Goal: Transaction & Acquisition: Book appointment/travel/reservation

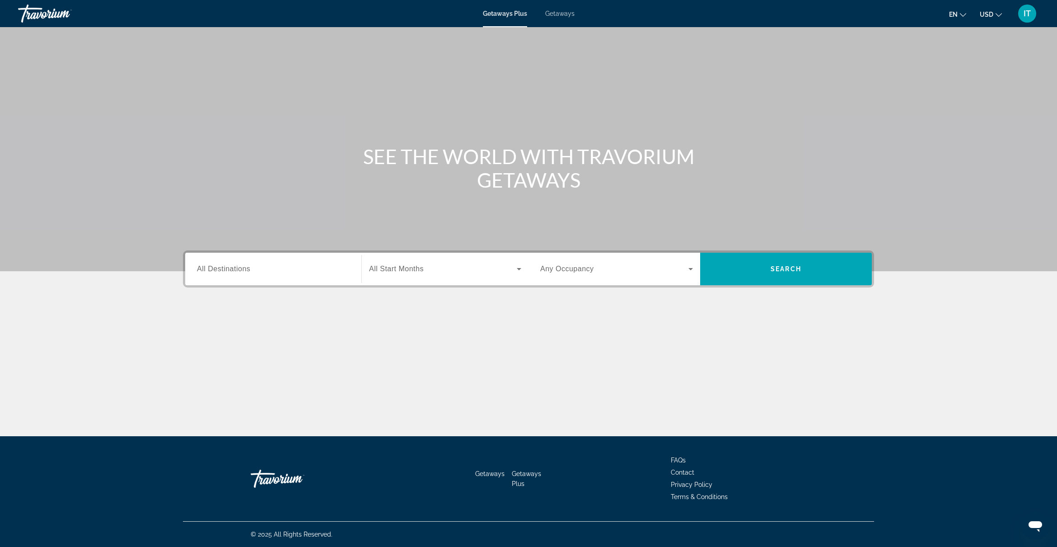
click at [559, 14] on span "Getaways" at bounding box center [559, 13] width 29 height 7
click at [687, 270] on icon "Search widget" at bounding box center [690, 268] width 11 height 11
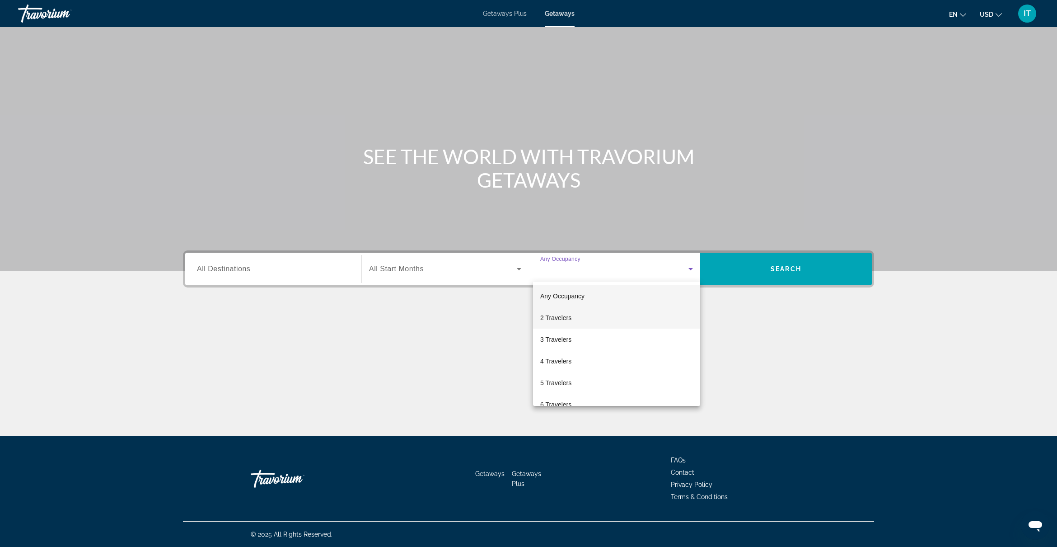
click at [550, 316] on span "2 Travelers" at bounding box center [555, 317] width 31 height 11
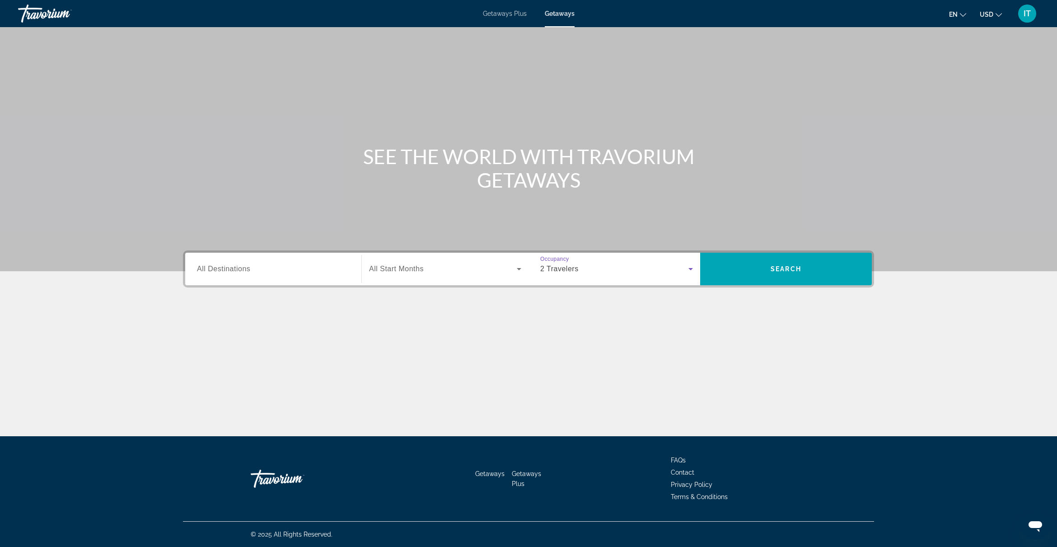
click at [522, 267] on icon "Search widget" at bounding box center [519, 268] width 11 height 11
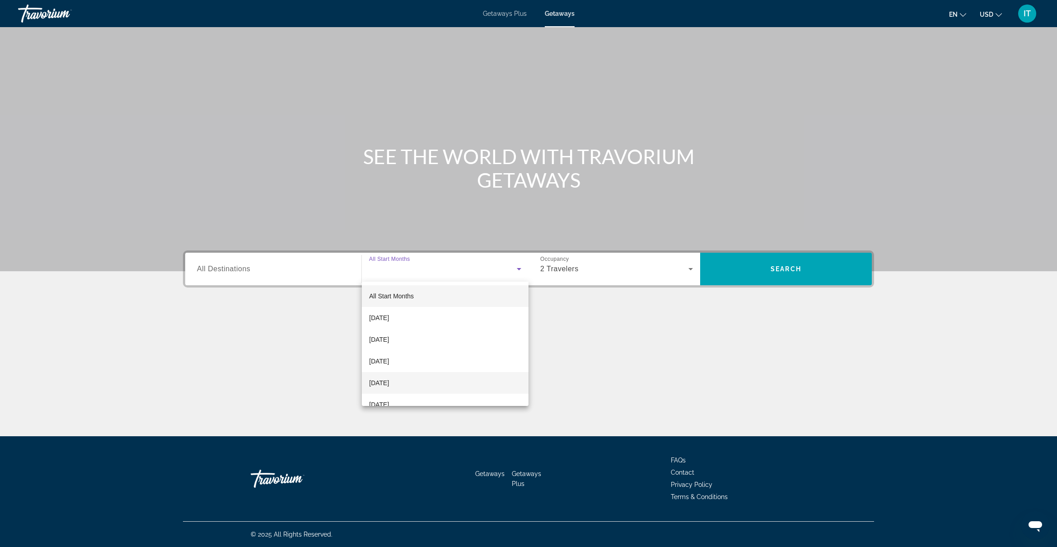
click at [389, 361] on span "November 2025" at bounding box center [379, 361] width 20 height 11
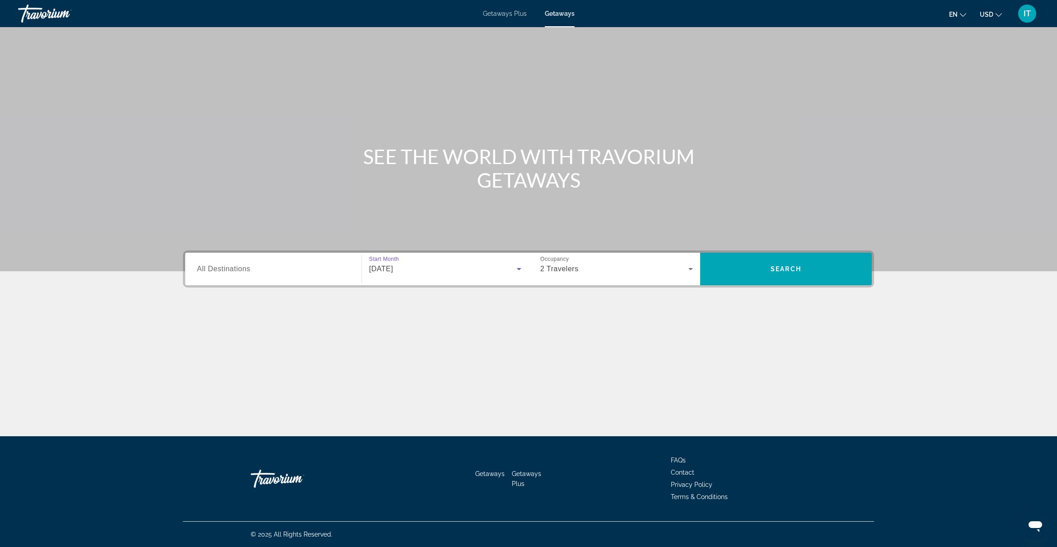
click at [342, 273] on input "Destination All Destinations" at bounding box center [273, 269] width 153 height 11
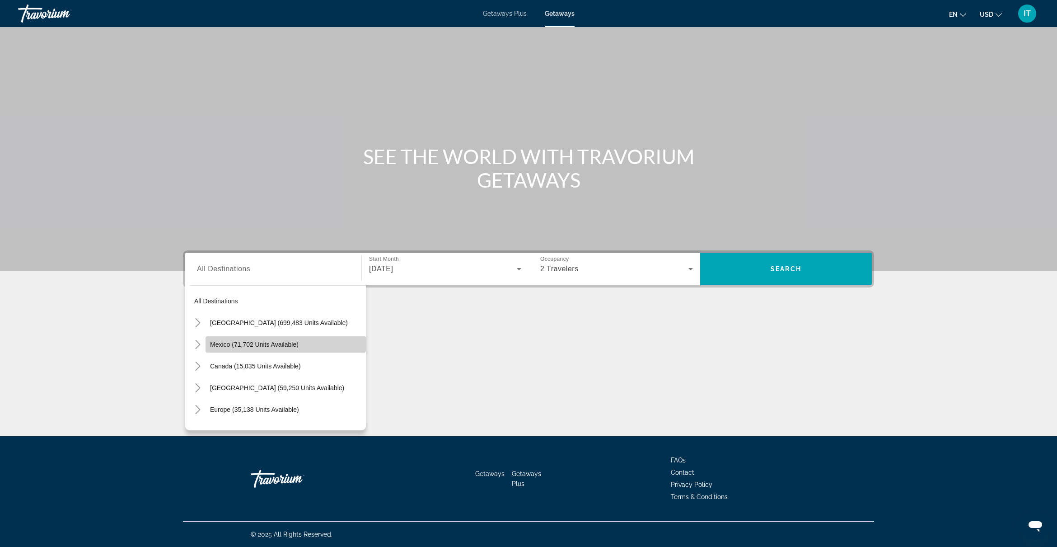
click at [296, 339] on span "Search widget" at bounding box center [286, 344] width 160 height 22
type input "**********"
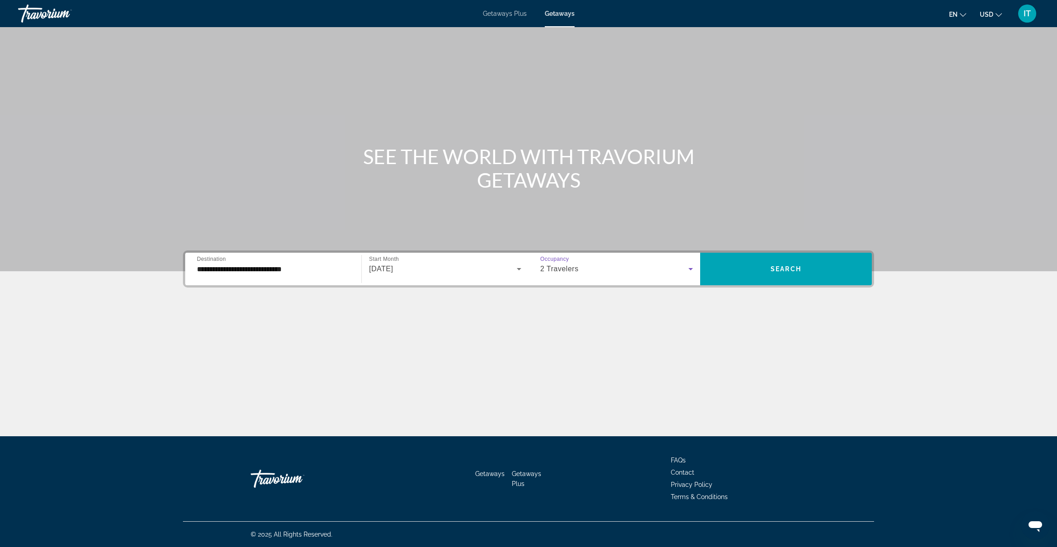
click at [692, 267] on icon "Search widget" at bounding box center [690, 268] width 11 height 11
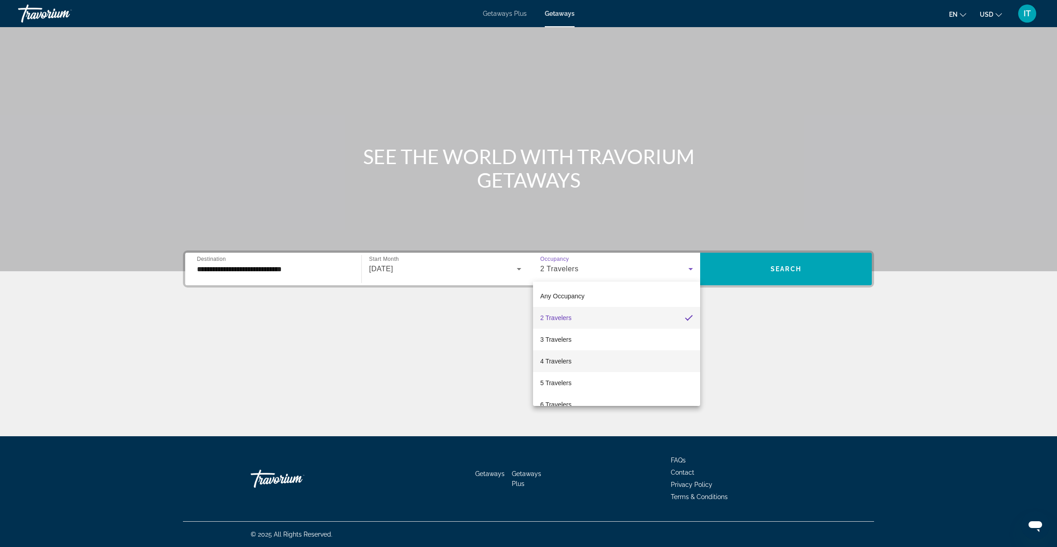
click at [632, 358] on mat-option "4 Travelers" at bounding box center [616, 361] width 167 height 22
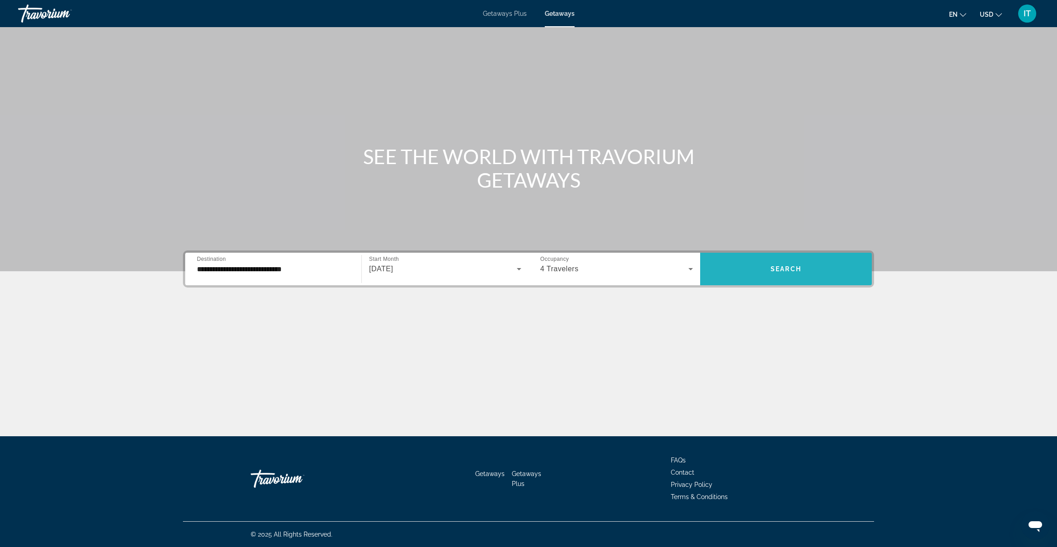
click at [814, 271] on span "Search widget" at bounding box center [786, 269] width 172 height 22
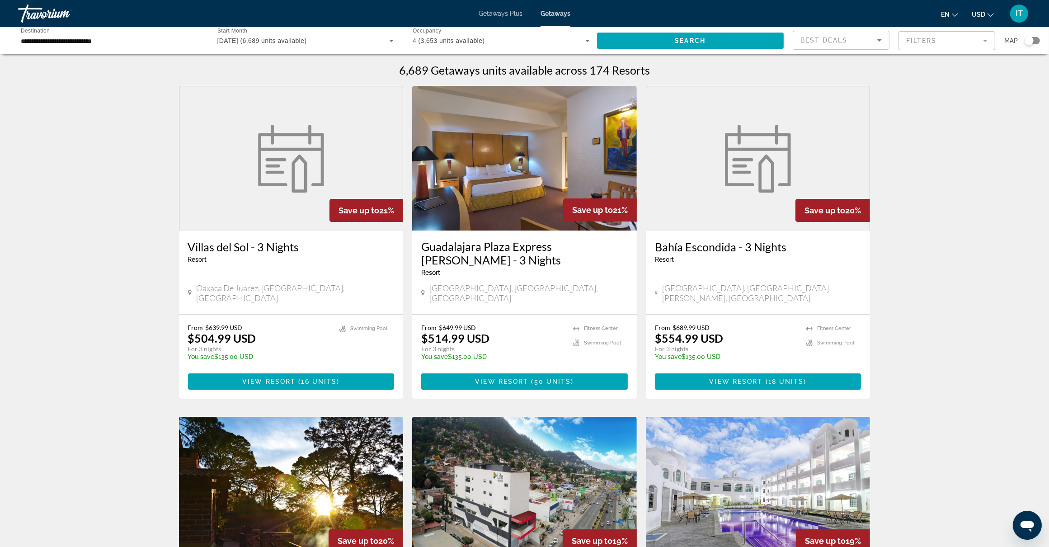
click at [985, 41] on mat-form-field "Filters" at bounding box center [946, 40] width 97 height 19
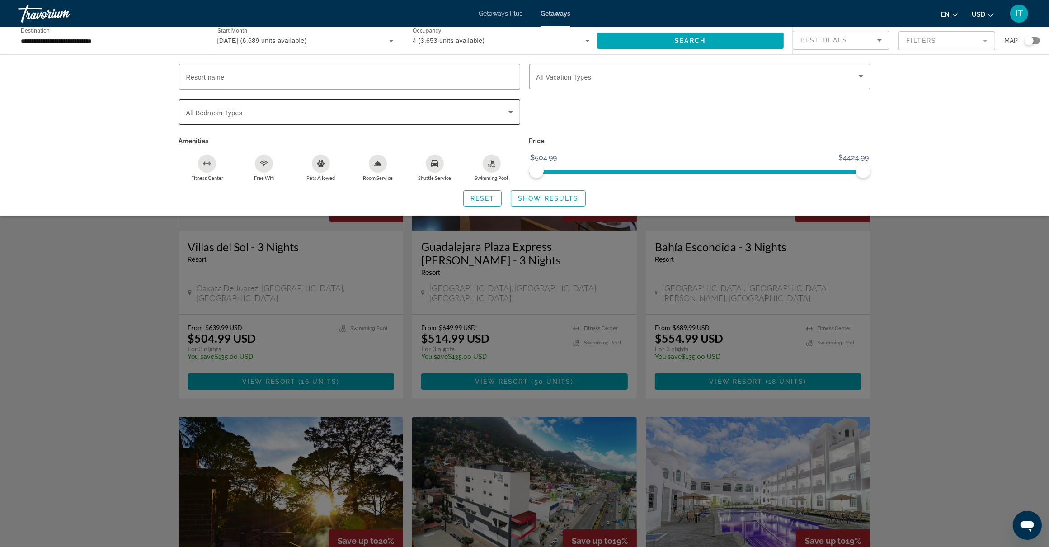
click at [510, 111] on icon "Search widget" at bounding box center [510, 112] width 5 height 2
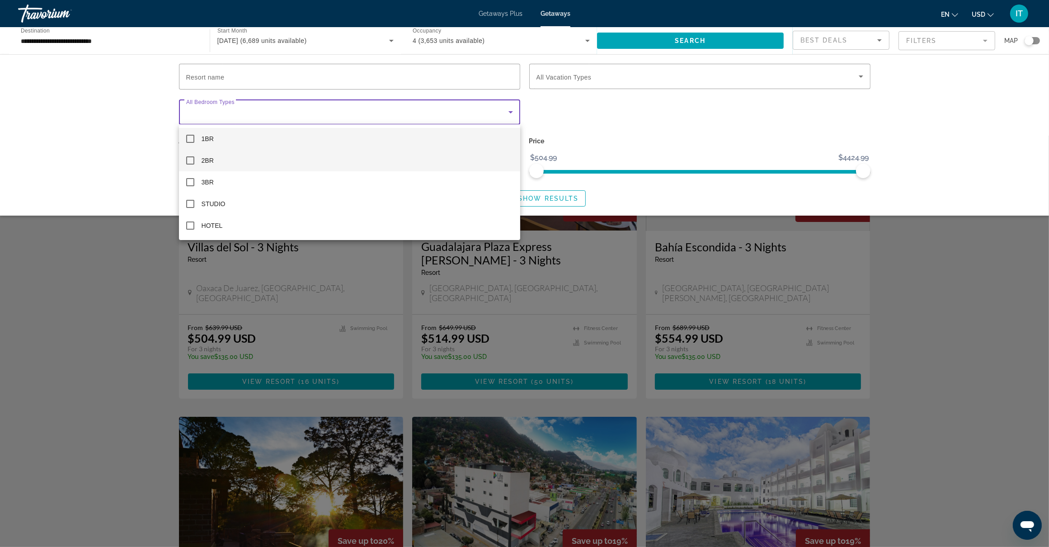
click at [204, 160] on span "2BR" at bounding box center [207, 160] width 12 height 11
click at [234, 78] on div at bounding box center [524, 273] width 1049 height 547
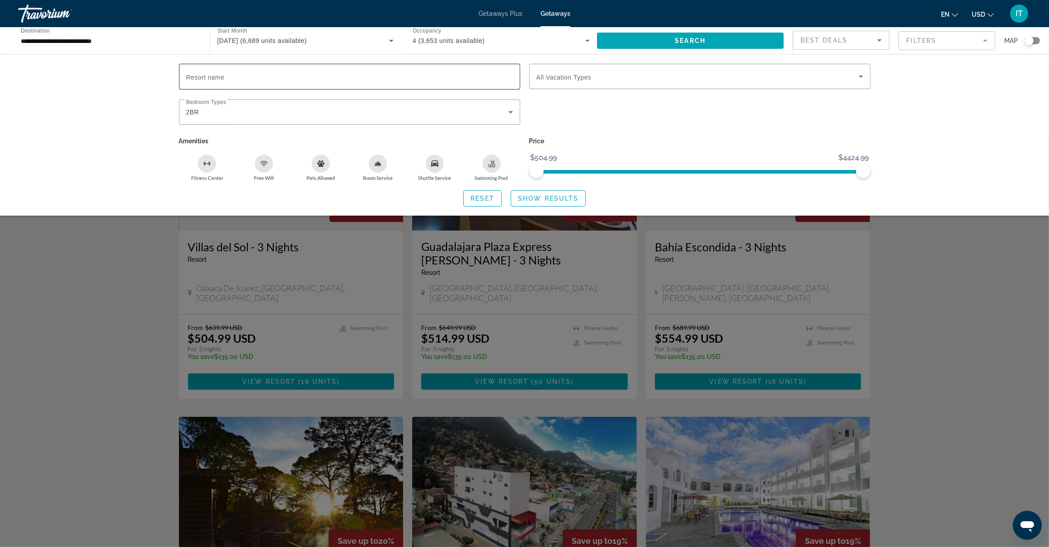
click at [234, 78] on input "Resort name" at bounding box center [349, 76] width 327 height 11
type input "*********"
click at [229, 115] on div "2BR" at bounding box center [347, 112] width 322 height 11
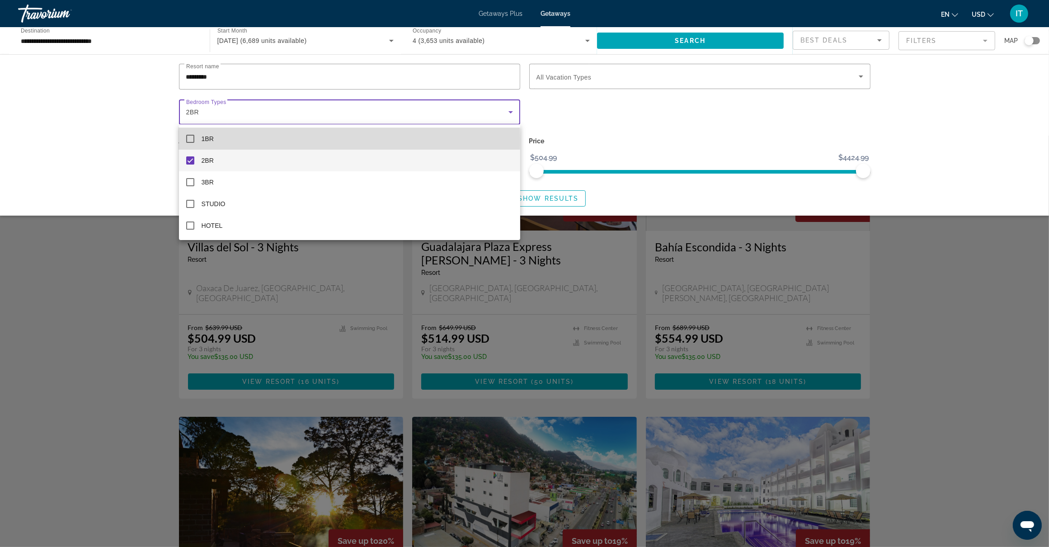
click at [192, 139] on mat-pseudo-checkbox at bounding box center [190, 139] width 8 height 8
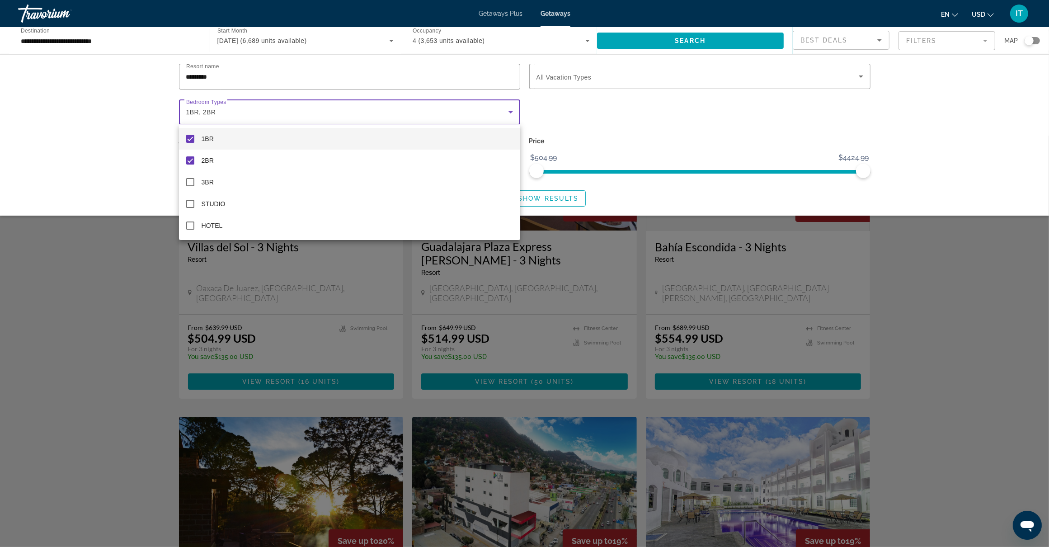
click at [580, 77] on div at bounding box center [524, 273] width 1049 height 547
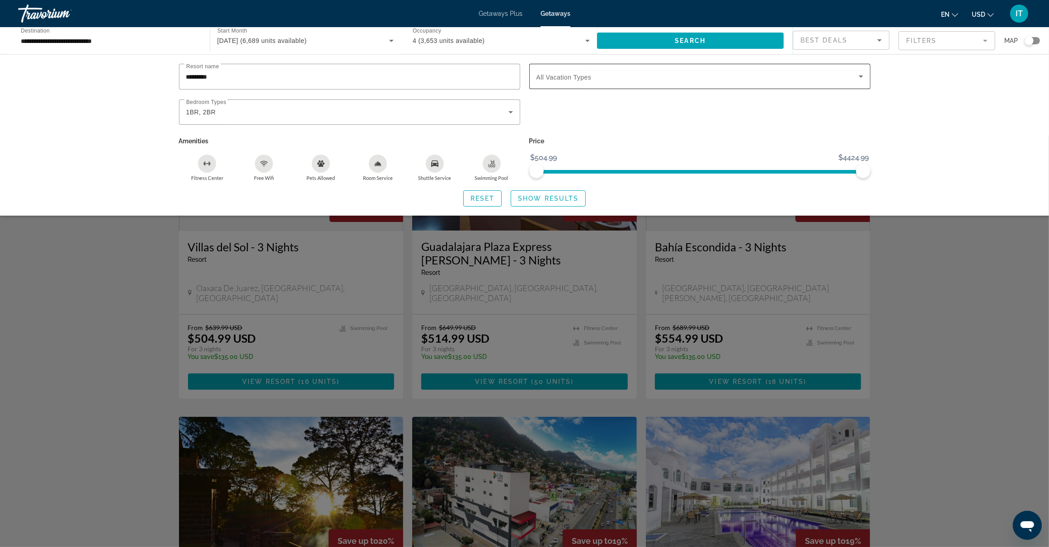
click at [577, 80] on span "All Vacation Types" at bounding box center [563, 77] width 55 height 7
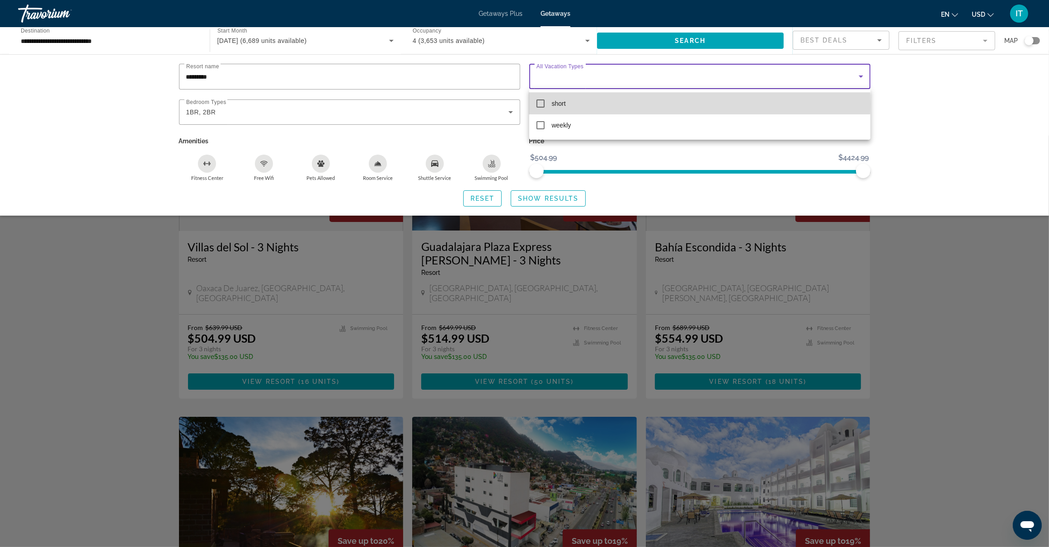
click at [539, 103] on mat-pseudo-checkbox at bounding box center [540, 103] width 8 height 8
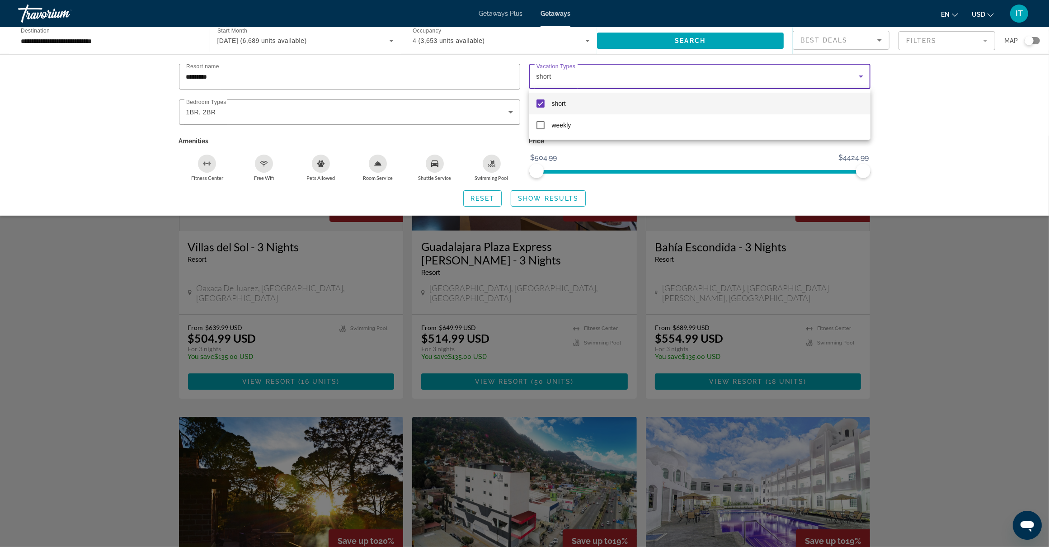
click at [667, 42] on div at bounding box center [524, 273] width 1049 height 547
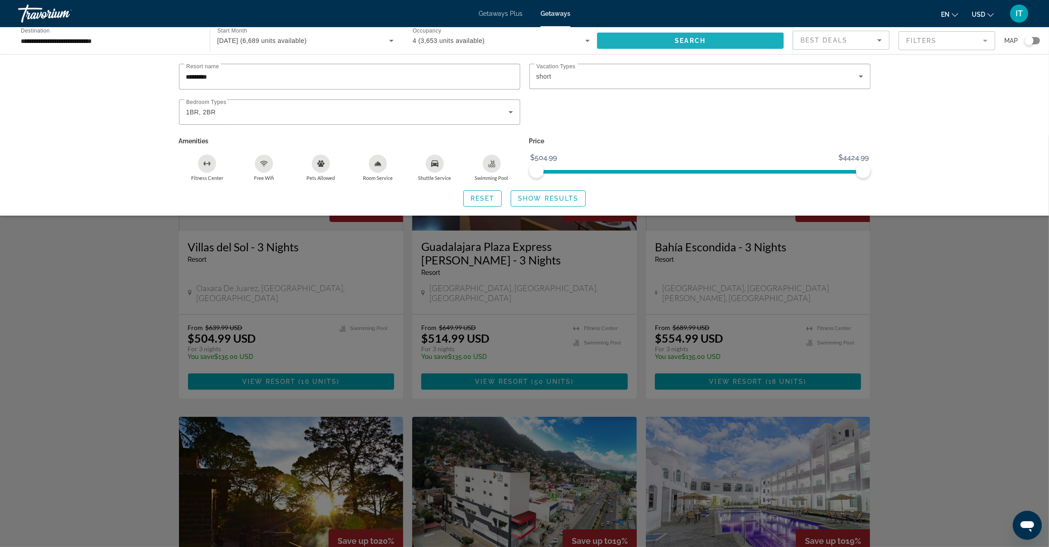
click at [667, 42] on span "Search widget" at bounding box center [690, 41] width 187 height 22
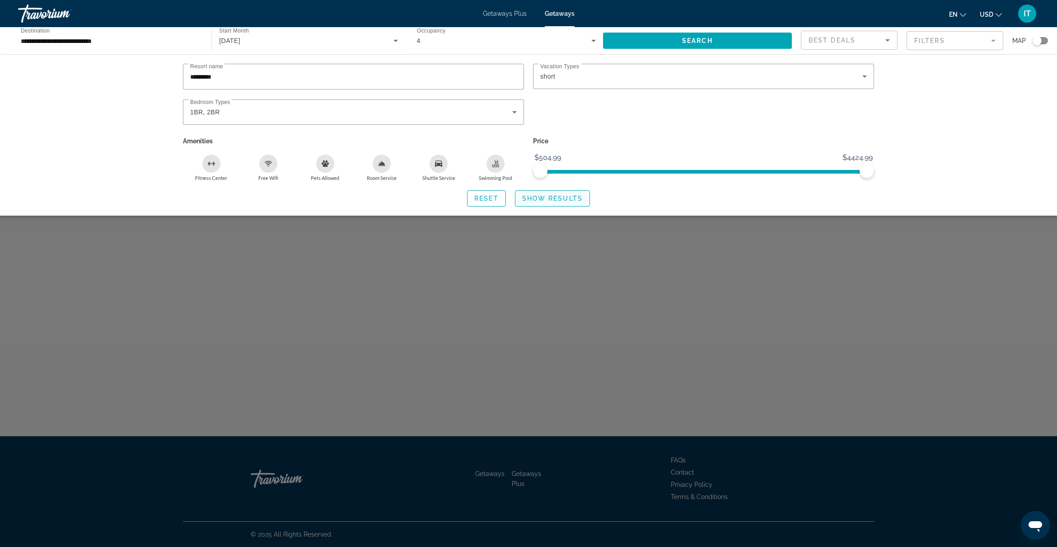
click at [538, 199] on span "Show Results" at bounding box center [552, 198] width 61 height 7
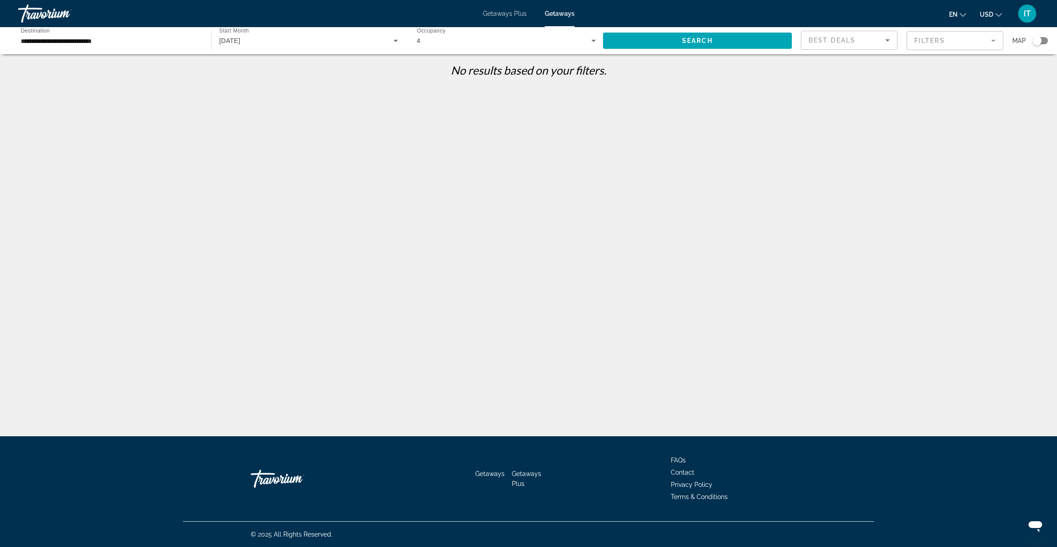
click at [127, 39] on input "**********" at bounding box center [110, 41] width 179 height 11
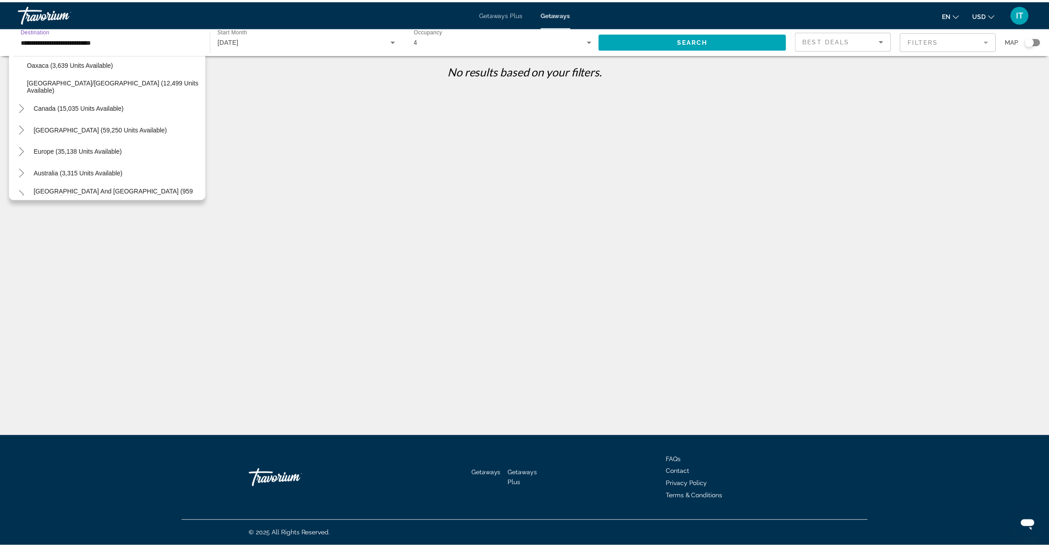
scroll to position [226, 0]
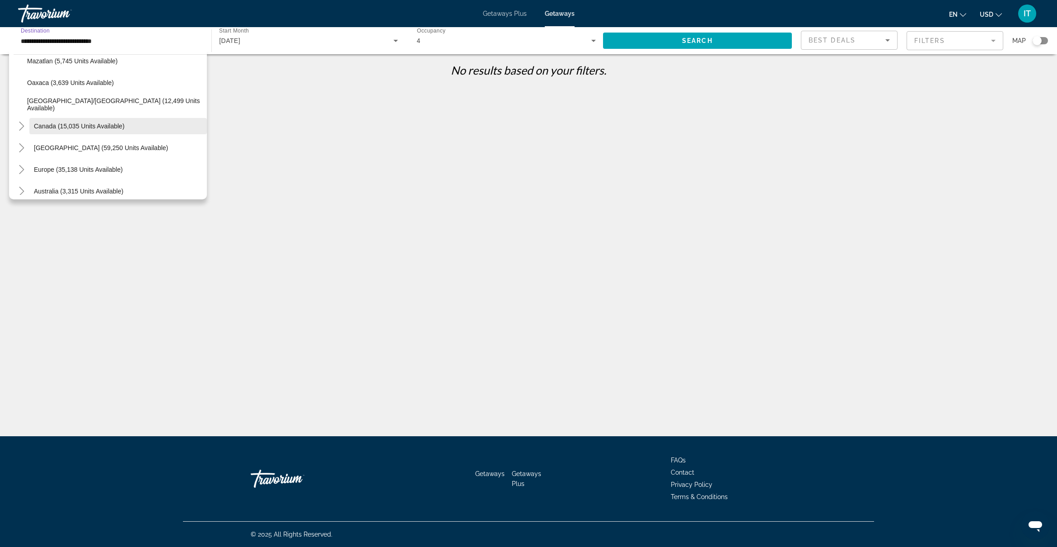
click at [85, 125] on span "Canada (15,035 units available)" at bounding box center [79, 125] width 91 height 7
type input "**********"
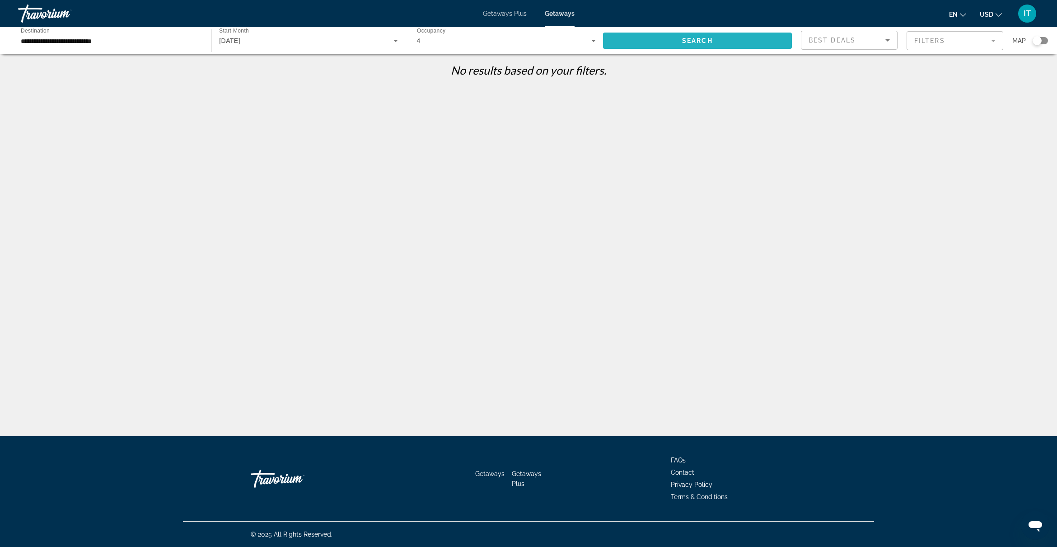
click at [693, 40] on span "Search" at bounding box center [697, 40] width 31 height 7
click at [871, 43] on div "Best Deals" at bounding box center [847, 40] width 77 height 11
click at [977, 45] on div at bounding box center [528, 273] width 1057 height 547
click at [992, 41] on mat-form-field "Filters" at bounding box center [955, 40] width 97 height 19
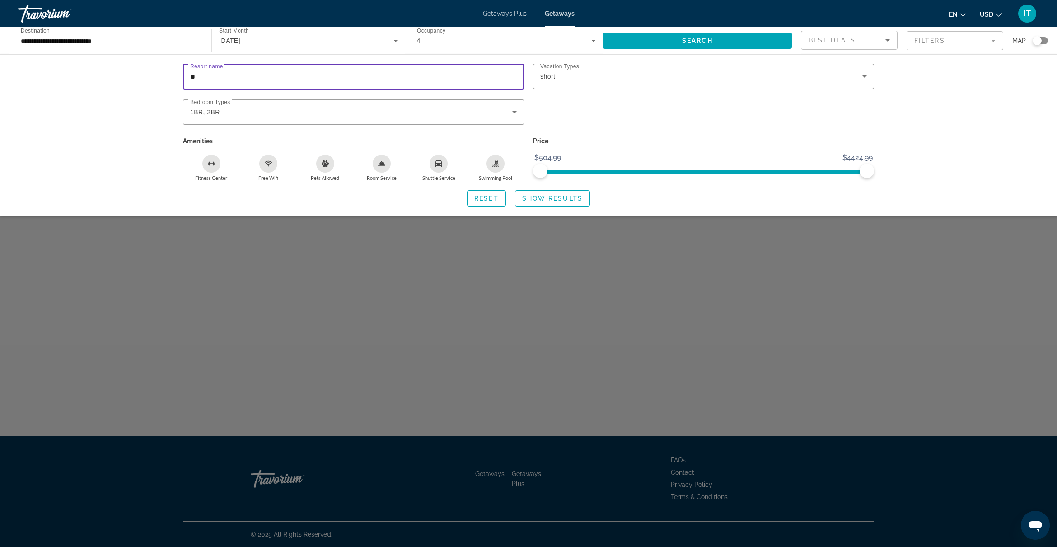
type input "*"
type input "**********"
click at [281, 114] on div "1BR, 2BR" at bounding box center [351, 112] width 322 height 11
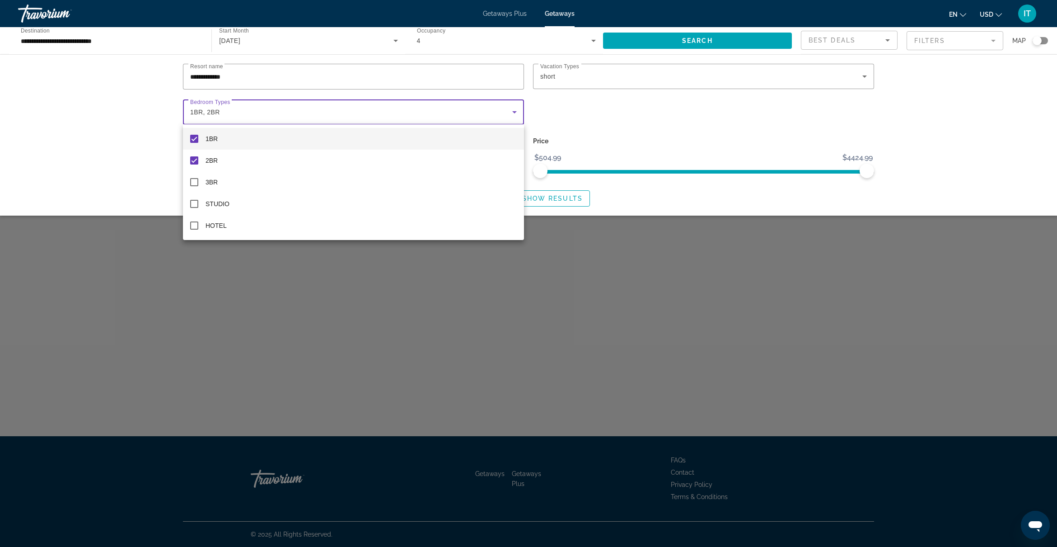
click at [114, 138] on div at bounding box center [528, 273] width 1057 height 547
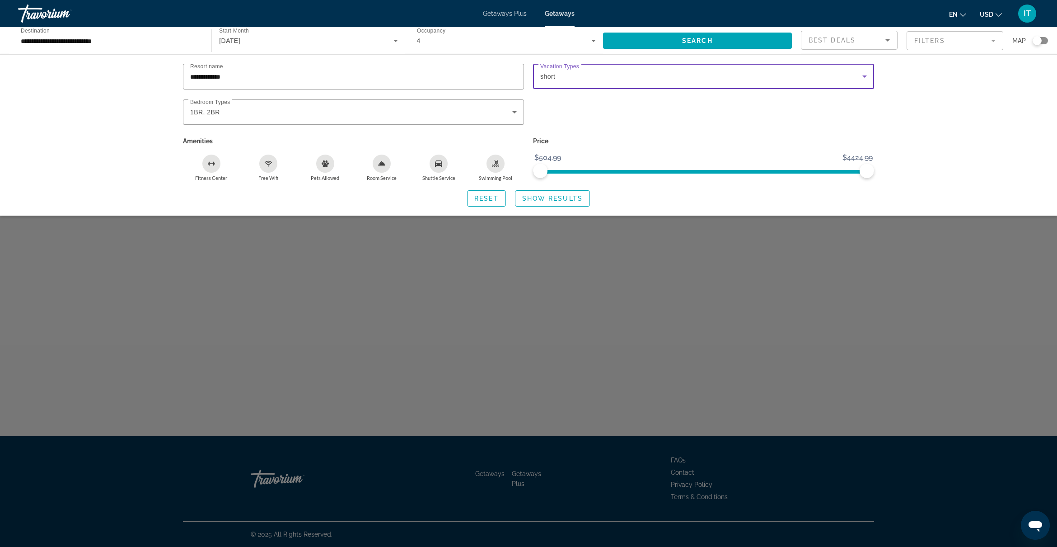
click at [775, 73] on div "short" at bounding box center [701, 76] width 322 height 11
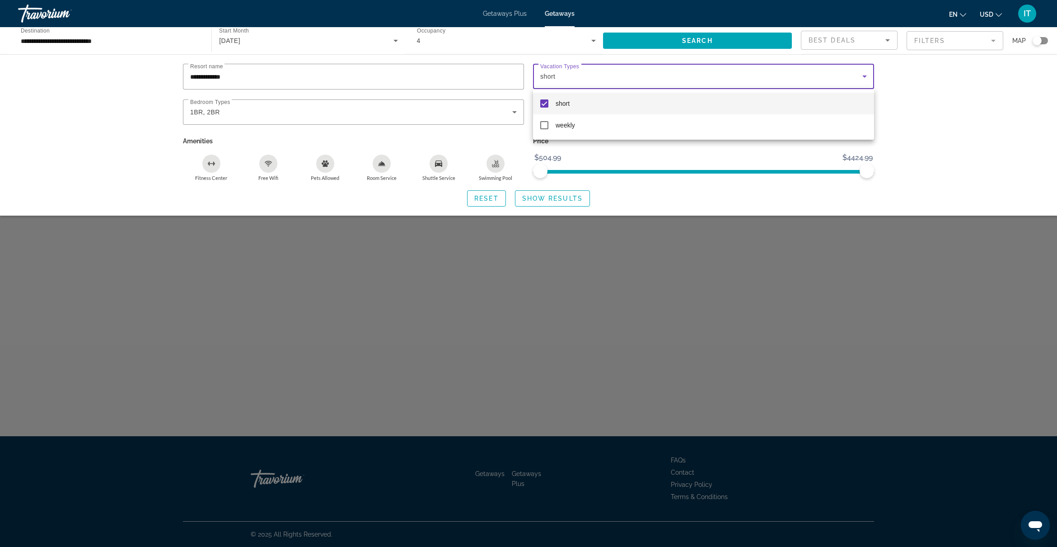
click at [953, 110] on div at bounding box center [528, 273] width 1057 height 547
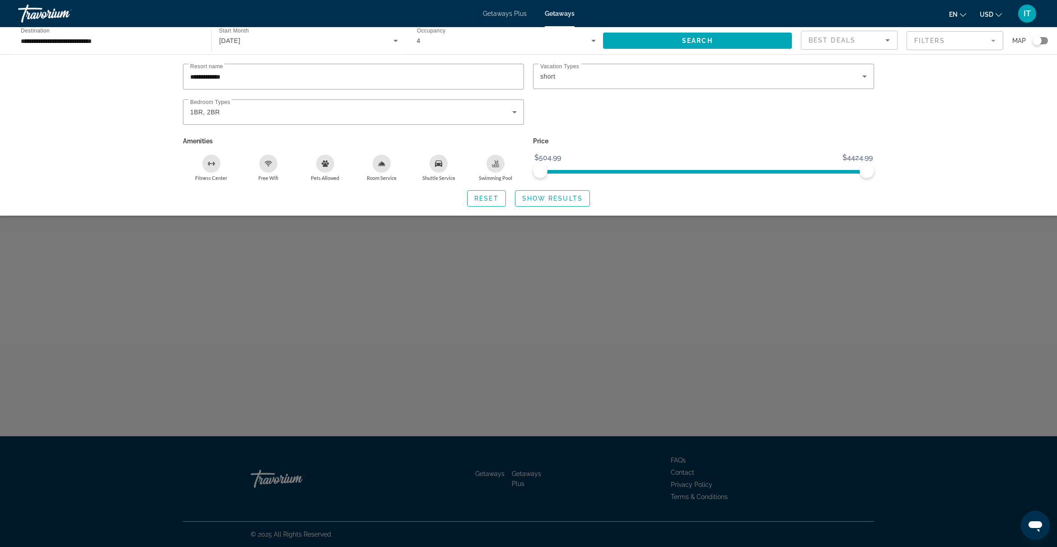
click at [879, 43] on div "Best Deals" at bounding box center [847, 40] width 77 height 11
click at [857, 89] on mat-option "Lowest Price" at bounding box center [849, 86] width 96 height 22
click at [931, 120] on div "**********" at bounding box center [528, 134] width 1057 height 161
click at [676, 37] on span "Search widget" at bounding box center [697, 41] width 189 height 22
click at [545, 199] on span "Show Results" at bounding box center [552, 198] width 61 height 7
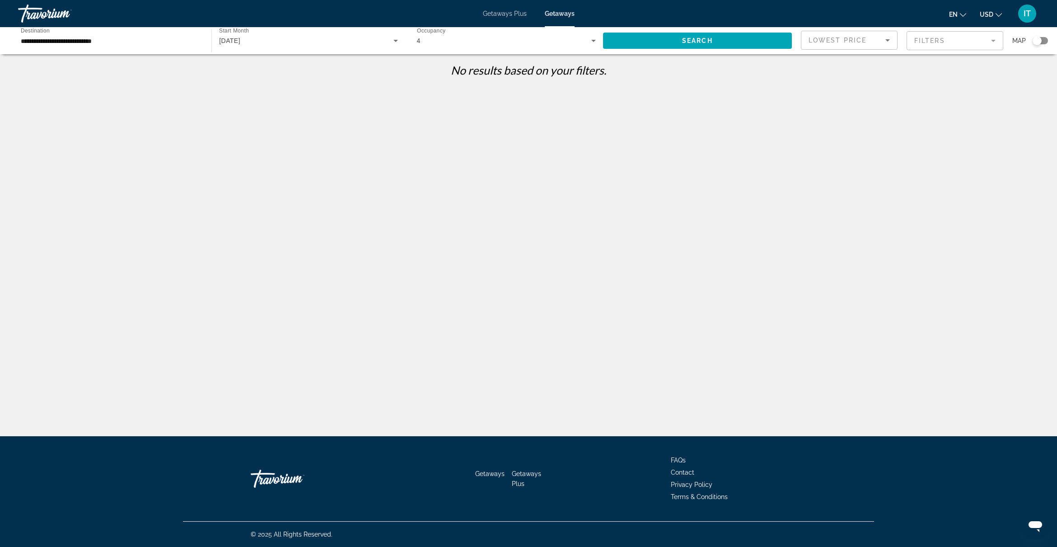
click at [994, 41] on mat-form-field "Filters" at bounding box center [955, 40] width 97 height 19
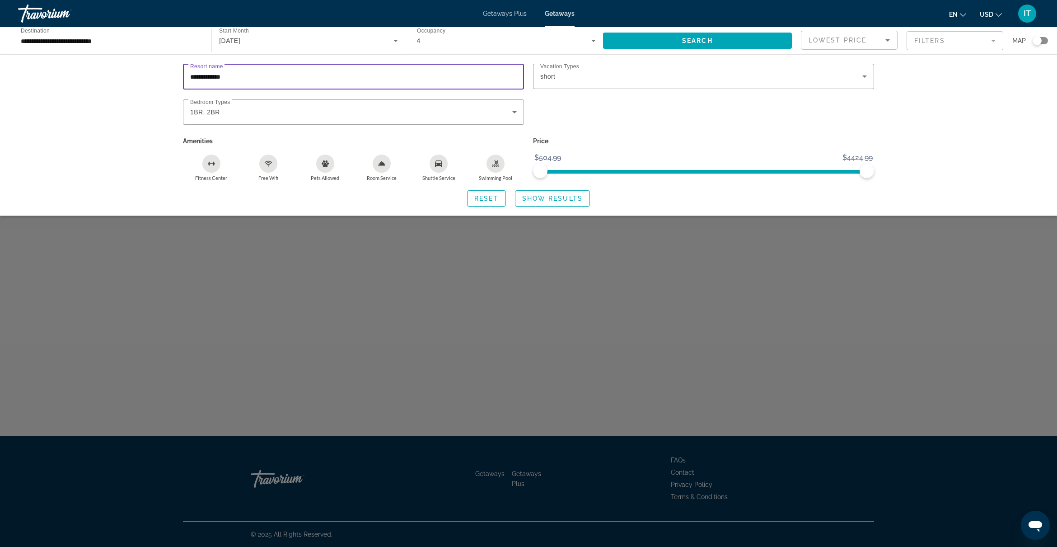
drag, startPoint x: 253, startPoint y: 73, endPoint x: 165, endPoint y: 70, distance: 87.7
click at [165, 69] on div "**********" at bounding box center [528, 135] width 727 height 143
click at [241, 108] on div "1BR, 2BR" at bounding box center [351, 112] width 322 height 11
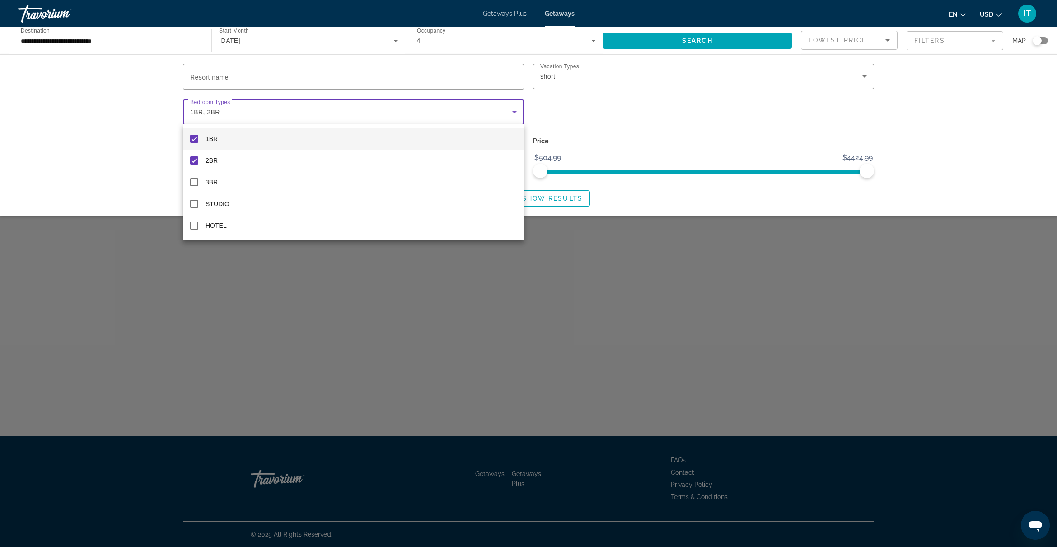
drag, startPoint x: 218, startPoint y: 113, endPoint x: 145, endPoint y: 110, distance: 73.3
click at [145, 110] on div at bounding box center [528, 273] width 1057 height 547
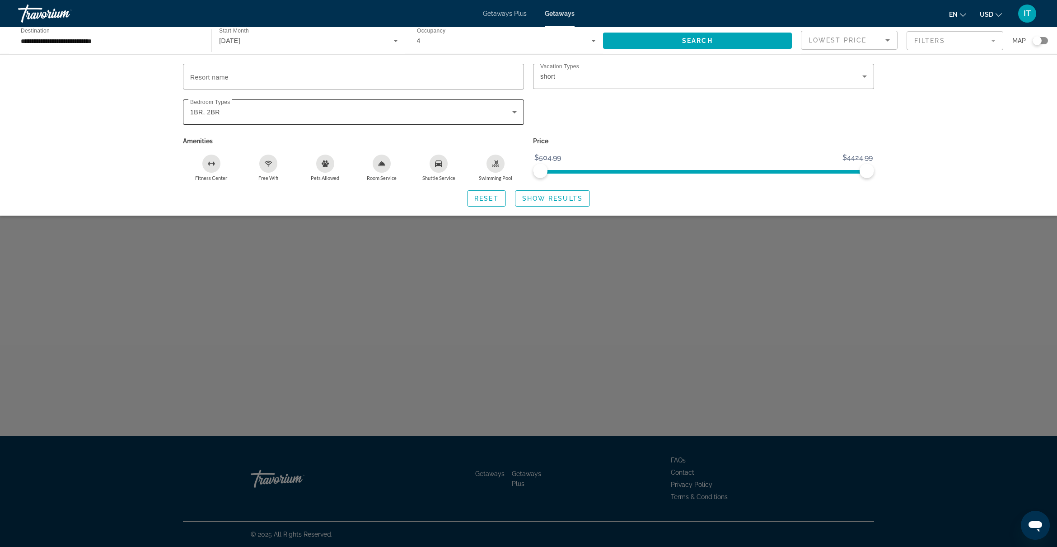
click at [213, 111] on span "1BR, 2BR" at bounding box center [205, 111] width 30 height 7
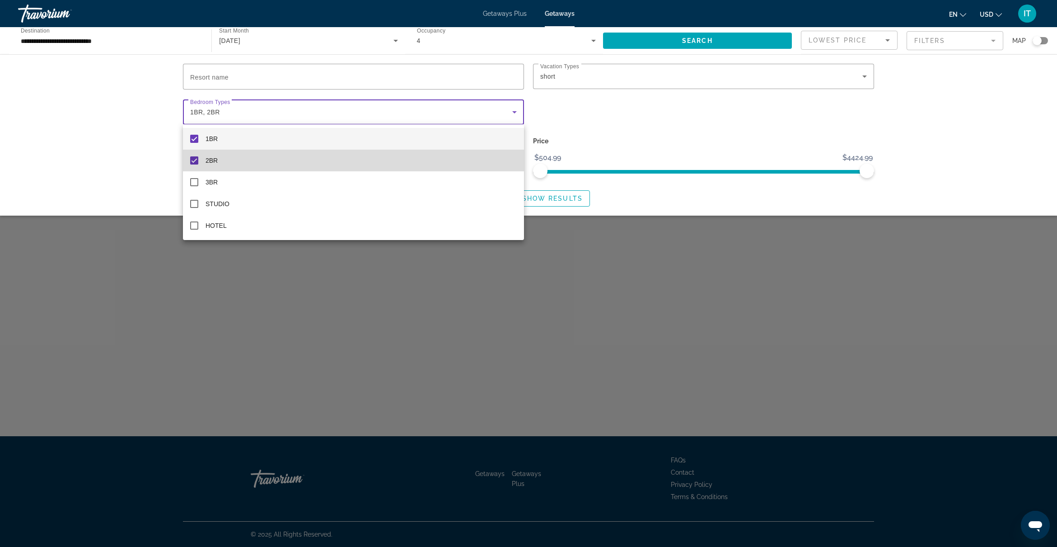
click at [193, 164] on mat-pseudo-checkbox at bounding box center [194, 160] width 8 height 8
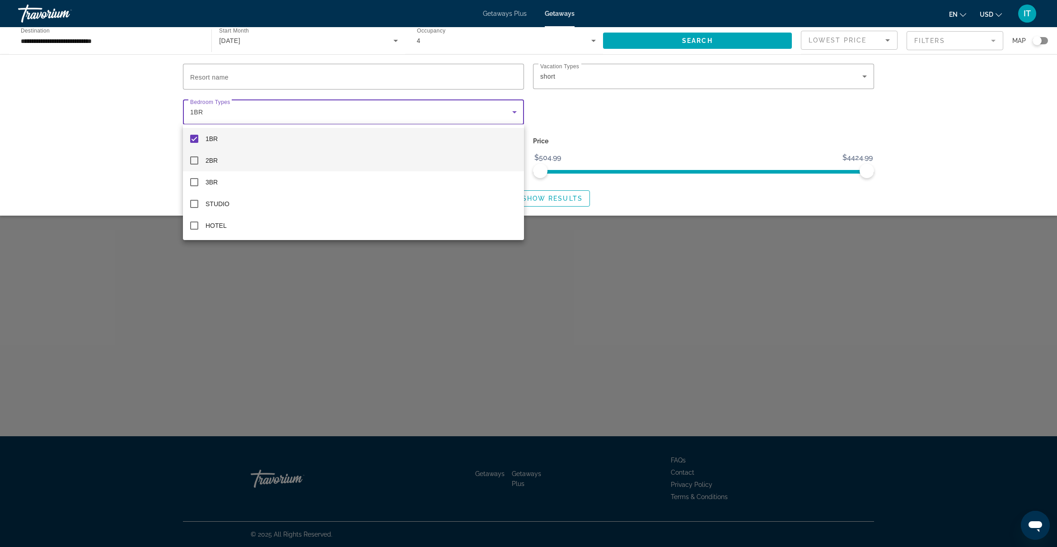
click at [196, 139] on mat-pseudo-checkbox at bounding box center [194, 139] width 8 height 8
click at [631, 115] on div at bounding box center [528, 273] width 1057 height 547
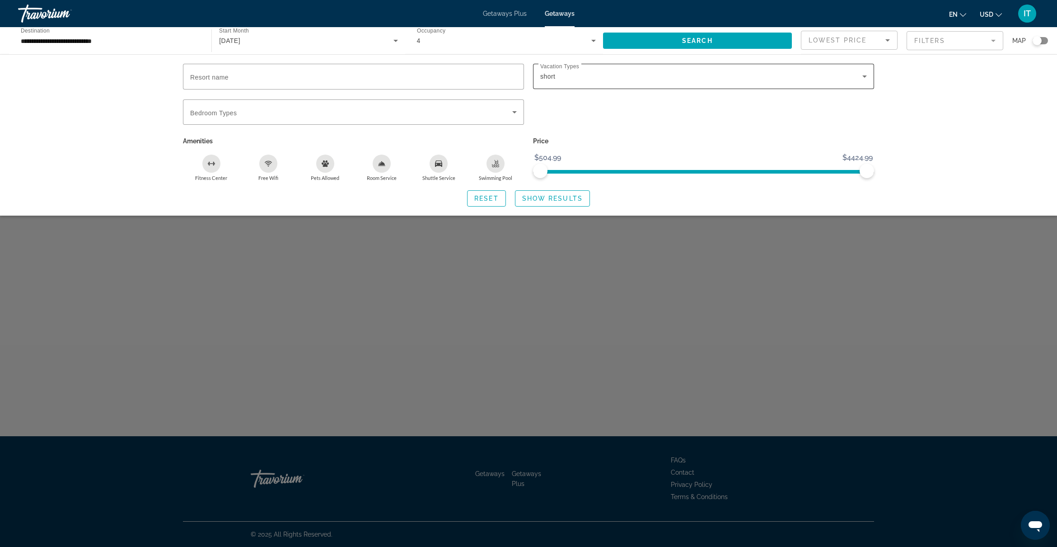
click at [866, 74] on icon "Search widget" at bounding box center [864, 76] width 11 height 11
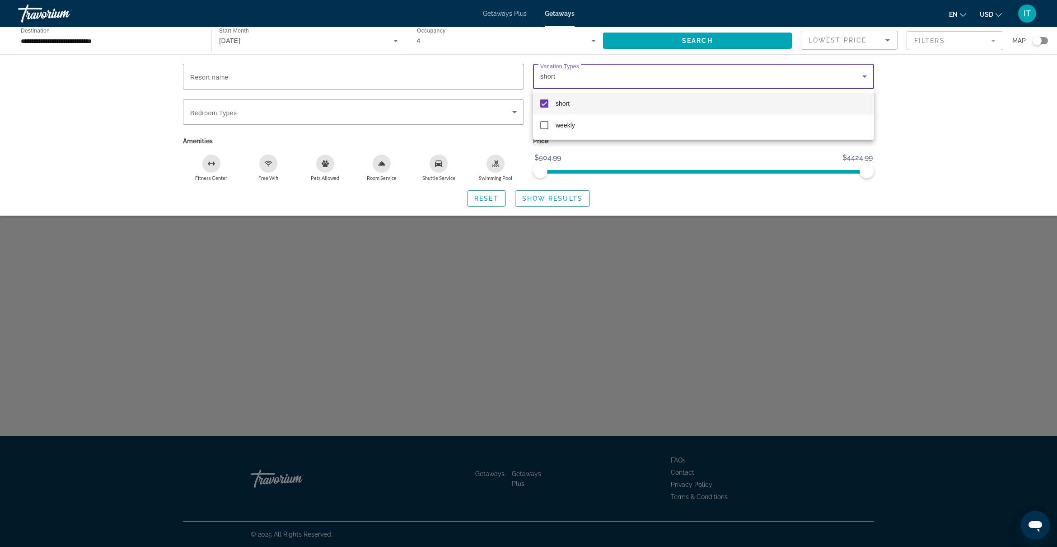
click at [548, 102] on mat-pseudo-checkbox at bounding box center [544, 103] width 8 height 8
click at [622, 153] on div at bounding box center [528, 273] width 1057 height 547
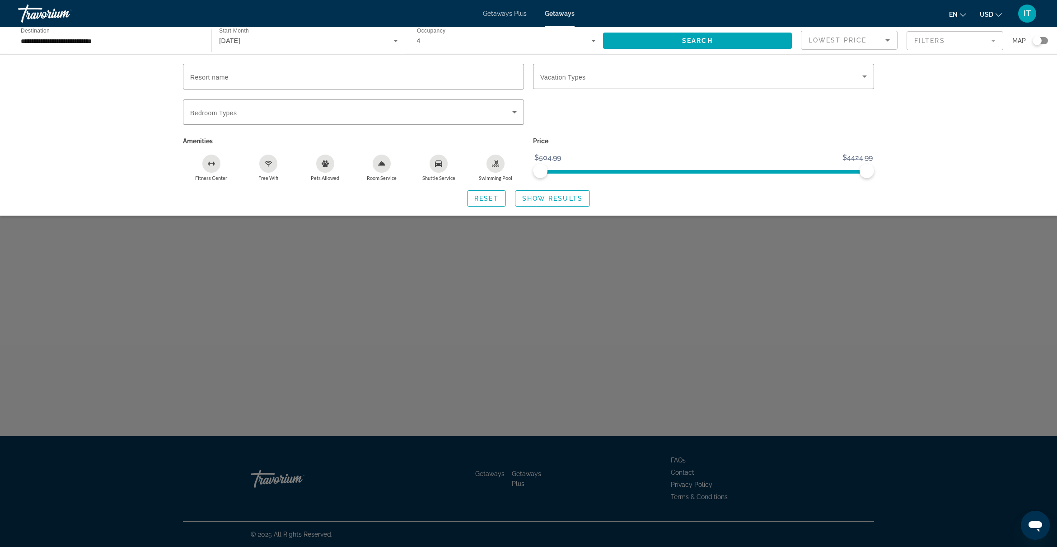
click at [904, 118] on div "Resort name Vacation Types All Vacation Types Bedroom Types All Bedroom Types A…" at bounding box center [528, 134] width 1057 height 161
click at [707, 44] on span "Search widget" at bounding box center [697, 41] width 189 height 22
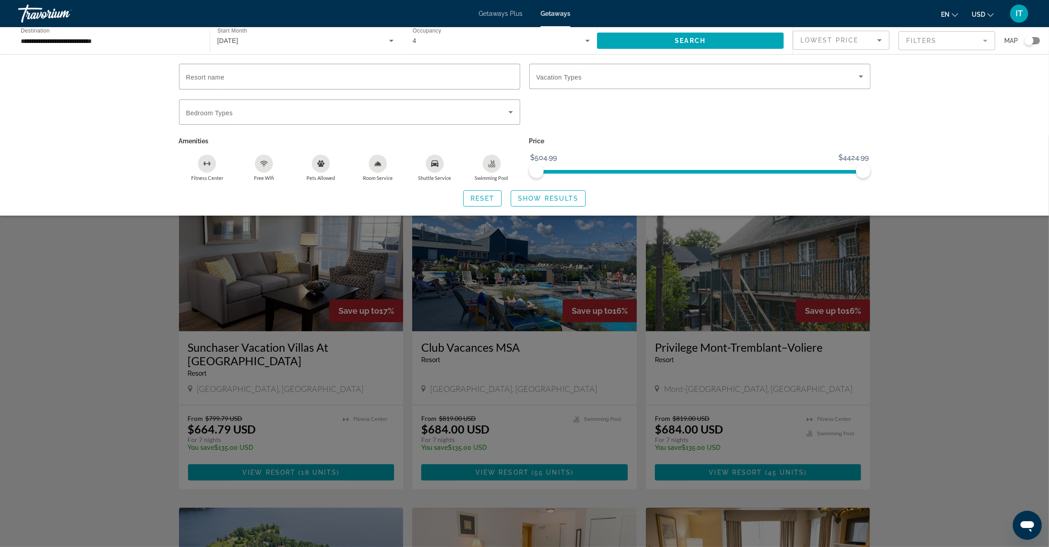
scroll to position [169, 0]
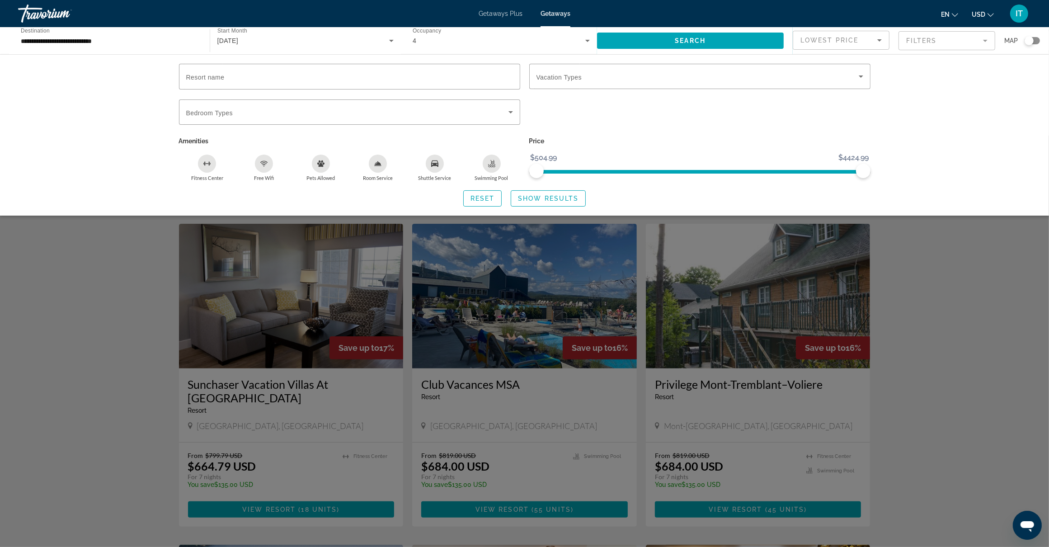
drag, startPoint x: 660, startPoint y: 409, endPoint x: 732, endPoint y: 416, distance: 71.7
click at [732, 416] on div "Search widget" at bounding box center [524, 341] width 1049 height 411
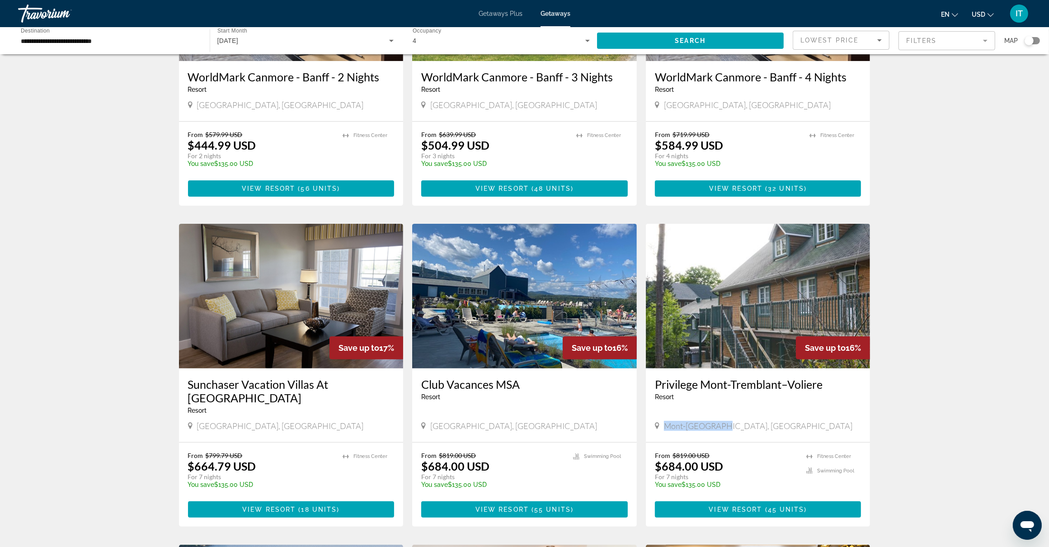
drag, startPoint x: 719, startPoint y: 412, endPoint x: 646, endPoint y: 409, distance: 73.3
click at [646, 409] on div "Privilege Mont-Tremblant–Voliere Resort - This is an adults only resort Mont-Tr…" at bounding box center [758, 405] width 225 height 74
copy span "Mont-Tremblant"
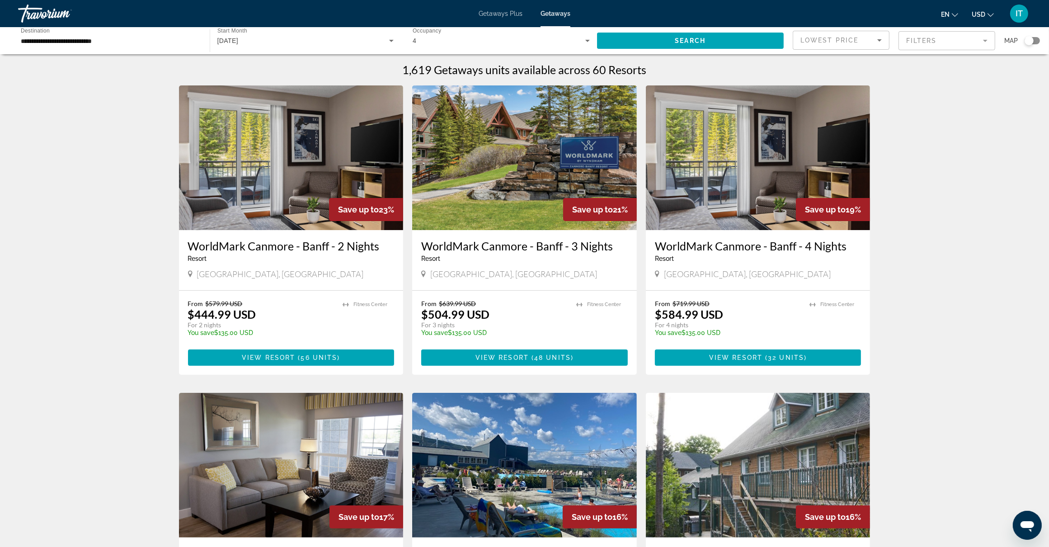
scroll to position [0, 0]
click at [488, 181] on img "Main content" at bounding box center [524, 158] width 225 height 145
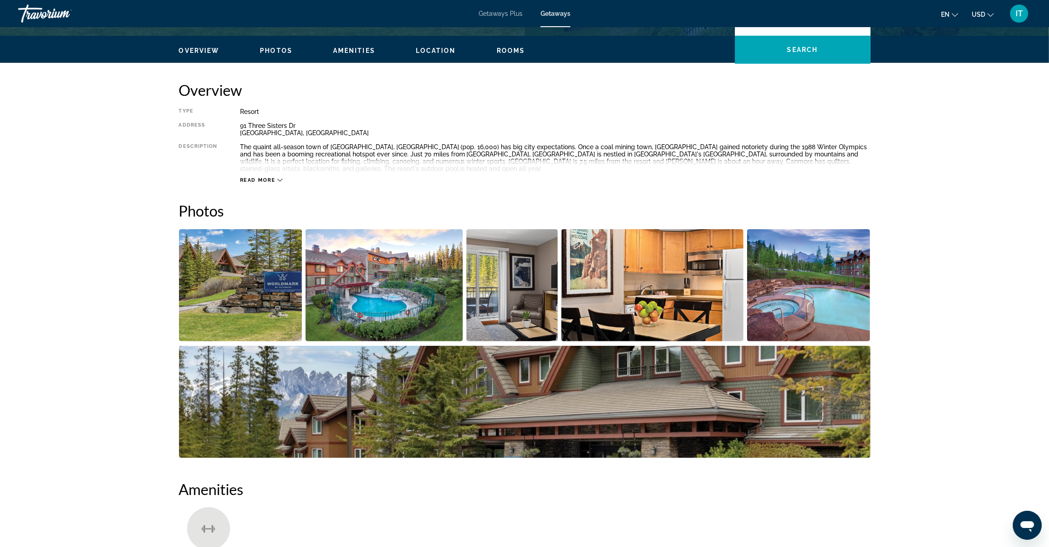
scroll to position [226, 0]
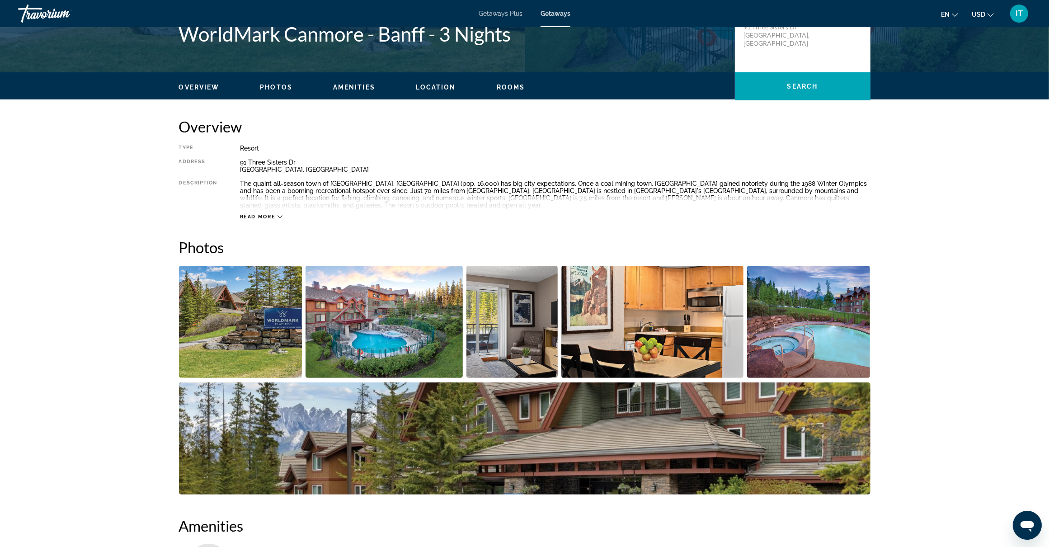
click at [280, 215] on icon "Main content" at bounding box center [279, 216] width 5 height 3
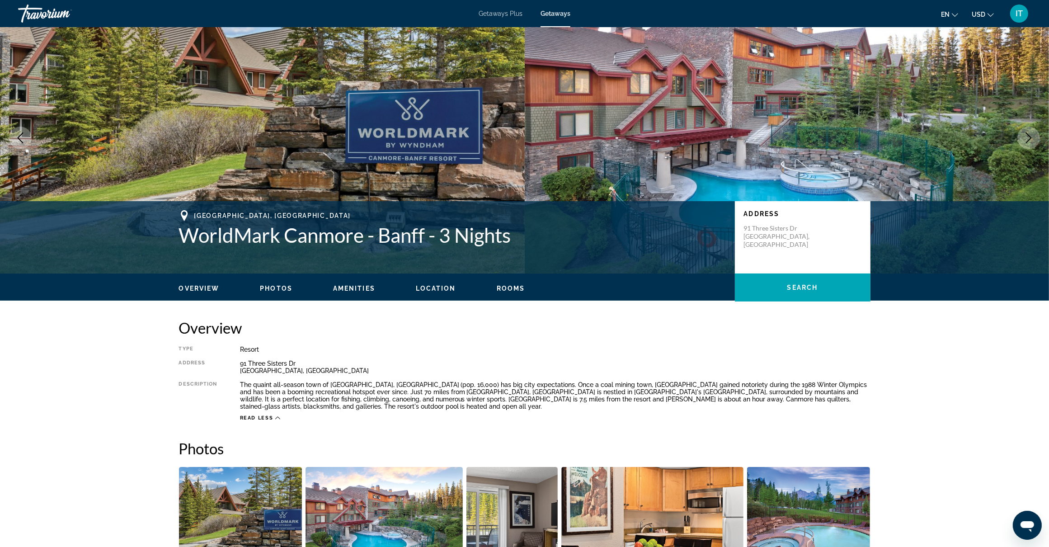
scroll to position [0, 0]
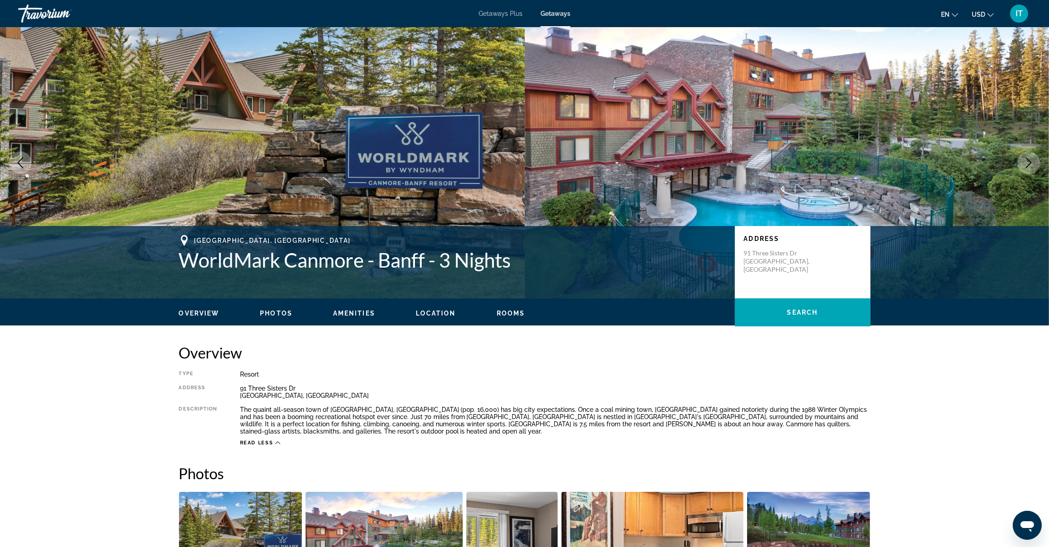
click at [993, 17] on button "USD USD ($) MXN (Mex$) CAD (Can$) GBP (£) EUR (€) AUD (A$) NZD (NZ$) CNY (CN¥)" at bounding box center [982, 14] width 22 height 13
click at [966, 59] on button "CAD (Can$)" at bounding box center [964, 60] width 45 height 12
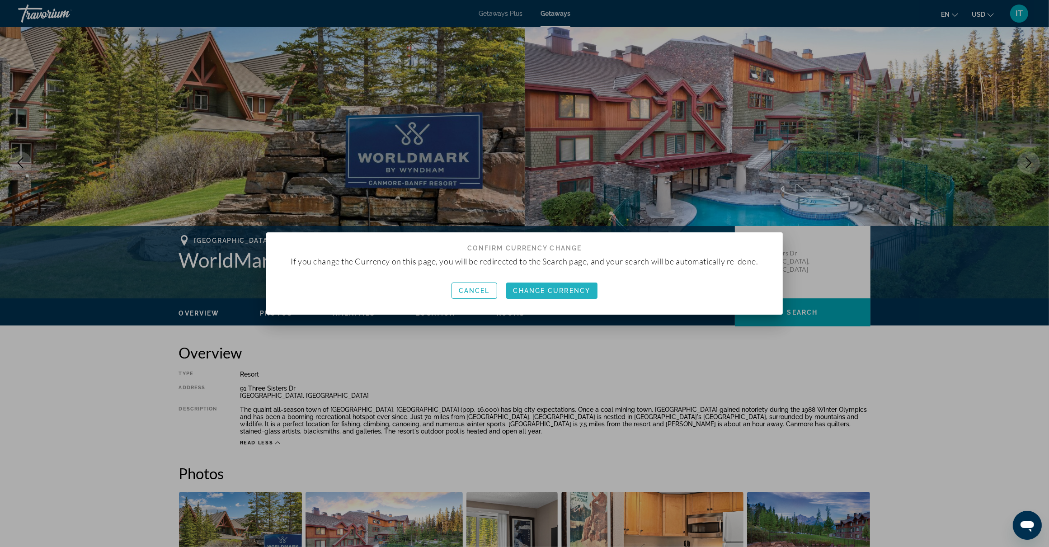
click at [561, 293] on span "Change Currency" at bounding box center [551, 290] width 77 height 7
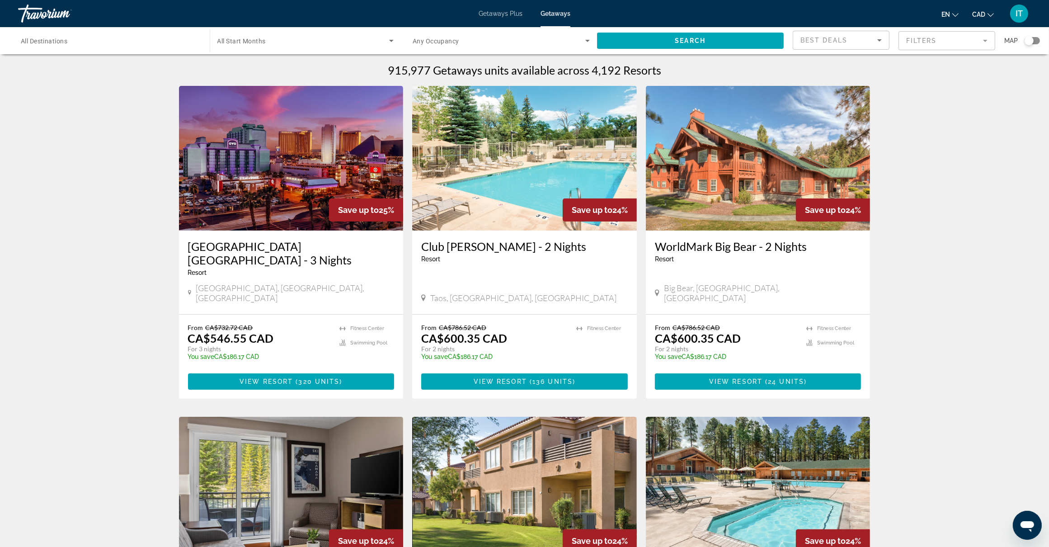
click at [64, 44] on input "Destination All Destinations" at bounding box center [109, 41] width 177 height 11
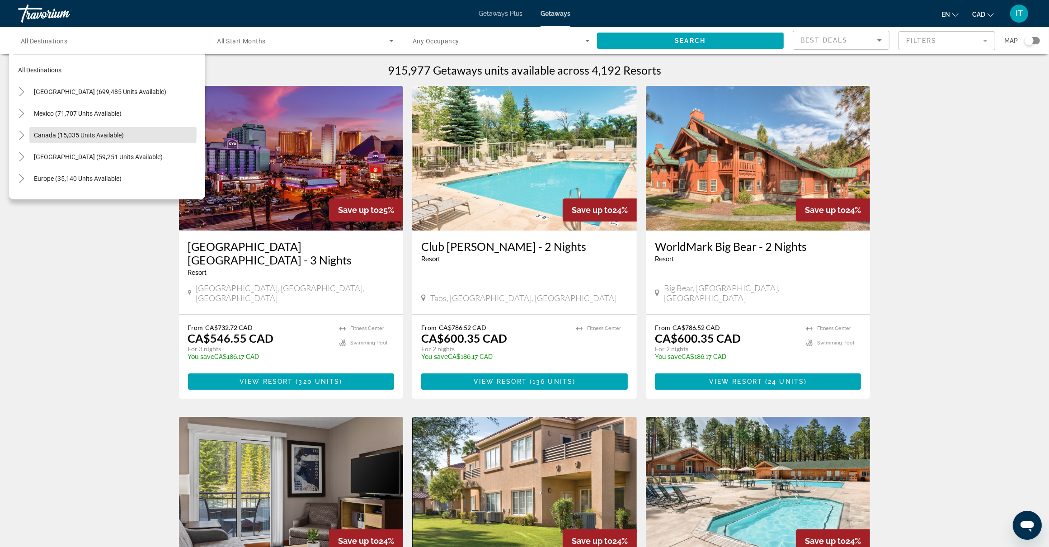
click at [90, 134] on span "Canada (15,035 units available)" at bounding box center [79, 134] width 90 height 7
type input "**********"
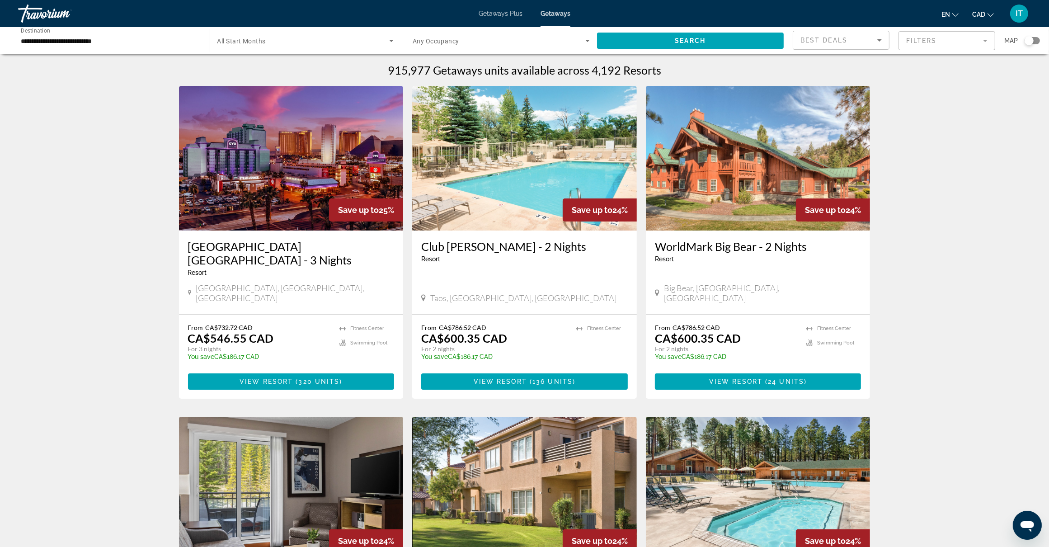
click at [249, 41] on span "All Start Months" at bounding box center [241, 40] width 48 height 7
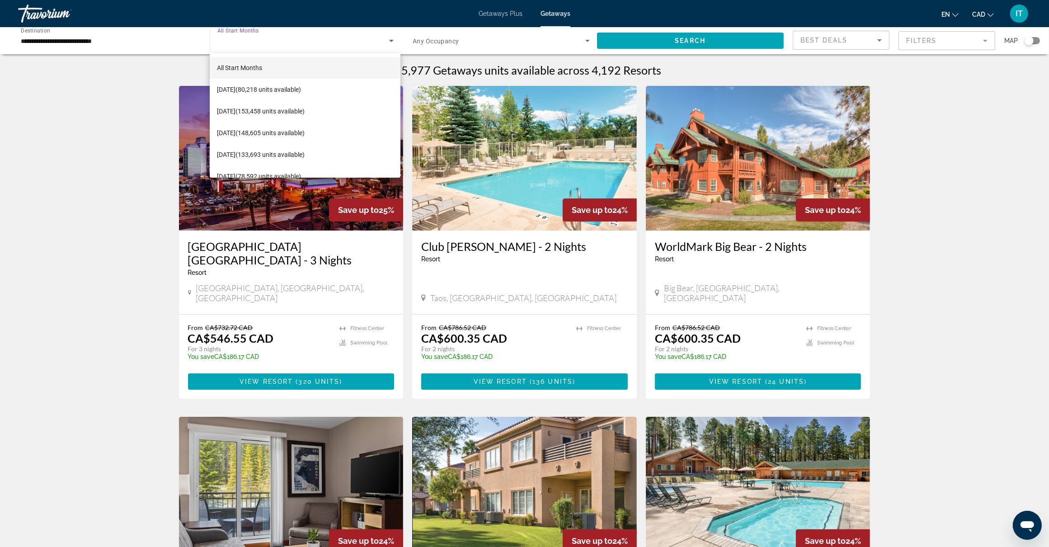
click at [126, 42] on div at bounding box center [524, 273] width 1049 height 547
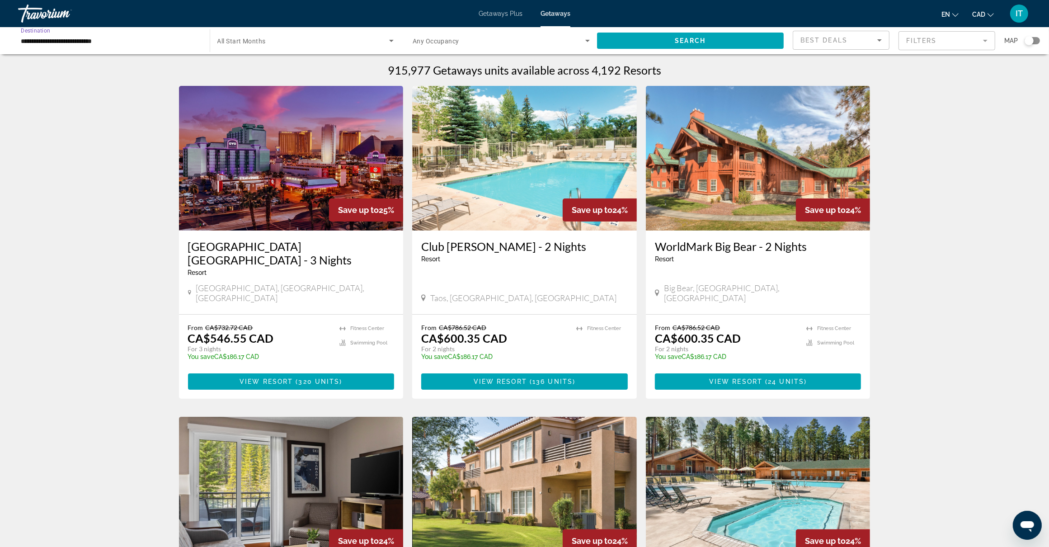
click at [85, 39] on input "**********" at bounding box center [109, 41] width 177 height 11
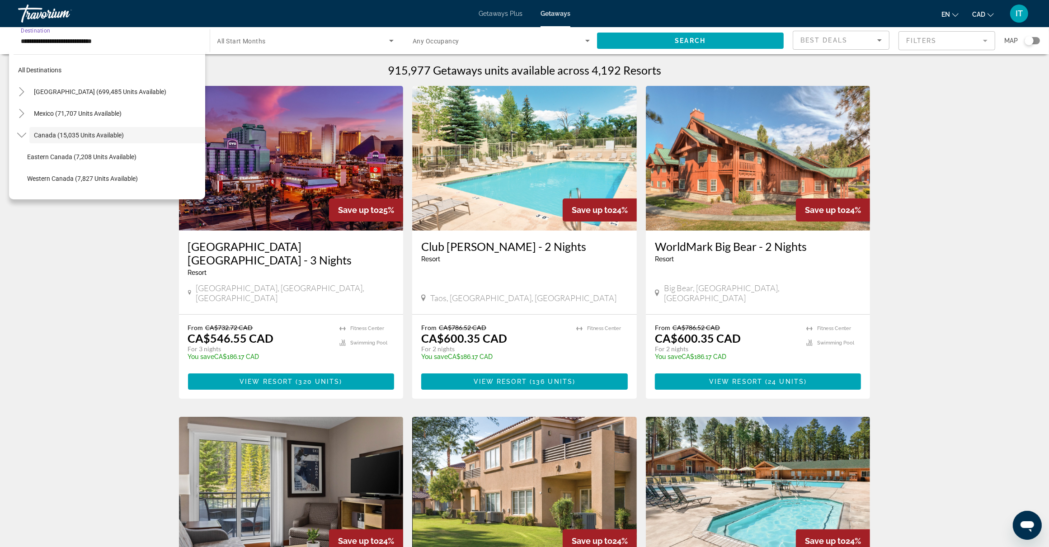
scroll to position [10, 0]
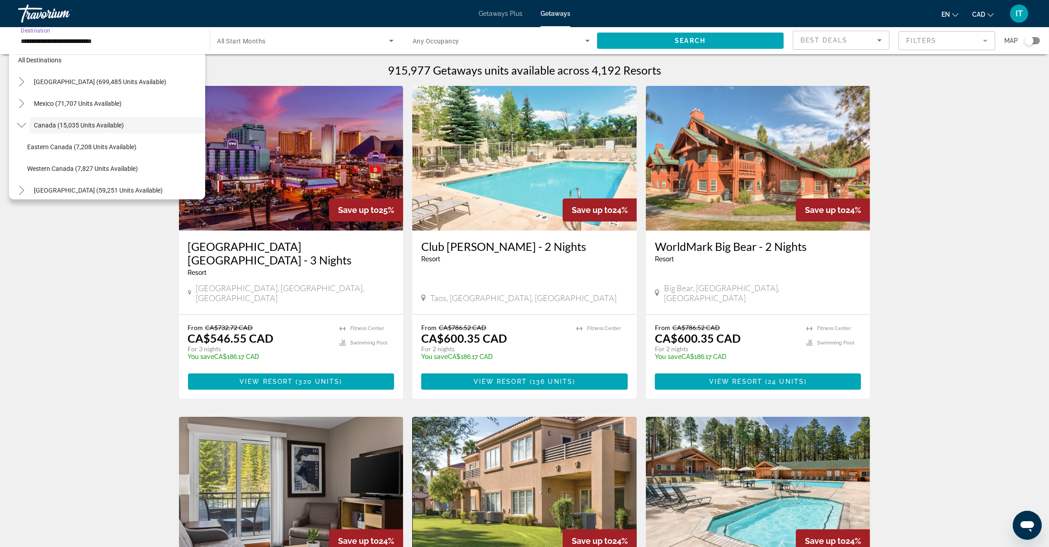
drag, startPoint x: 117, startPoint y: 39, endPoint x: 2, endPoint y: 57, distance: 115.8
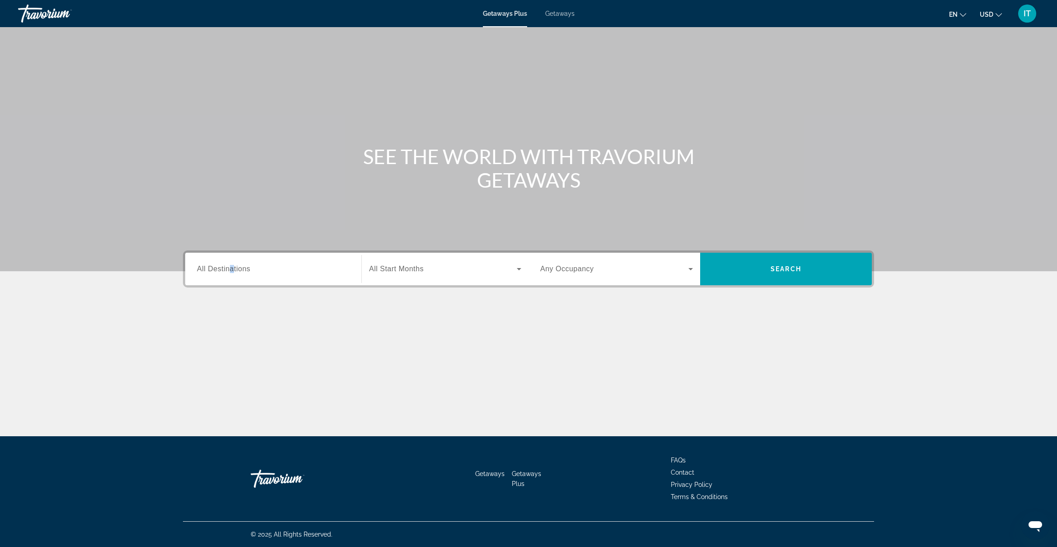
click at [232, 272] on span "All Destinations" at bounding box center [223, 269] width 53 height 8
click at [232, 272] on input "Destination All Destinations" at bounding box center [273, 269] width 153 height 11
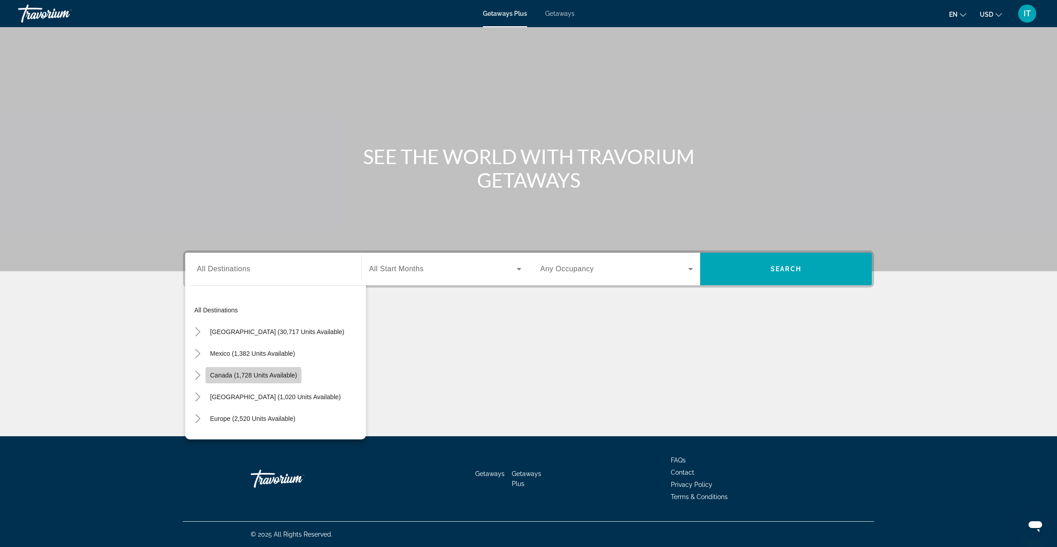
click at [225, 377] on span "Canada (1,728 units available)" at bounding box center [253, 374] width 87 height 7
type input "**********"
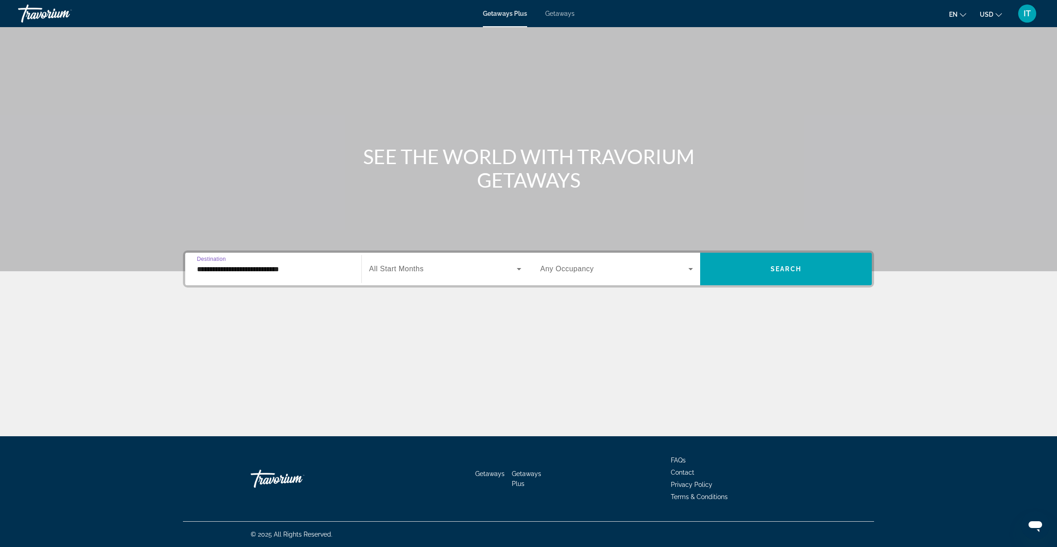
click at [404, 272] on span "All Start Months" at bounding box center [396, 269] width 55 height 8
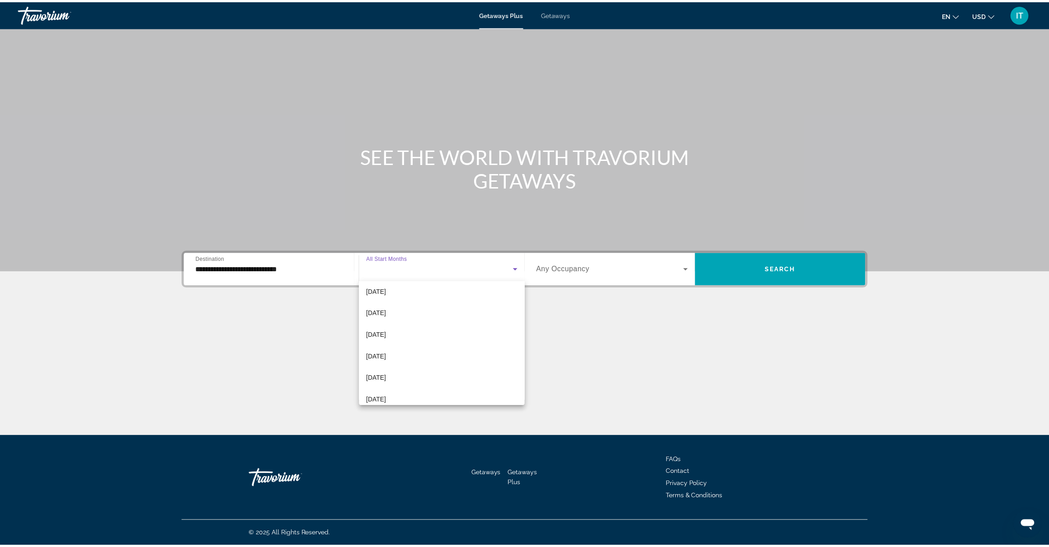
scroll to position [56, 0]
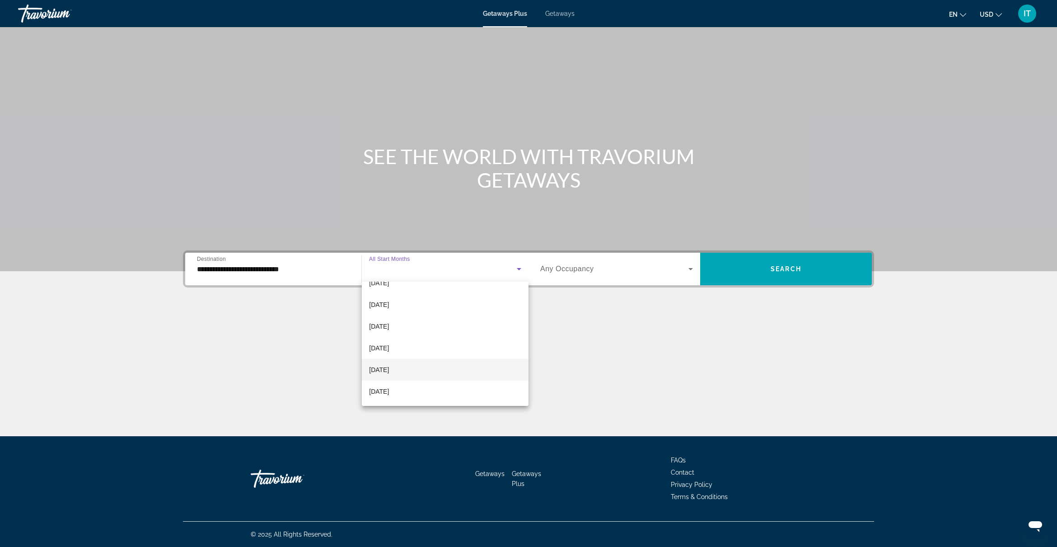
click at [389, 371] on span "February 2026" at bounding box center [379, 369] width 20 height 11
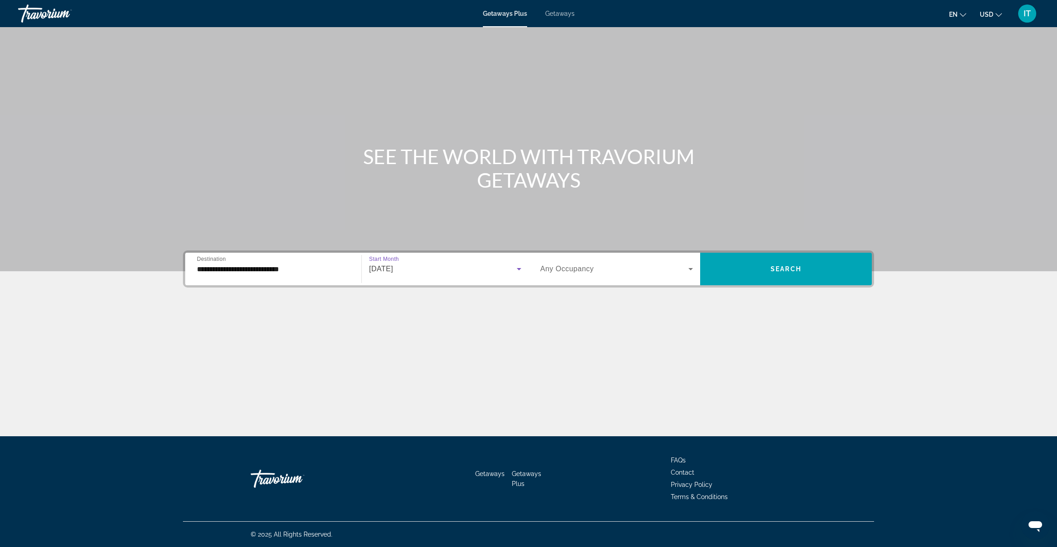
click at [584, 267] on span "Any Occupancy" at bounding box center [567, 269] width 54 height 8
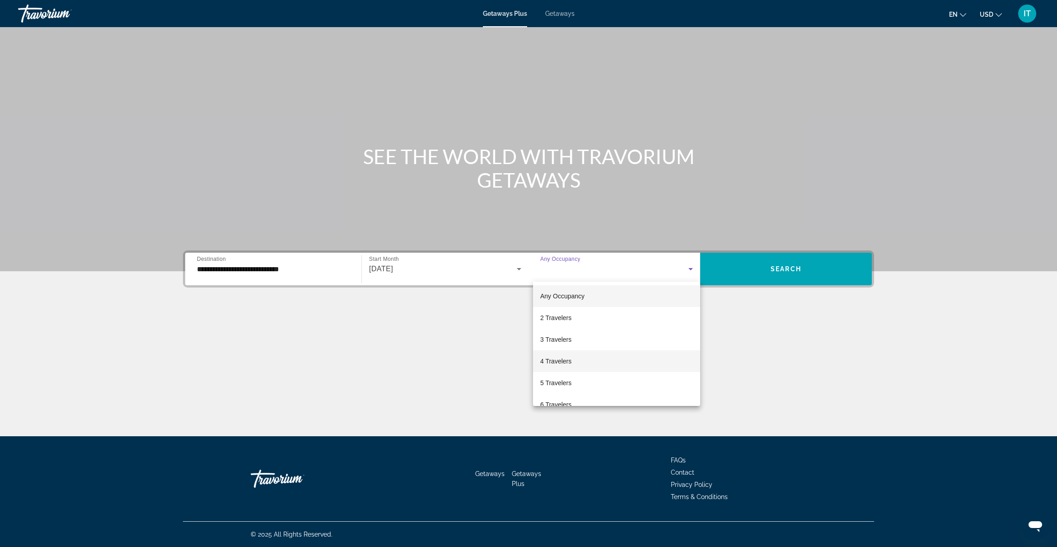
click at [578, 364] on mat-option "4 Travelers" at bounding box center [616, 361] width 167 height 22
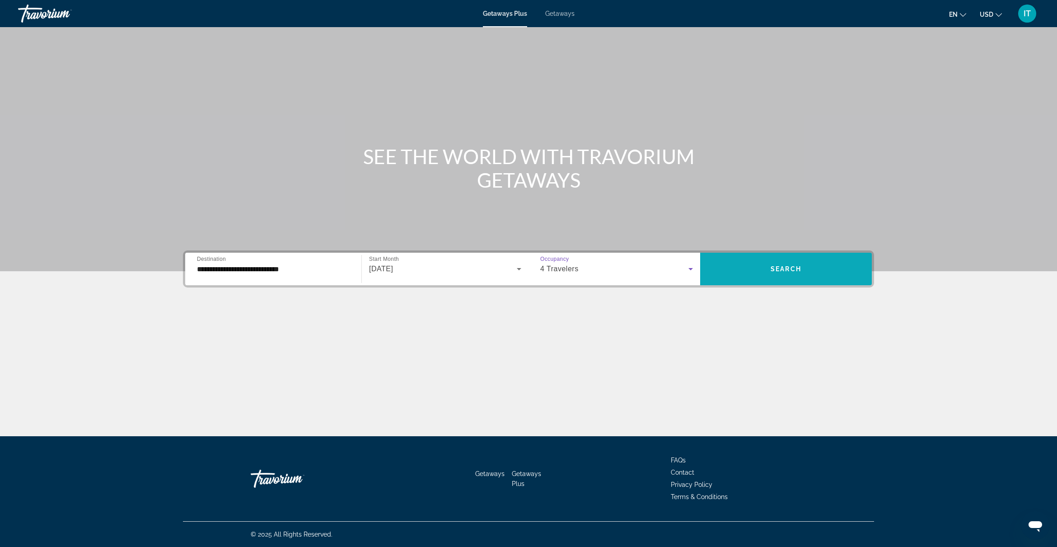
click at [765, 276] on span "Search widget" at bounding box center [786, 269] width 172 height 22
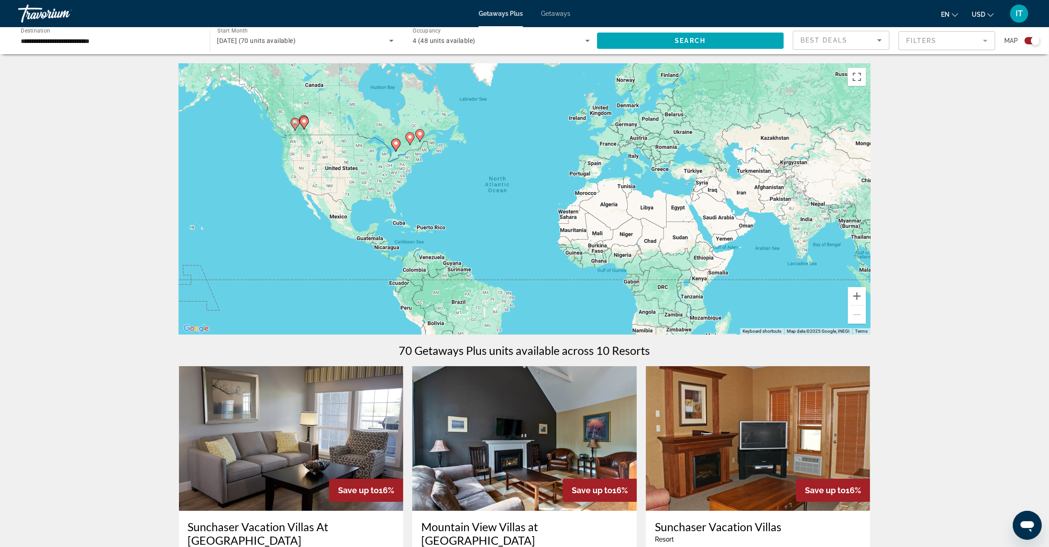
click at [416, 123] on div "To activate drag with keyboard, press Alt + Enter. Once in keyboard drag state,…" at bounding box center [524, 198] width 691 height 271
click at [416, 129] on gmp-advanced-marker "Main content" at bounding box center [419, 136] width 9 height 14
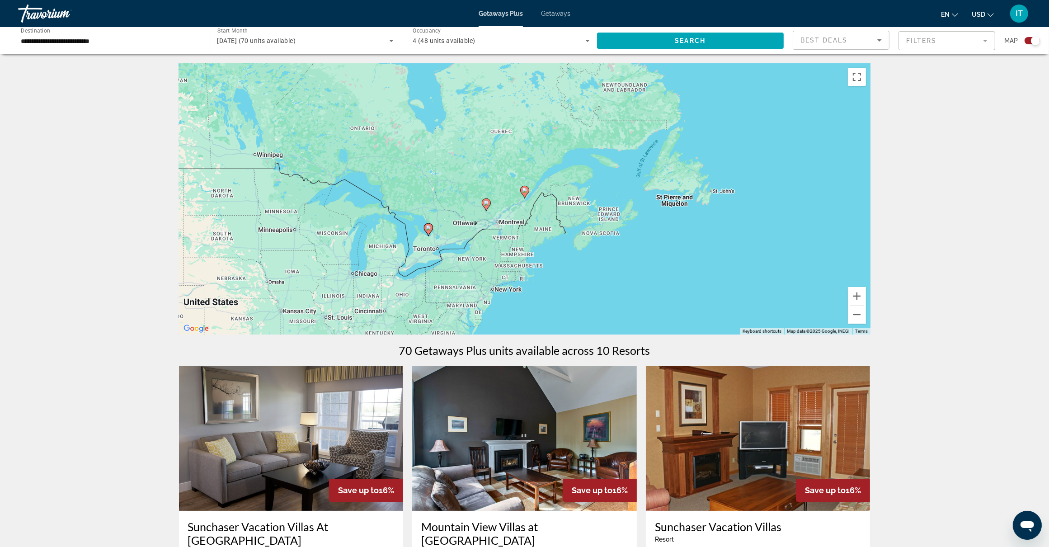
click at [499, 193] on div "To navigate, press the arrow keys. To activate drag with keyboard, press Alt + …" at bounding box center [524, 198] width 691 height 271
click at [501, 132] on div "To activate drag with keyboard, press Alt + Enter. Once in keyboard drag state,…" at bounding box center [524, 198] width 691 height 271
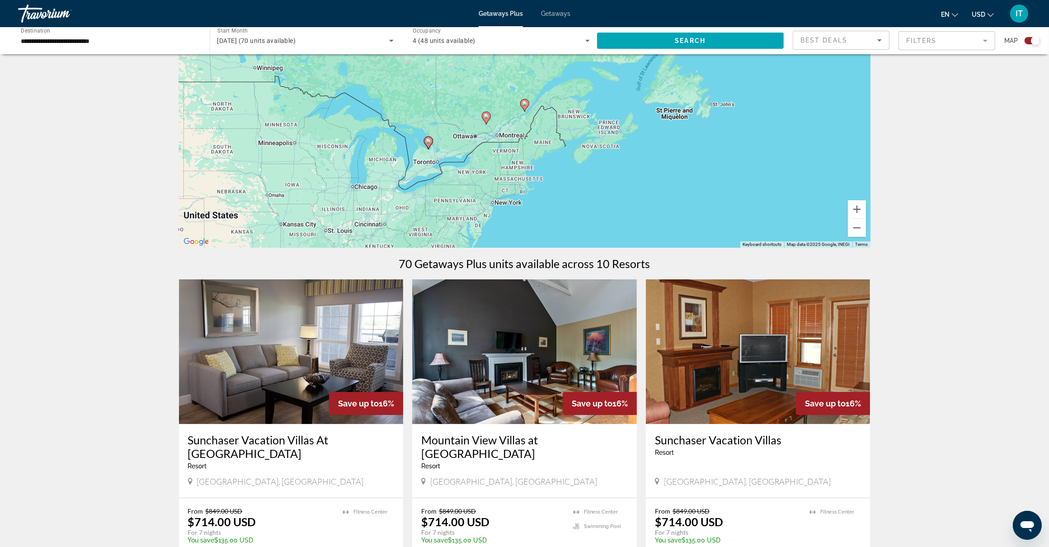
scroll to position [56, 0]
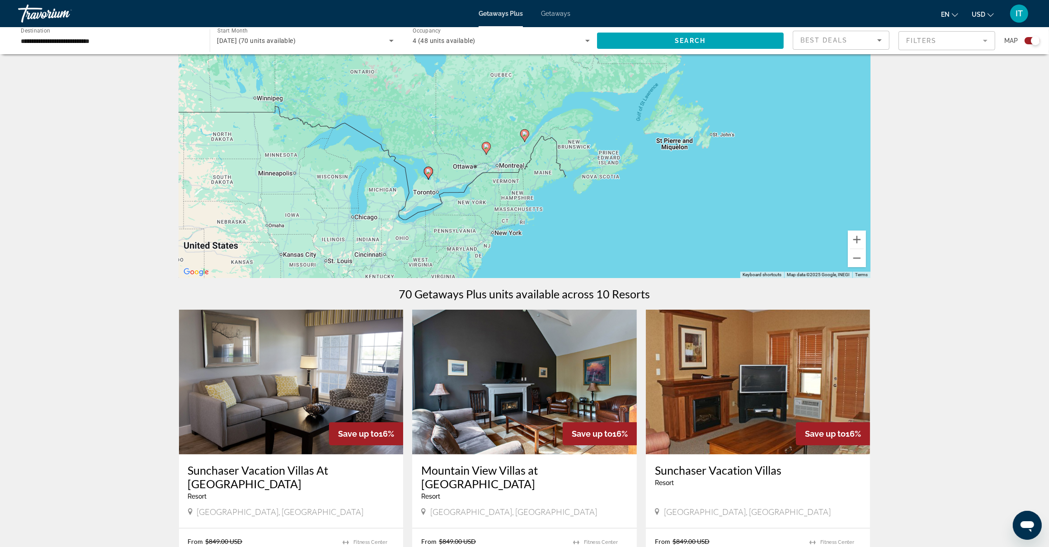
click at [879, 39] on icon "Sort by" at bounding box center [879, 40] width 11 height 11
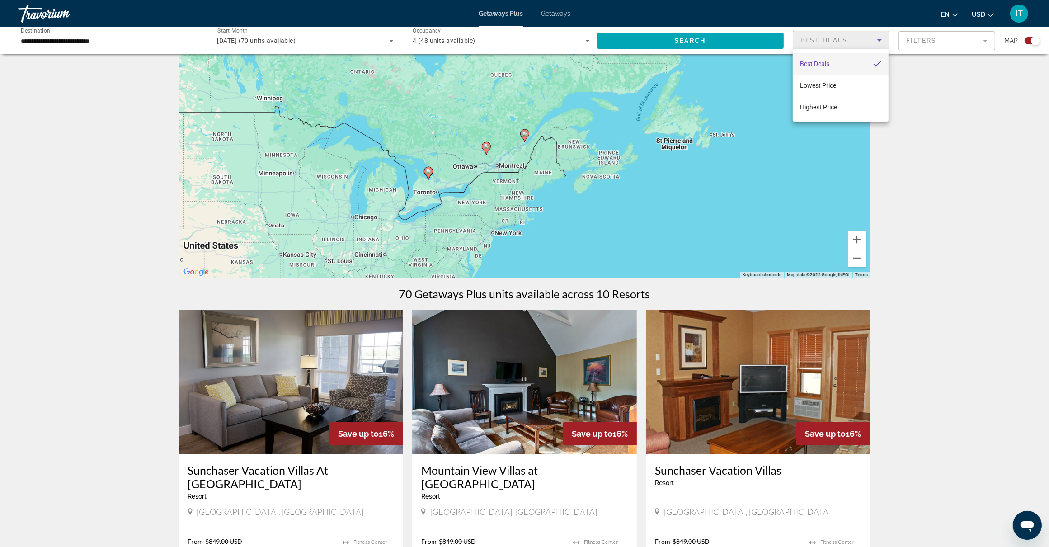
click at [986, 40] on div at bounding box center [524, 273] width 1049 height 547
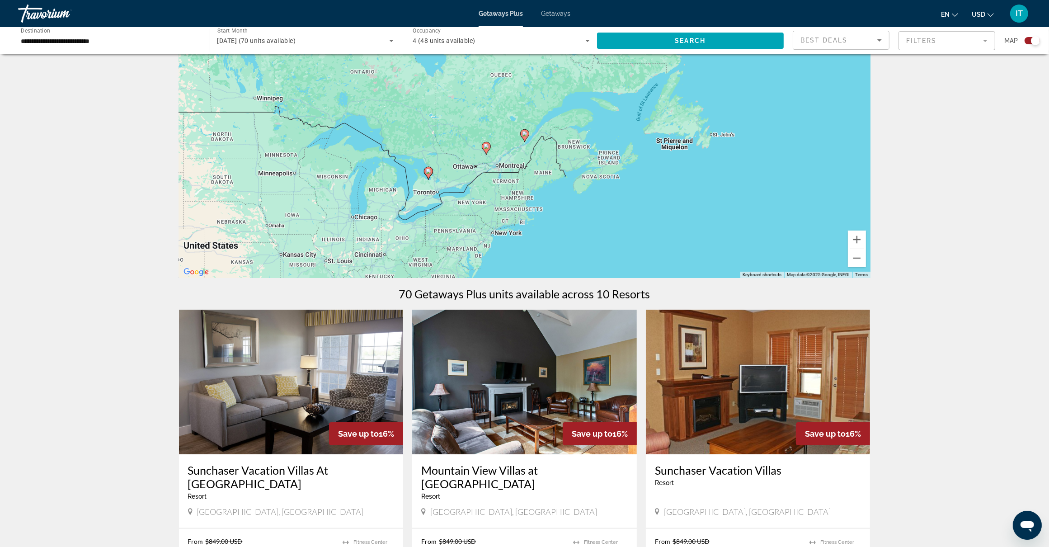
click at [986, 41] on mat-form-field "Filters" at bounding box center [946, 40] width 97 height 19
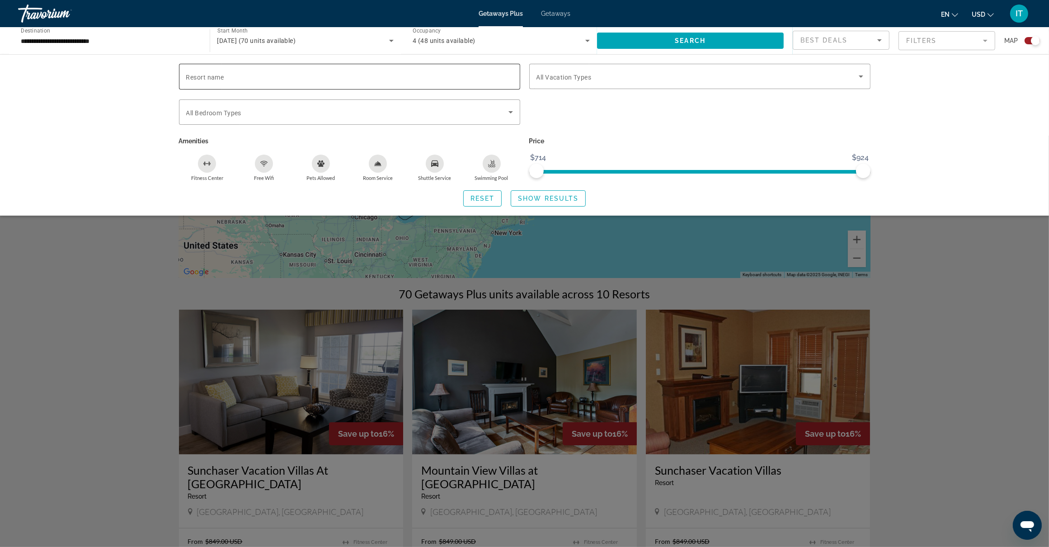
click at [290, 74] on input "Resort name" at bounding box center [349, 76] width 327 height 11
paste input "**********"
type input "**********"
click at [624, 118] on div "Search widget" at bounding box center [699, 116] width 350 height 35
click at [529, 198] on span "Show Results" at bounding box center [548, 198] width 61 height 7
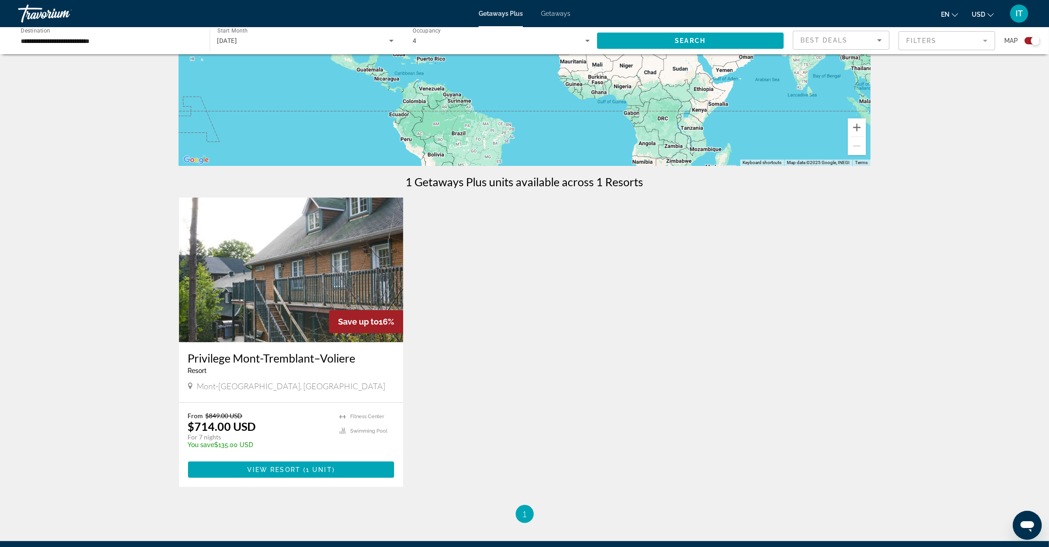
scroll to position [169, 0]
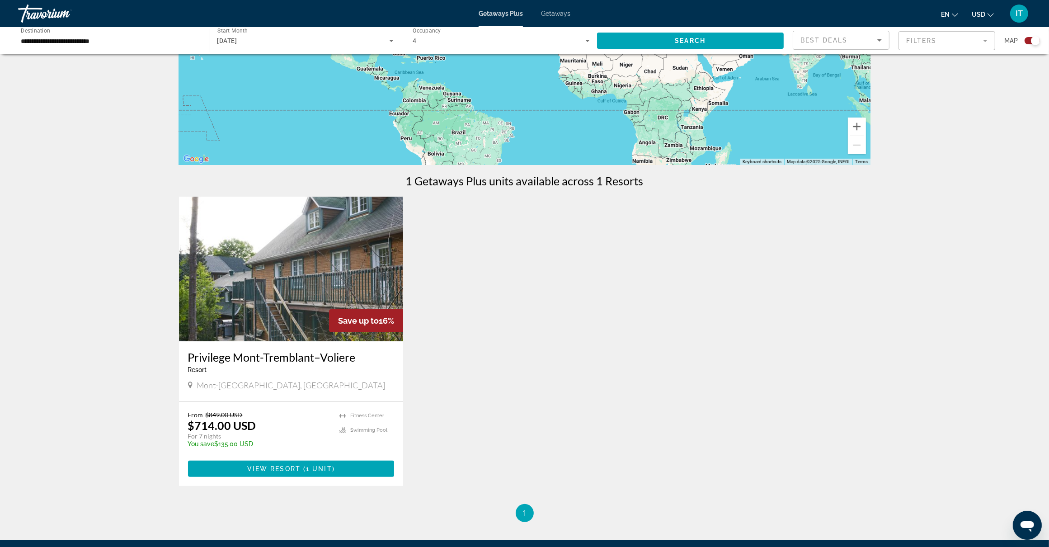
click at [988, 13] on icon "Change currency" at bounding box center [990, 15] width 6 height 6
click at [961, 59] on button "CAD (Can$)" at bounding box center [964, 60] width 45 height 12
click at [714, 41] on span "Search widget" at bounding box center [690, 41] width 187 height 22
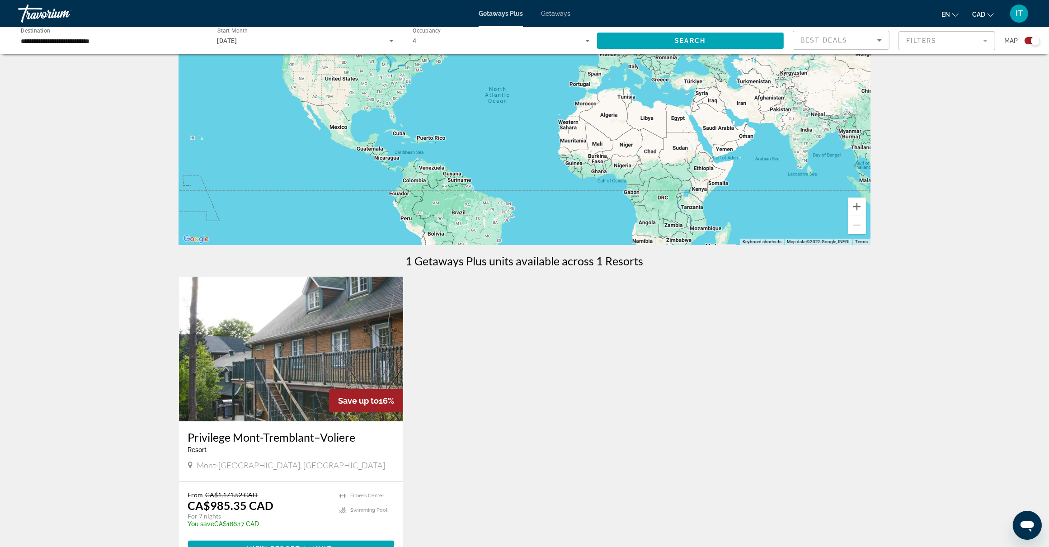
scroll to position [113, 0]
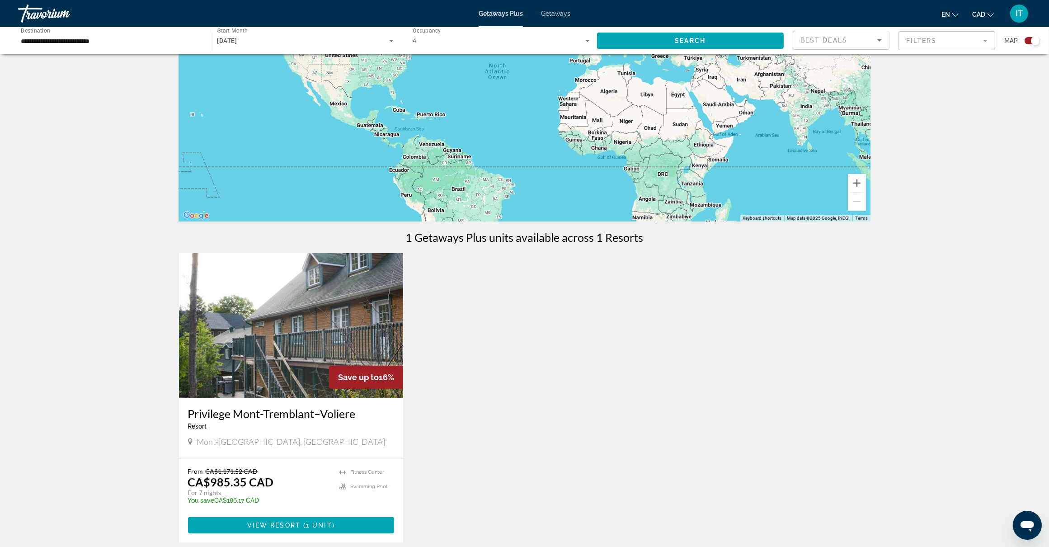
click at [342, 337] on img "Main content" at bounding box center [291, 325] width 225 height 145
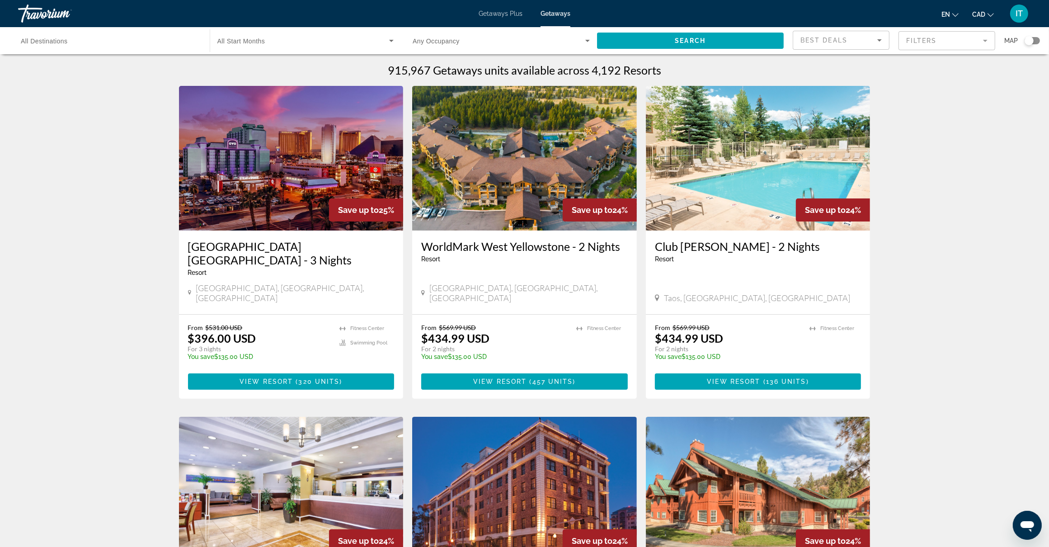
click at [985, 41] on mat-form-field "Filters" at bounding box center [946, 40] width 97 height 19
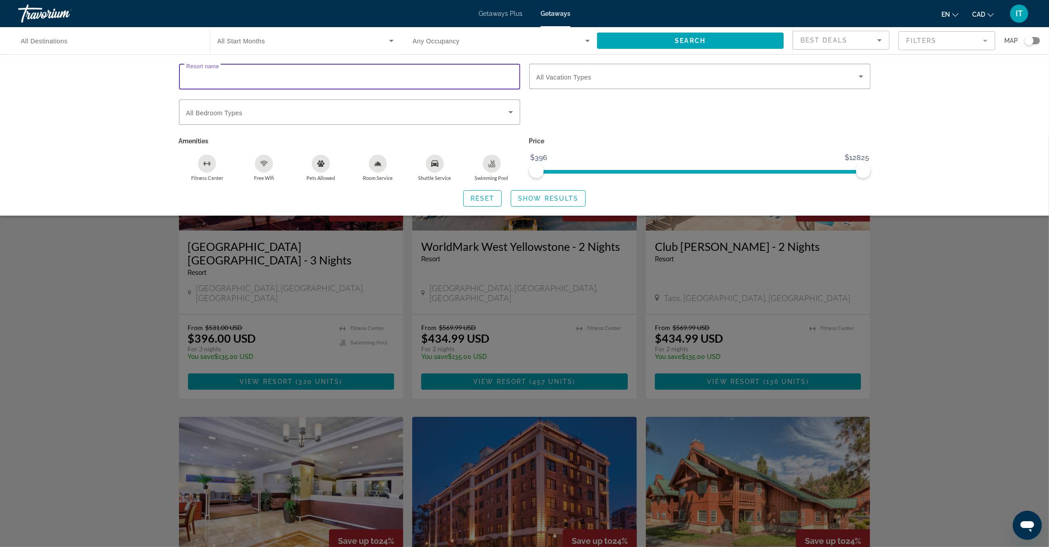
click at [245, 78] on input "Resort name" at bounding box center [349, 76] width 327 height 11
type input "**********"
click at [702, 42] on span "Search" at bounding box center [689, 40] width 31 height 7
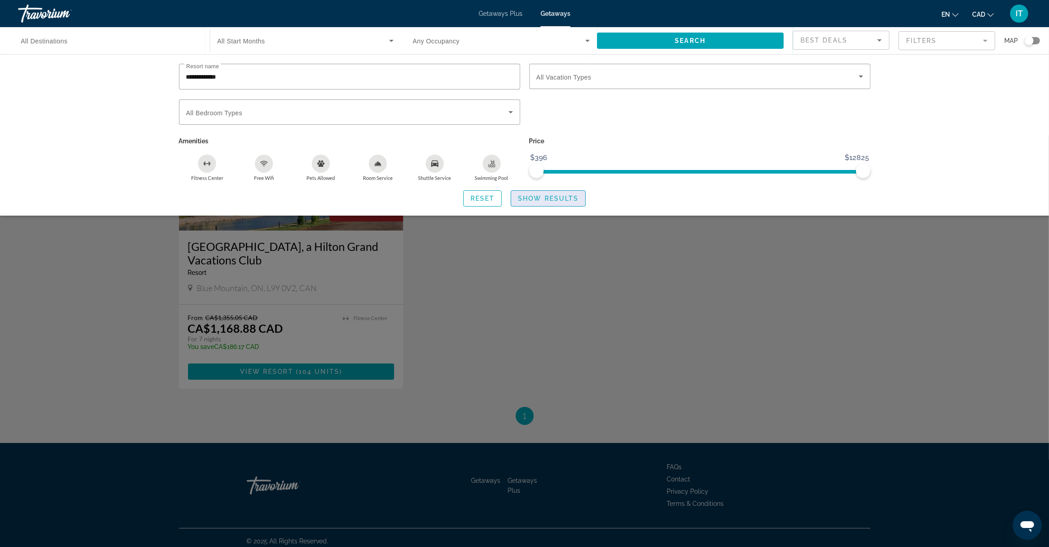
click at [559, 197] on span "Show Results" at bounding box center [548, 198] width 61 height 7
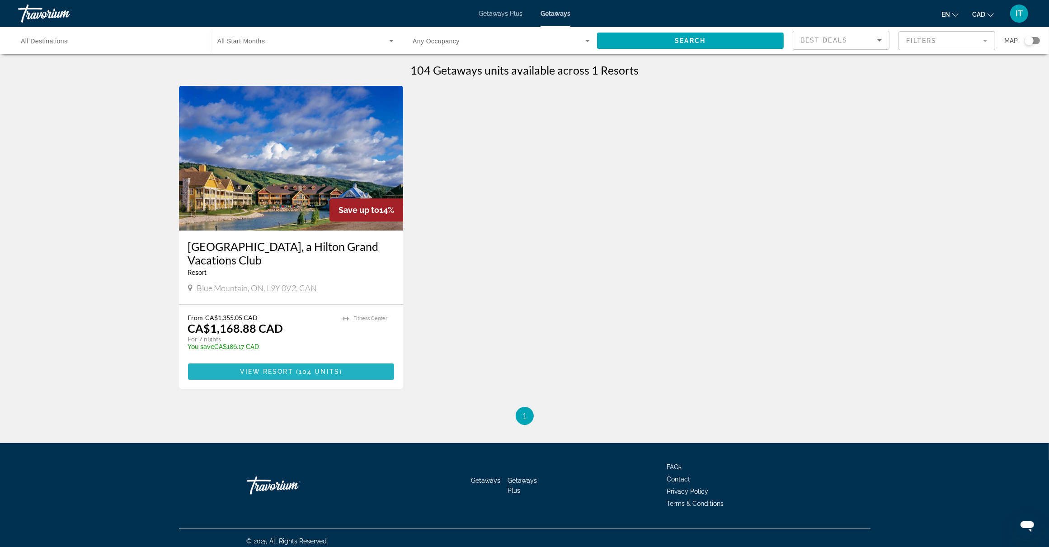
click at [281, 368] on span "View Resort" at bounding box center [266, 371] width 53 height 7
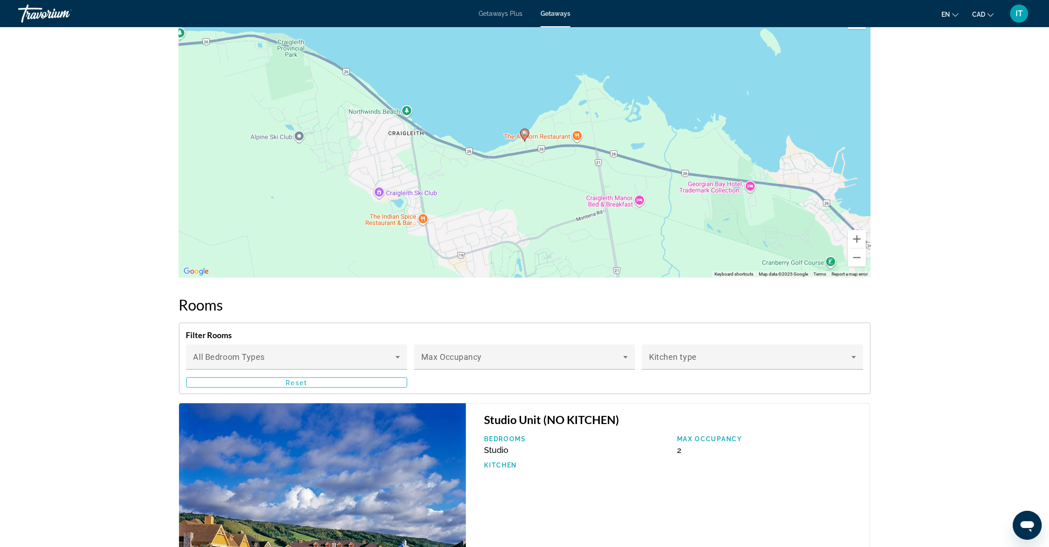
scroll to position [1129, 0]
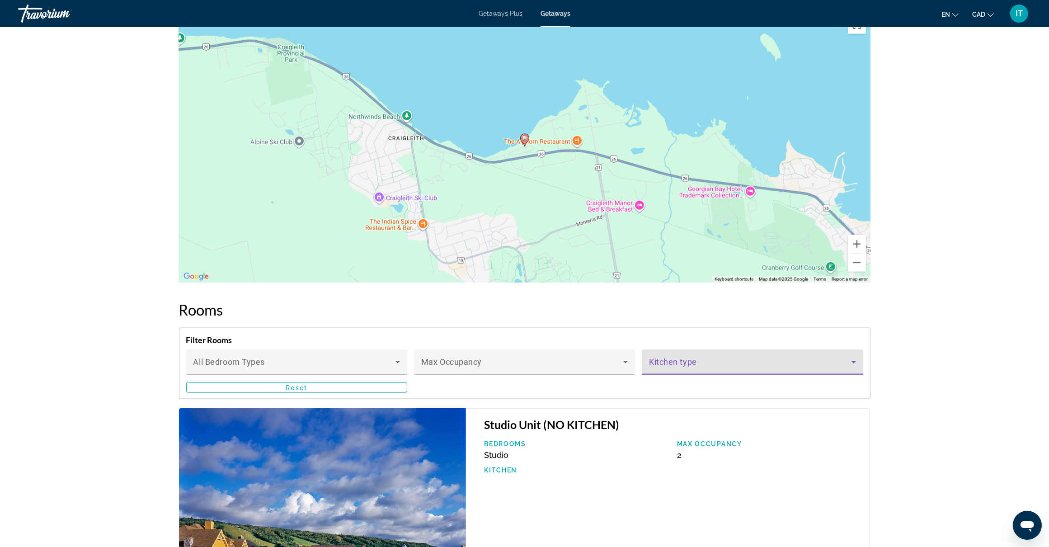
click at [698, 365] on span "Main content" at bounding box center [750, 365] width 202 height 11
click at [288, 303] on div at bounding box center [524, 273] width 1049 height 547
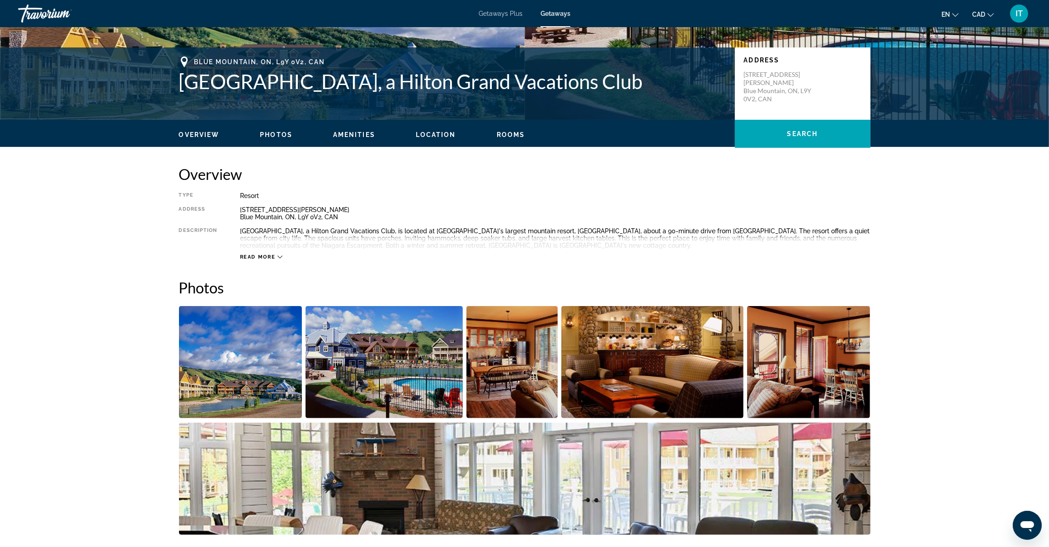
scroll to position [0, 0]
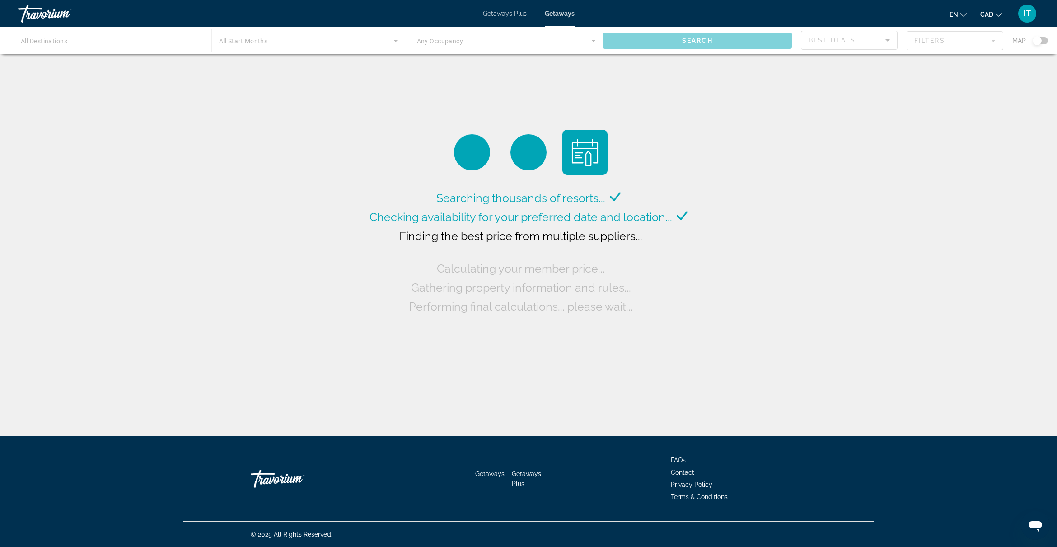
click at [888, 39] on div "Main content" at bounding box center [528, 40] width 1057 height 27
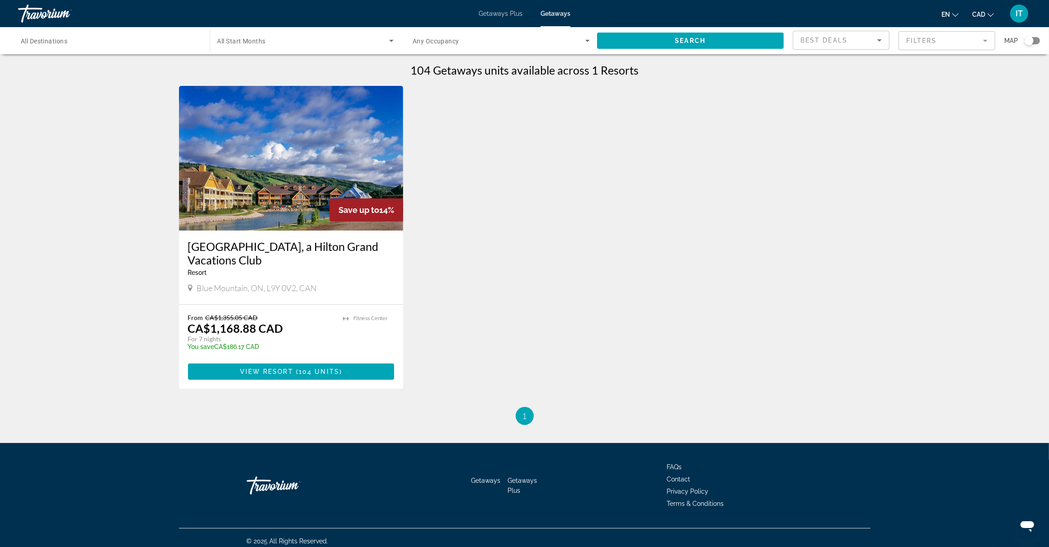
click at [983, 42] on mat-form-field "Filters" at bounding box center [946, 40] width 97 height 19
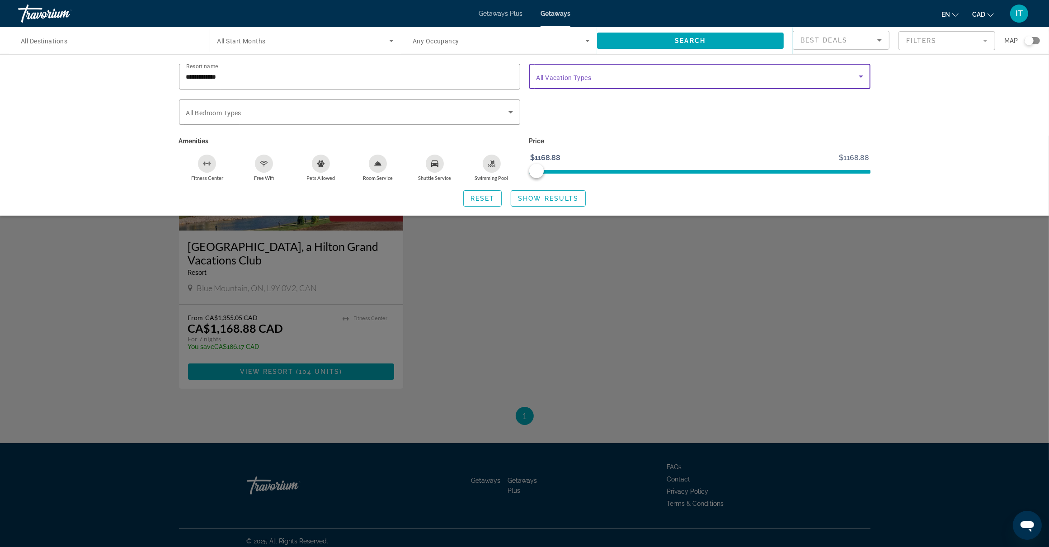
click at [594, 77] on span "Search widget" at bounding box center [697, 76] width 322 height 11
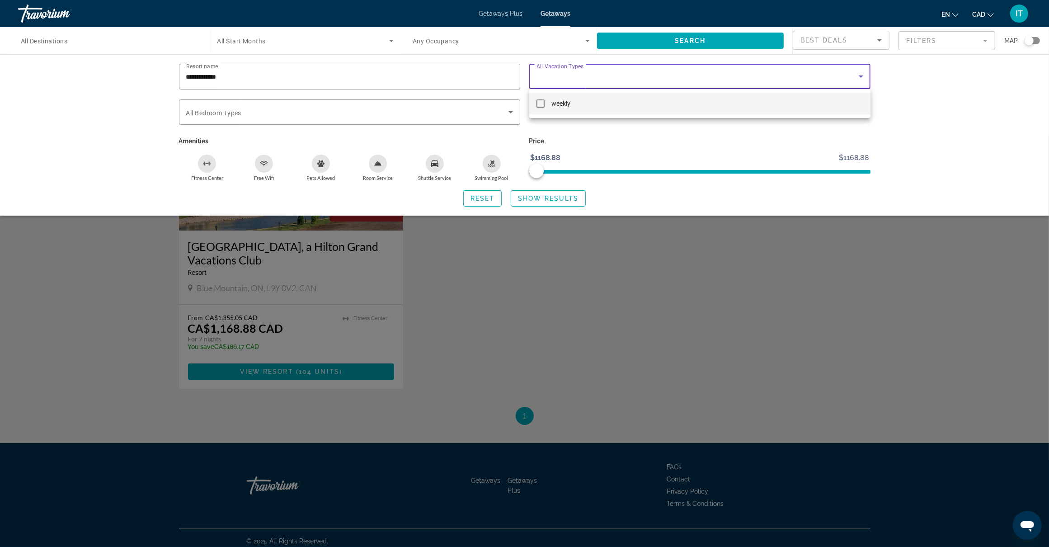
click at [580, 132] on div at bounding box center [524, 273] width 1049 height 547
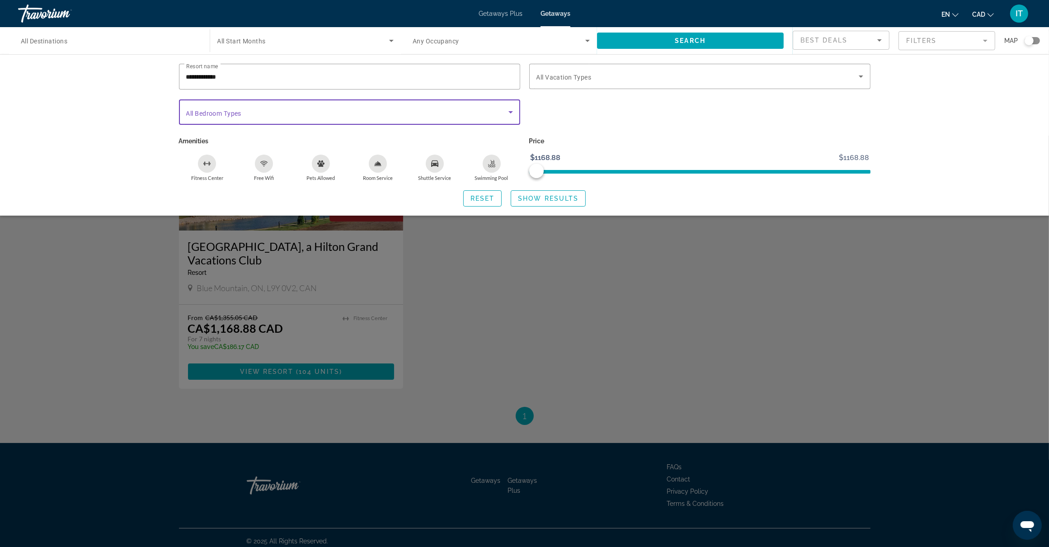
click at [354, 110] on span "Search widget" at bounding box center [347, 112] width 322 height 11
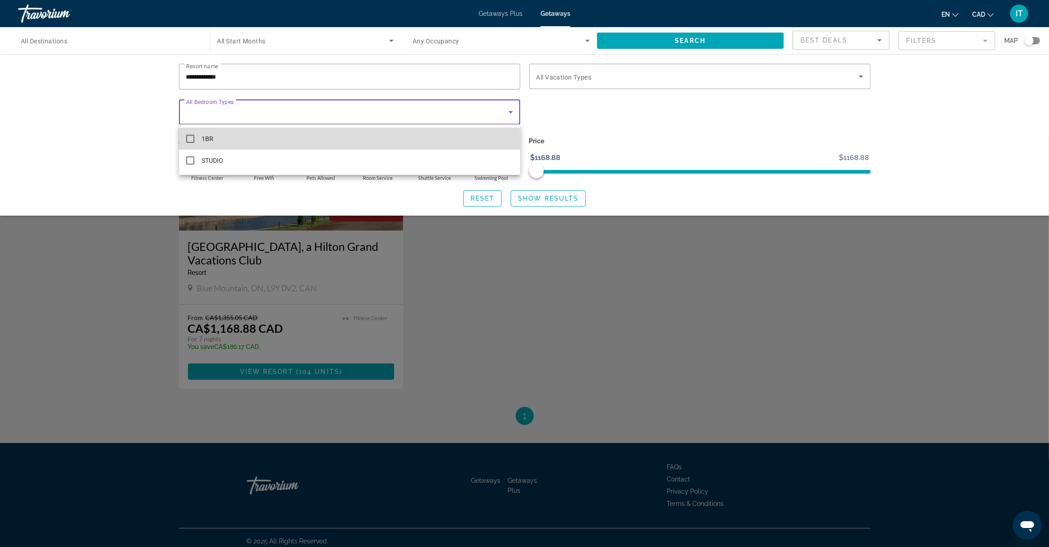
click at [193, 138] on mat-pseudo-checkbox at bounding box center [190, 139] width 8 height 8
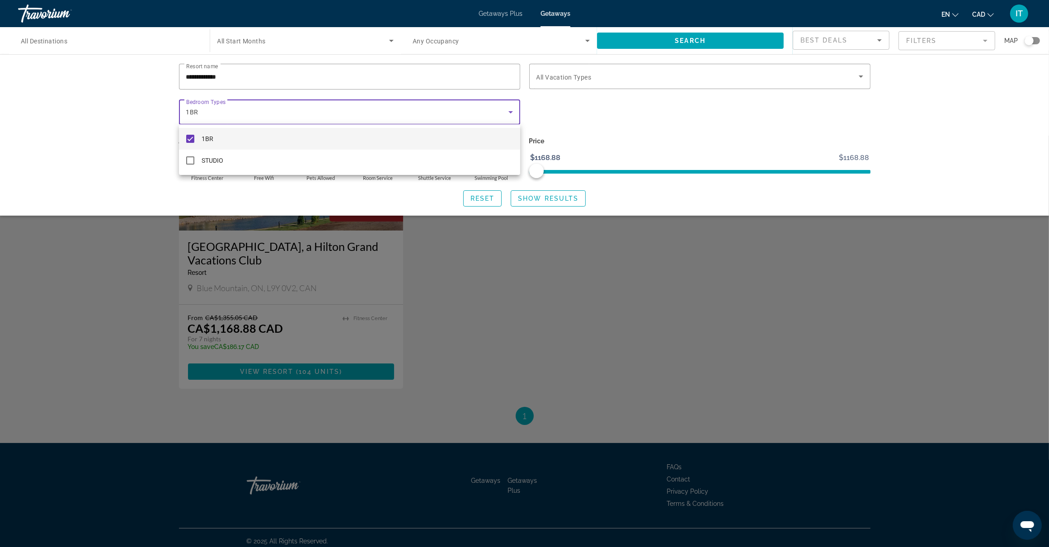
click at [629, 130] on div at bounding box center [524, 273] width 1049 height 547
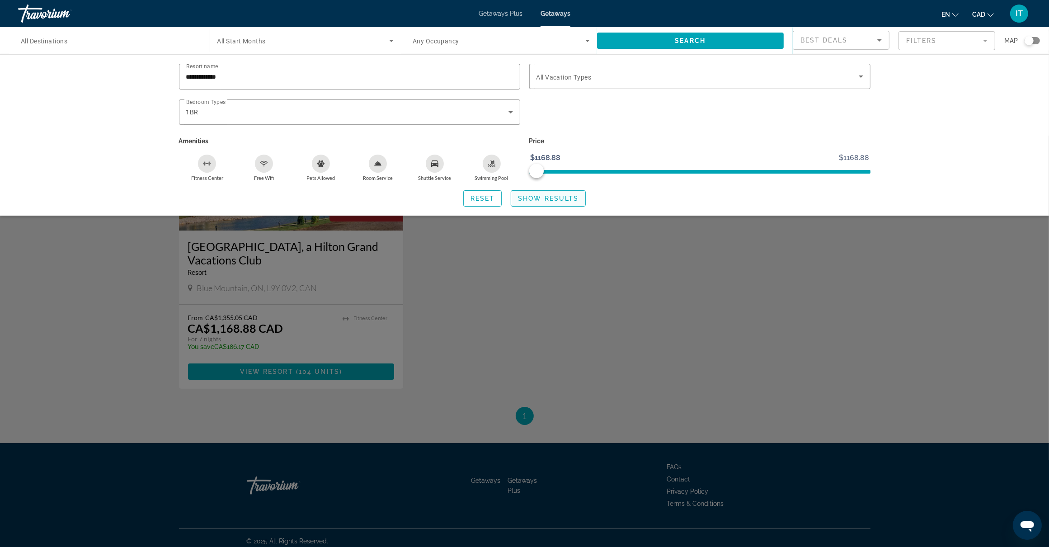
click at [561, 199] on span "Show Results" at bounding box center [548, 198] width 61 height 7
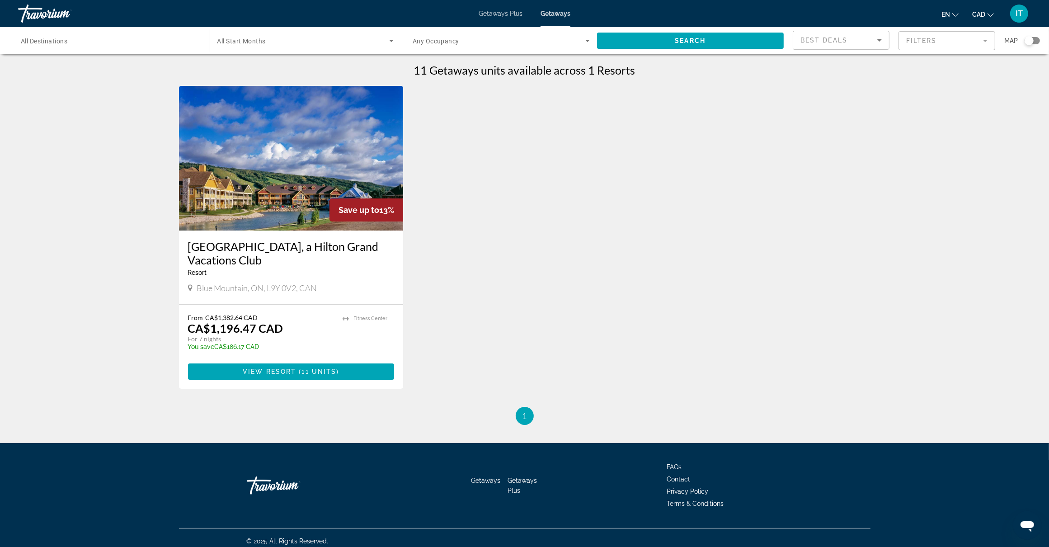
click at [294, 373] on span "View Resort" at bounding box center [269, 371] width 53 height 7
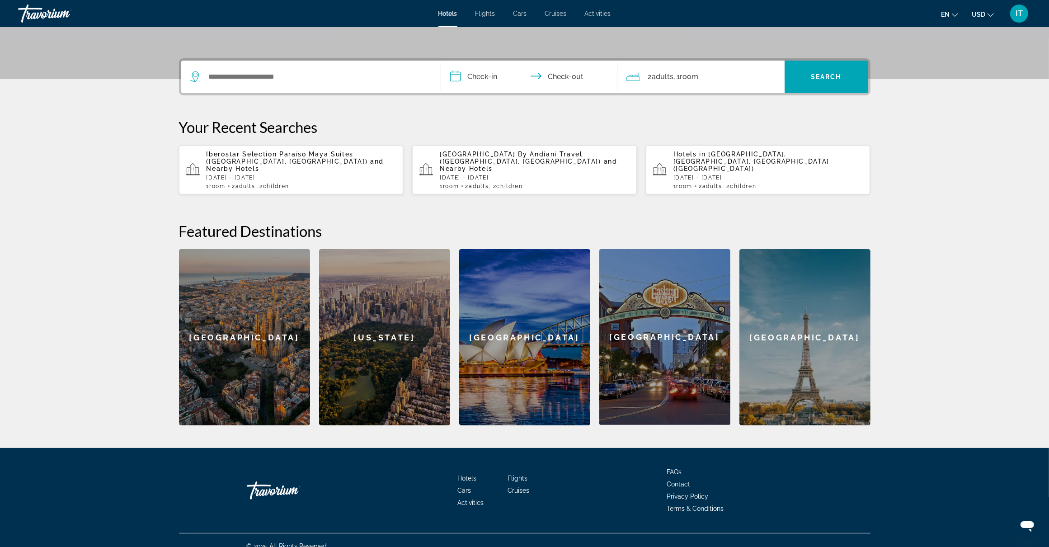
scroll to position [197, 0]
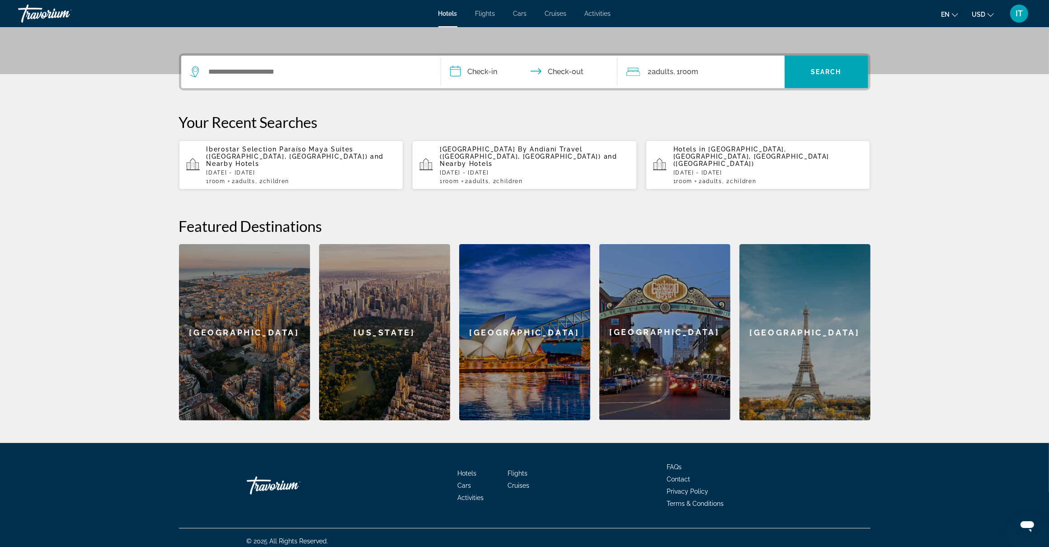
click at [810, 373] on div "Paris" at bounding box center [804, 332] width 131 height 176
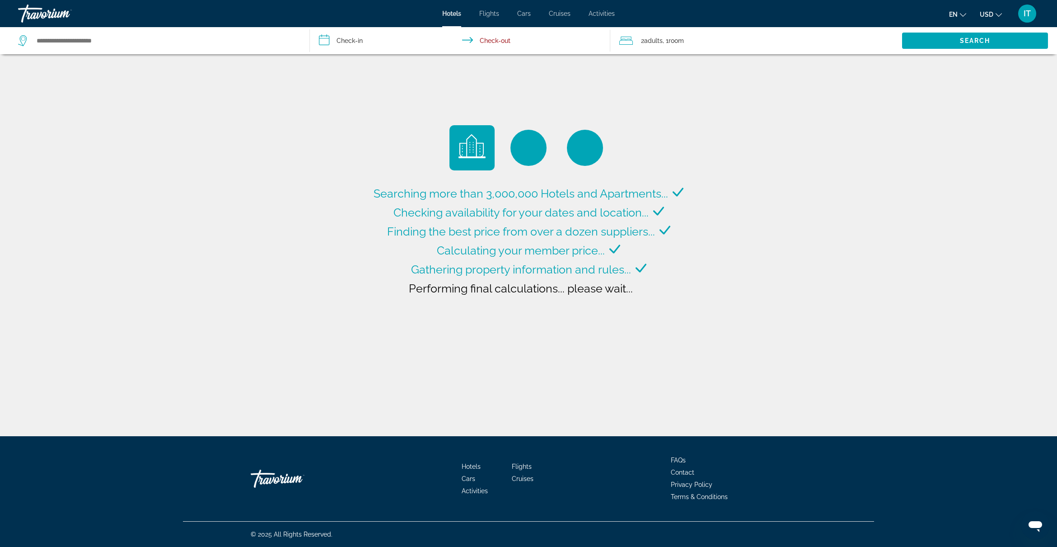
click at [333, 42] on input "**********" at bounding box center [462, 42] width 304 height 30
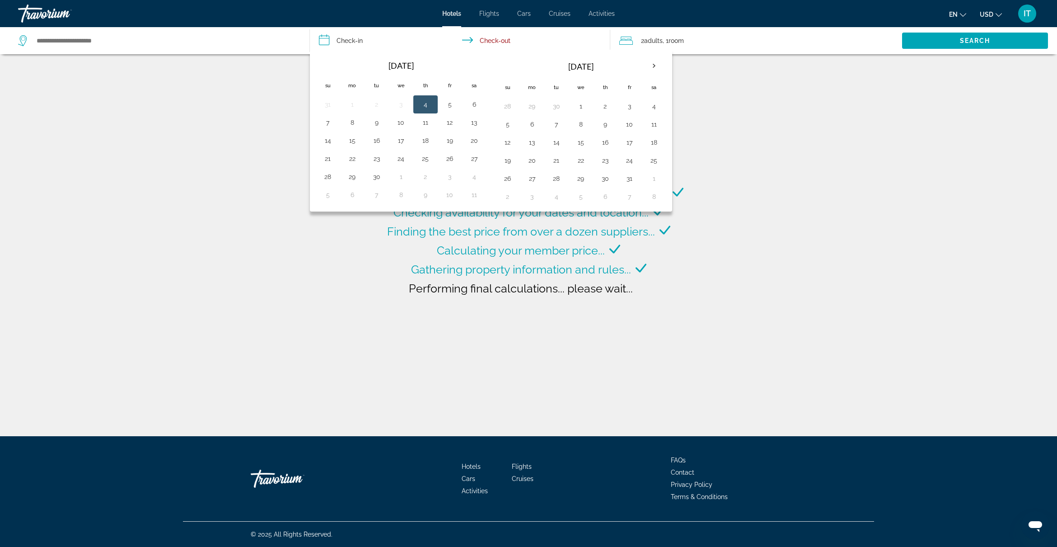
type input "**********"
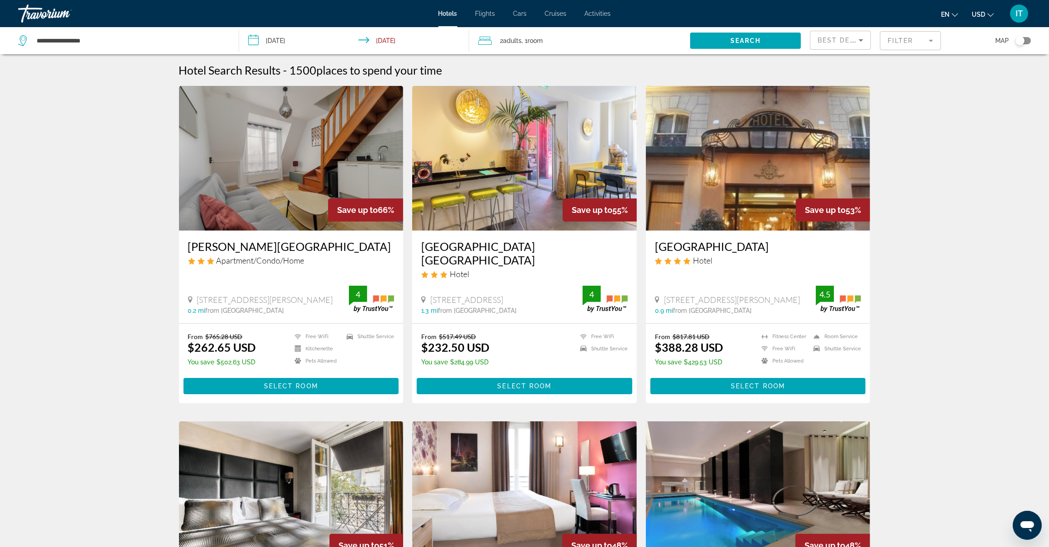
click at [989, 12] on icon "Change currency" at bounding box center [990, 15] width 6 height 6
click at [960, 57] on button "CAD (Can$)" at bounding box center [964, 60] width 45 height 12
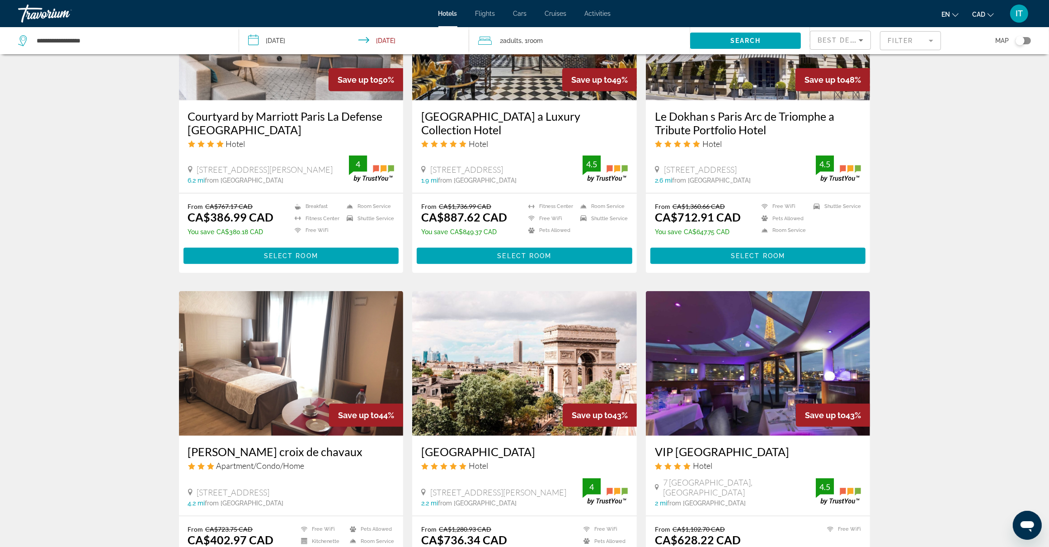
scroll to position [847, 0]
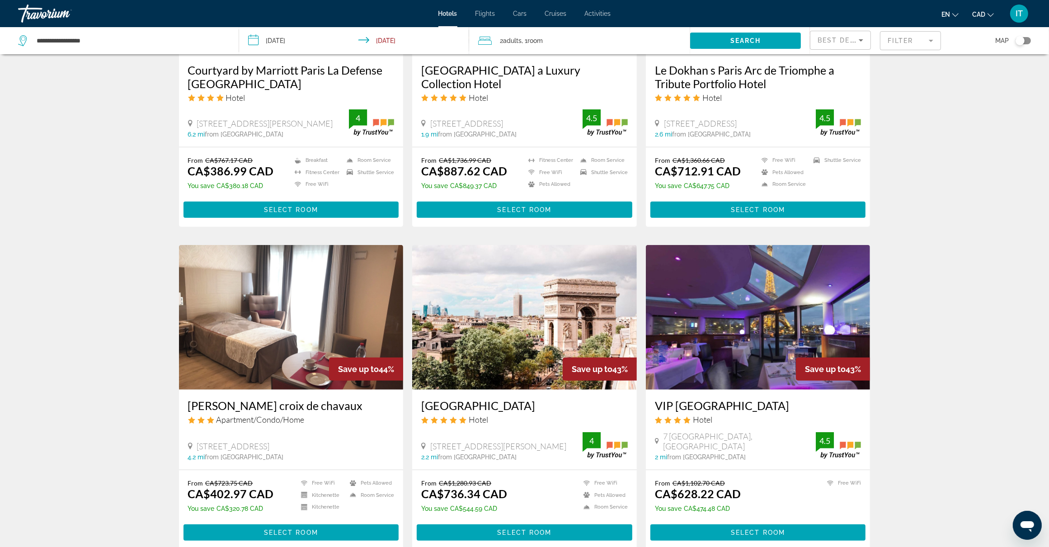
click at [726, 333] on img "Main content" at bounding box center [758, 317] width 225 height 145
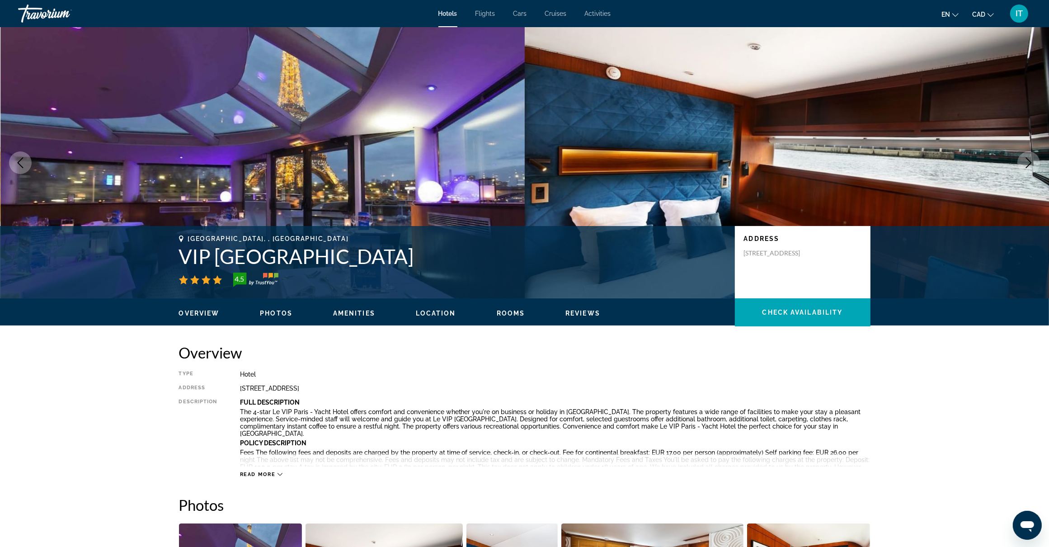
click at [1028, 159] on icon "Next image" at bounding box center [1028, 162] width 11 height 11
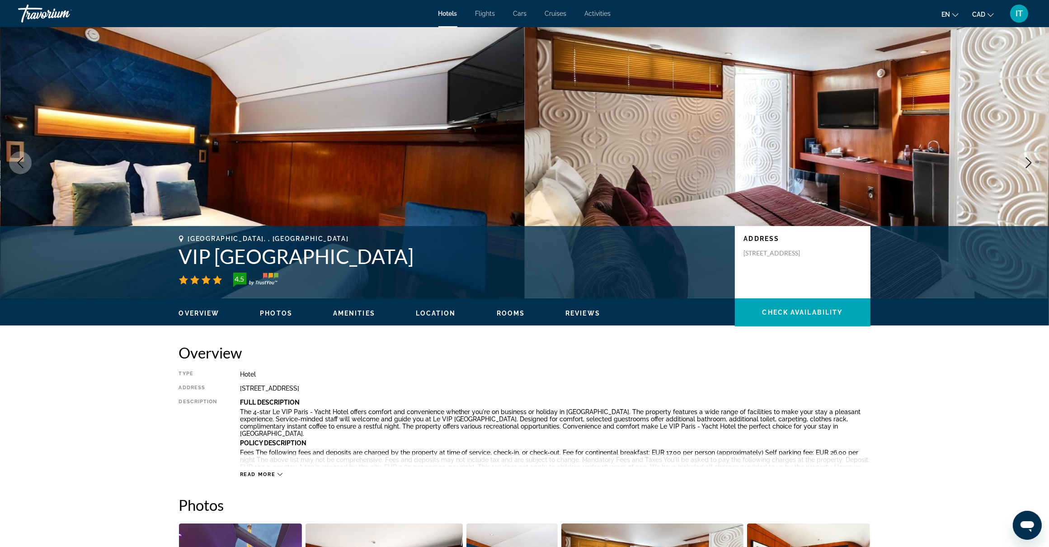
click at [1028, 161] on icon "Next image" at bounding box center [1028, 162] width 11 height 11
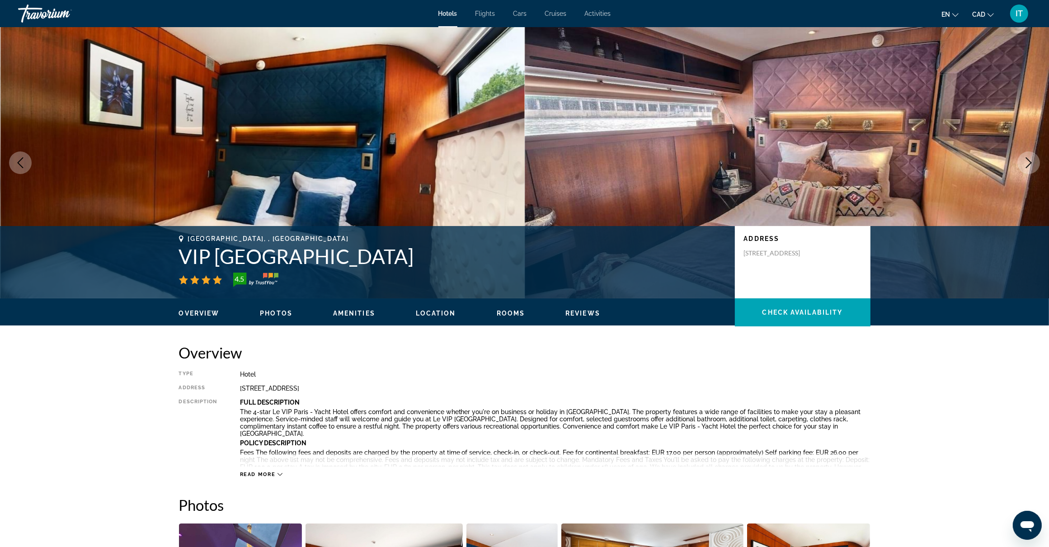
click at [1028, 161] on icon "Next image" at bounding box center [1028, 162] width 11 height 11
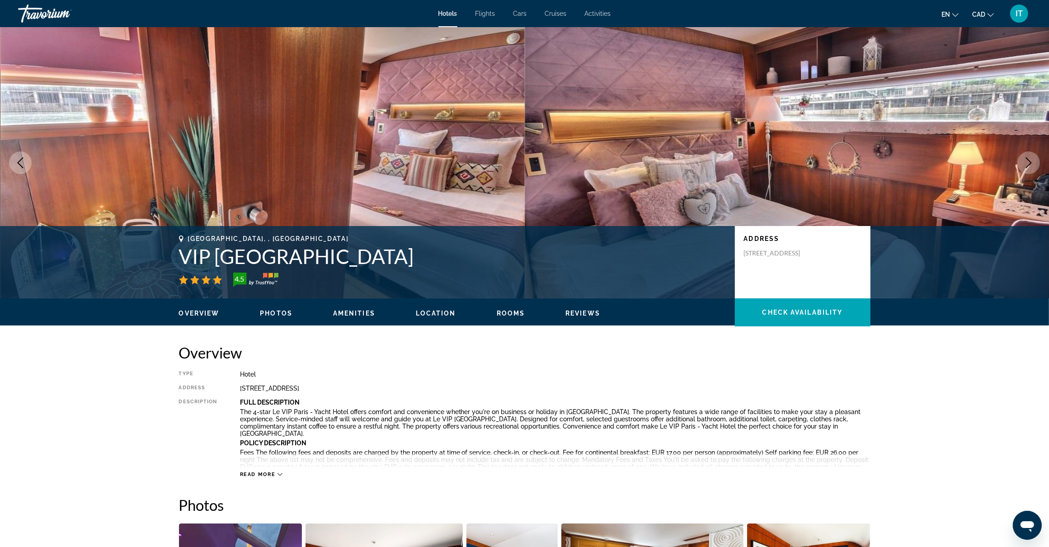
click at [22, 164] on icon "Previous image" at bounding box center [20, 162] width 11 height 11
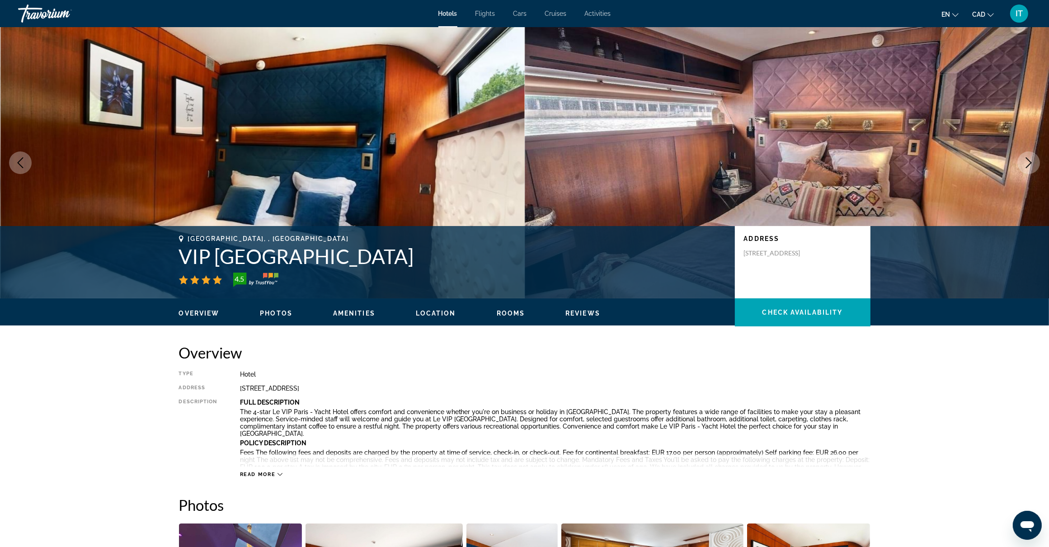
click at [22, 164] on icon "Previous image" at bounding box center [20, 162] width 11 height 11
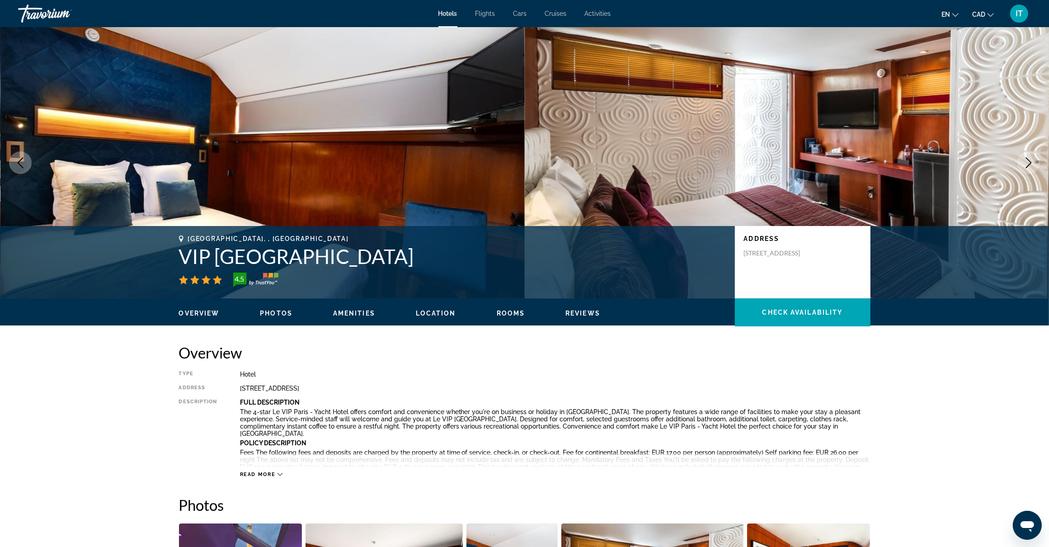
click at [22, 164] on icon "Previous image" at bounding box center [20, 162] width 11 height 11
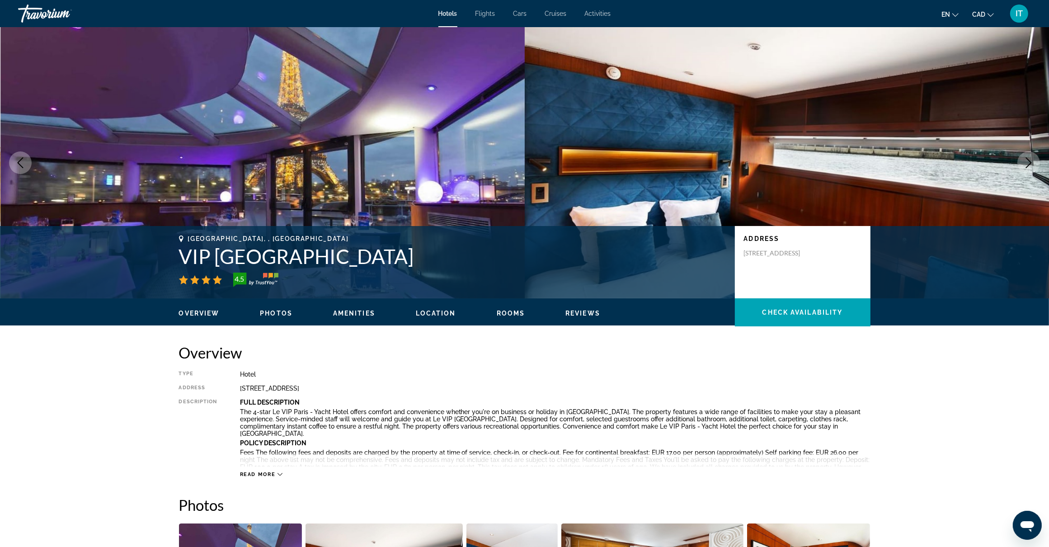
click at [22, 164] on icon "Previous image" at bounding box center [20, 162] width 11 height 11
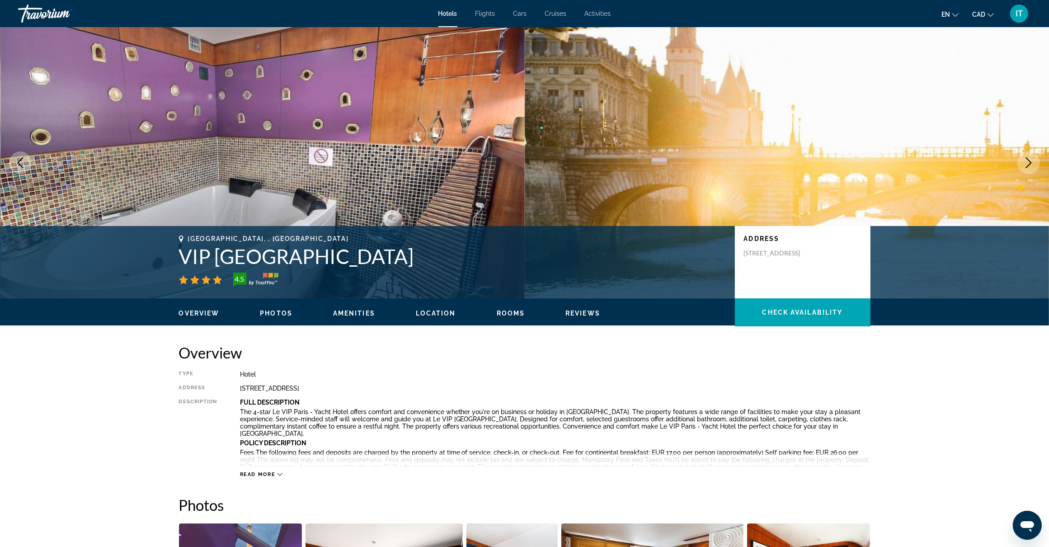
click at [22, 164] on icon "Previous image" at bounding box center [20, 162] width 11 height 11
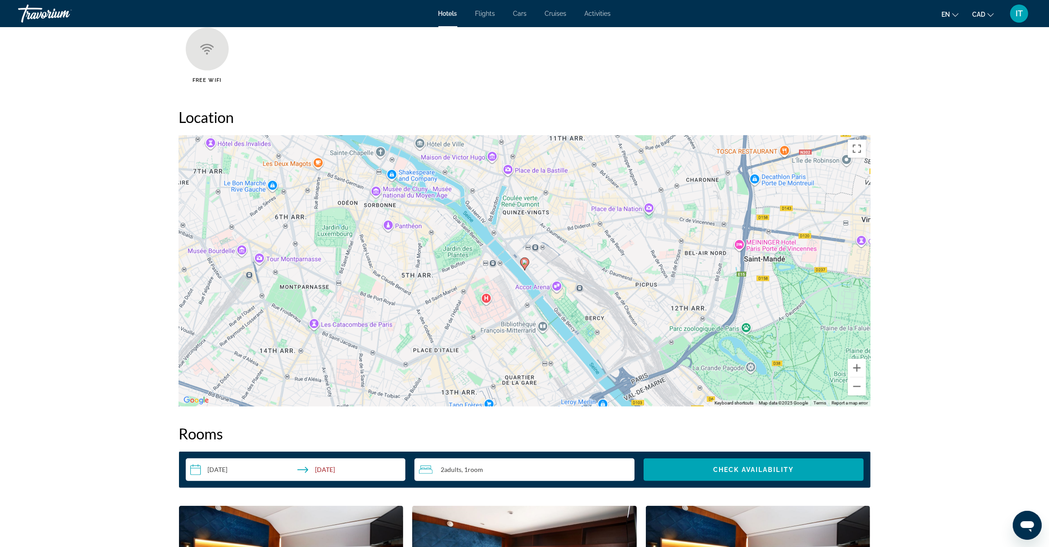
scroll to position [791, 0]
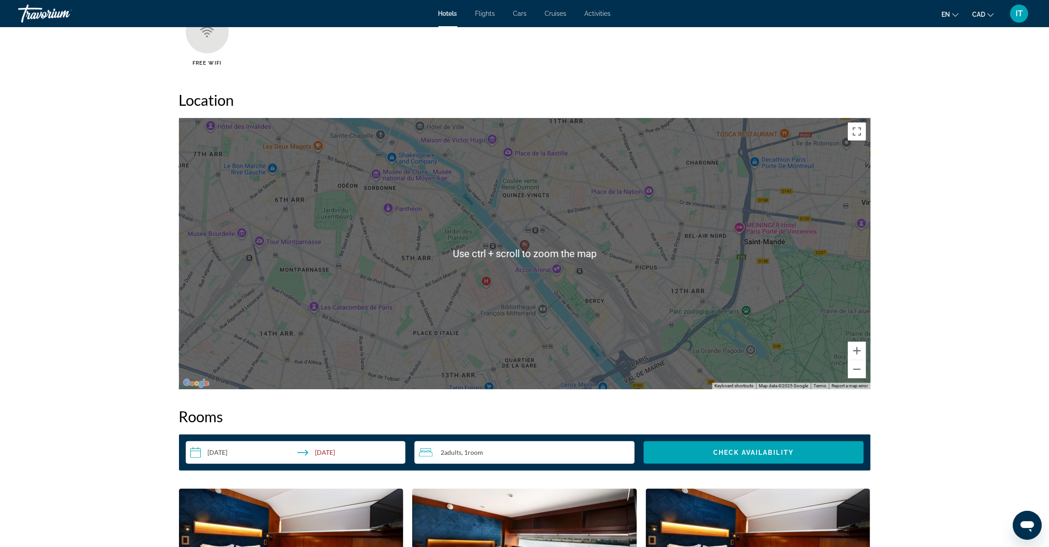
click at [525, 309] on div "To activate drag with keyboard, press Alt + Enter. Once in keyboard drag state,…" at bounding box center [524, 253] width 691 height 271
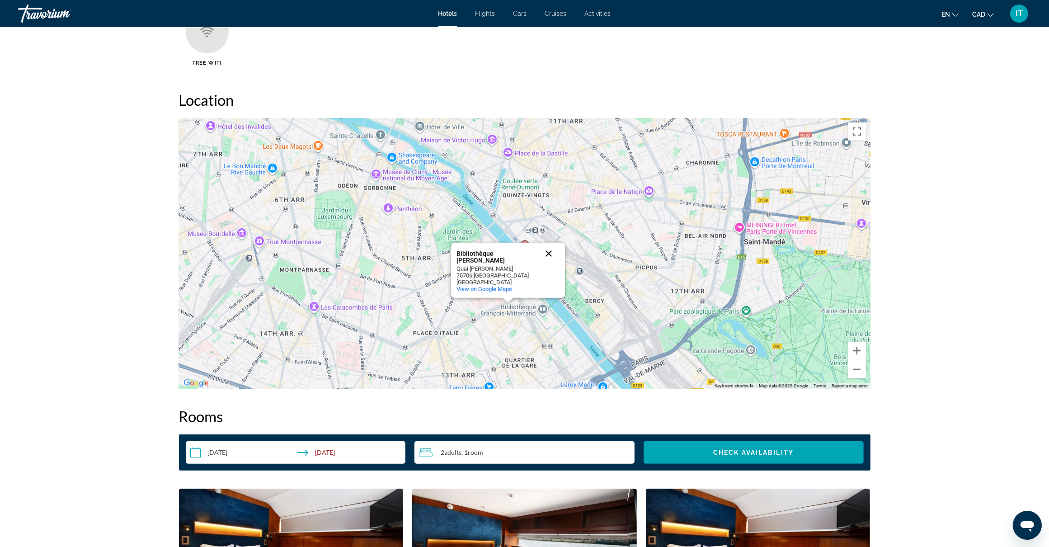
click at [548, 249] on button "Close" at bounding box center [549, 254] width 22 height 22
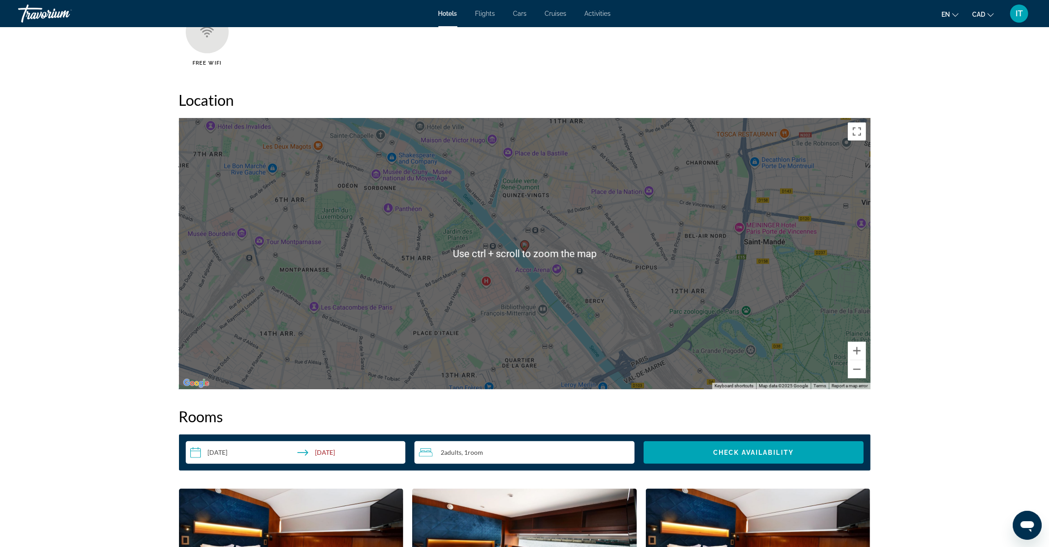
scroll to position [847, 0]
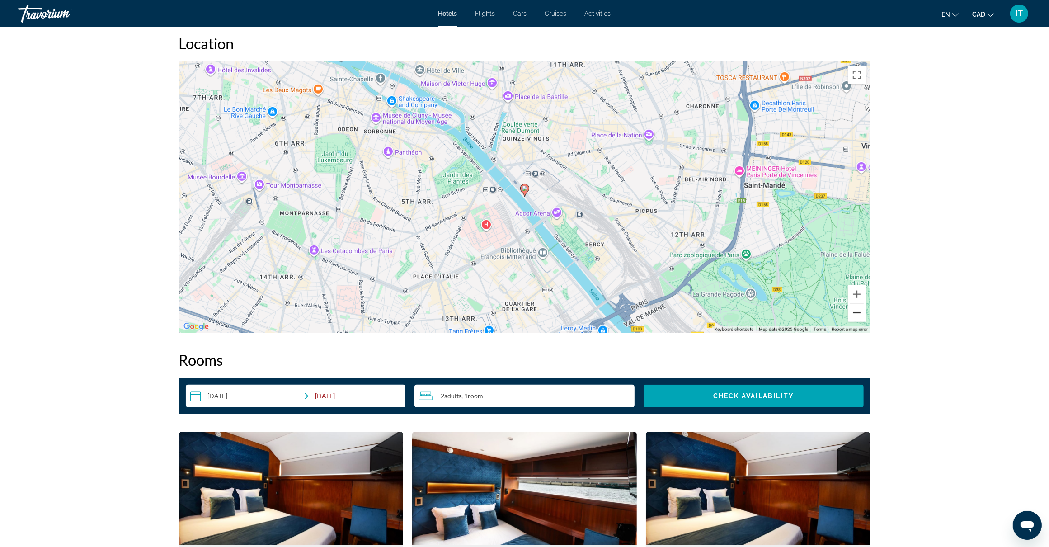
click at [859, 313] on button "Zoom out" at bounding box center [857, 313] width 18 height 18
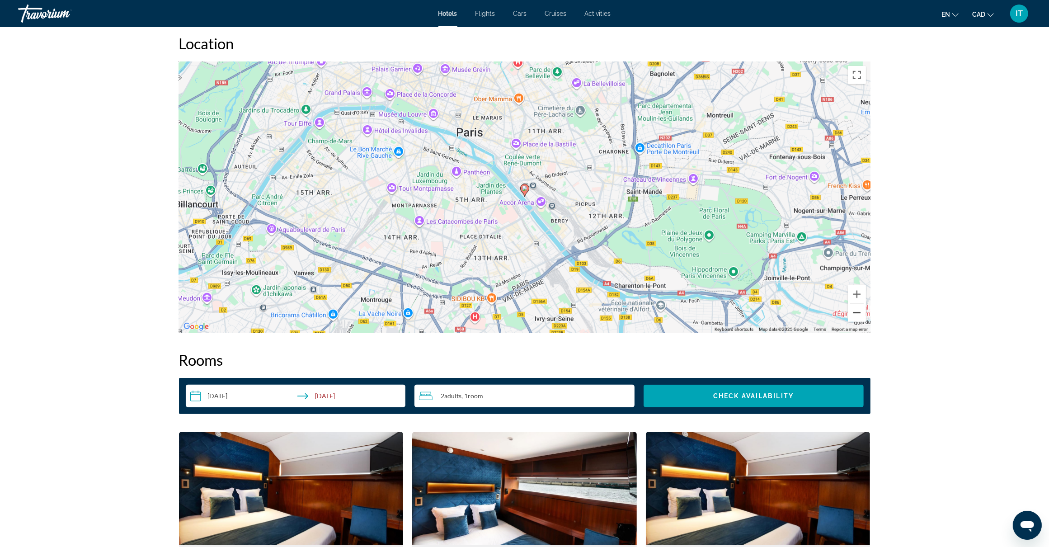
click at [859, 313] on button "Zoom out" at bounding box center [857, 313] width 18 height 18
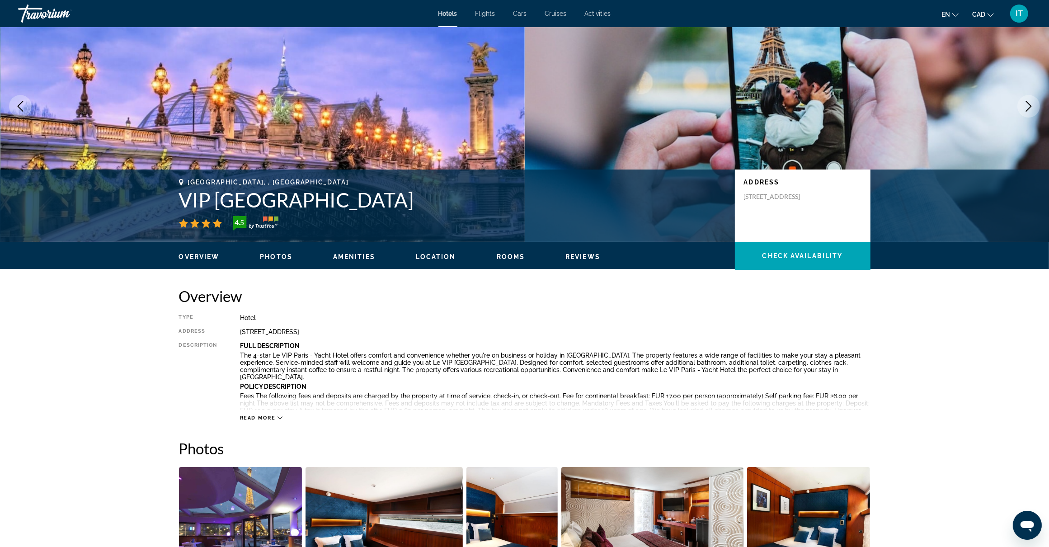
scroll to position [0, 0]
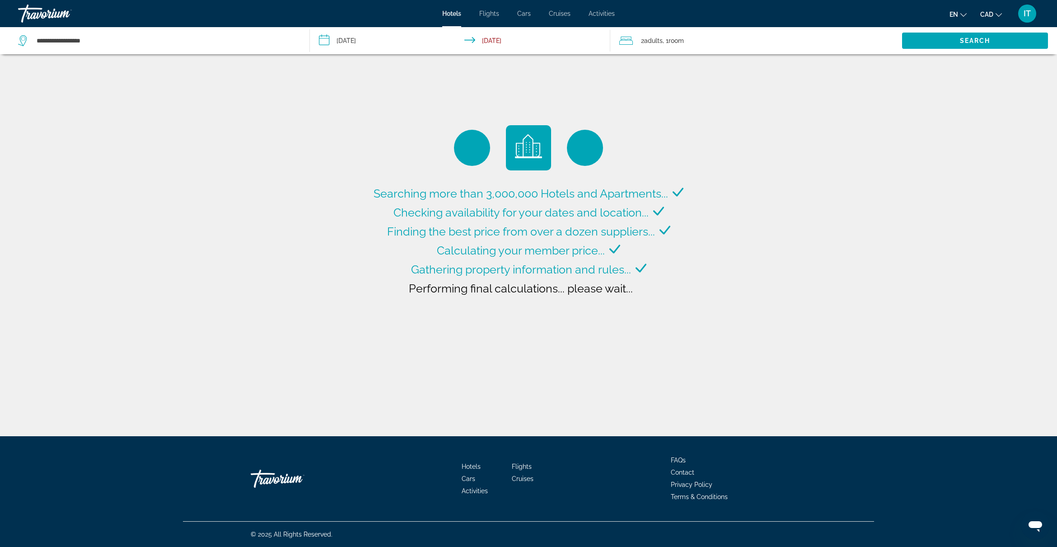
click at [336, 38] on input "**********" at bounding box center [462, 42] width 304 height 30
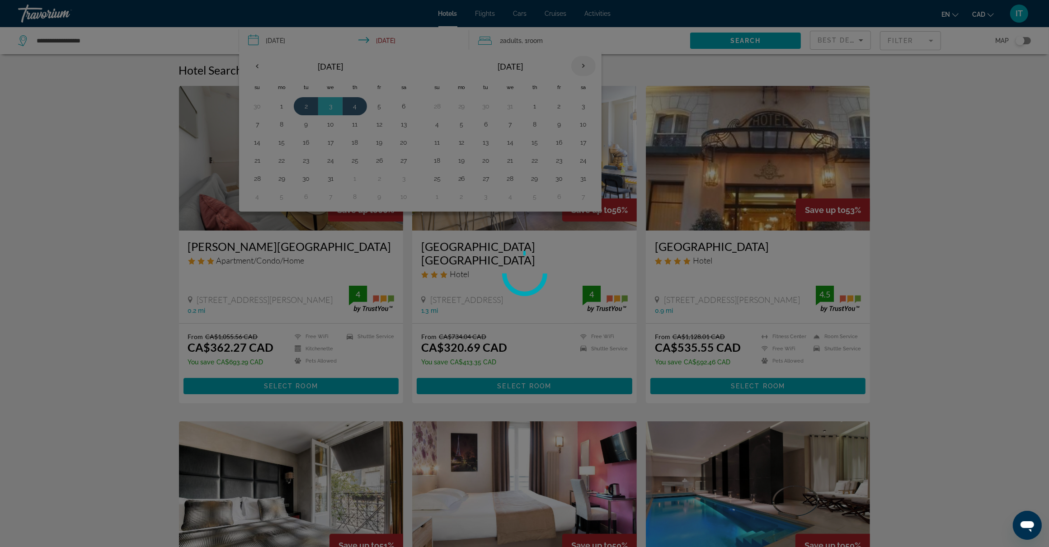
click at [586, 68] on div at bounding box center [524, 273] width 1049 height 547
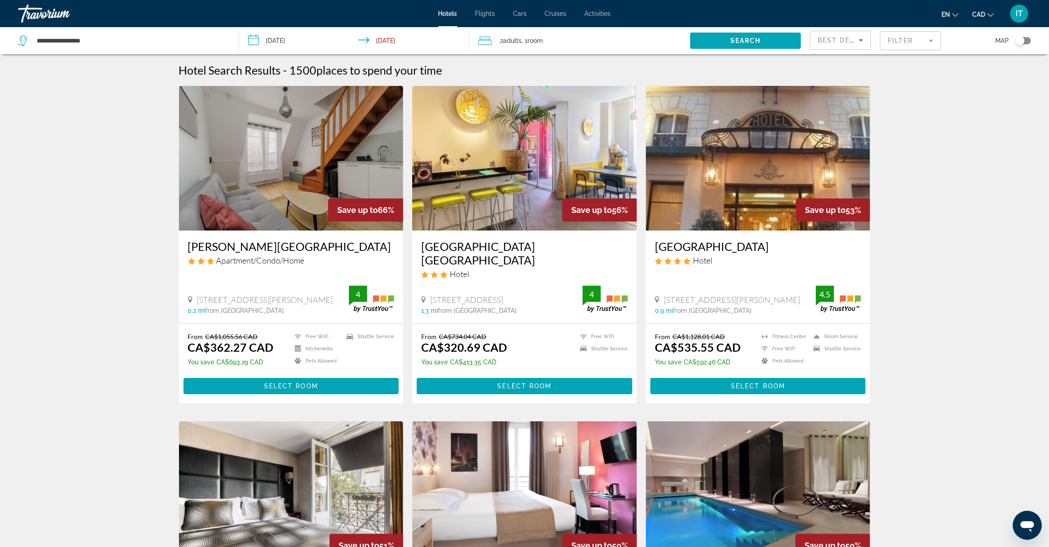
click at [253, 38] on input "**********" at bounding box center [356, 42] width 234 height 30
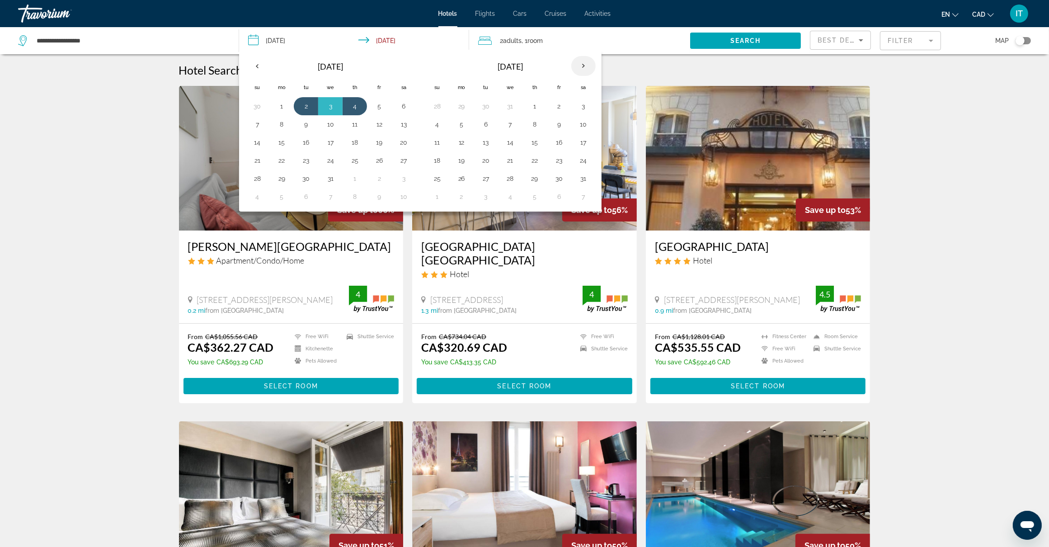
click at [586, 66] on th "Next month" at bounding box center [583, 66] width 24 height 20
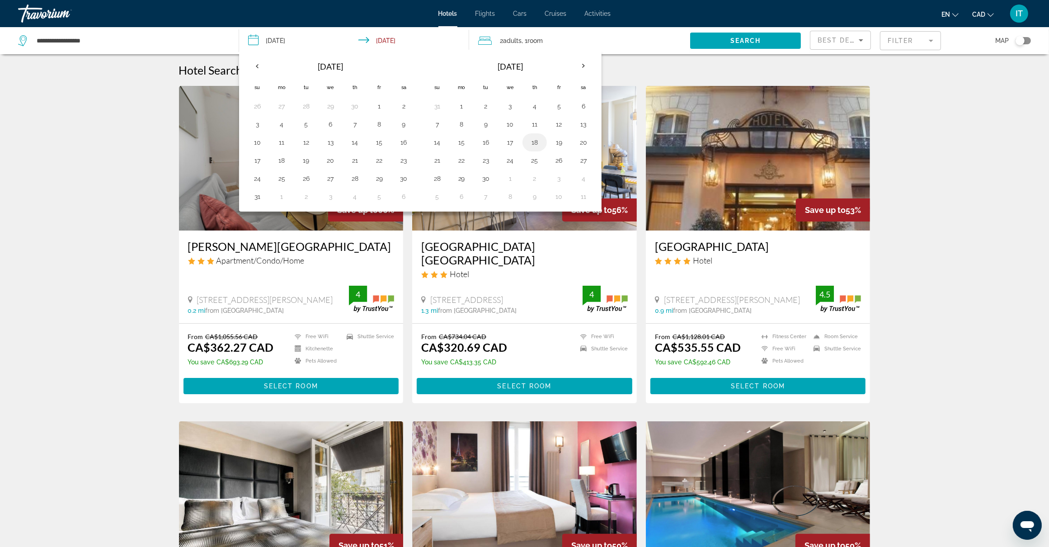
click at [534, 141] on button "18" at bounding box center [534, 142] width 14 height 13
click at [468, 159] on button "22" at bounding box center [461, 160] width 14 height 13
type input "**********"
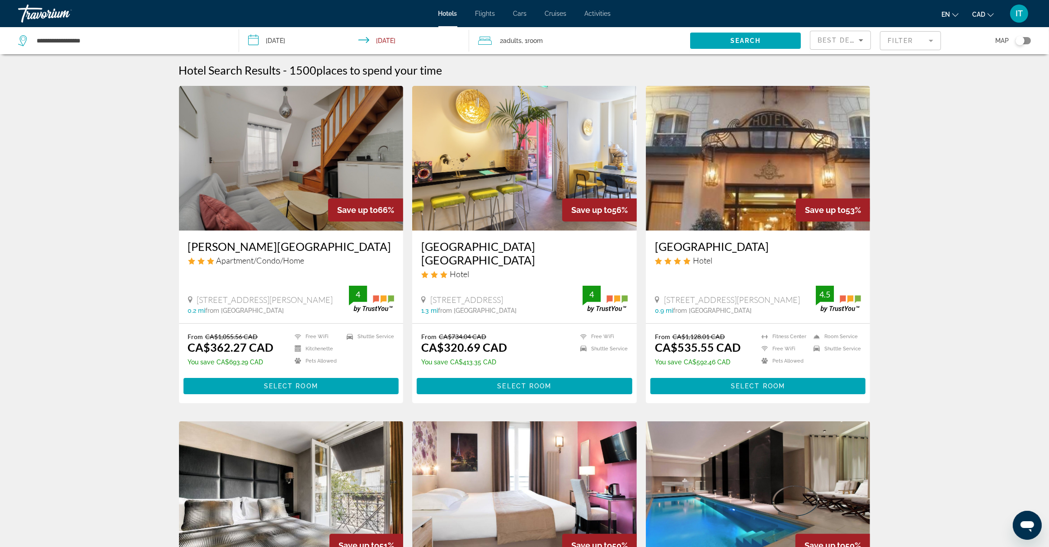
click at [380, 161] on img "Main content" at bounding box center [291, 158] width 225 height 145
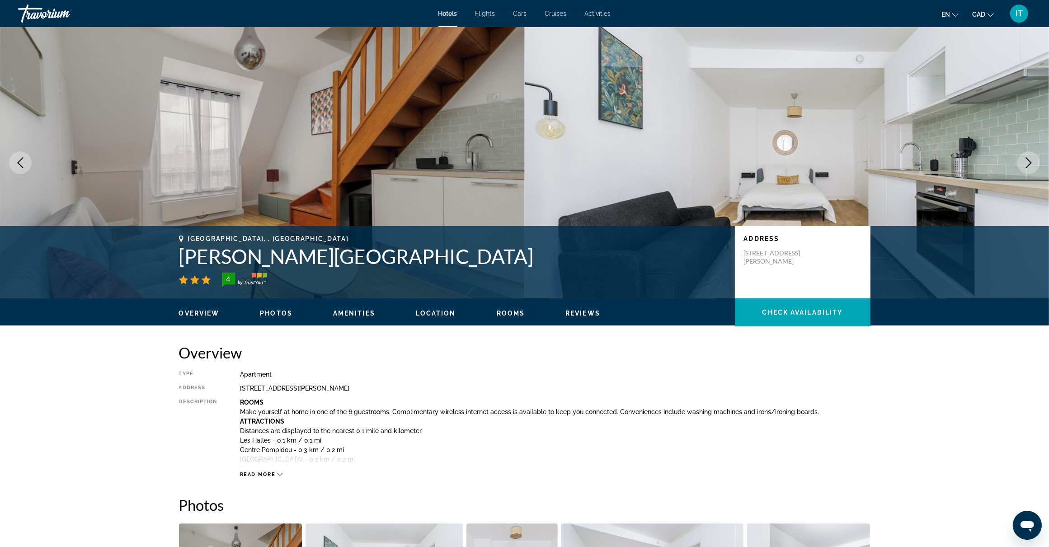
click at [1023, 161] on icon "Next image" at bounding box center [1028, 162] width 11 height 11
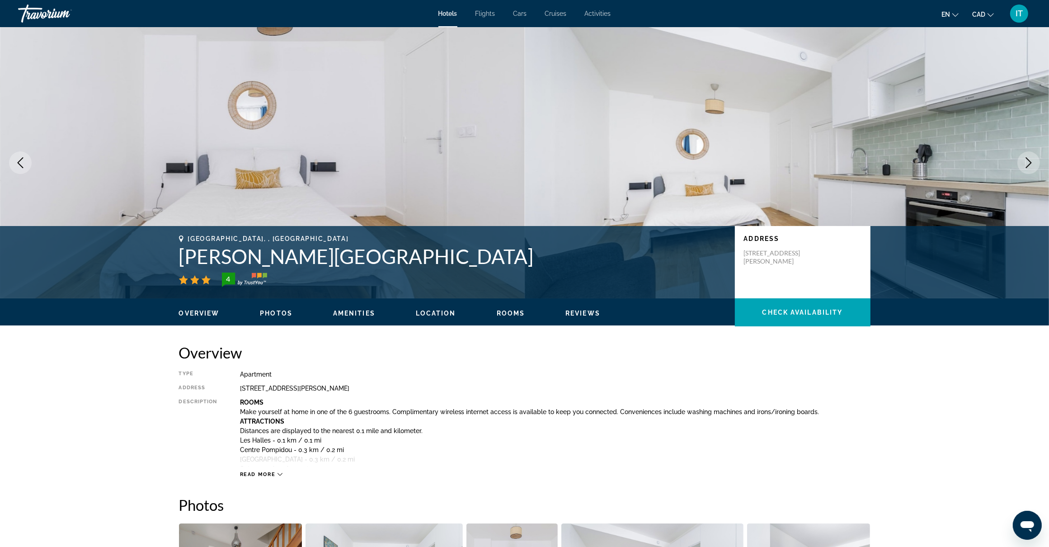
click at [1023, 161] on icon "Next image" at bounding box center [1028, 162] width 11 height 11
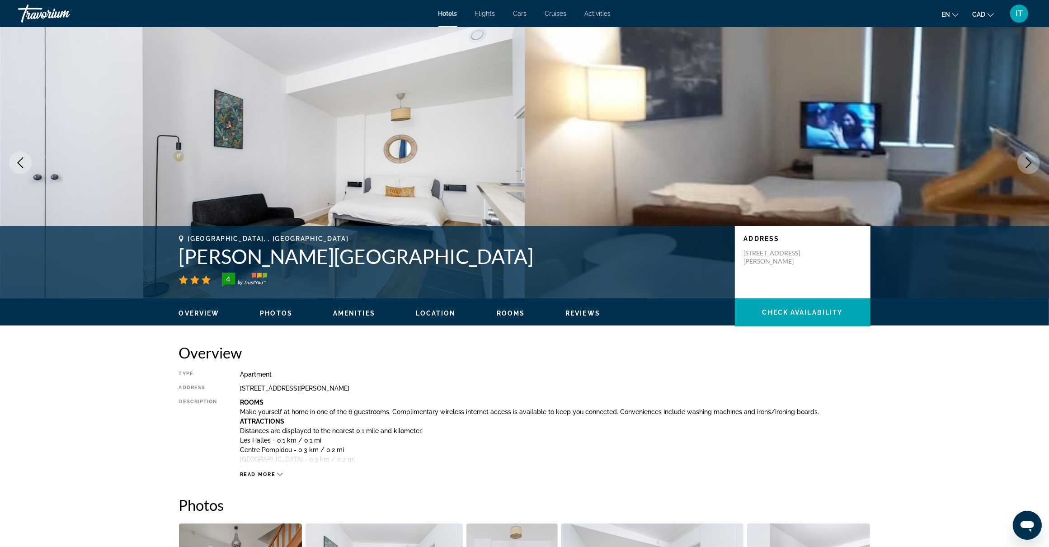
click at [1034, 165] on button "Next image" at bounding box center [1028, 162] width 23 height 23
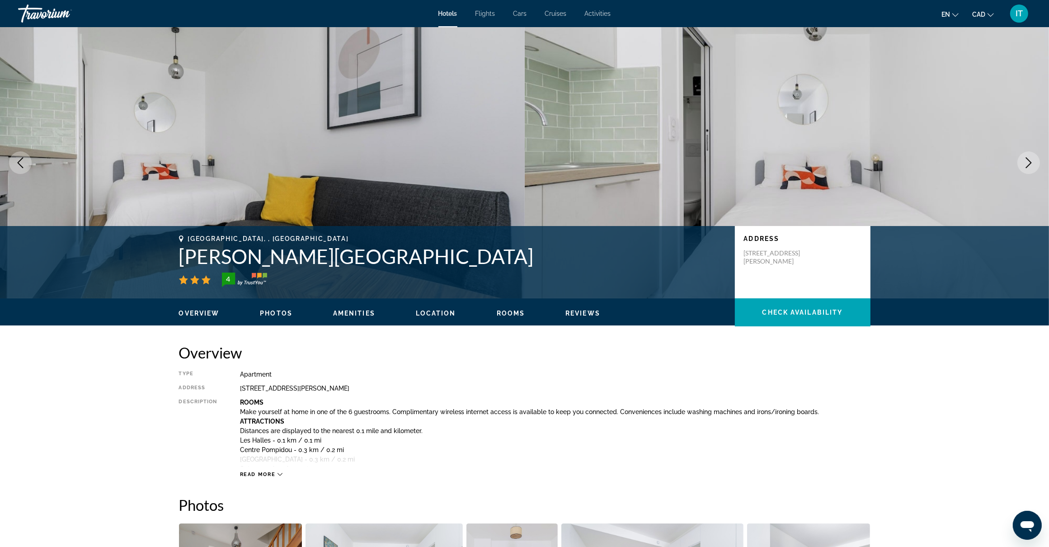
click at [1034, 165] on button "Next image" at bounding box center [1028, 162] width 23 height 23
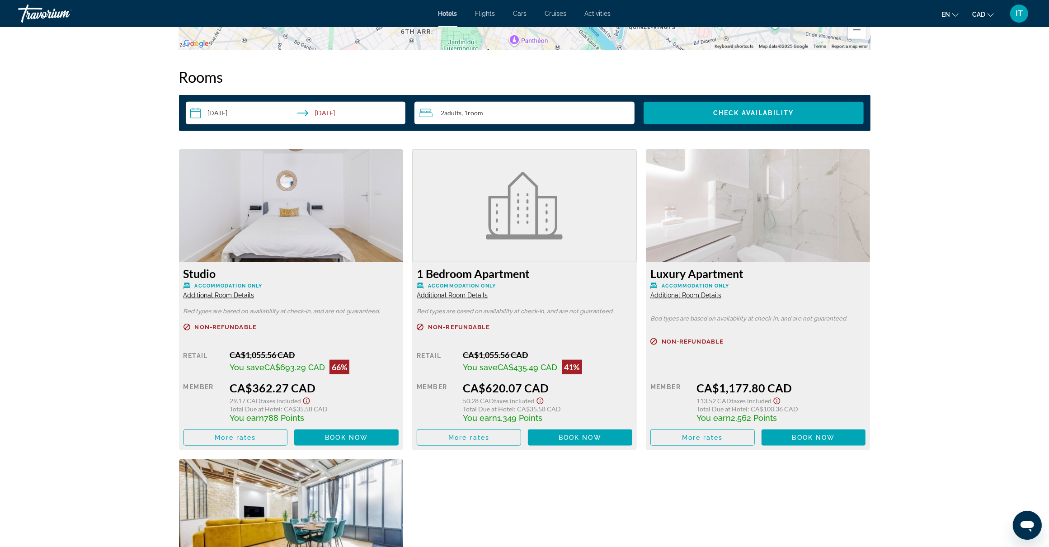
scroll to position [1016, 0]
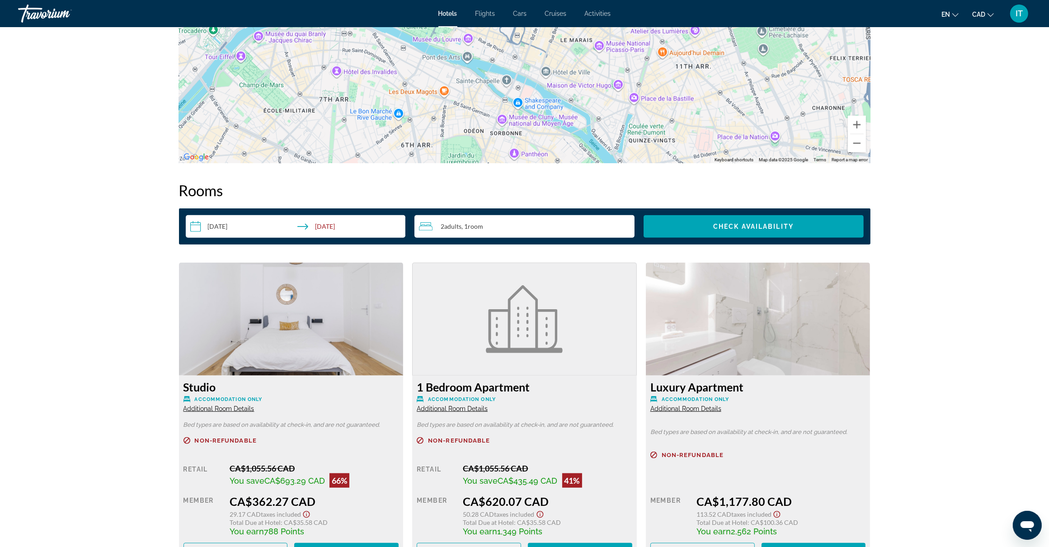
click at [195, 228] on input "**********" at bounding box center [298, 227] width 224 height 25
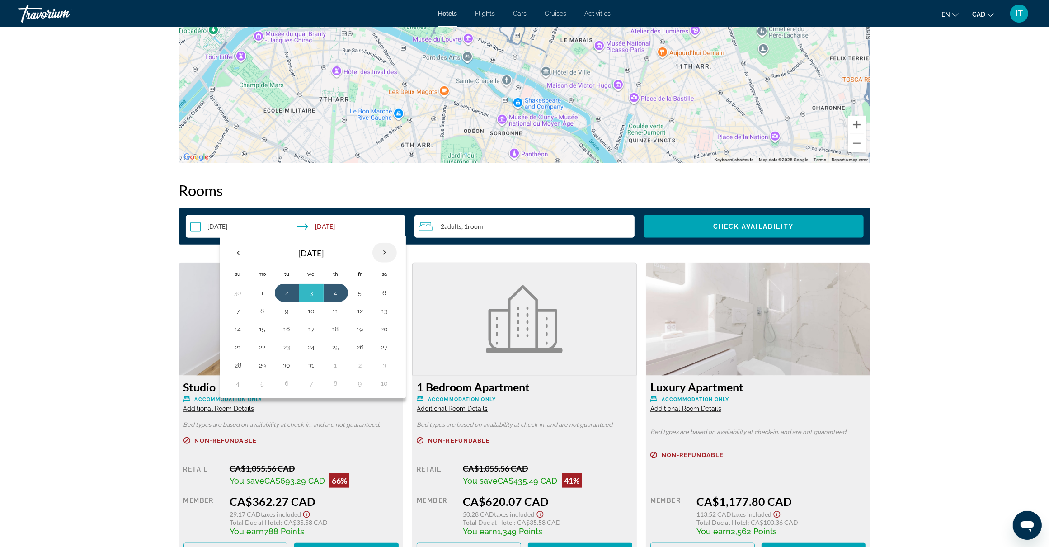
click at [383, 253] on th "Next month" at bounding box center [384, 253] width 24 height 20
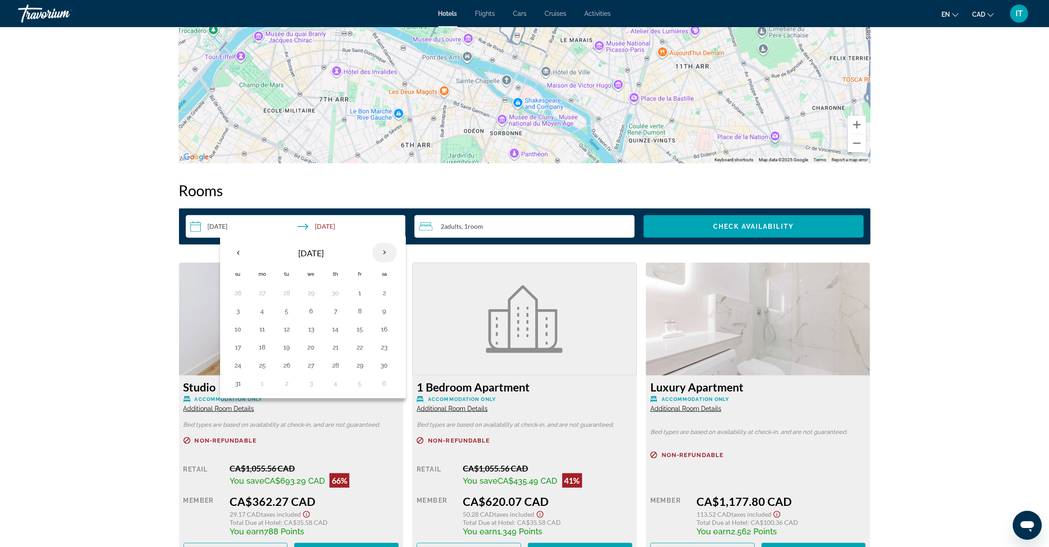
click at [383, 253] on th "Next month" at bounding box center [384, 253] width 24 height 20
click at [235, 254] on th "Previous month" at bounding box center [238, 253] width 24 height 20
click at [335, 332] on button "18" at bounding box center [335, 329] width 14 height 13
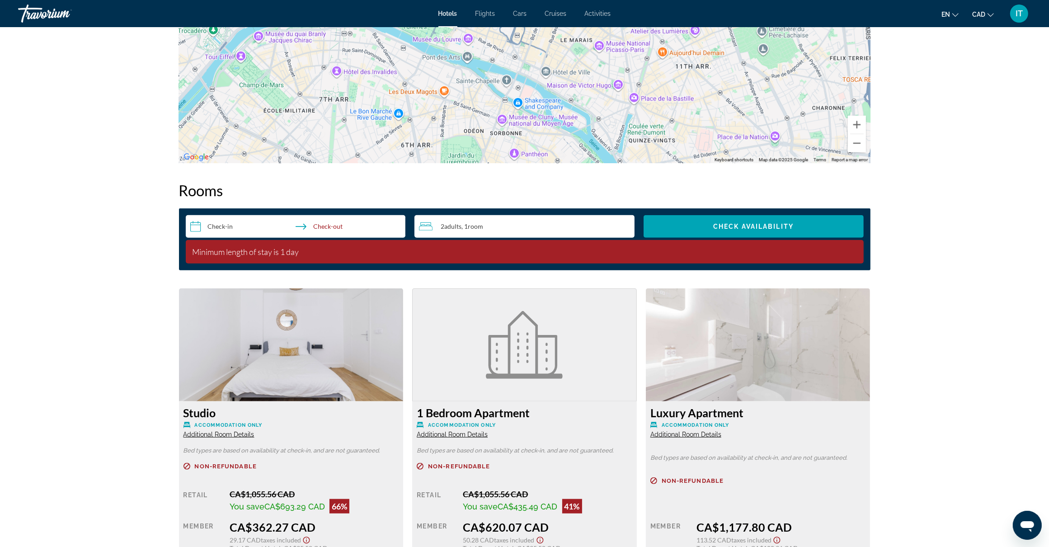
click at [337, 227] on input "**********" at bounding box center [298, 227] width 224 height 25
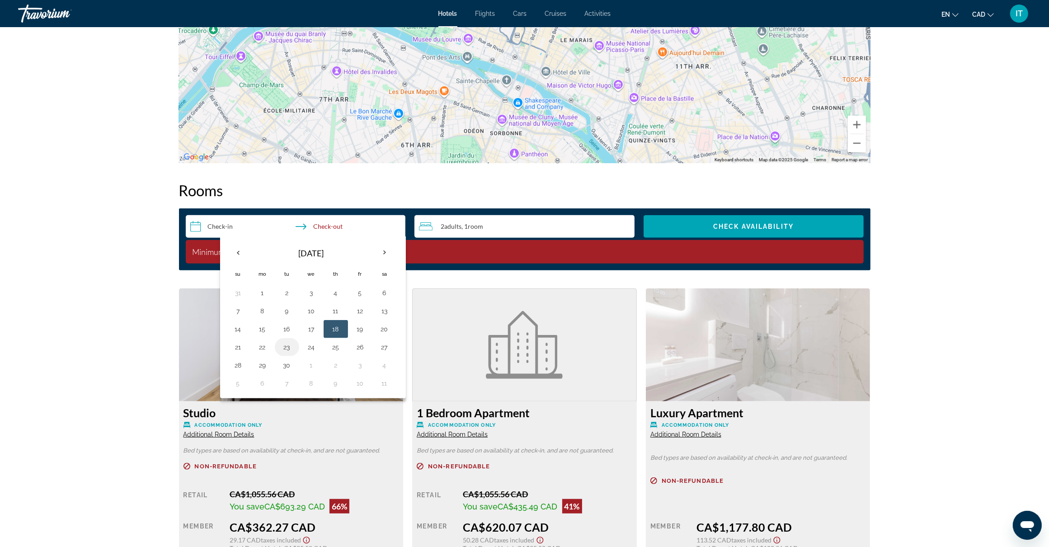
click at [283, 351] on button "23" at bounding box center [287, 347] width 14 height 13
click at [288, 348] on button "23" at bounding box center [287, 347] width 14 height 13
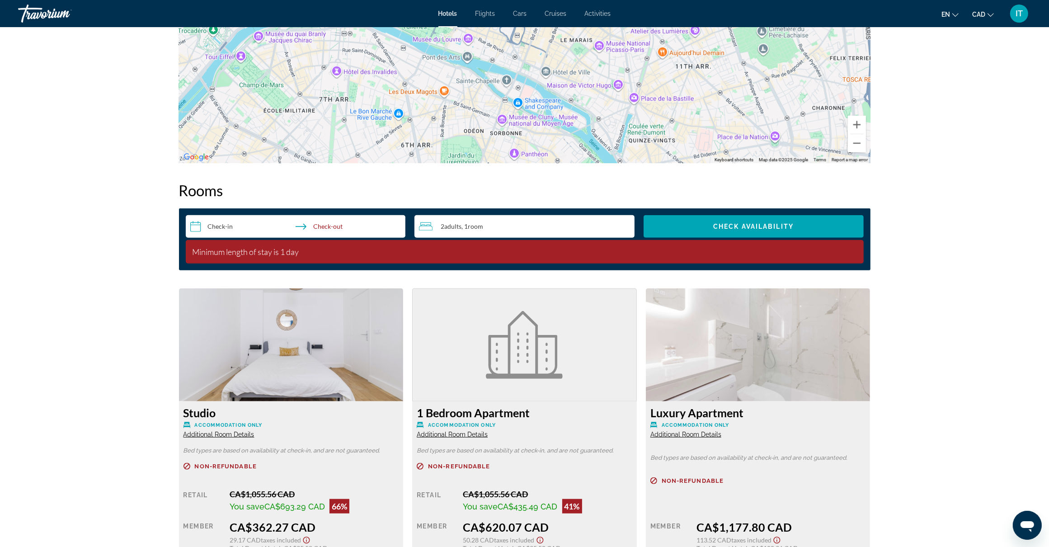
click at [326, 222] on input "**********" at bounding box center [298, 227] width 224 height 25
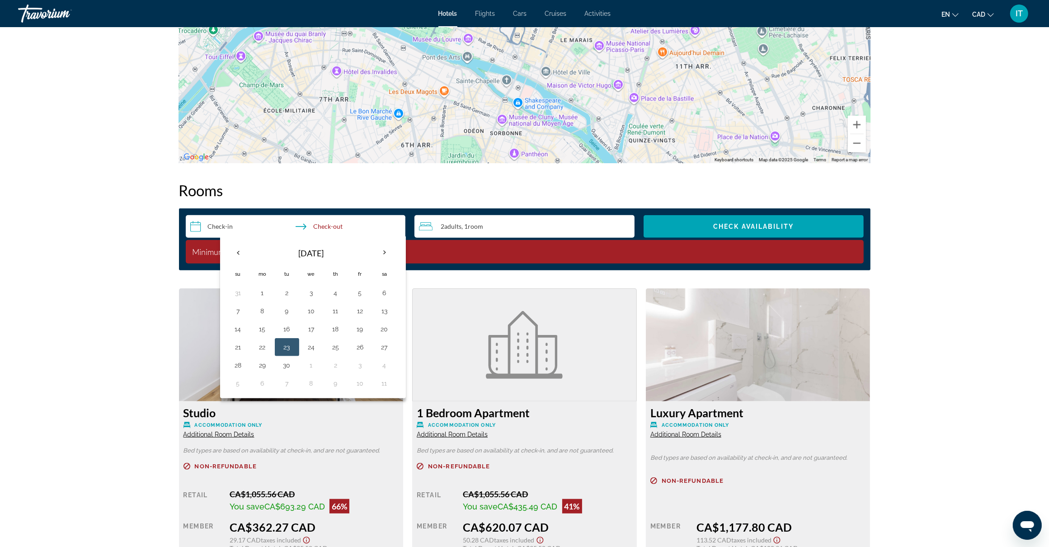
click at [287, 353] on button "23" at bounding box center [287, 347] width 14 height 13
click at [208, 347] on img "Main content" at bounding box center [291, 344] width 225 height 113
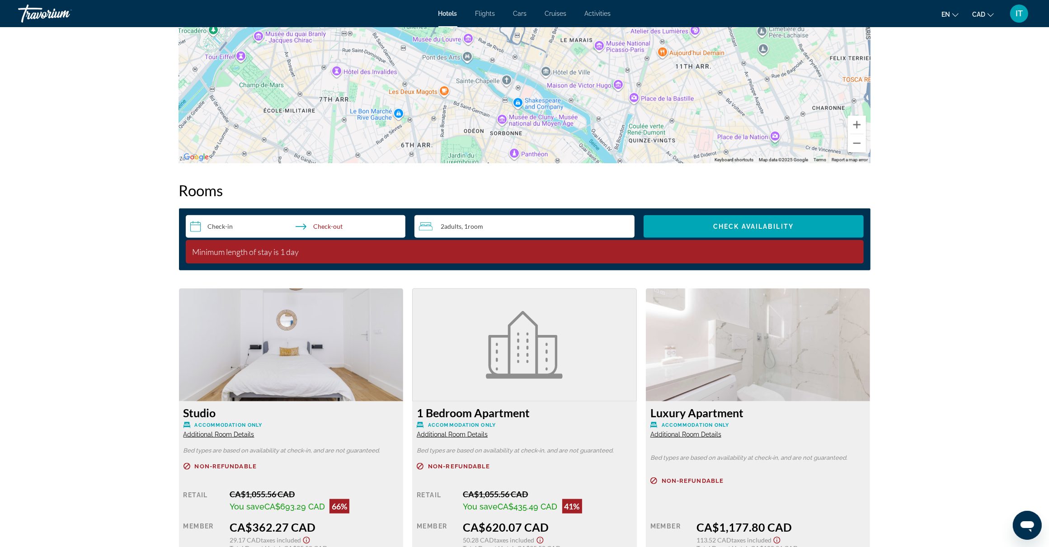
click at [226, 225] on input "**********" at bounding box center [298, 227] width 224 height 25
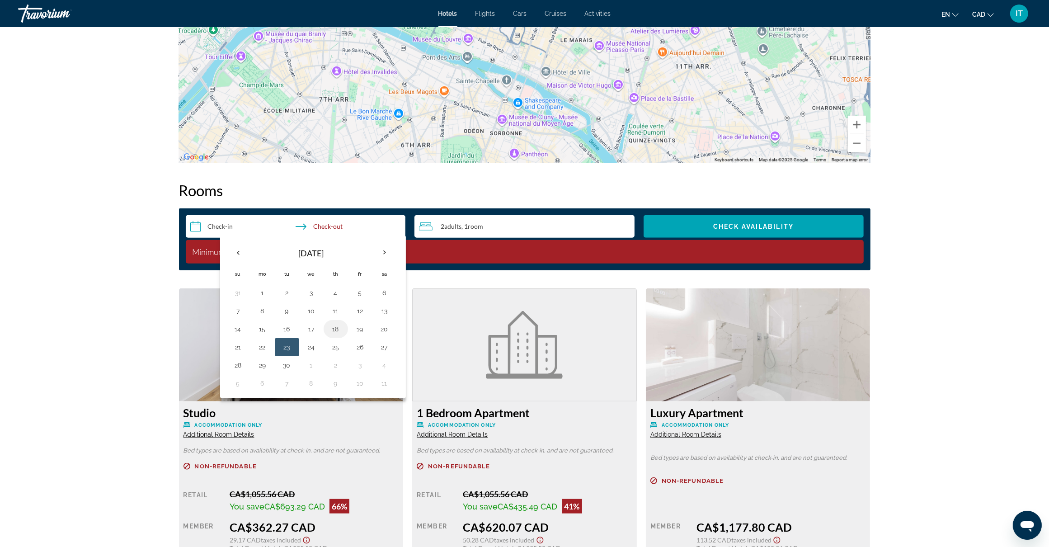
click at [334, 330] on button "18" at bounding box center [335, 329] width 14 height 13
click at [361, 332] on button "19" at bounding box center [360, 329] width 14 height 13
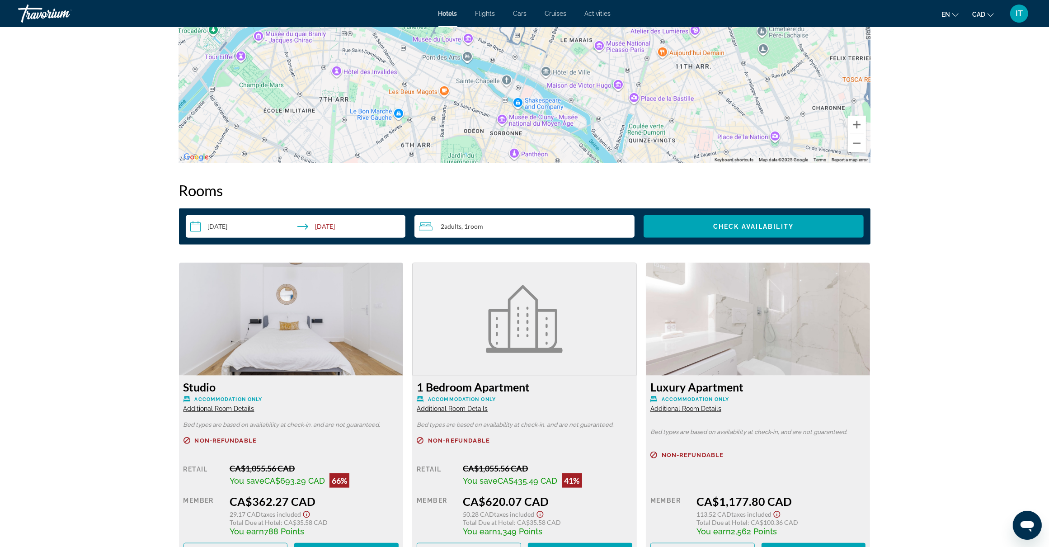
click at [339, 226] on input "**********" at bounding box center [298, 227] width 224 height 25
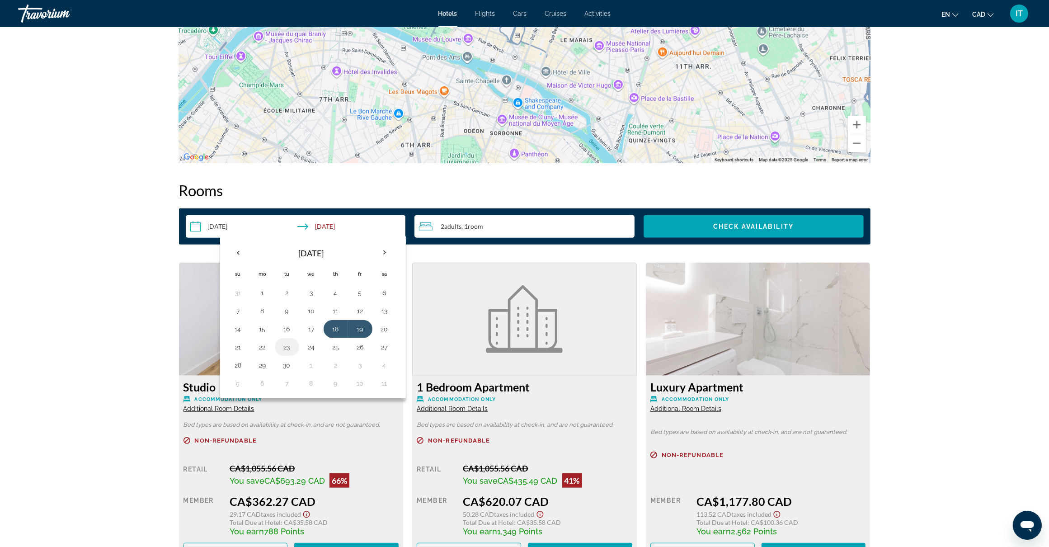
click at [286, 349] on button "23" at bounding box center [287, 347] width 14 height 13
click at [263, 351] on button "22" at bounding box center [262, 347] width 14 height 13
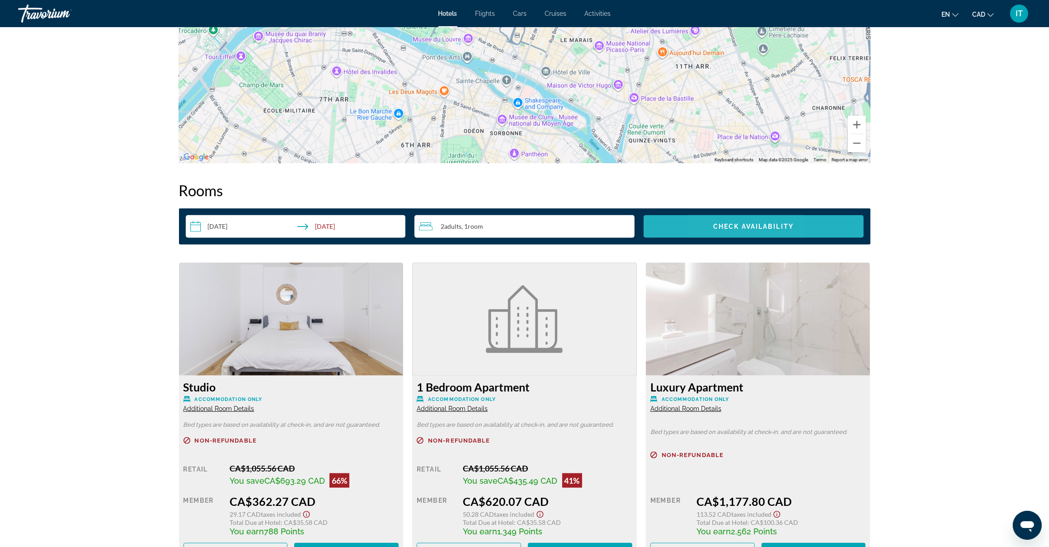
click at [718, 227] on span "Check Availability" at bounding box center [753, 226] width 80 height 7
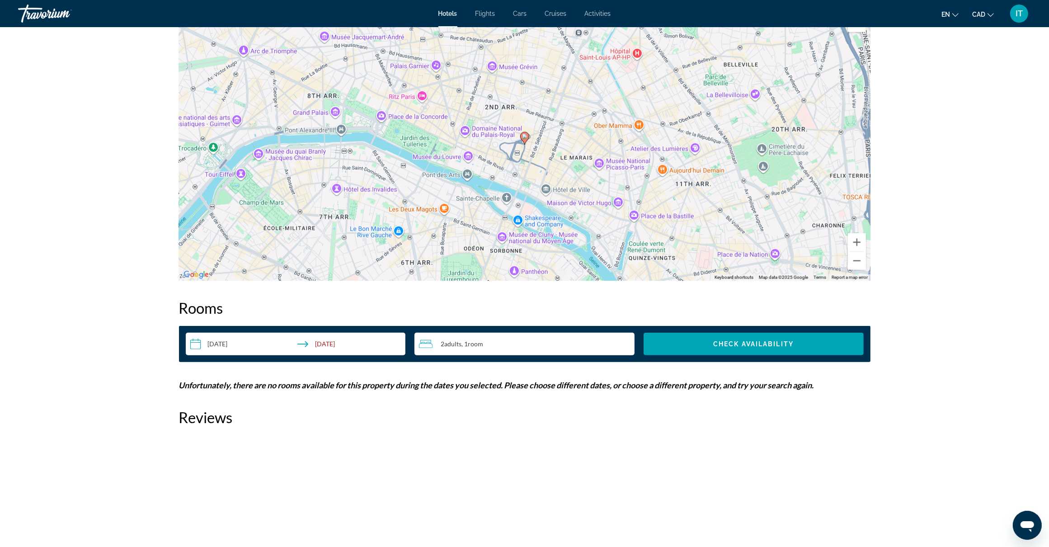
scroll to position [873, 0]
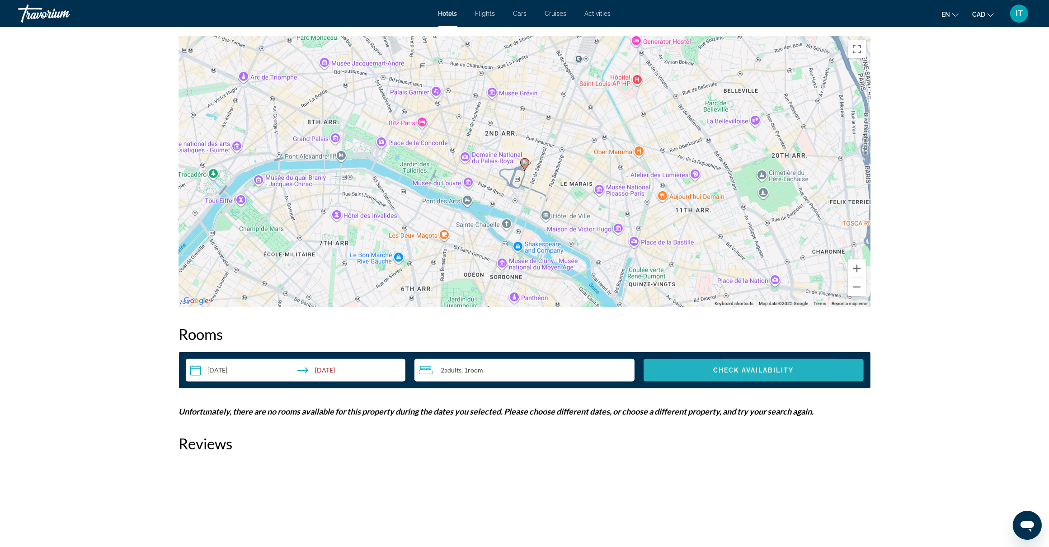
click at [735, 372] on span "Check Availability" at bounding box center [753, 369] width 80 height 7
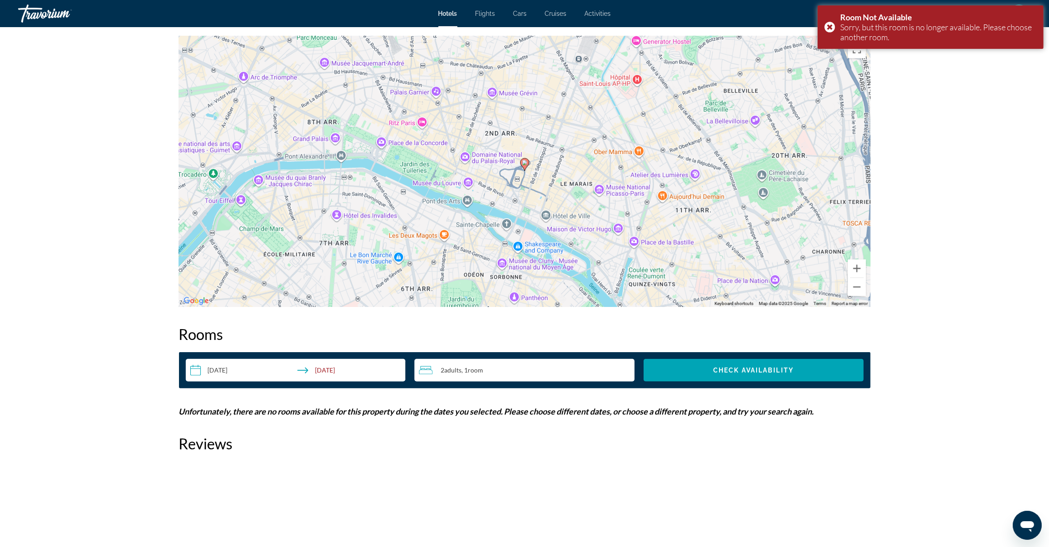
click at [378, 366] on input "**********" at bounding box center [298, 371] width 224 height 25
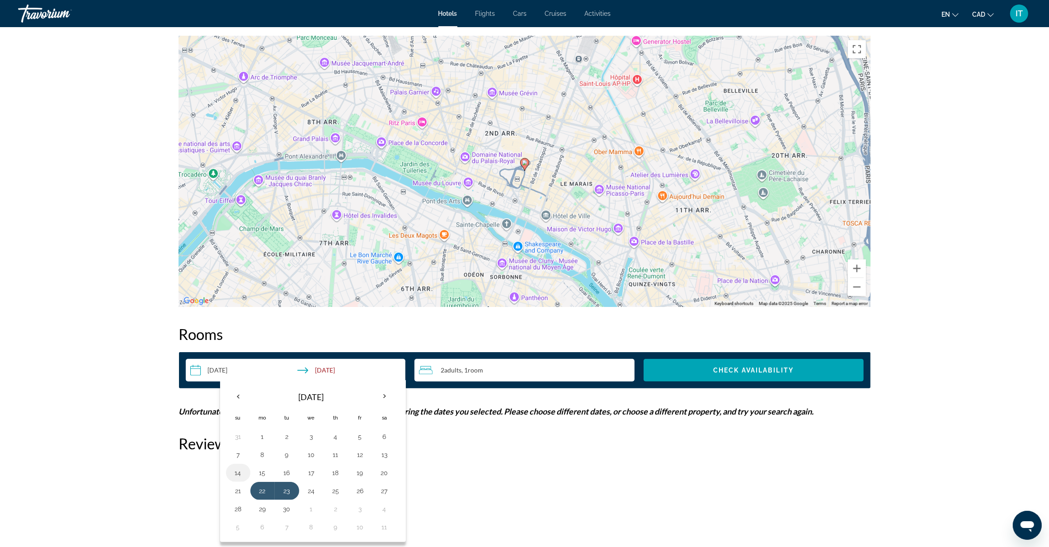
click at [234, 474] on button "14" at bounding box center [238, 472] width 14 height 13
click at [337, 475] on button "18" at bounding box center [335, 472] width 14 height 13
type input "**********"
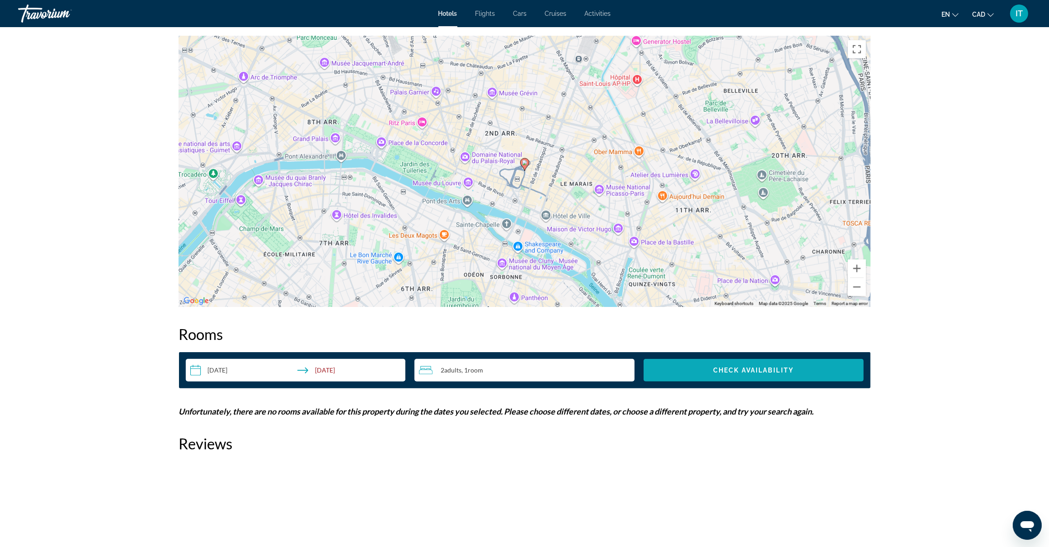
click at [717, 371] on span "Check Availability" at bounding box center [753, 369] width 80 height 7
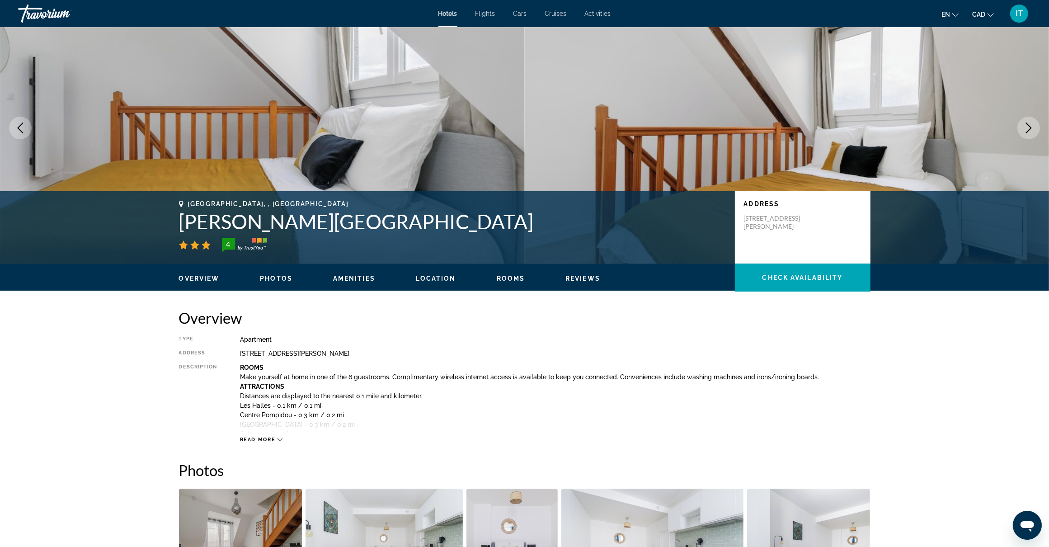
scroll to position [0, 0]
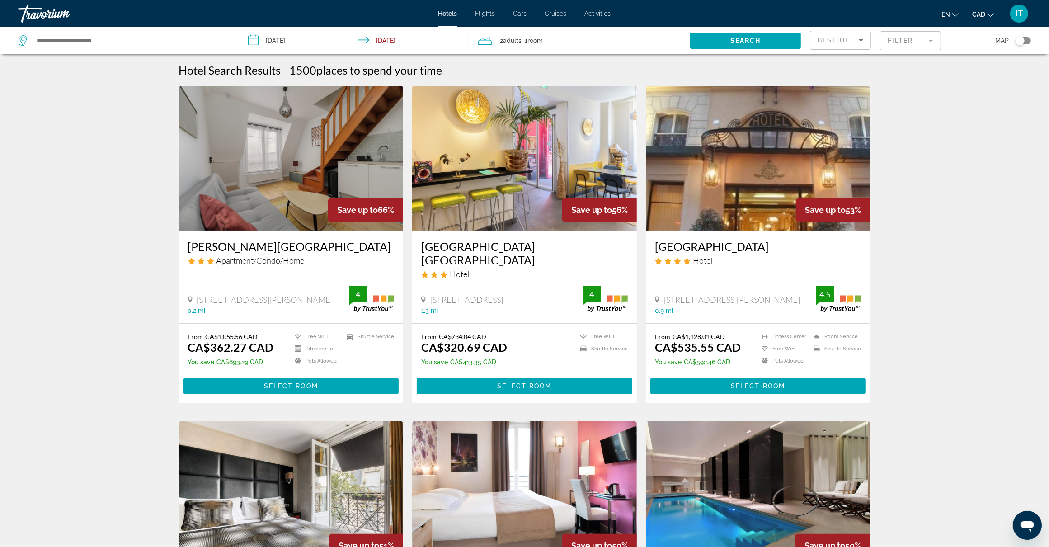
click at [539, 190] on img "Main content" at bounding box center [524, 158] width 225 height 145
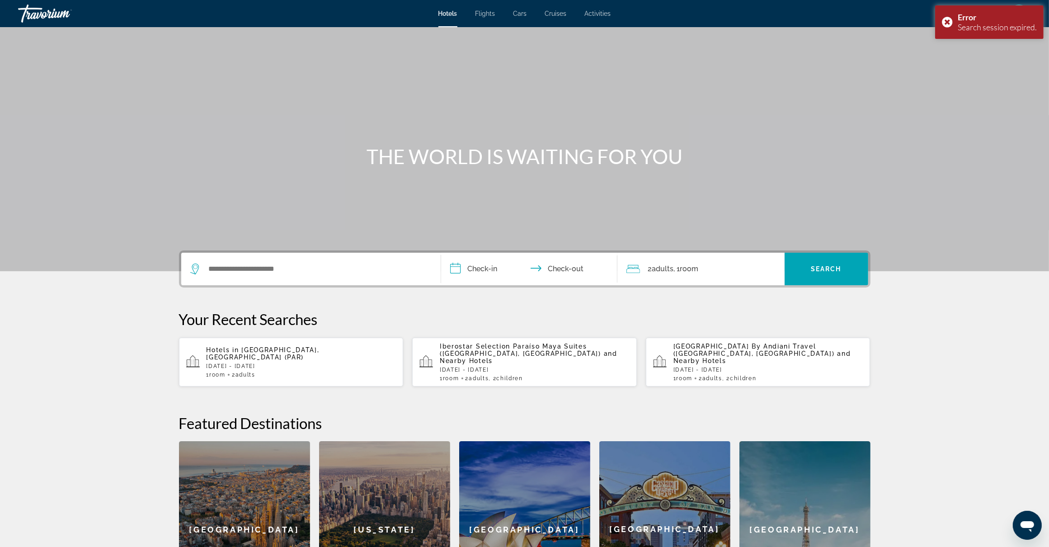
click at [492, 269] on input "**********" at bounding box center [531, 270] width 180 height 35
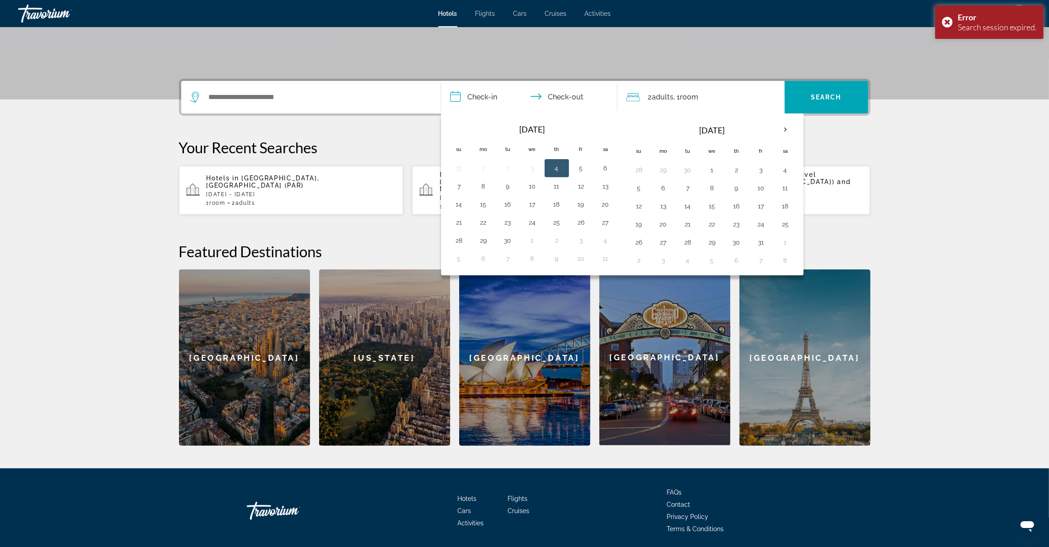
scroll to position [197, 0]
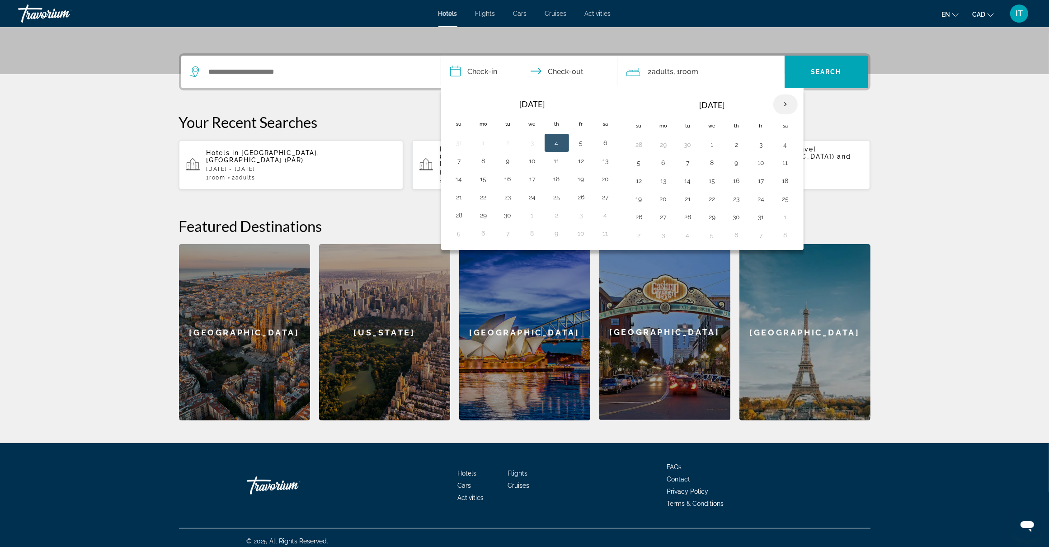
click at [787, 104] on th "Next month" at bounding box center [785, 104] width 24 height 20
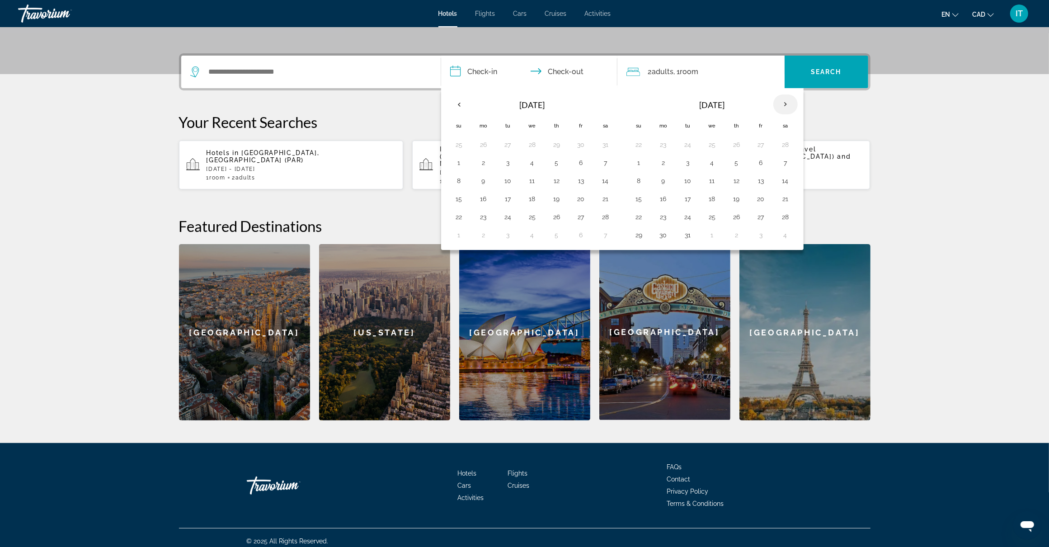
click at [787, 104] on th "Next month" at bounding box center [785, 104] width 24 height 20
click at [714, 182] on button "17" at bounding box center [712, 180] width 14 height 13
click at [687, 175] on button "16" at bounding box center [687, 180] width 14 height 13
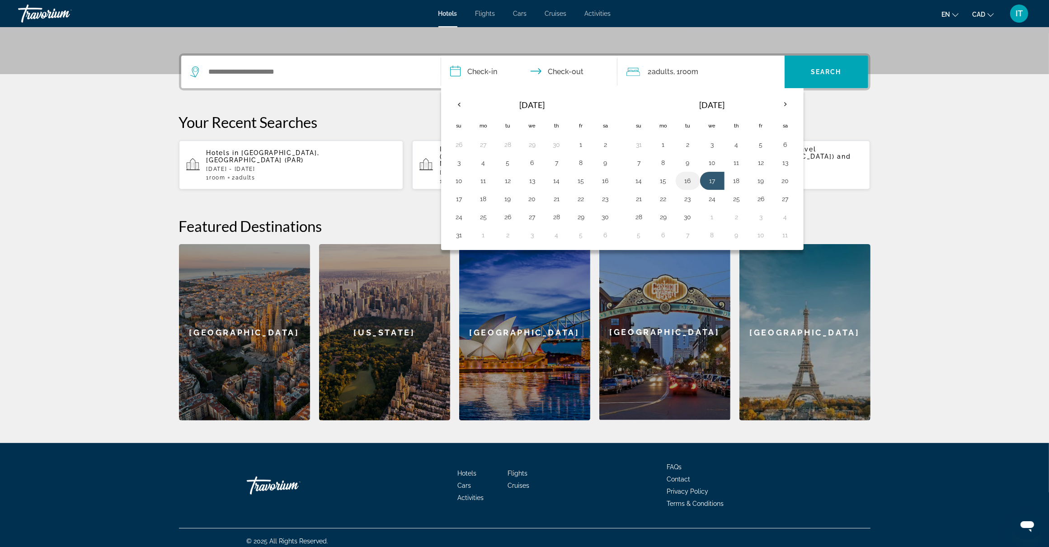
type input "**********"
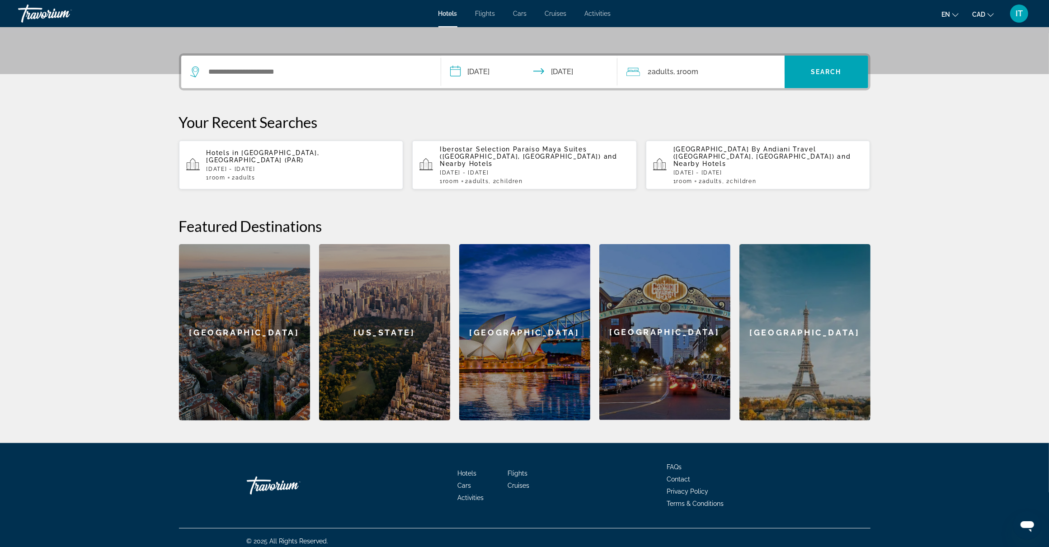
click at [585, 69] on input "**********" at bounding box center [531, 73] width 180 height 35
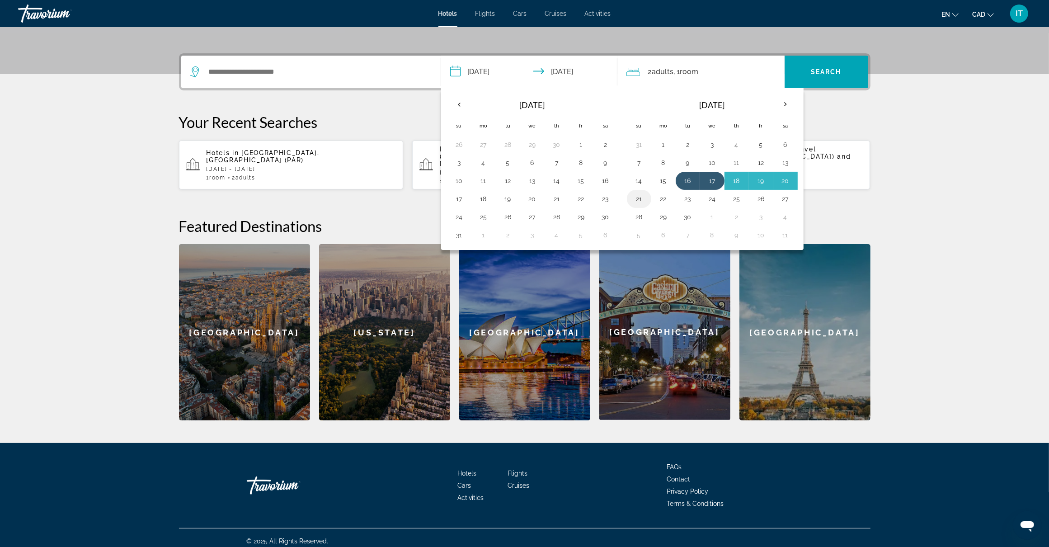
click at [642, 200] on button "21" at bounding box center [639, 198] width 14 height 13
click at [886, 113] on div "**********" at bounding box center [524, 236] width 727 height 367
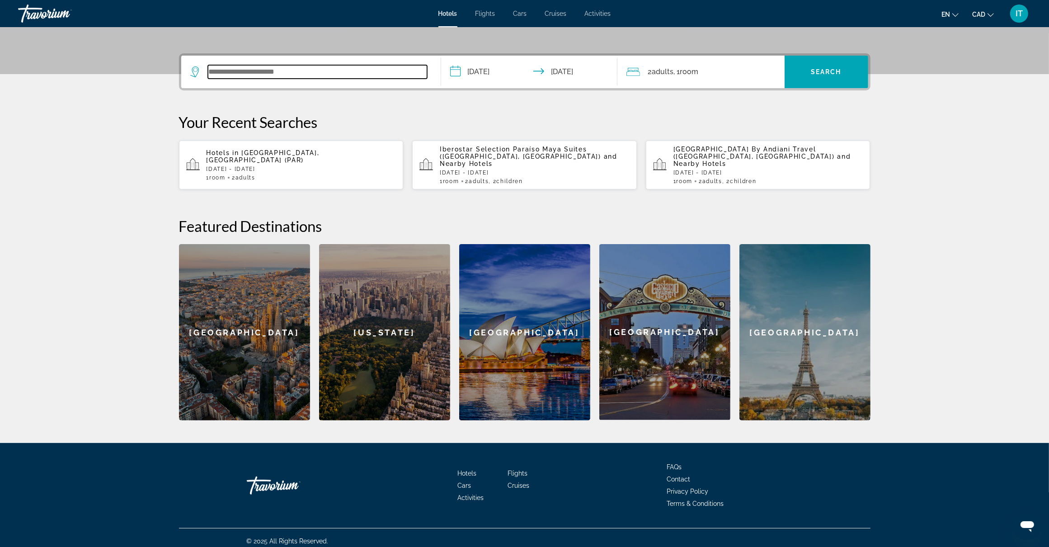
click at [236, 75] on input "Search widget" at bounding box center [317, 72] width 219 height 14
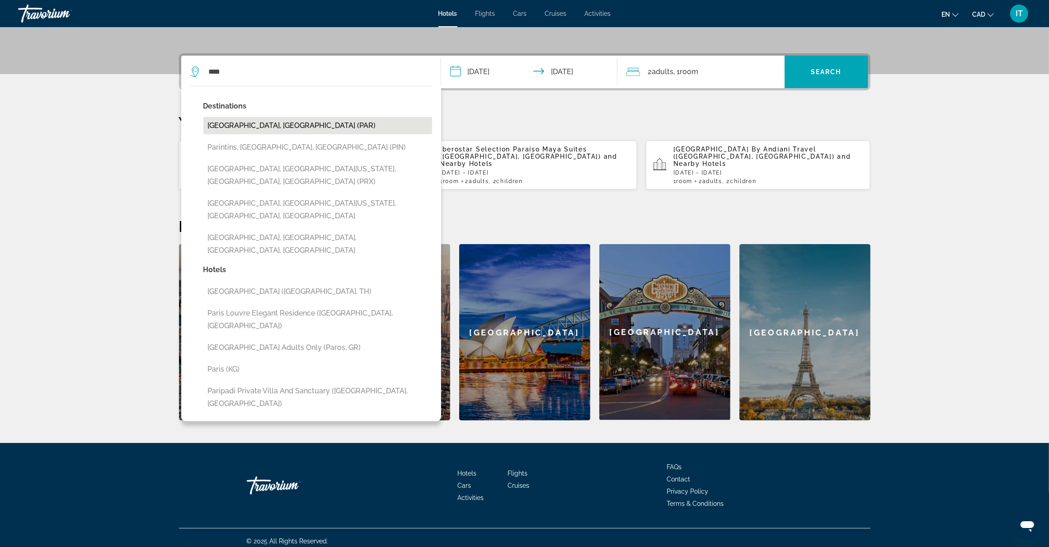
click at [246, 121] on button "Paris, France (PAR)" at bounding box center [317, 125] width 229 height 17
type input "**********"
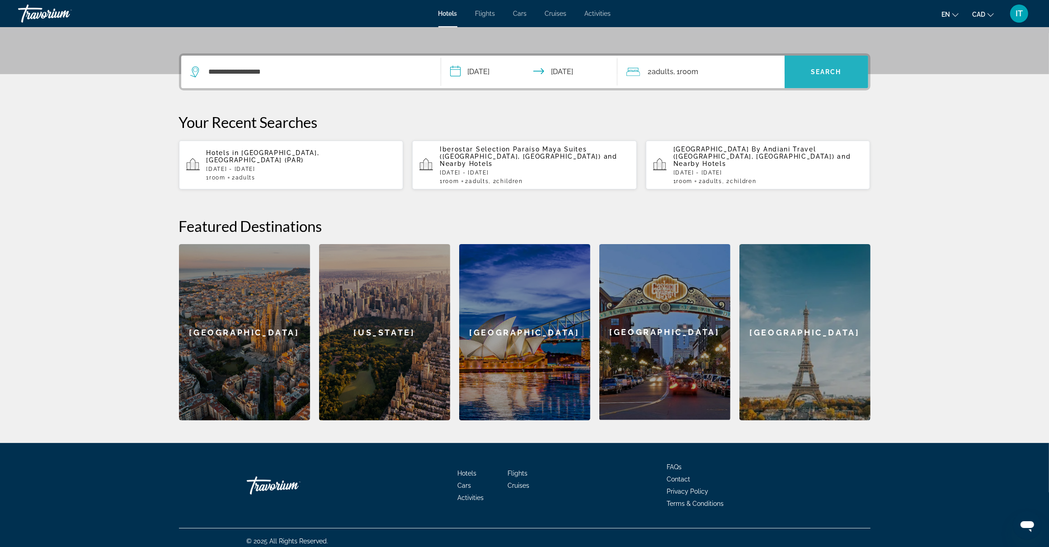
click at [823, 70] on span "Search" at bounding box center [825, 71] width 31 height 7
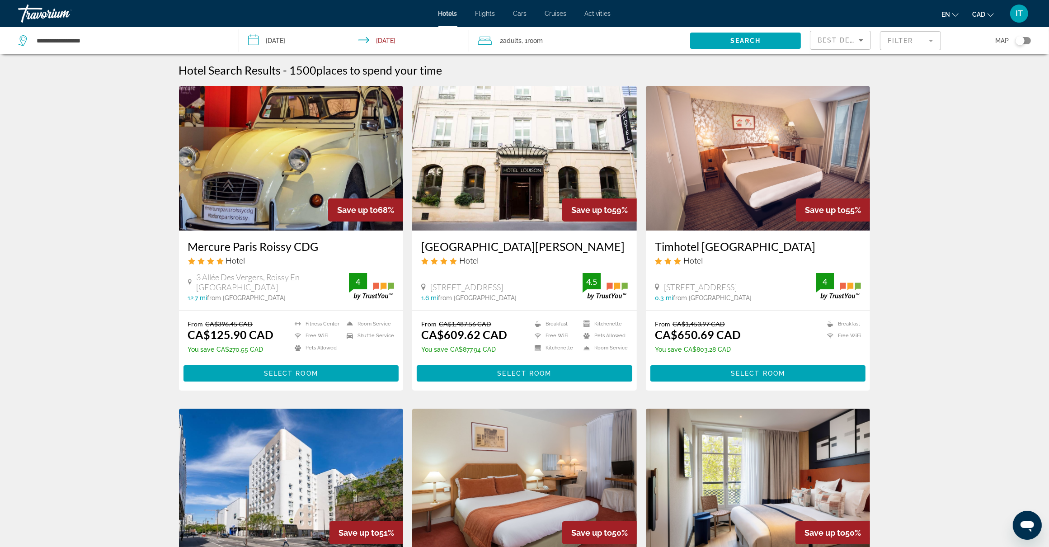
click at [378, 41] on input "**********" at bounding box center [356, 42] width 234 height 30
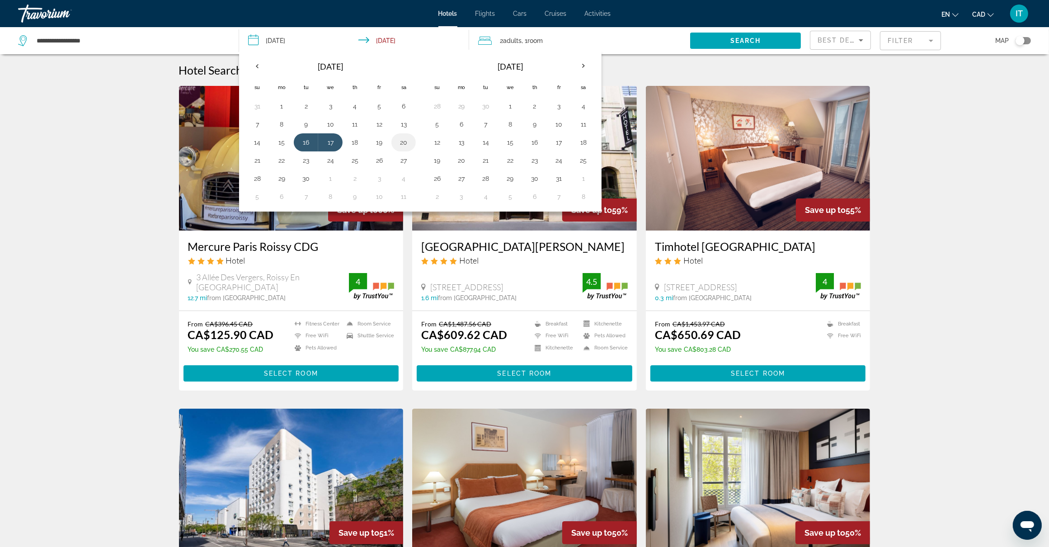
click at [401, 141] on button "20" at bounding box center [403, 142] width 14 height 13
click at [254, 161] on button "21" at bounding box center [257, 160] width 14 height 13
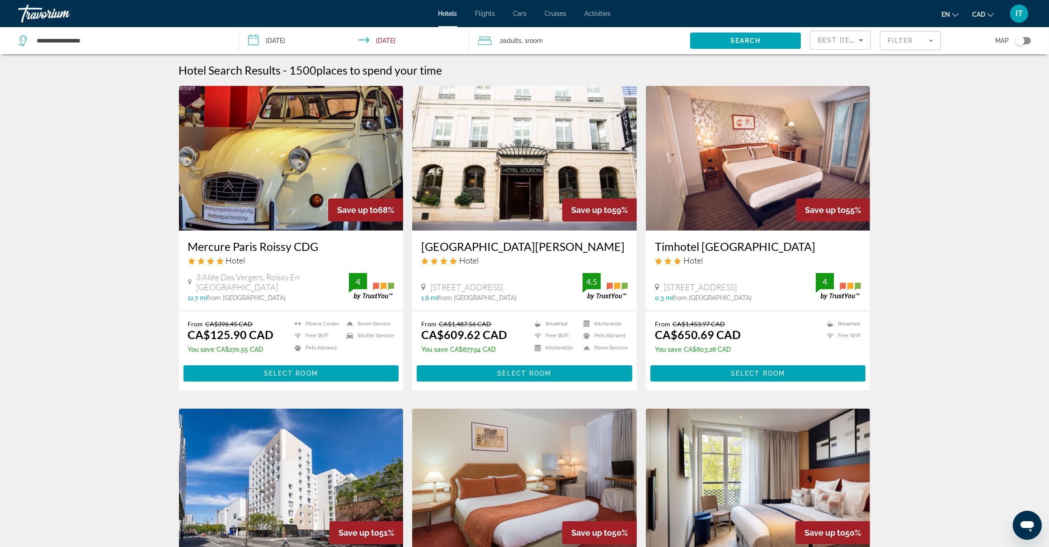
click at [278, 39] on input "**********" at bounding box center [356, 42] width 234 height 30
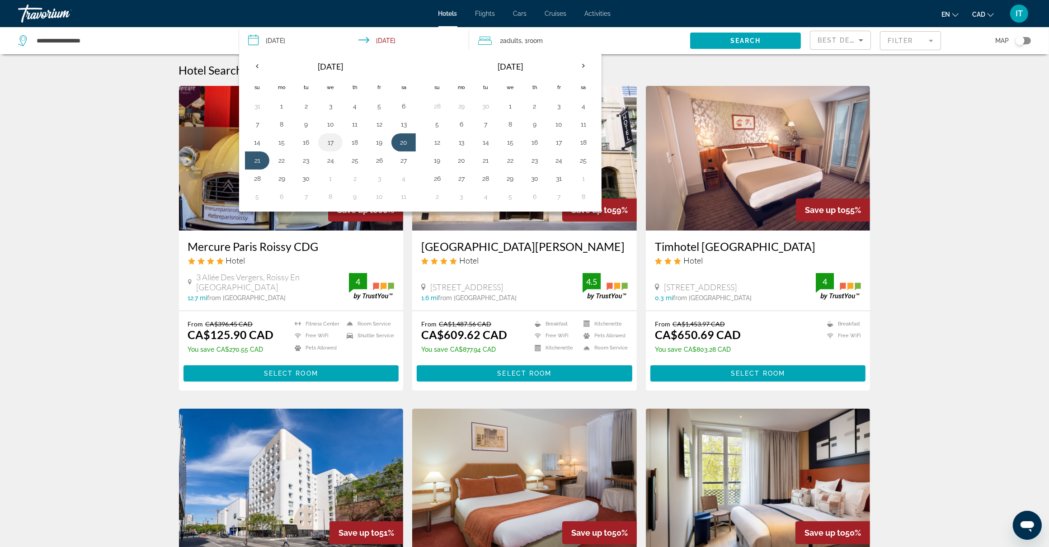
click at [334, 144] on button "17" at bounding box center [330, 142] width 14 height 13
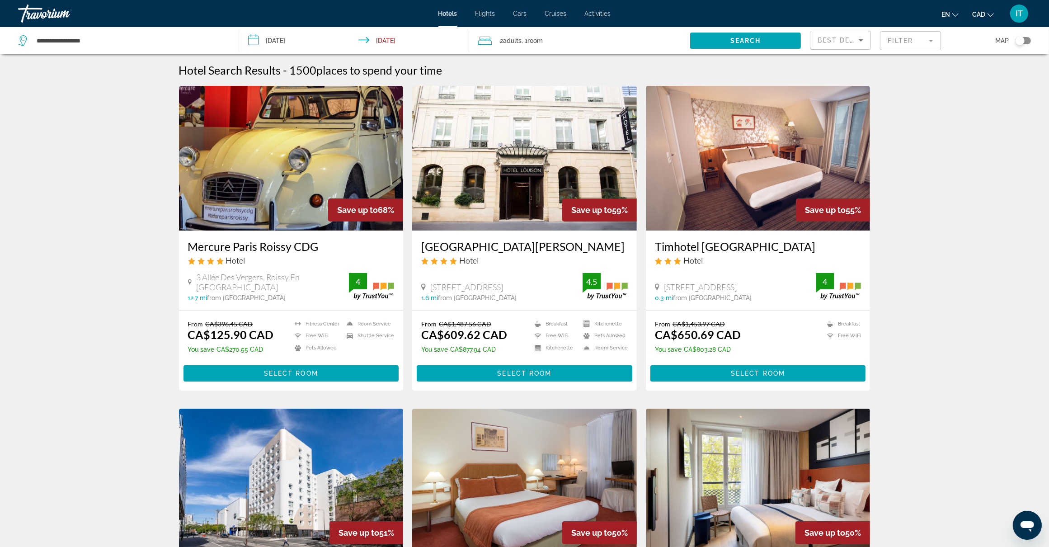
click at [396, 41] on input "**********" at bounding box center [356, 42] width 234 height 30
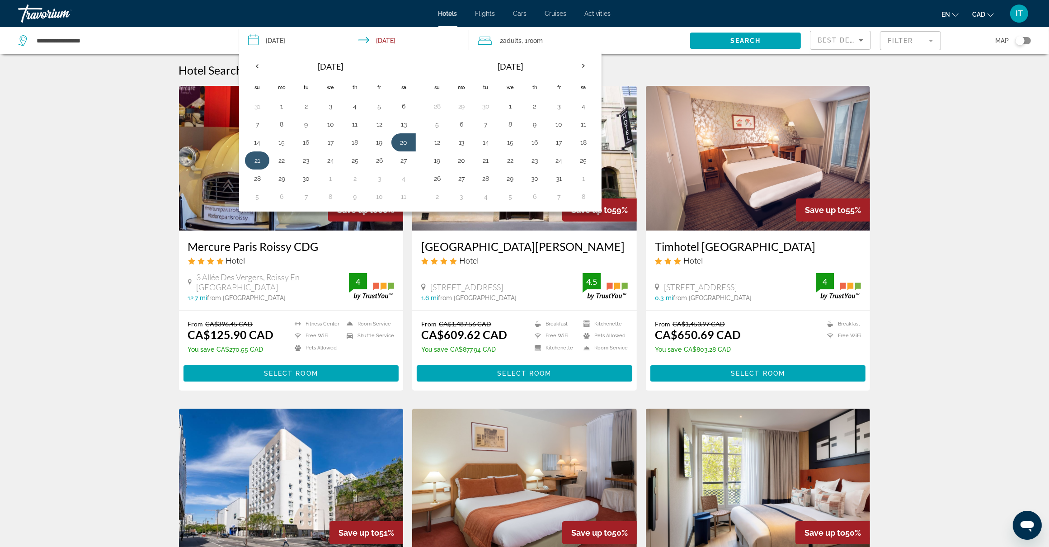
click at [257, 161] on button "21" at bounding box center [257, 160] width 14 height 13
click at [269, 43] on input "**********" at bounding box center [356, 42] width 234 height 30
click at [249, 39] on input "**********" at bounding box center [356, 42] width 234 height 30
drag, startPoint x: 249, startPoint y: 39, endPoint x: 330, endPoint y: 145, distance: 133.5
click at [330, 145] on button "17" at bounding box center [330, 142] width 14 height 13
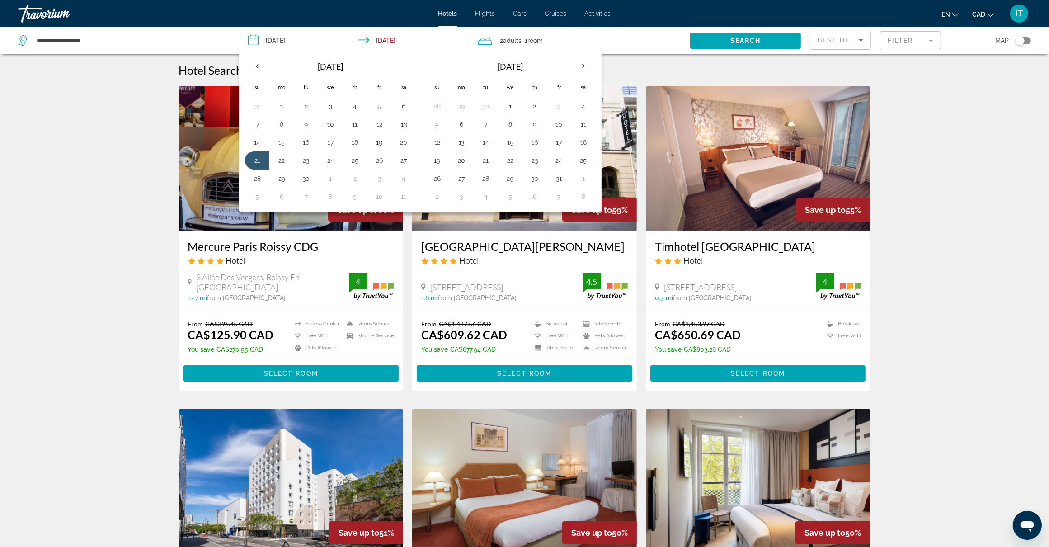
type input "**********"
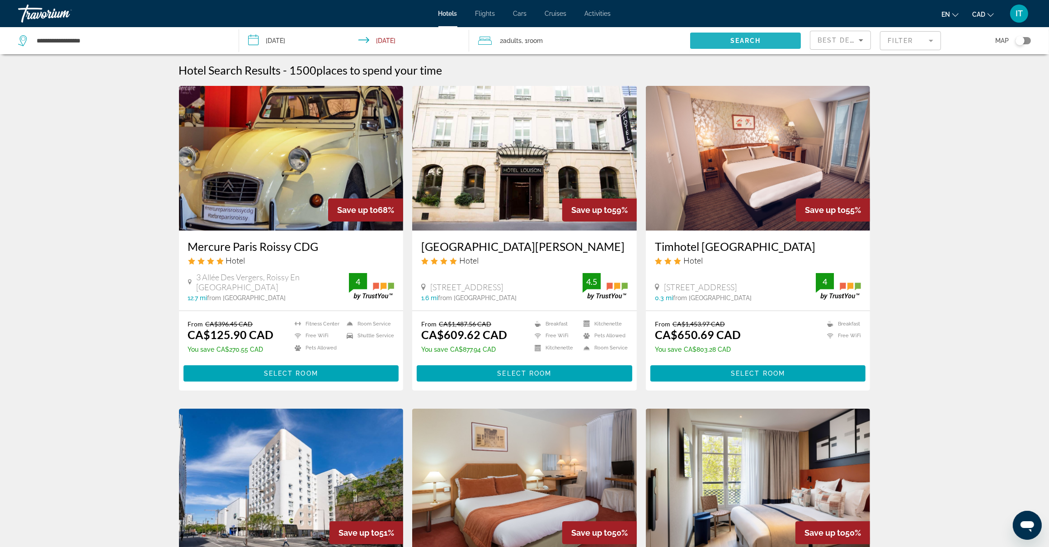
click at [771, 34] on span "Search widget" at bounding box center [745, 41] width 111 height 22
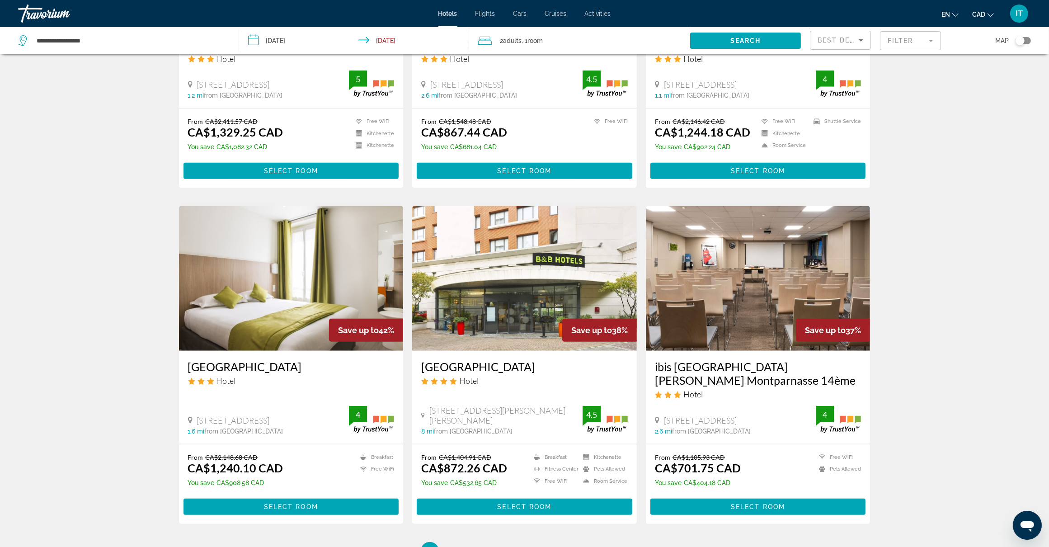
scroll to position [904, 0]
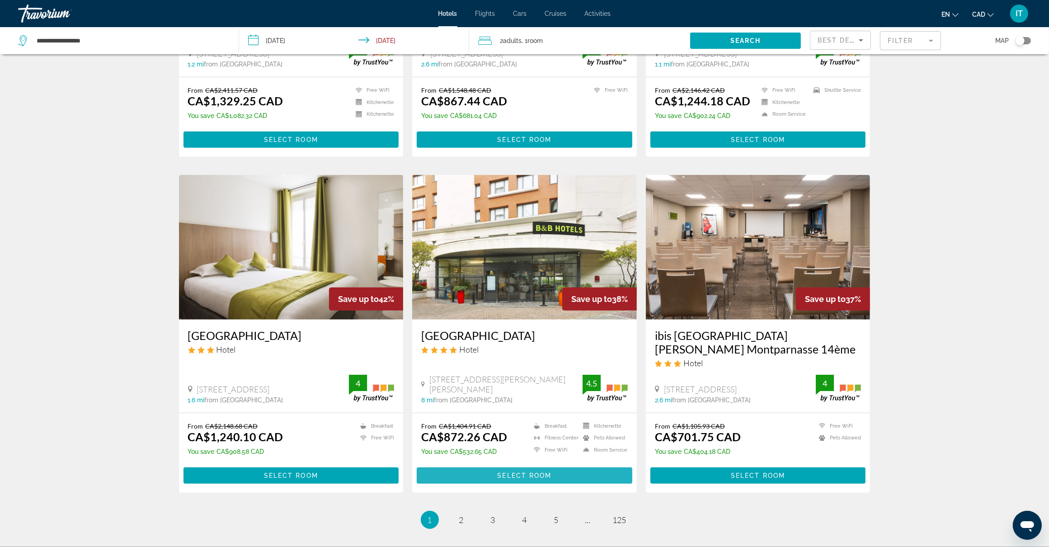
click at [463, 464] on span "Main content" at bounding box center [524, 475] width 215 height 22
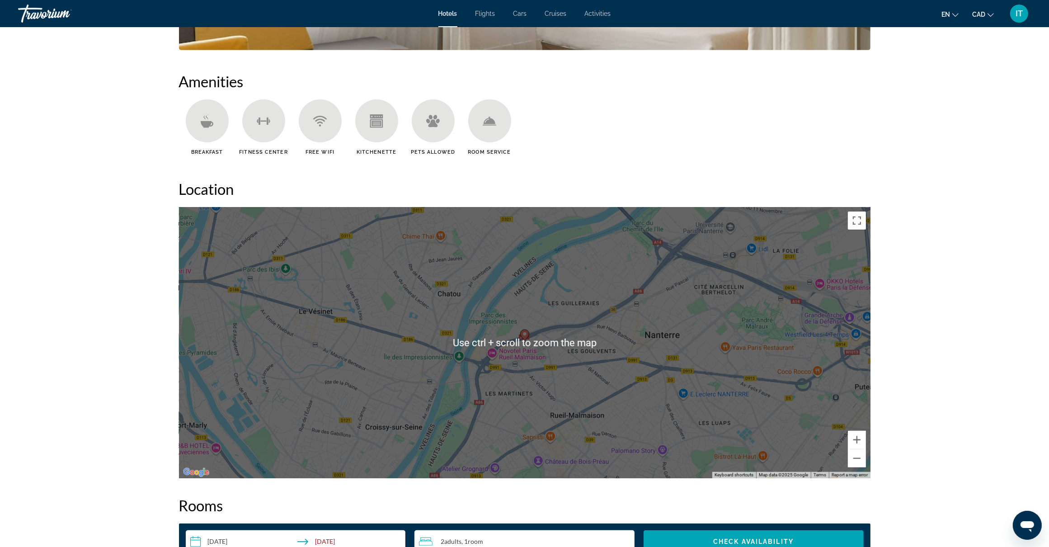
scroll to position [678, 0]
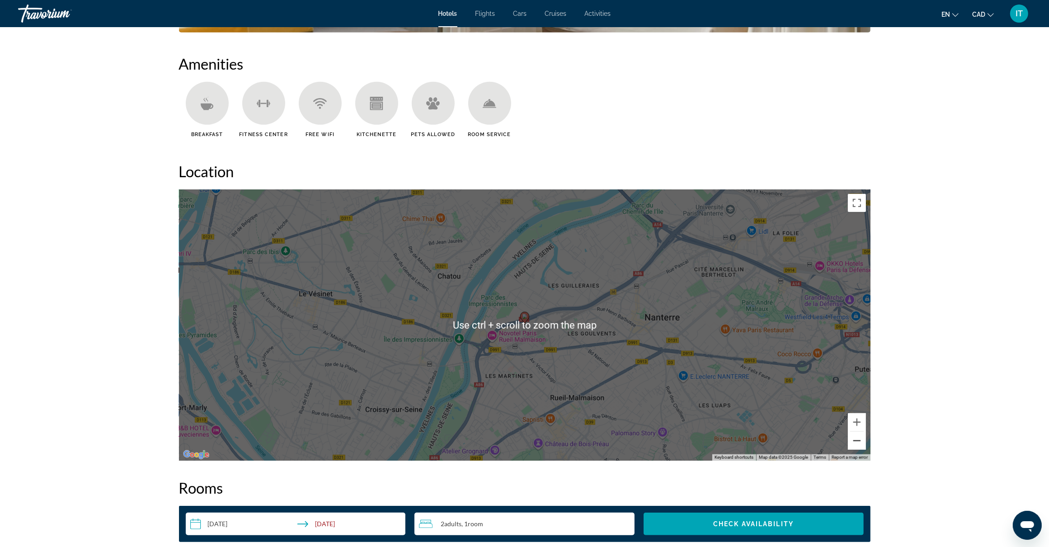
click at [854, 444] on button "Zoom out" at bounding box center [857, 440] width 18 height 18
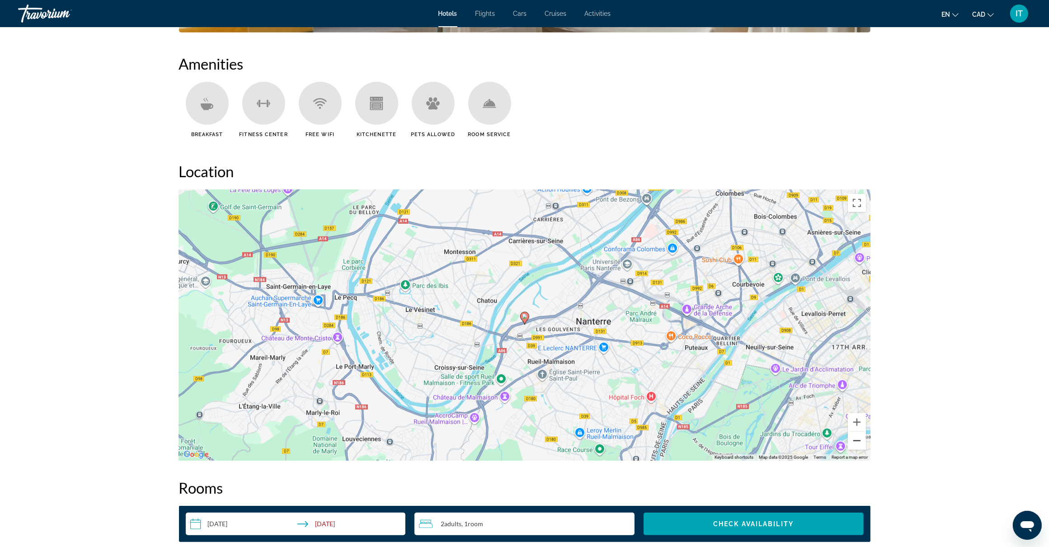
click at [854, 444] on button "Zoom out" at bounding box center [857, 440] width 18 height 18
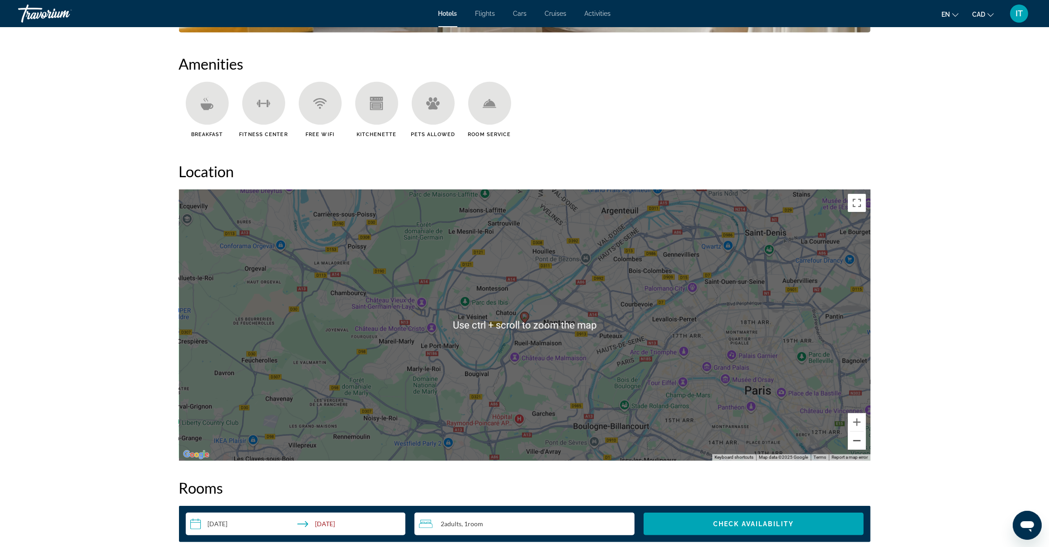
scroll to position [734, 0]
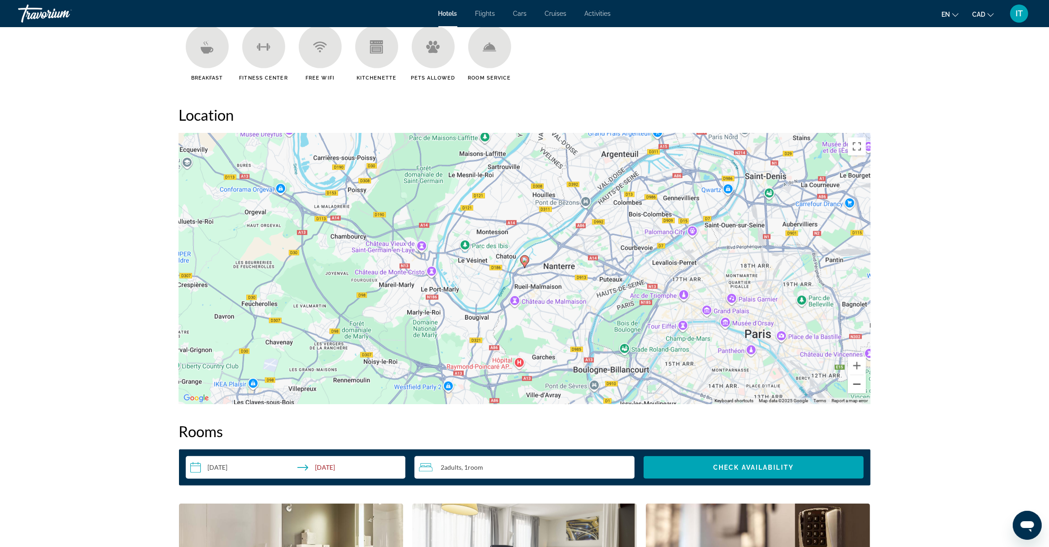
click at [854, 387] on button "Zoom out" at bounding box center [857, 384] width 18 height 18
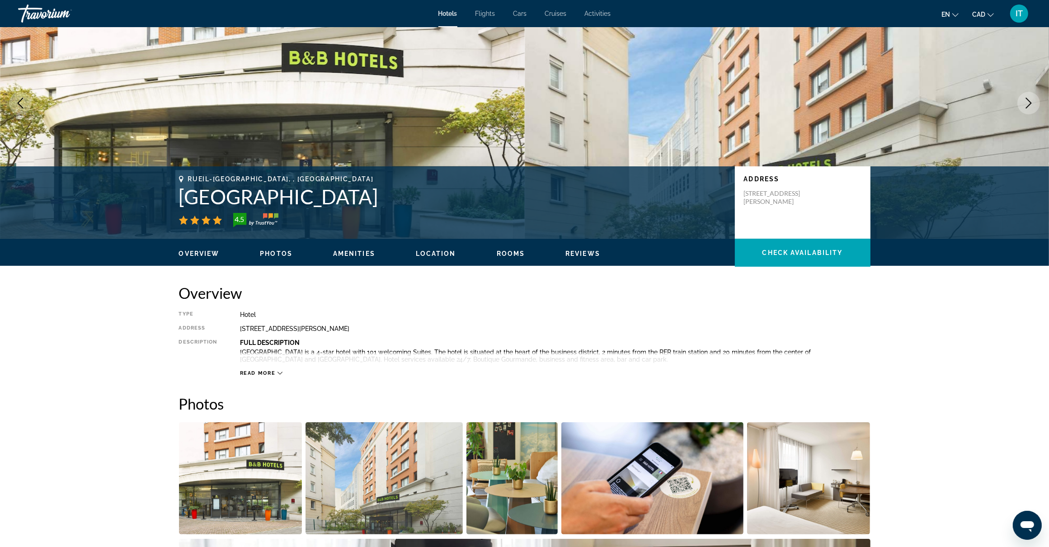
scroll to position [56, 0]
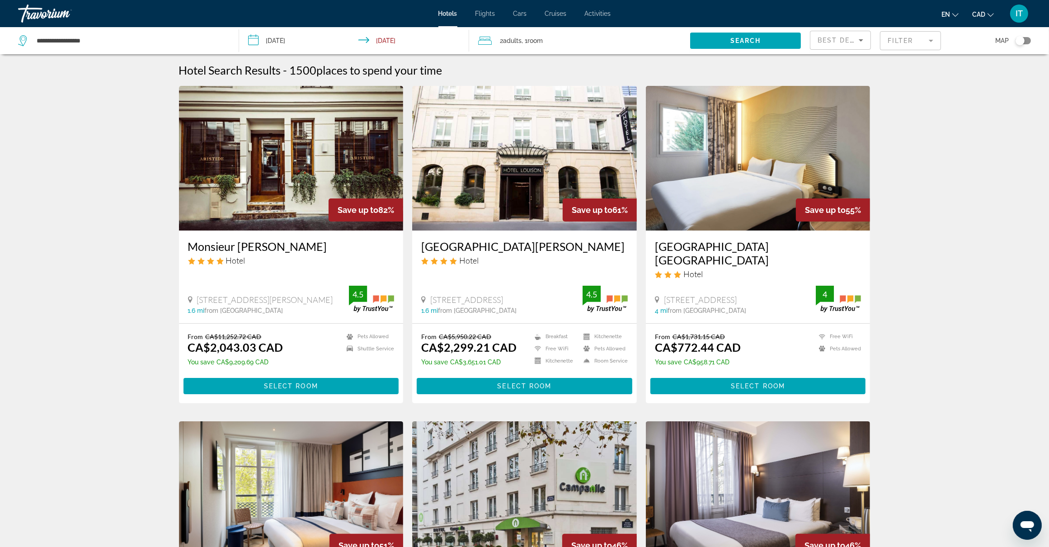
click at [489, 13] on span "Flights" at bounding box center [485, 13] width 20 height 7
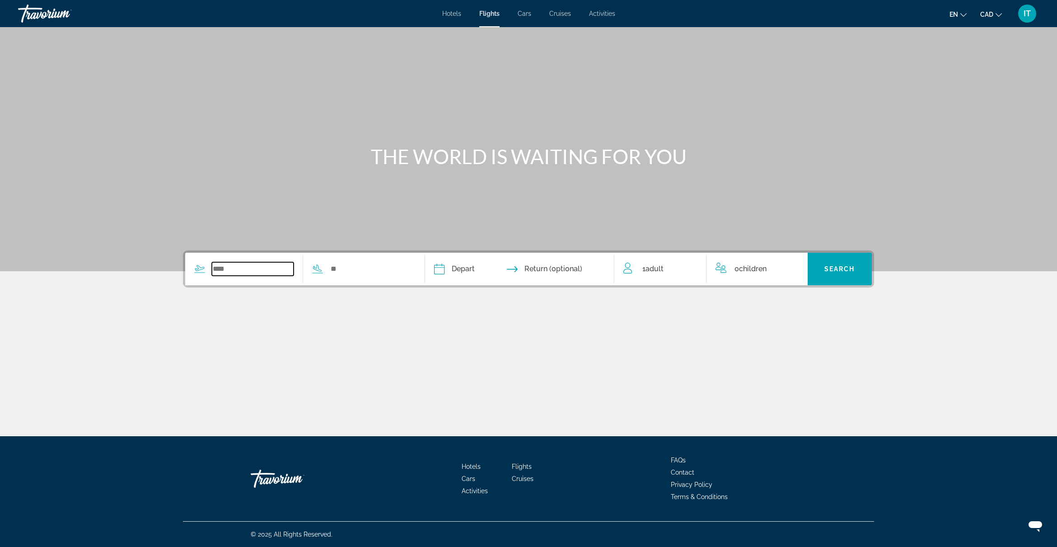
click at [251, 273] on input "Search widget" at bounding box center [253, 269] width 82 height 14
click at [248, 269] on input "Search widget" at bounding box center [253, 269] width 82 height 14
drag, startPoint x: 248, startPoint y: 272, endPoint x: 197, endPoint y: 279, distance: 51.6
click at [197, 279] on div "****** Cancun International (CUN-Cancun, Mexico)" at bounding box center [298, 269] width 226 height 33
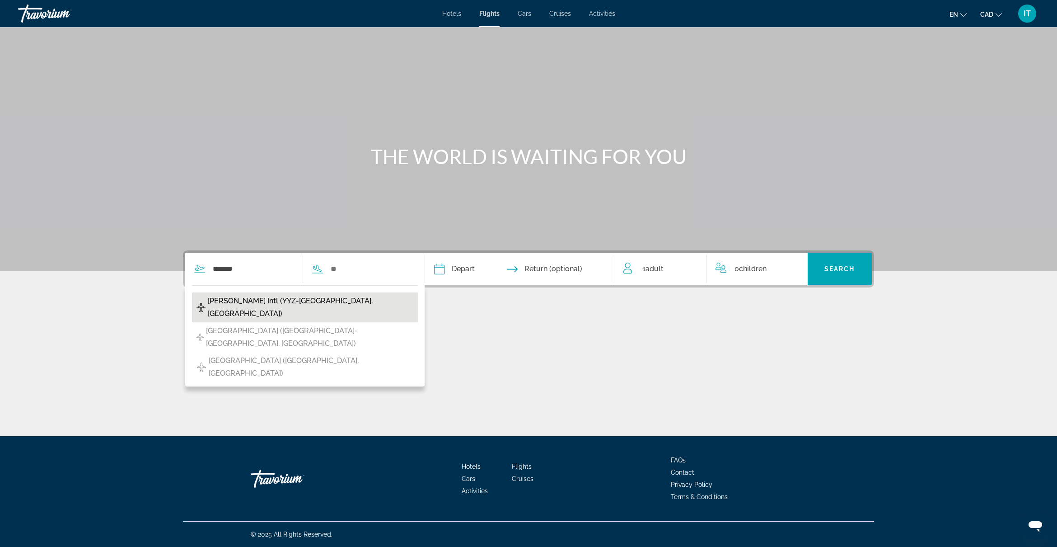
click at [348, 304] on span "Lester B Pearson Intl (YYZ-Toronto, Canada)" at bounding box center [311, 307] width 206 height 25
type input "**********"
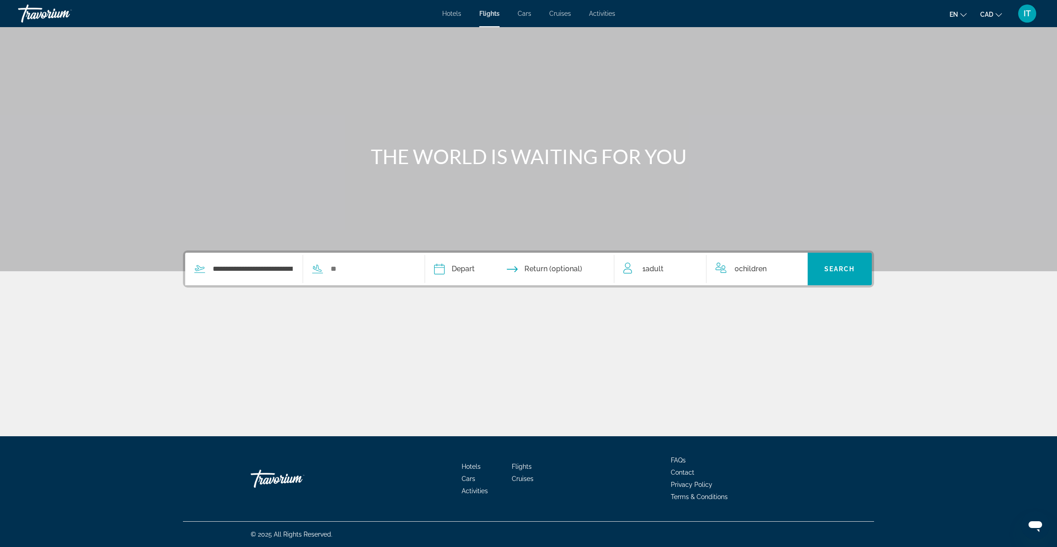
click at [348, 304] on div "**********" at bounding box center [528, 313] width 727 height 127
click at [276, 274] on input "**********" at bounding box center [253, 269] width 82 height 14
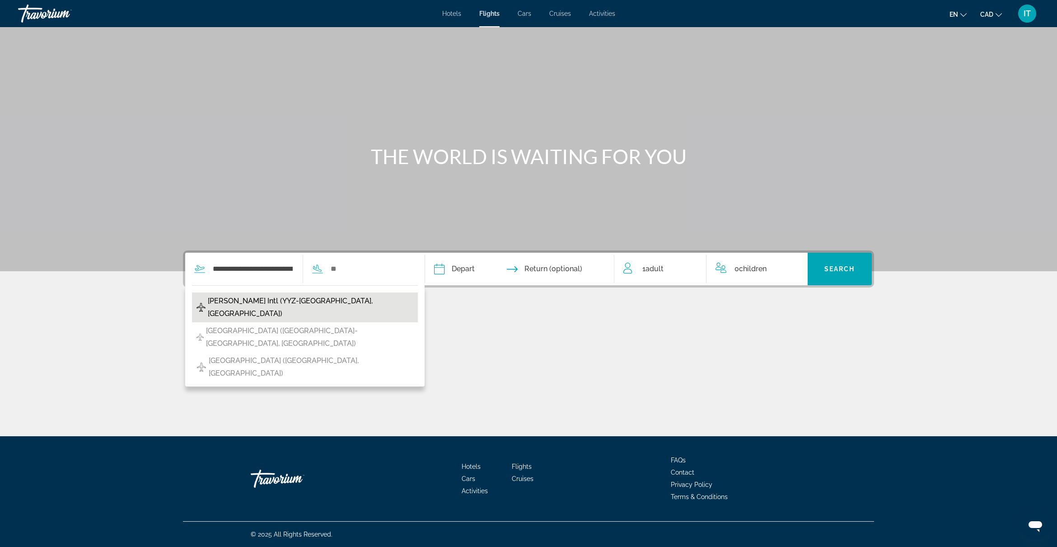
click at [272, 304] on span "Lester B Pearson Intl (YYZ-Toronto, Canada)" at bounding box center [311, 307] width 206 height 25
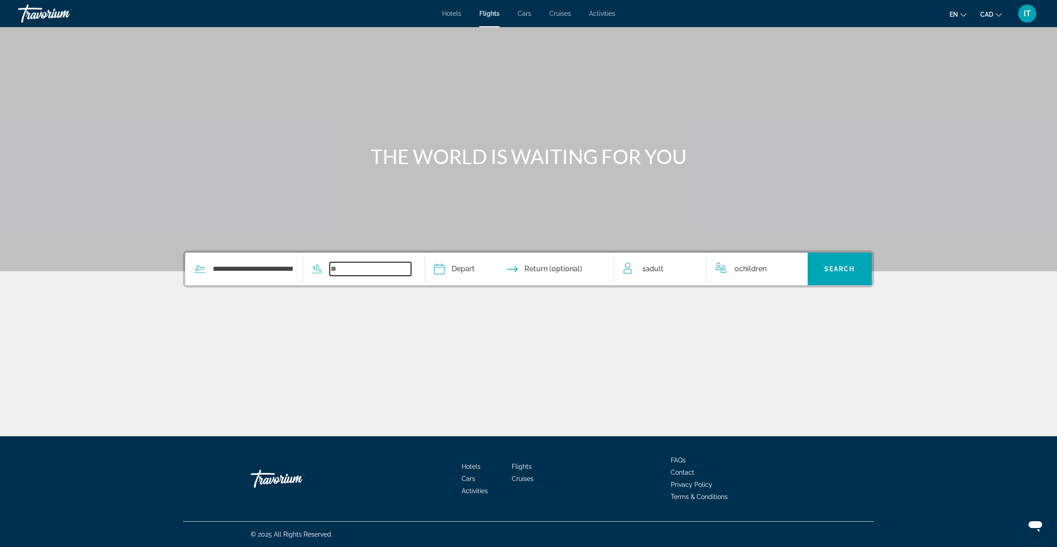
click at [340, 270] on input "Search widget" at bounding box center [371, 269] width 82 height 14
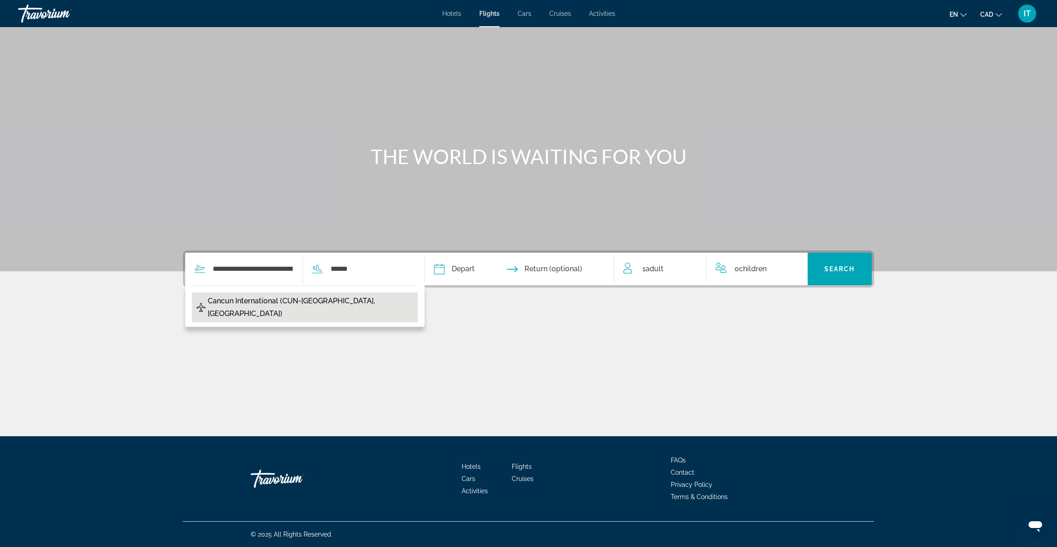
click at [344, 301] on span "Cancun International (CUN-Cancun, Mexico)" at bounding box center [311, 307] width 206 height 25
type input "**********"
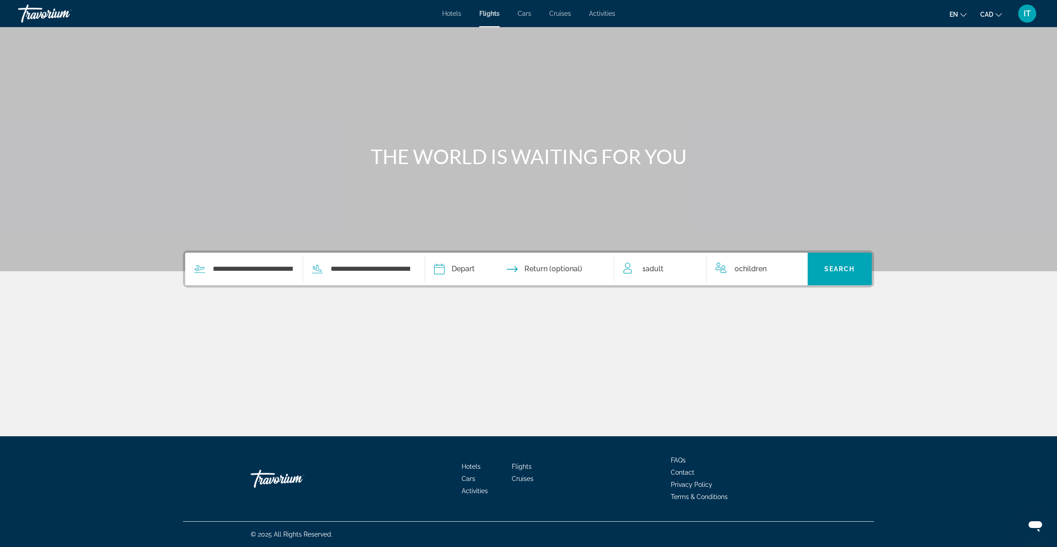
click at [470, 269] on input "Depart date" at bounding box center [479, 270] width 94 height 35
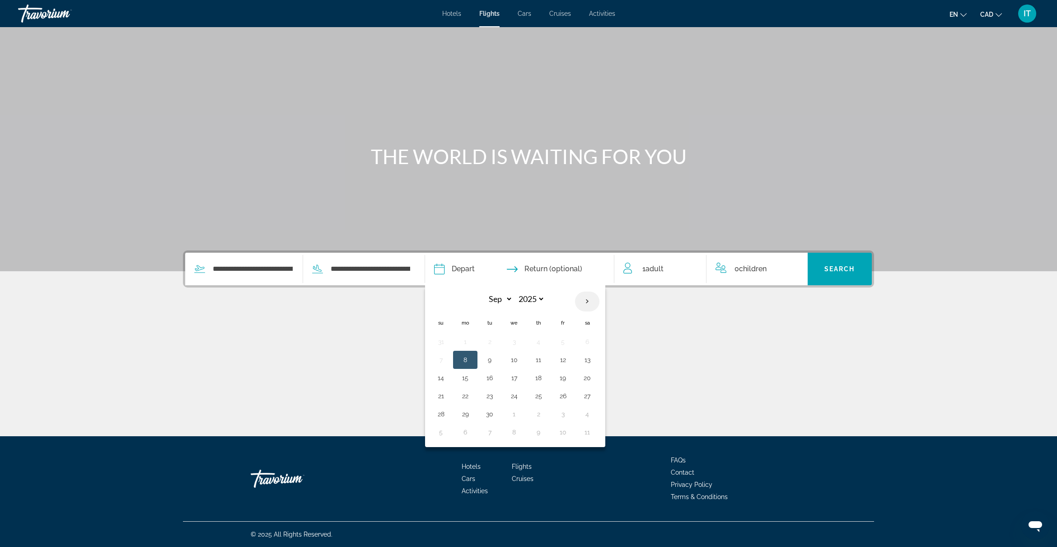
click at [589, 301] on th "Next month" at bounding box center [587, 301] width 24 height 20
select select "**"
click at [540, 398] on button "20" at bounding box center [538, 395] width 14 height 13
type input "**********"
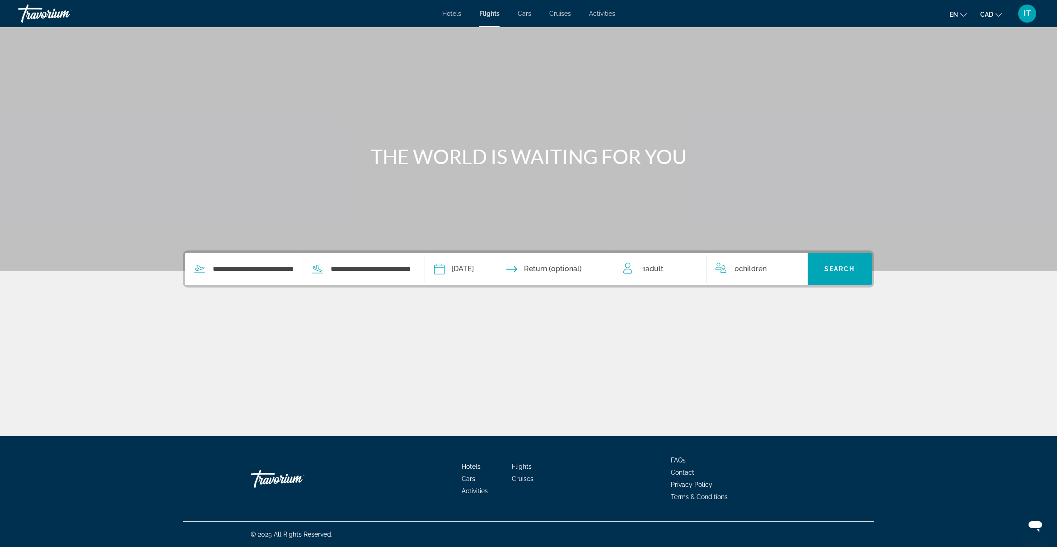
click at [575, 269] on input "Return date" at bounding box center [571, 270] width 94 height 35
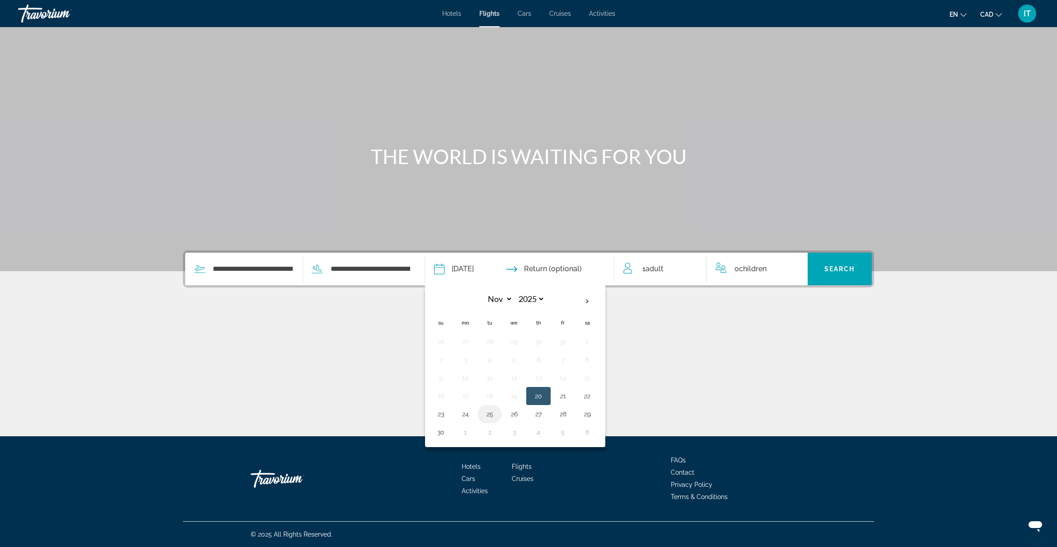
click at [489, 419] on button "25" at bounding box center [489, 413] width 14 height 13
type input "**********"
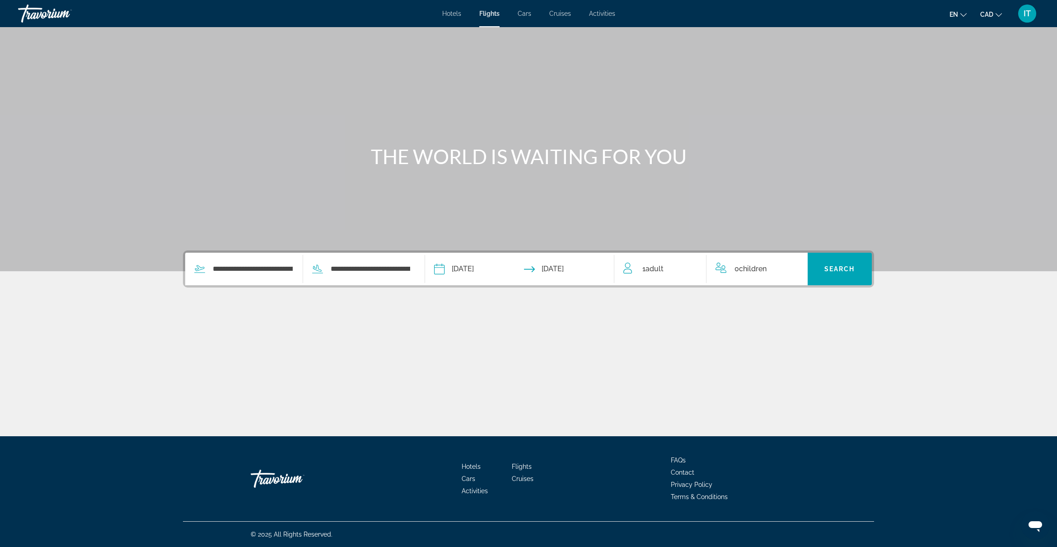
click at [652, 269] on span "Adult" at bounding box center [655, 268] width 18 height 9
click at [791, 271] on icon "Increment children" at bounding box center [795, 267] width 8 height 11
click at [795, 304] on div "Age" at bounding box center [757, 302] width 83 height 25
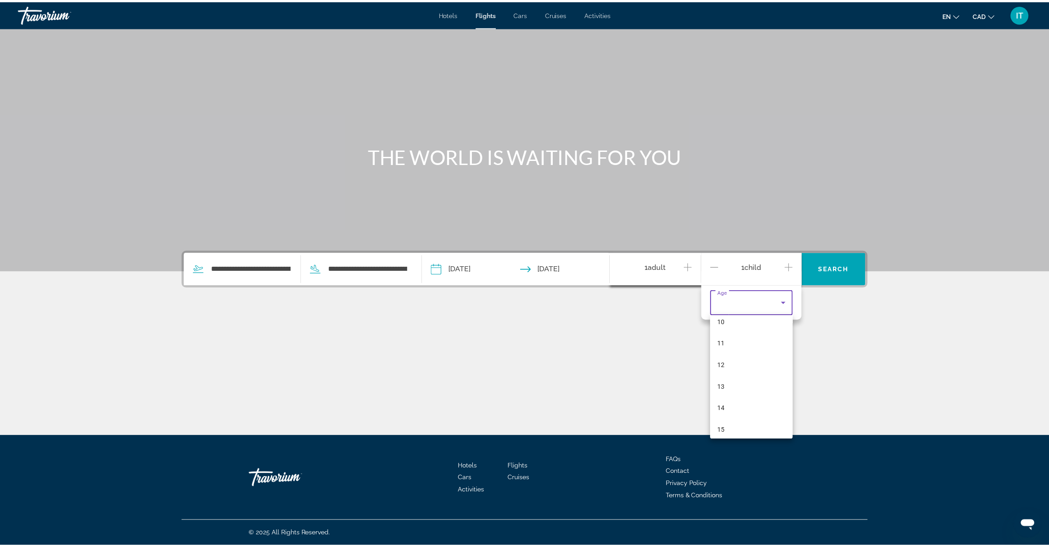
scroll to position [226, 0]
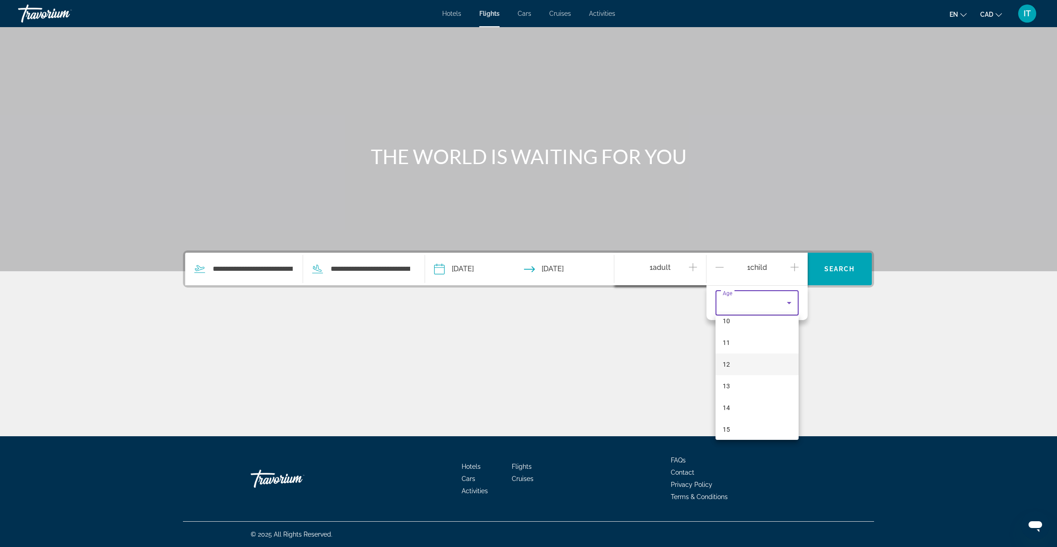
click at [758, 359] on mat-option "12" at bounding box center [757, 364] width 83 height 22
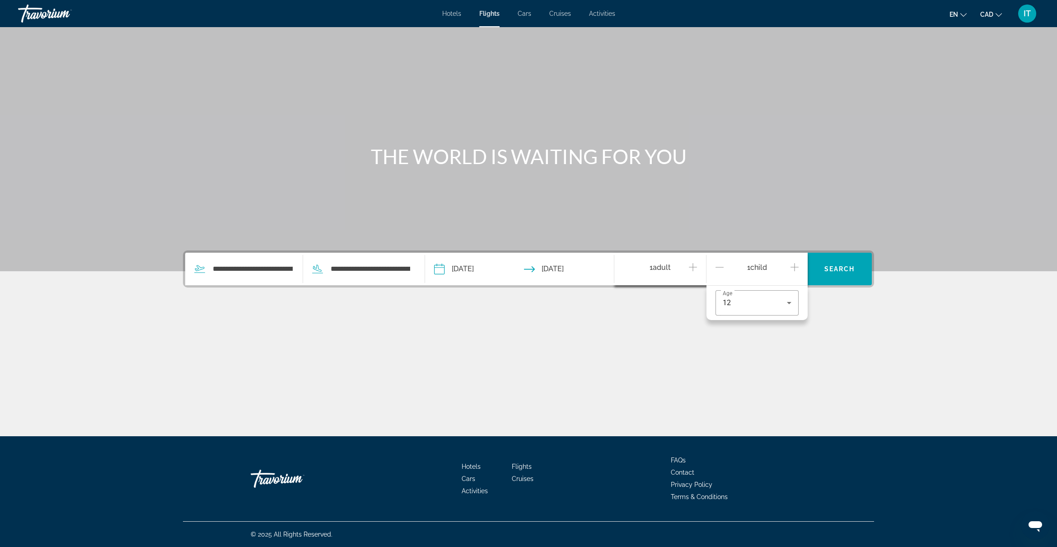
click at [849, 343] on div "Main content" at bounding box center [528, 344] width 691 height 68
click at [843, 270] on span "Search" at bounding box center [839, 268] width 31 height 7
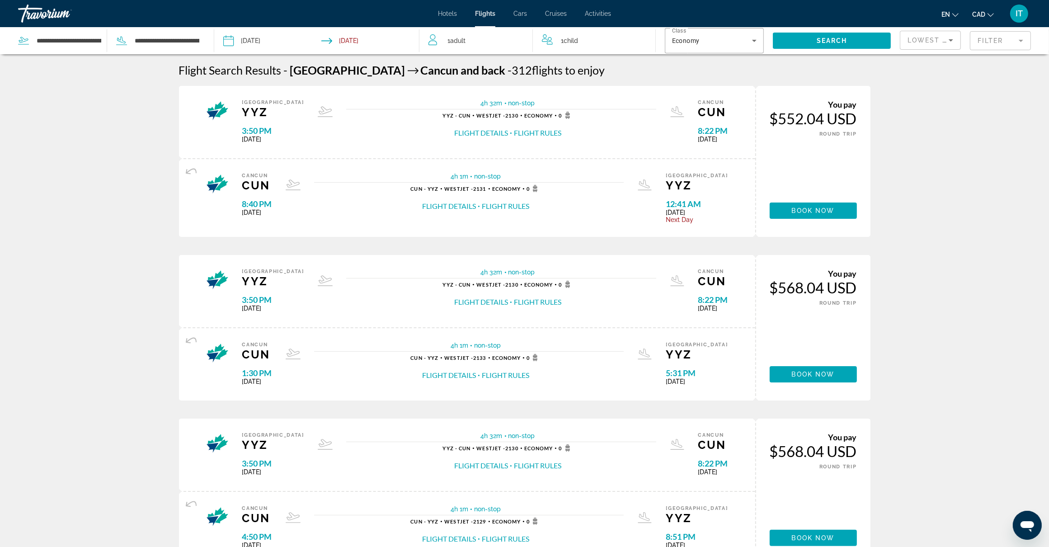
click at [988, 14] on icon "Change currency" at bounding box center [990, 15] width 6 height 6
click at [972, 56] on button "CAD (Can$)" at bounding box center [964, 60] width 45 height 12
click at [990, 14] on icon "Change currency" at bounding box center [990, 15] width 6 height 6
click at [969, 56] on button "CAD (Can$)" at bounding box center [964, 60] width 45 height 12
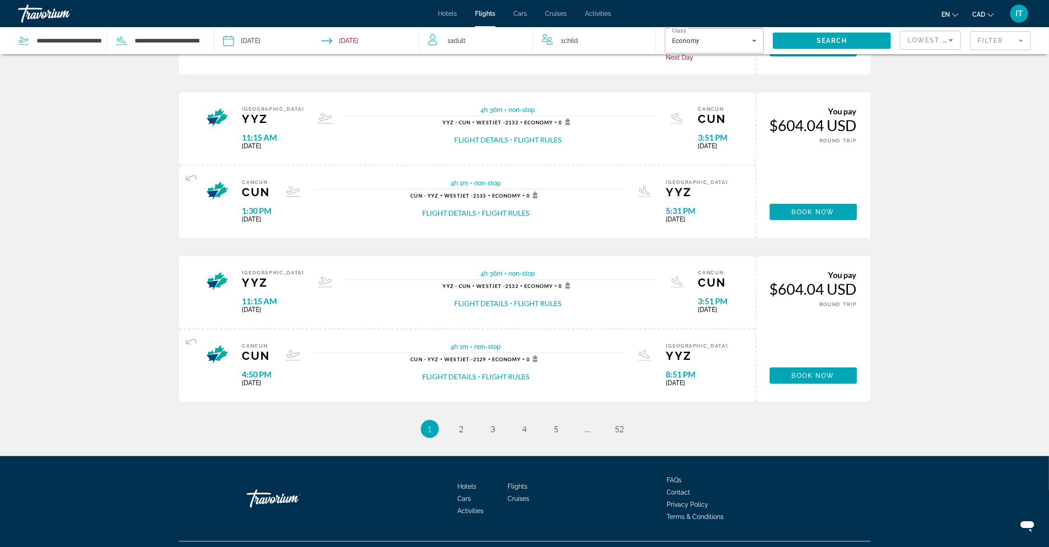
scroll to position [677, 0]
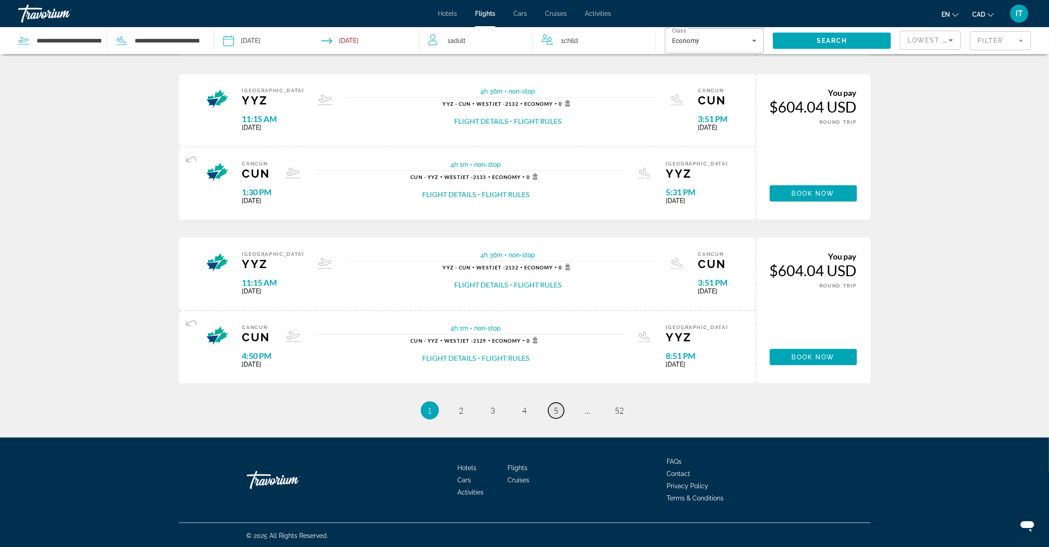
click at [557, 409] on span "5" at bounding box center [556, 410] width 5 height 10
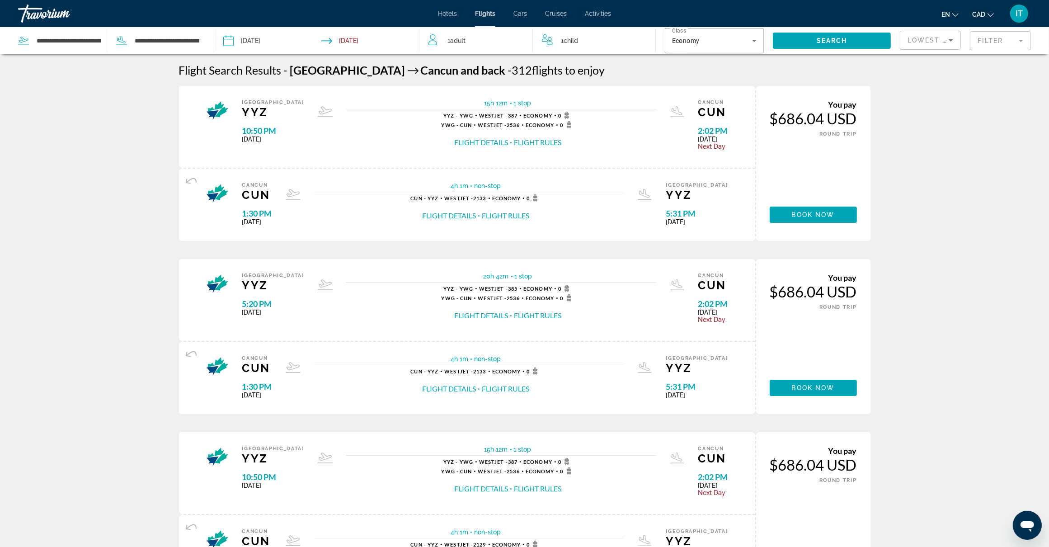
click at [950, 41] on icon "Sort by" at bounding box center [950, 40] width 11 height 11
click at [979, 40] on div at bounding box center [524, 273] width 1049 height 547
click at [988, 43] on mat-form-field "Filter" at bounding box center [999, 40] width 61 height 19
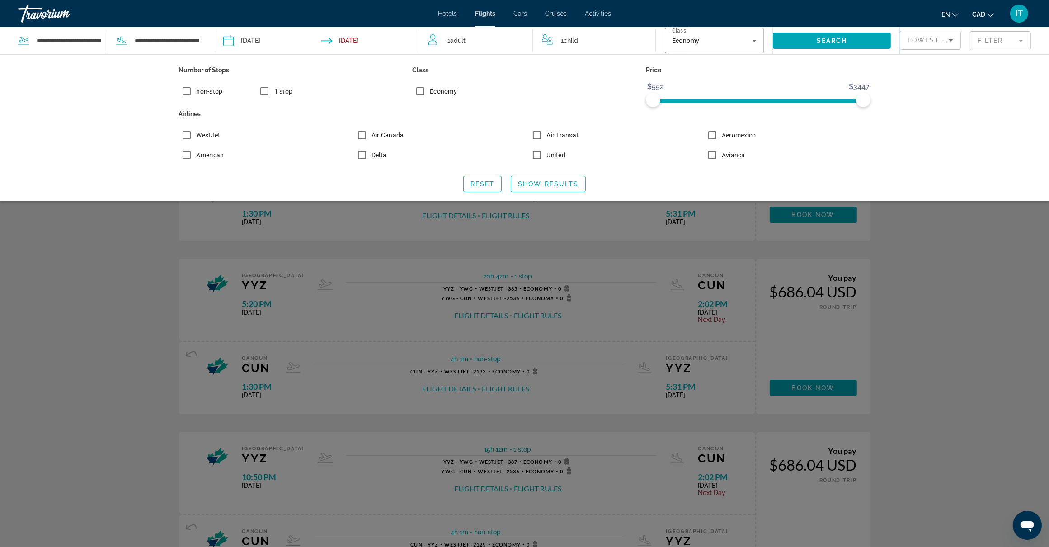
click at [199, 89] on span "non-stop" at bounding box center [210, 91] width 26 height 7
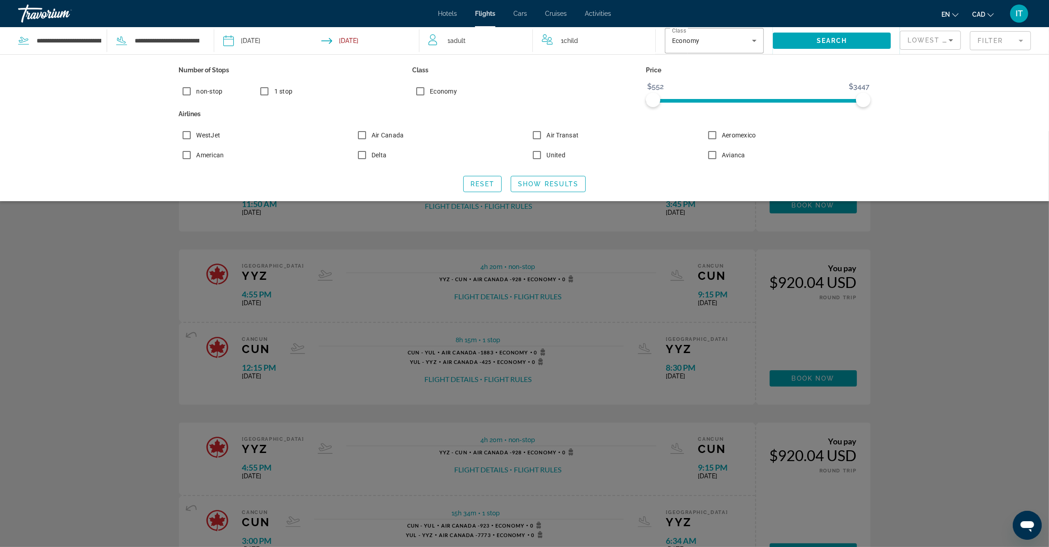
click at [963, 261] on div "Search widget" at bounding box center [524, 339] width 1049 height 416
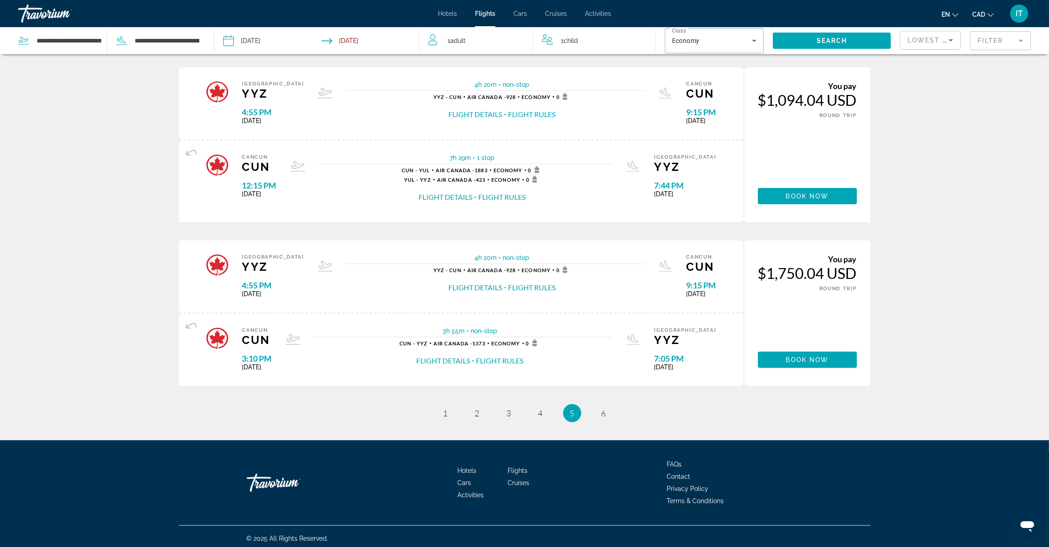
scroll to position [700, 0]
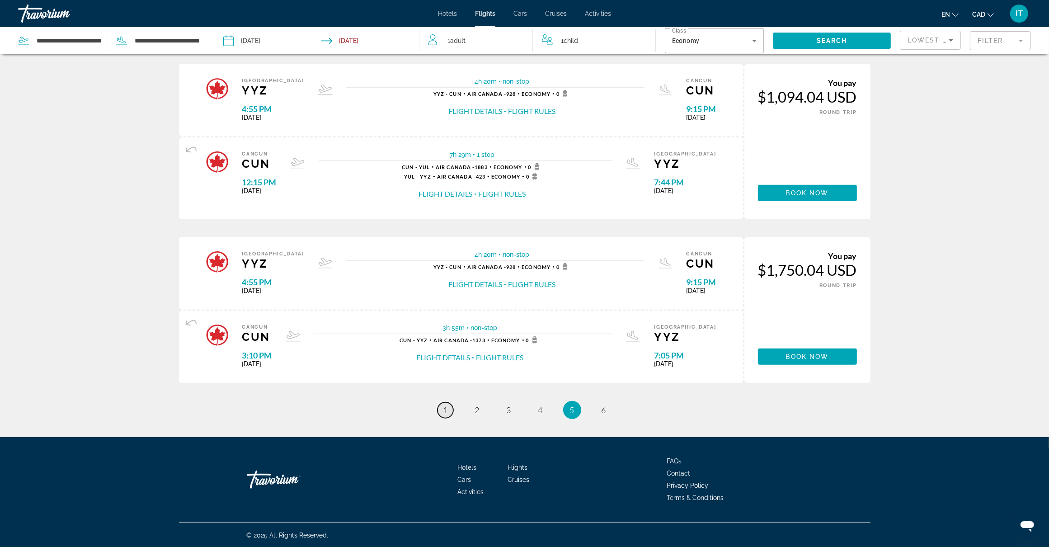
click at [449, 412] on link "page 1" at bounding box center [445, 410] width 16 height 16
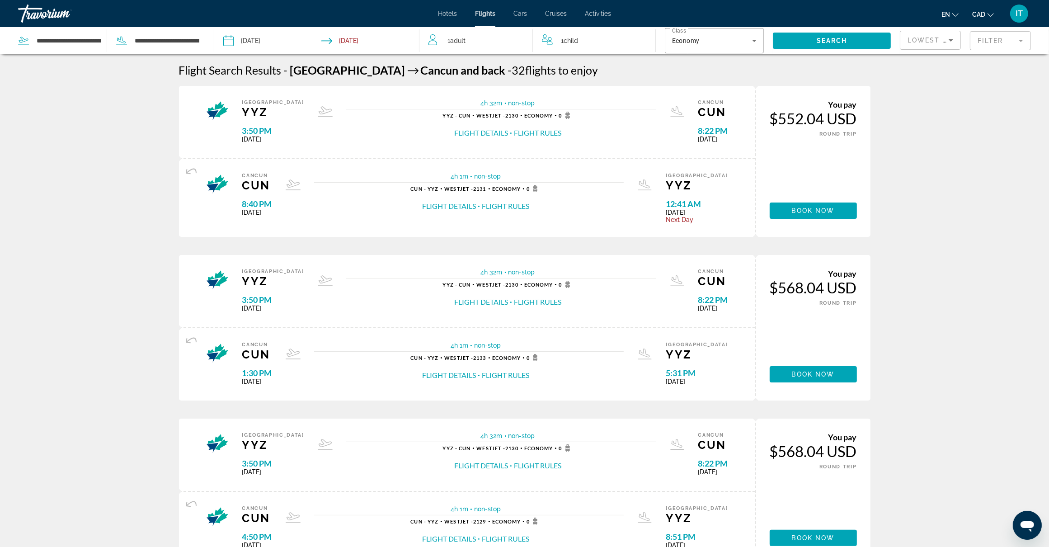
click at [990, 16] on icon "Change currency" at bounding box center [990, 15] width 6 height 6
click at [967, 58] on button "CAD (Can$)" at bounding box center [964, 60] width 45 height 12
click at [852, 37] on span "Search widget" at bounding box center [832, 41] width 118 height 22
click at [852, 47] on span "Search widget" at bounding box center [832, 41] width 118 height 22
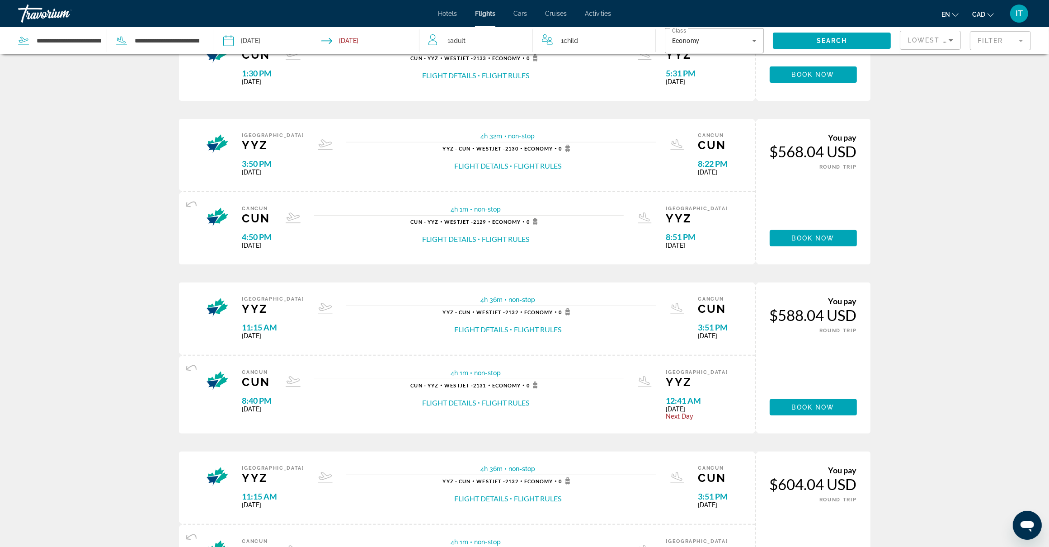
scroll to position [339, 0]
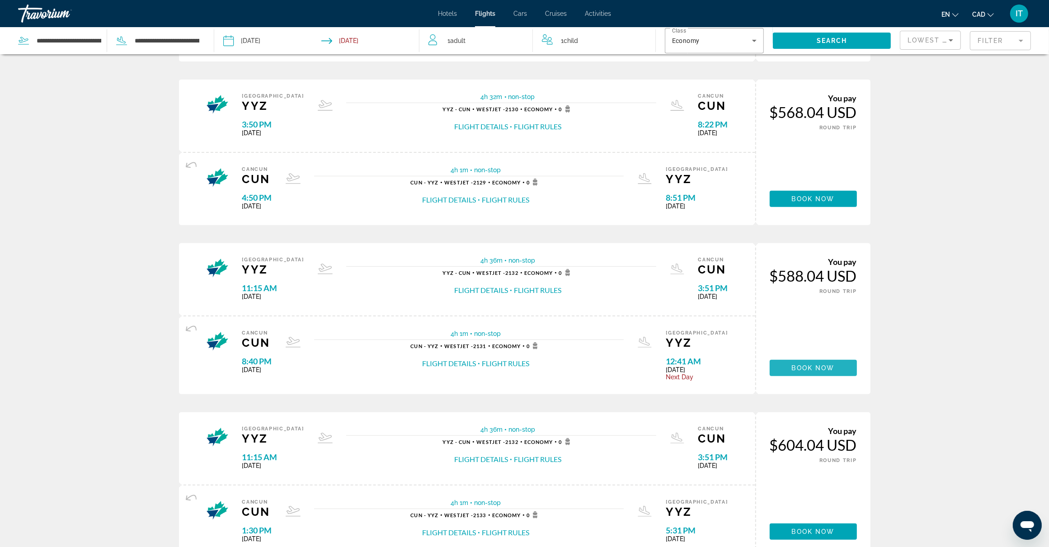
click at [811, 368] on span "Book now" at bounding box center [812, 367] width 43 height 7
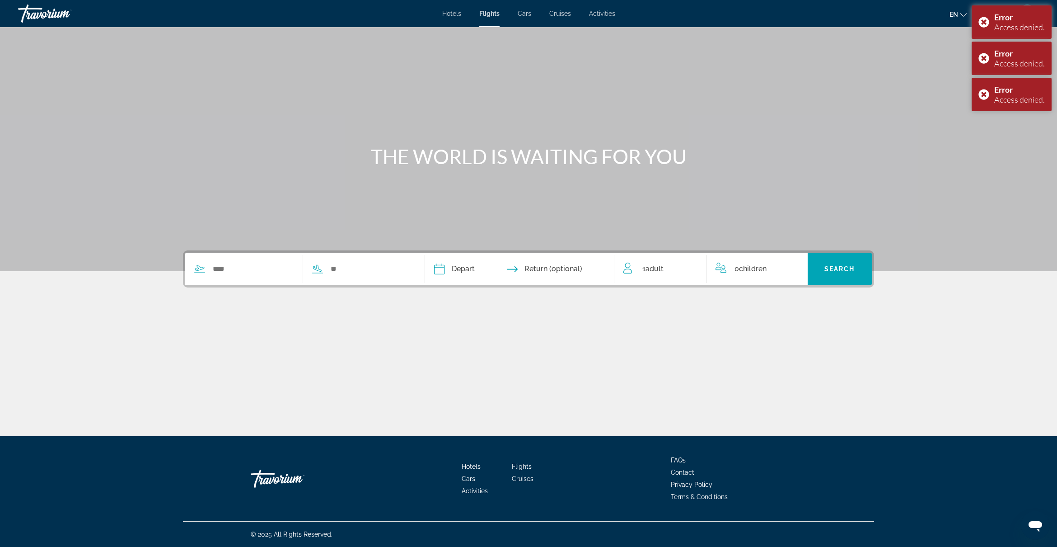
click at [750, 272] on span "0 Child Children" at bounding box center [751, 268] width 32 height 13
click at [801, 266] on div "0 Child Children" at bounding box center [757, 269] width 101 height 33
click at [796, 267] on icon "Increment children" at bounding box center [795, 267] width 8 height 8
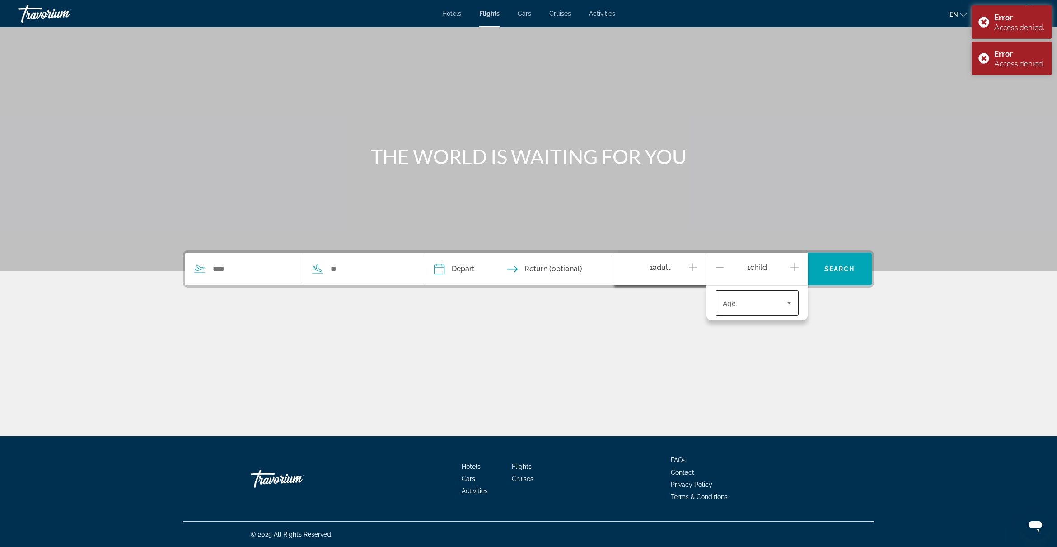
click at [791, 301] on icon "Travelers: 1 adult, 1 child" at bounding box center [789, 302] width 11 height 11
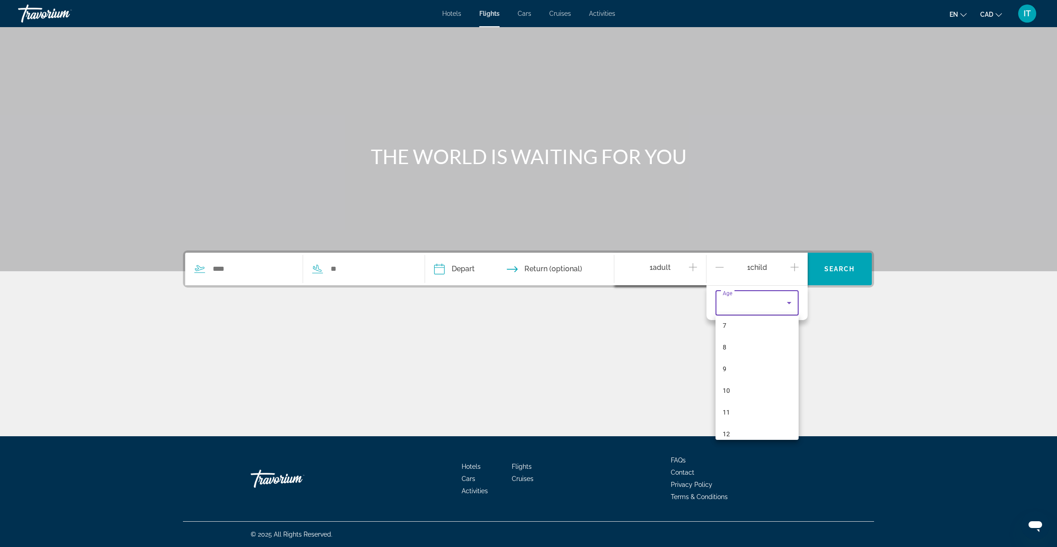
scroll to position [169, 0]
click at [735, 419] on mat-option "12" at bounding box center [757, 421] width 83 height 22
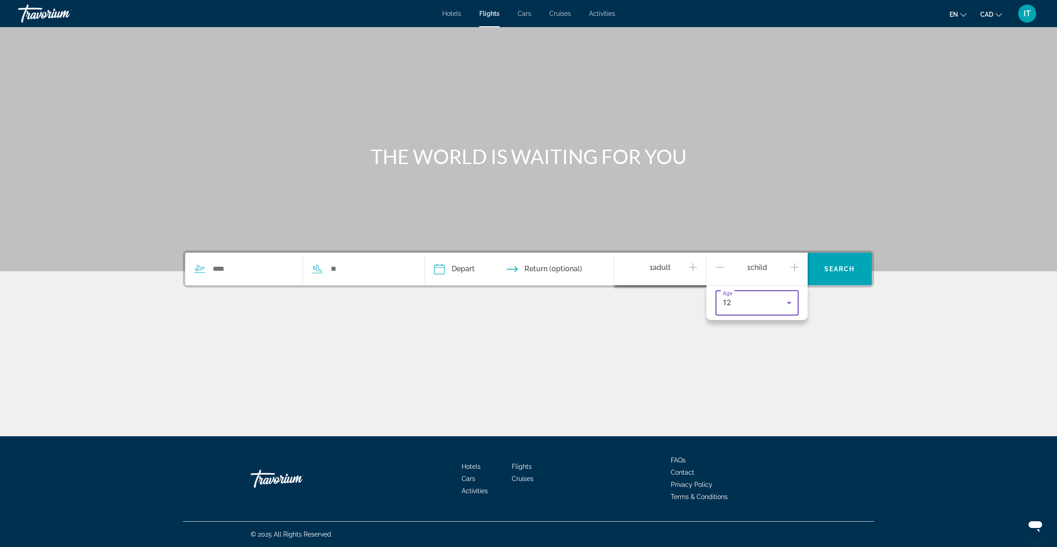
click at [877, 305] on div "Depart Sep *** *** *** *** *** *** *** *** *** *** *** *** 2025 **** **** **** …" at bounding box center [528, 313] width 727 height 127
click at [234, 272] on input "Search widget" at bounding box center [253, 269] width 82 height 14
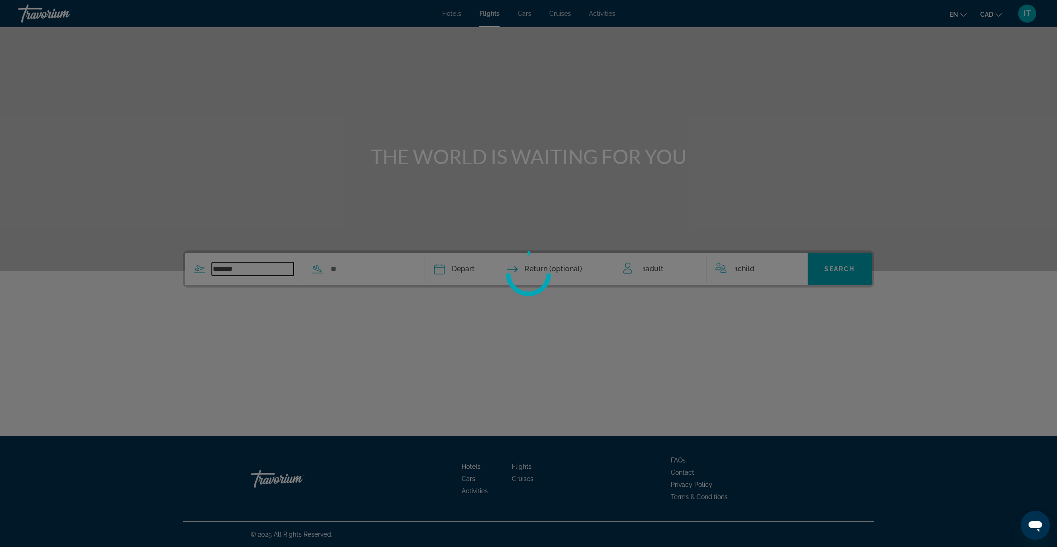
type input "*******"
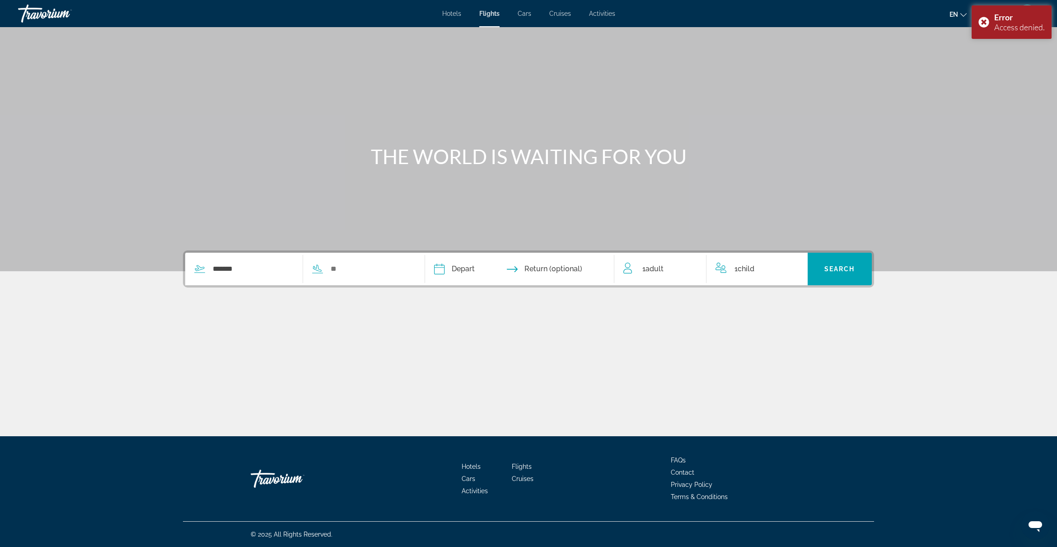
click at [392, 345] on div "Skip to main content Hotels Flights Cars Cruises Activities Hotels Flights Cars…" at bounding box center [528, 273] width 1057 height 547
click at [258, 265] on input "*******" at bounding box center [253, 269] width 82 height 14
click at [337, 271] on input "Search widget" at bounding box center [371, 269] width 82 height 14
click at [437, 328] on div "Main content" at bounding box center [528, 344] width 691 height 68
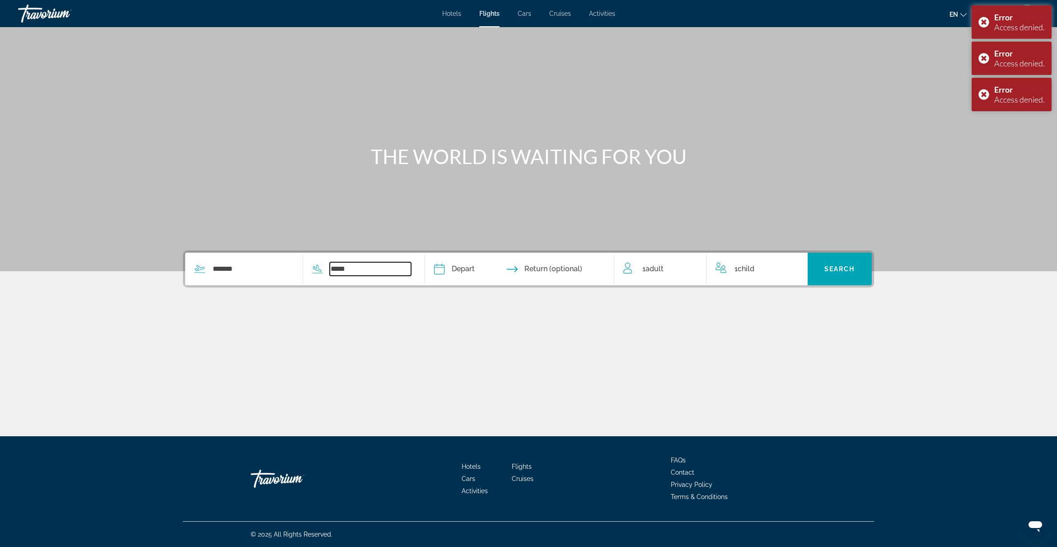
click at [370, 262] on input "*****" at bounding box center [371, 269] width 82 height 14
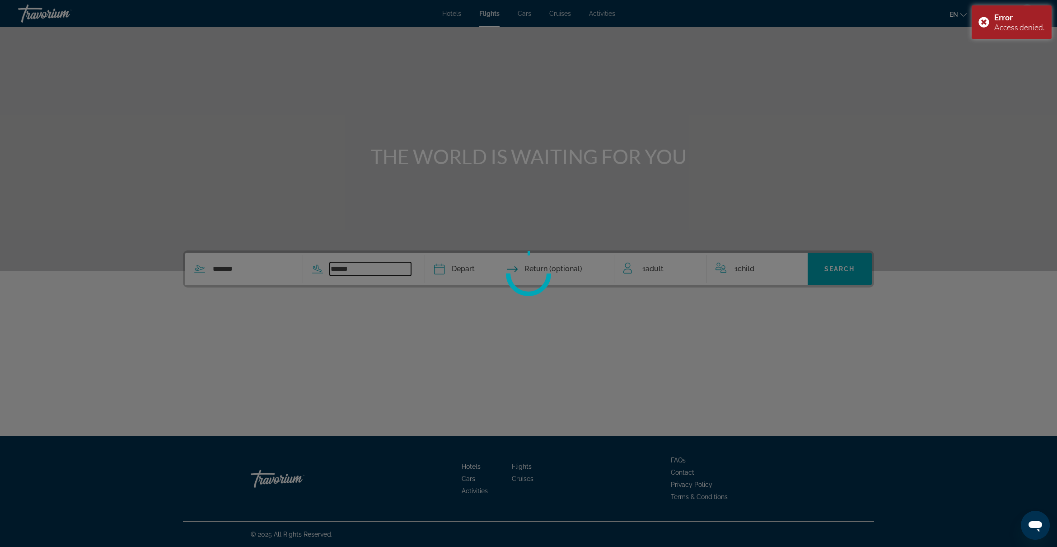
type input "******"
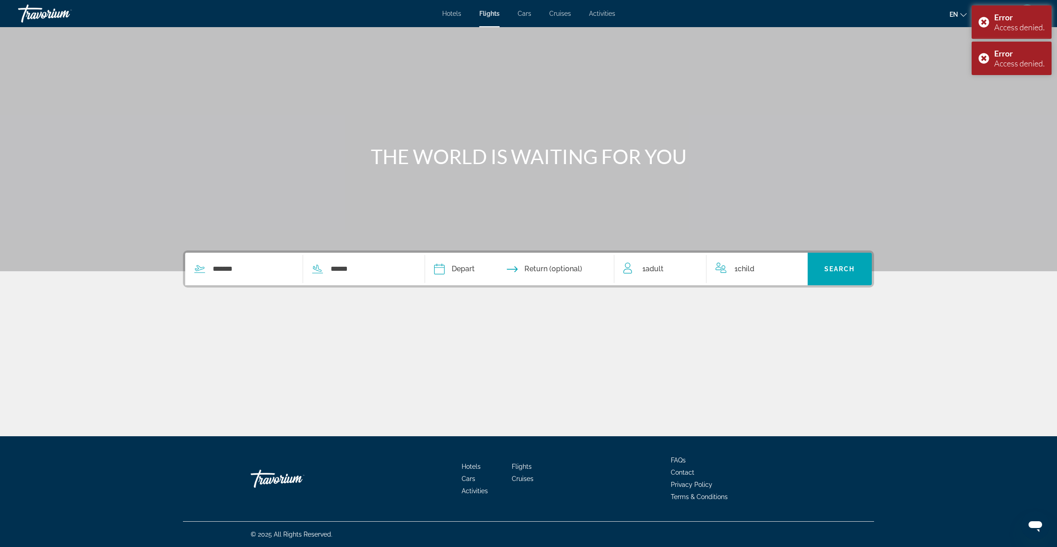
click at [367, 306] on div "******* ****** Depart Sep *** *** *** *** *** *** *** *** *** *** *** *** 2025 …" at bounding box center [528, 313] width 727 height 127
click at [851, 274] on span "Search widget" at bounding box center [840, 269] width 65 height 22
click at [852, 270] on span "Search" at bounding box center [839, 268] width 31 height 7
click at [473, 270] on input "Depart date" at bounding box center [479, 270] width 94 height 35
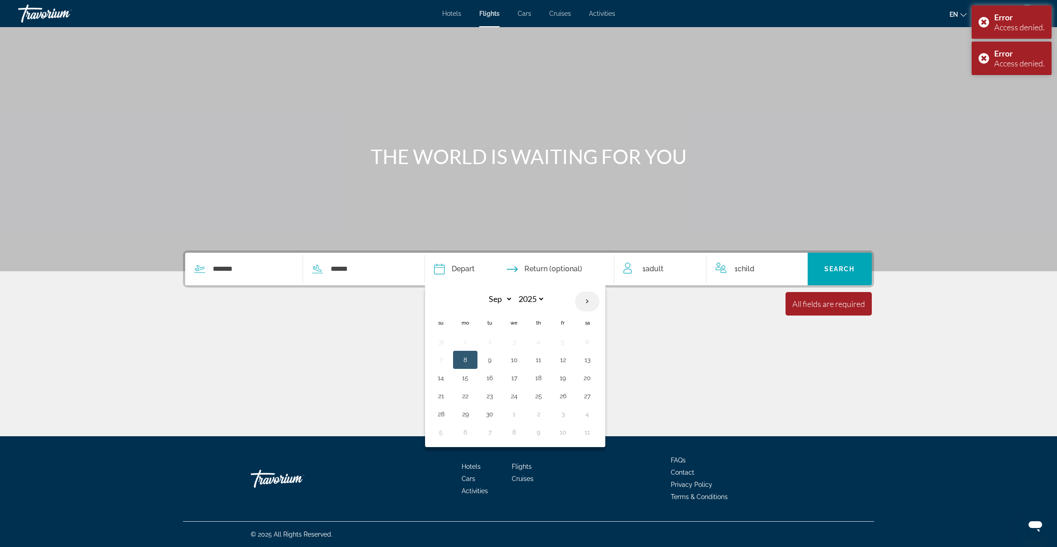
click at [593, 304] on th "Next month" at bounding box center [587, 301] width 24 height 20
select select "**"
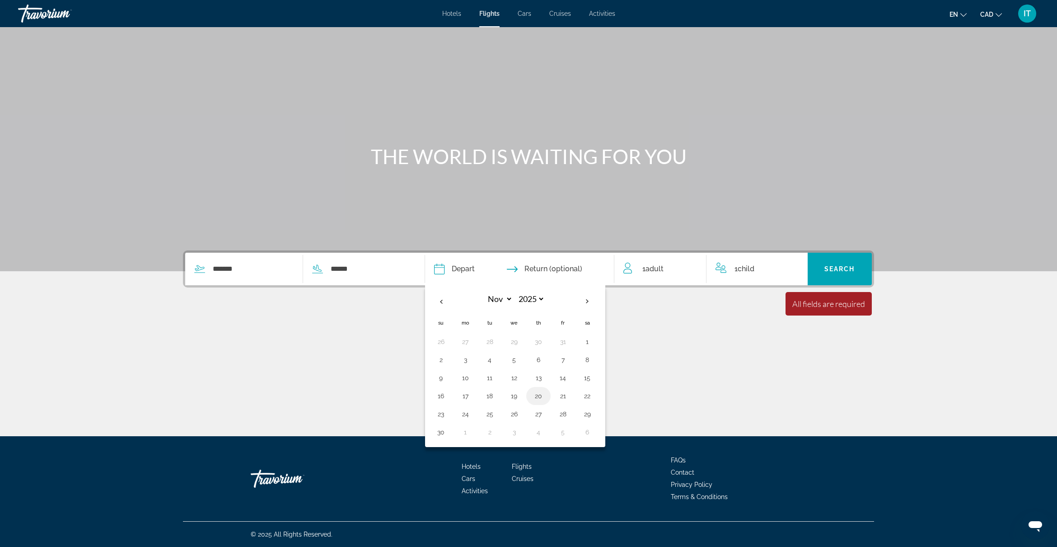
click at [541, 399] on button "20" at bounding box center [538, 395] width 14 height 13
type input "**********"
select select "**"
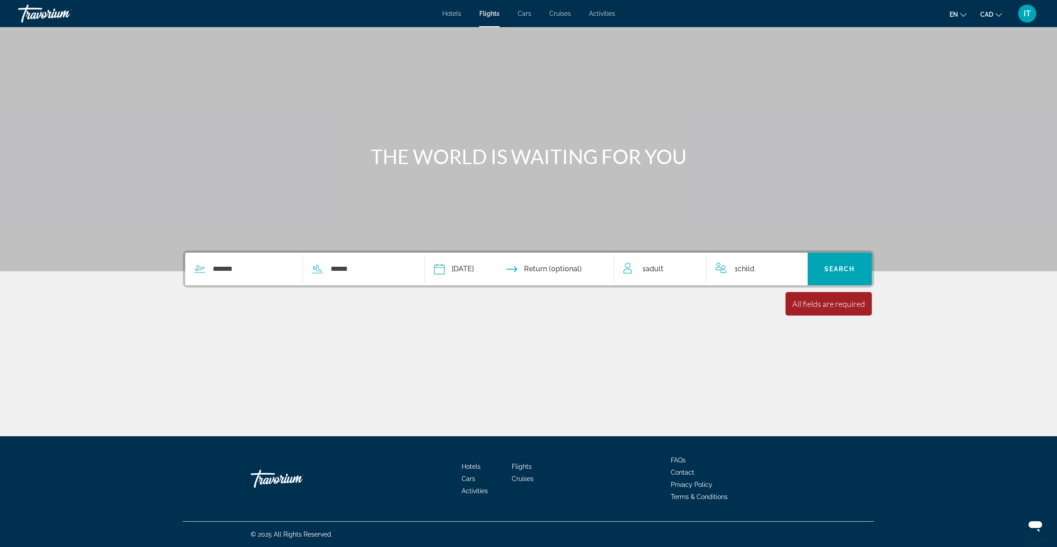
click at [558, 269] on input "Return date" at bounding box center [571, 270] width 94 height 35
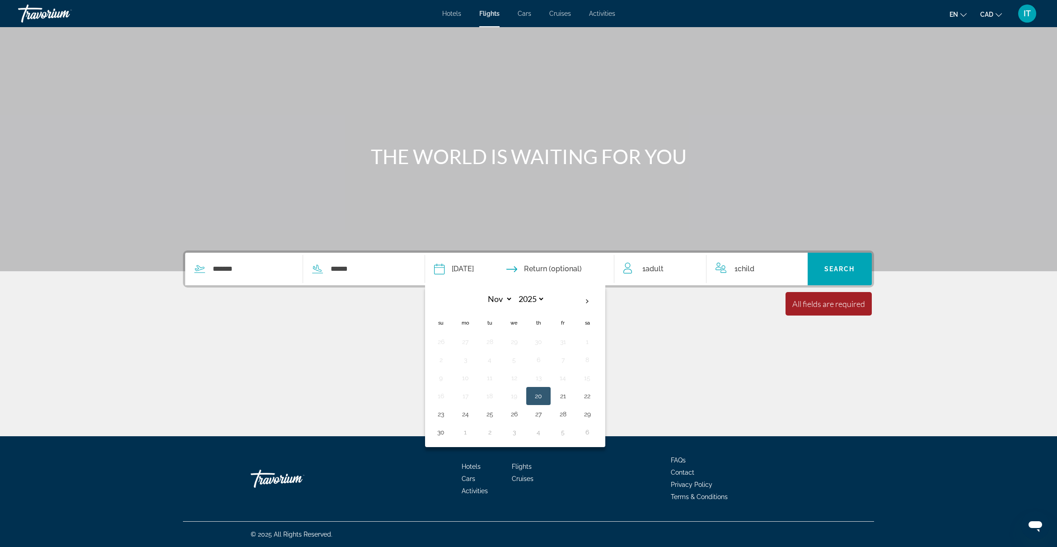
click at [493, 416] on button "25" at bounding box center [489, 413] width 14 height 13
type input "**********"
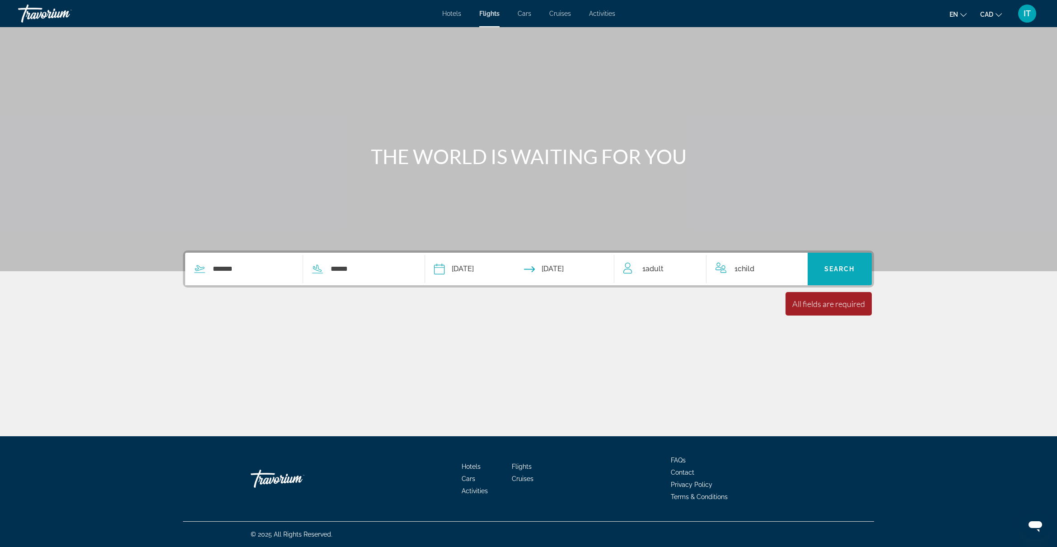
click at [832, 265] on span "Search" at bounding box center [839, 268] width 31 height 7
click at [832, 270] on span "Search" at bounding box center [839, 268] width 31 height 7
click at [218, 267] on input "*******" at bounding box center [253, 269] width 82 height 14
click at [346, 268] on input "******" at bounding box center [371, 269] width 82 height 14
click at [448, 389] on div "**********" at bounding box center [528, 231] width 1057 height 409
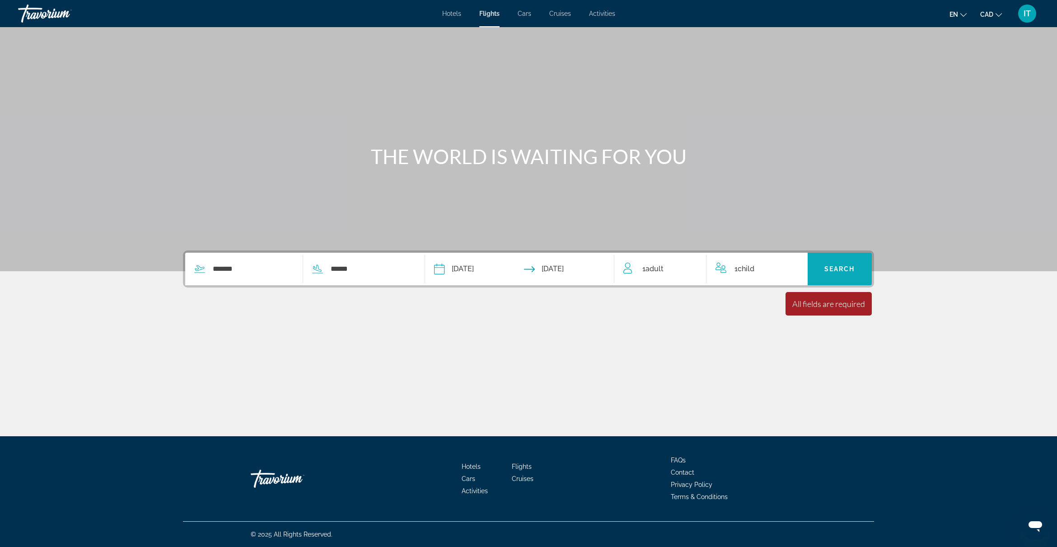
click at [832, 262] on span "Search widget" at bounding box center [840, 269] width 65 height 22
click at [158, 43] on div "Main content" at bounding box center [528, 135] width 1057 height 271
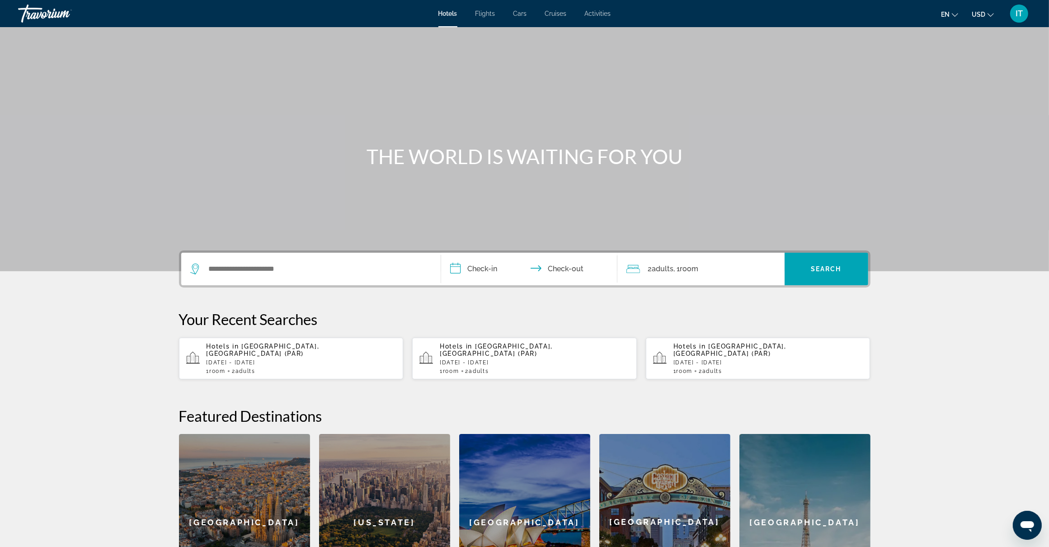
click at [796, 527] on div "[GEOGRAPHIC_DATA]" at bounding box center [804, 522] width 131 height 176
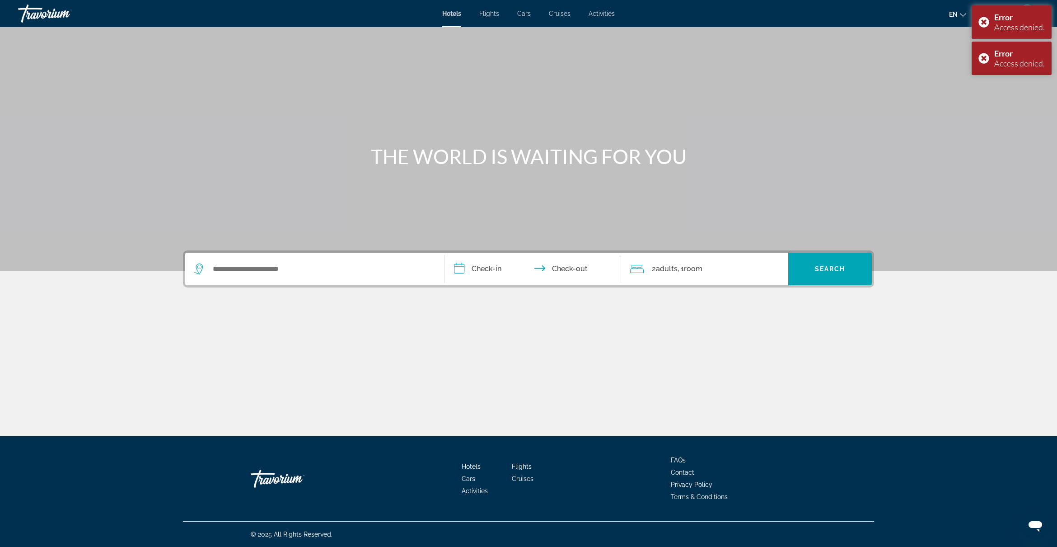
click at [600, 14] on span "Activities" at bounding box center [602, 13] width 26 height 7
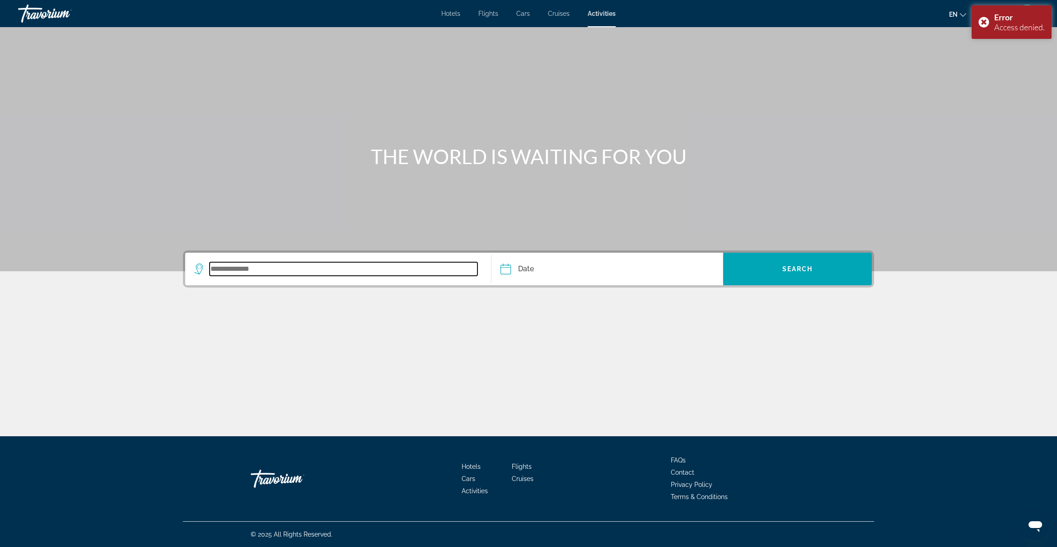
click at [267, 267] on input "Search widget" at bounding box center [344, 269] width 268 height 14
type input "*******"
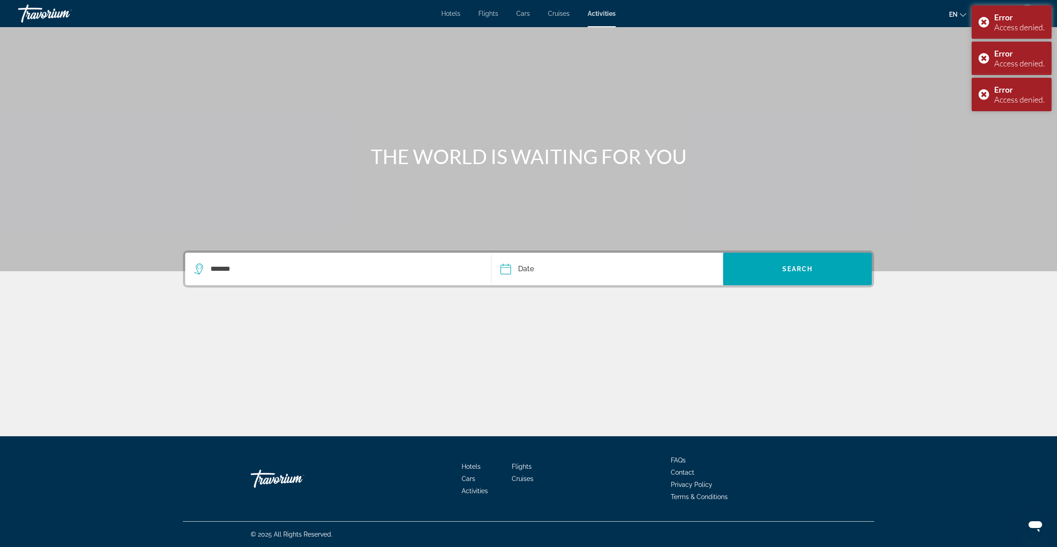
click at [507, 267] on input "Date" at bounding box center [555, 270] width 115 height 35
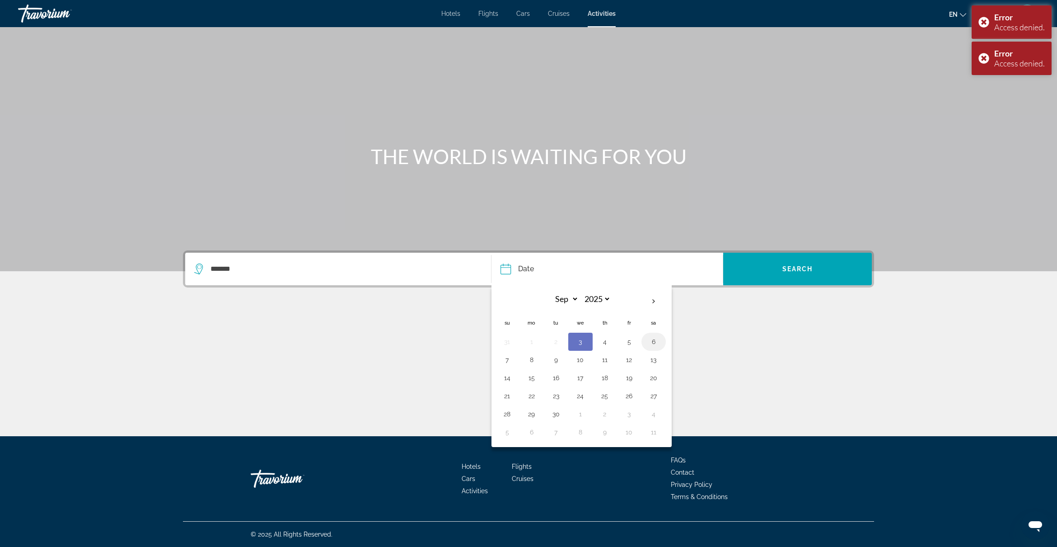
click at [650, 344] on button "6" at bounding box center [653, 341] width 14 height 13
type input "**********"
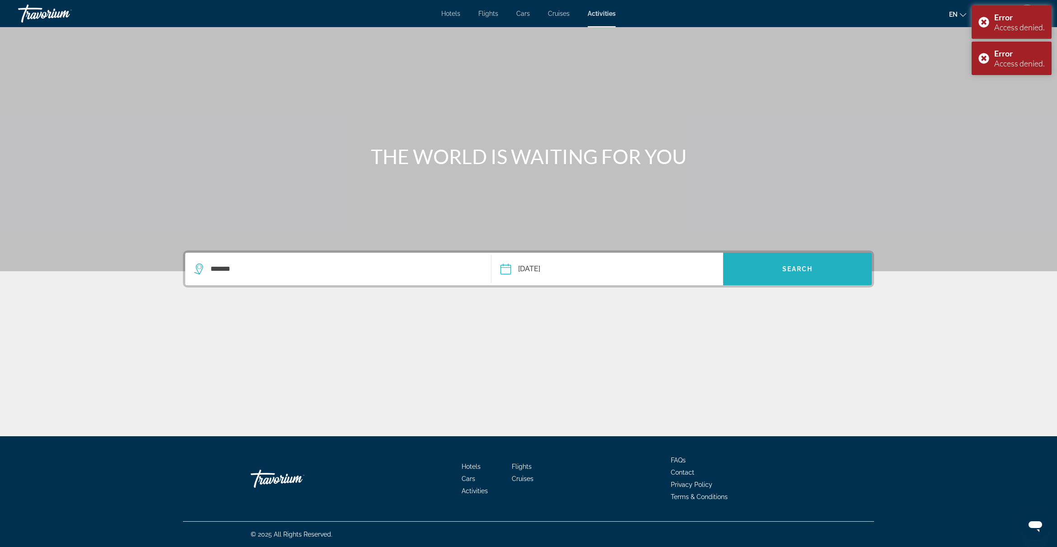
click at [779, 260] on span "Search widget" at bounding box center [797, 269] width 149 height 22
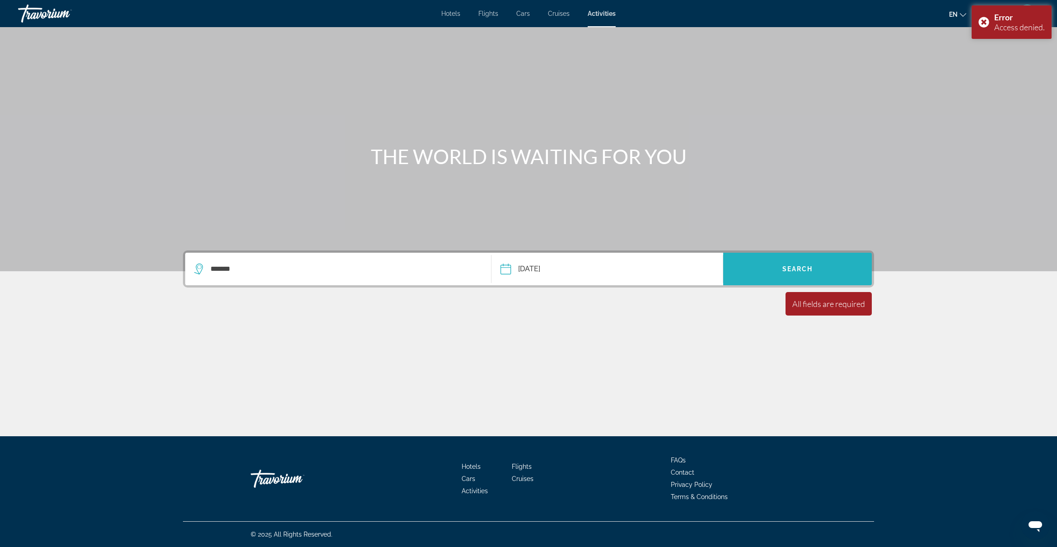
click at [776, 266] on span "Search widget" at bounding box center [797, 269] width 149 height 22
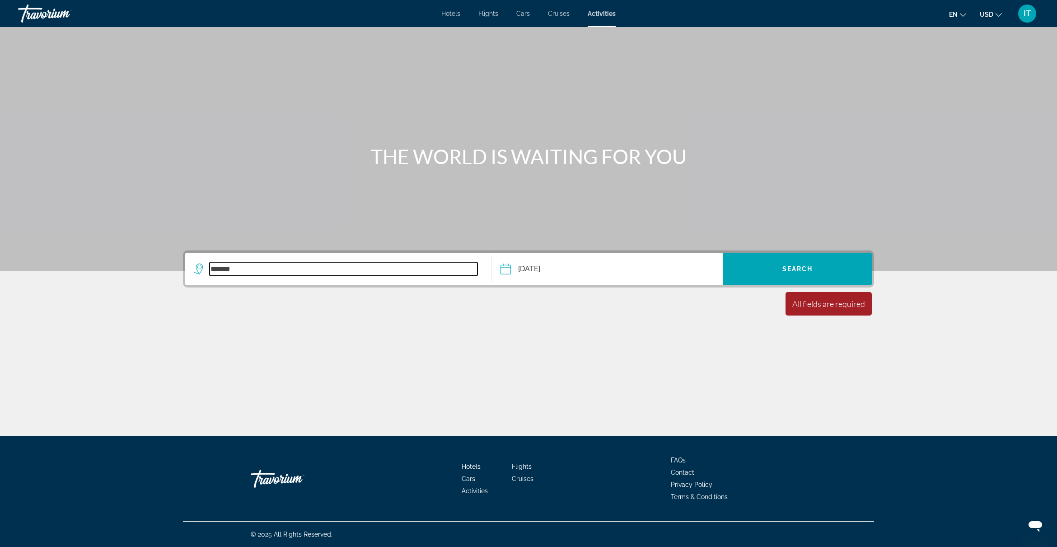
click at [274, 267] on input "*******" at bounding box center [344, 269] width 268 height 14
drag, startPoint x: 239, startPoint y: 268, endPoint x: 175, endPoint y: 269, distance: 63.3
click at [175, 269] on div "**********" at bounding box center [528, 313] width 727 height 127
type input "*******"
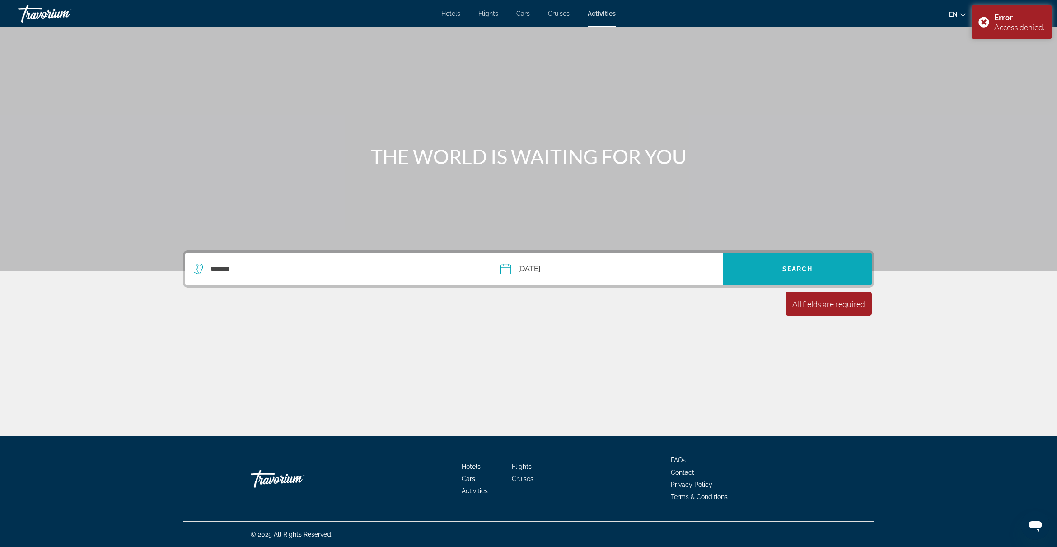
click at [803, 266] on span "Search" at bounding box center [797, 268] width 31 height 7
click at [802, 267] on span "Search" at bounding box center [797, 268] width 31 height 7
click at [820, 312] on div "All fields are required" at bounding box center [829, 303] width 86 height 23
click at [984, 21] on div "Error Access denied." at bounding box center [1012, 21] width 80 height 33
click at [721, 139] on div "Main content" at bounding box center [528, 135] width 1057 height 271
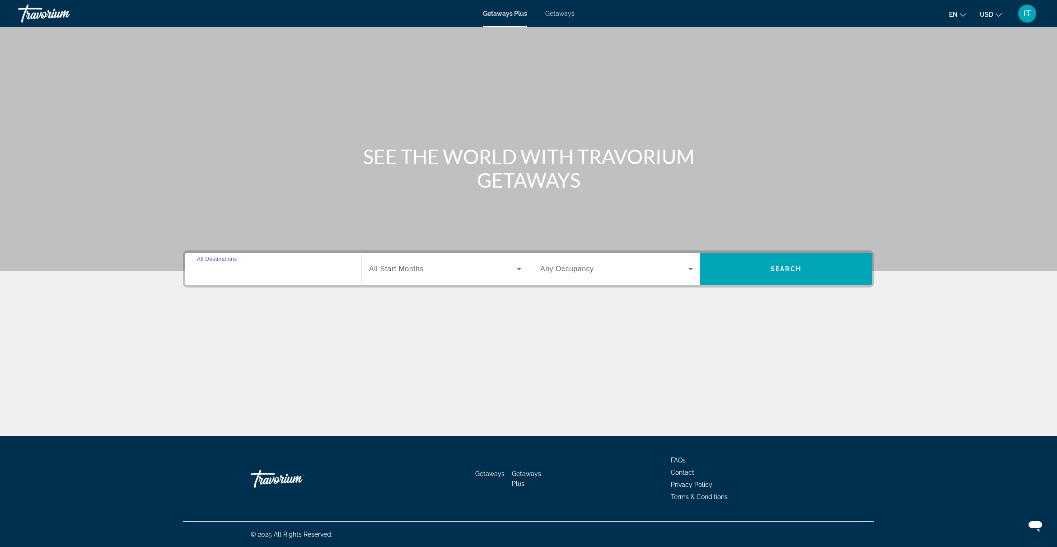
click at [306, 272] on input "Destination All Destinations" at bounding box center [273, 269] width 153 height 11
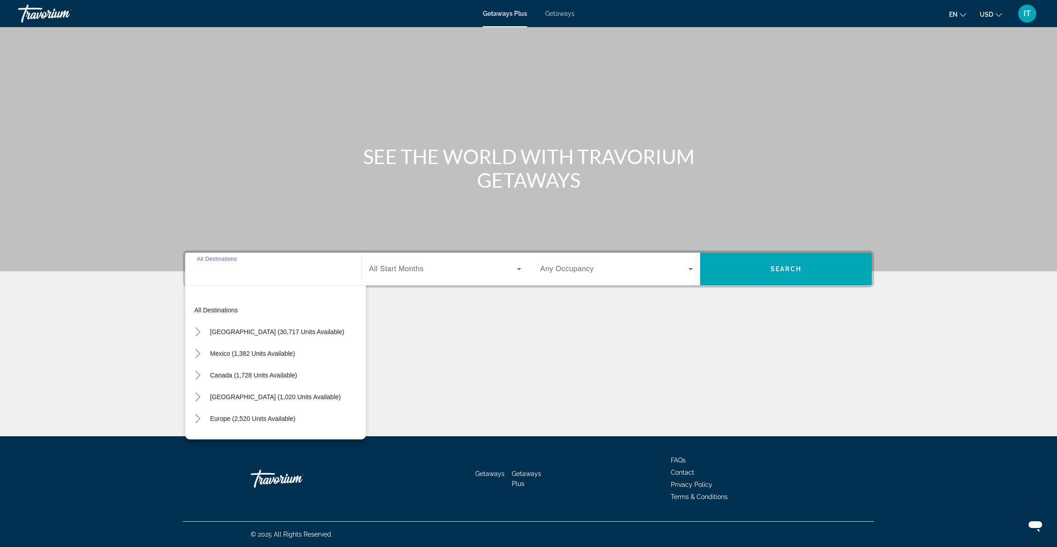
click at [406, 265] on span "All Start Months" at bounding box center [396, 269] width 55 height 8
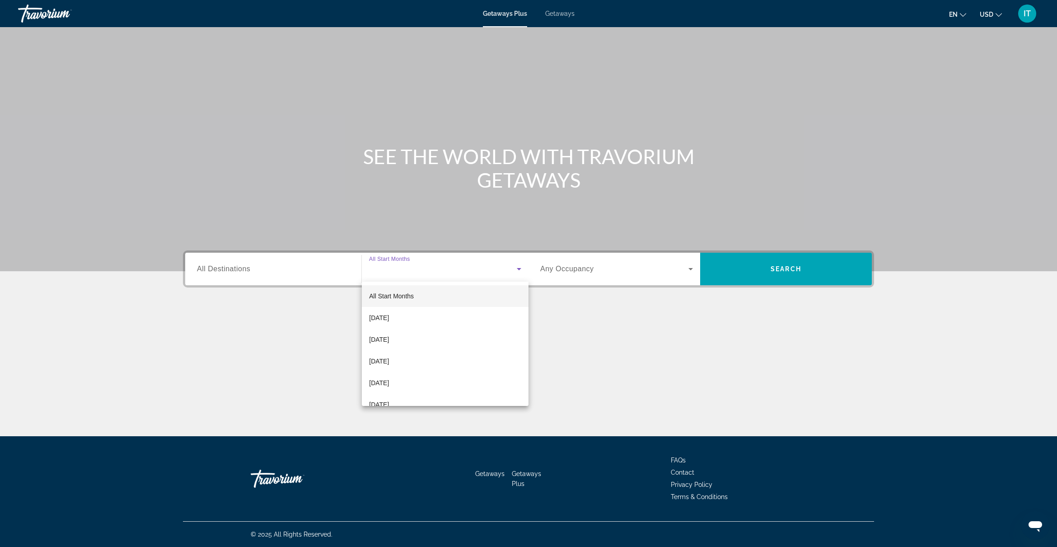
click at [581, 255] on div at bounding box center [528, 273] width 1057 height 547
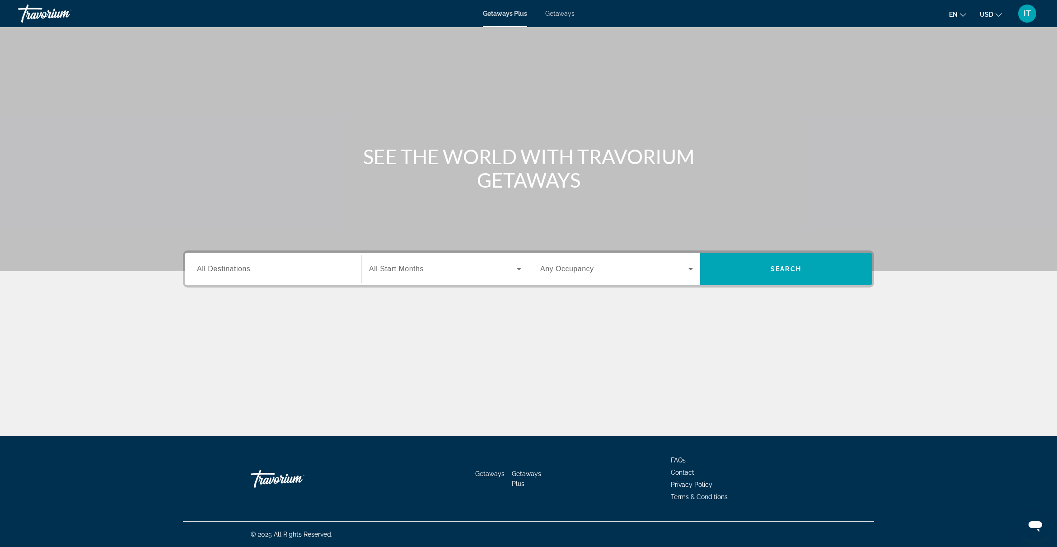
click at [624, 269] on span "Search widget" at bounding box center [614, 268] width 148 height 11
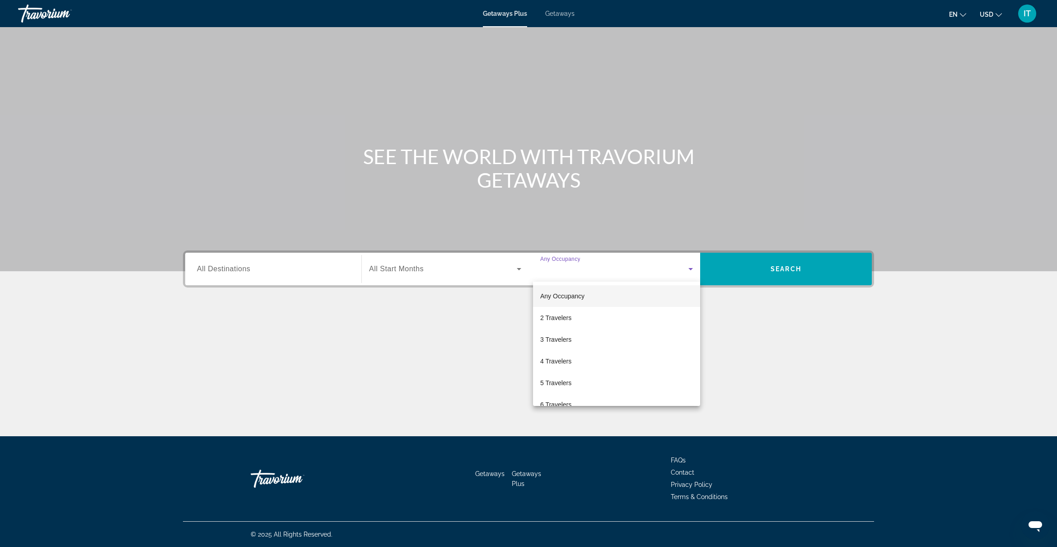
click at [786, 270] on div at bounding box center [528, 273] width 1057 height 547
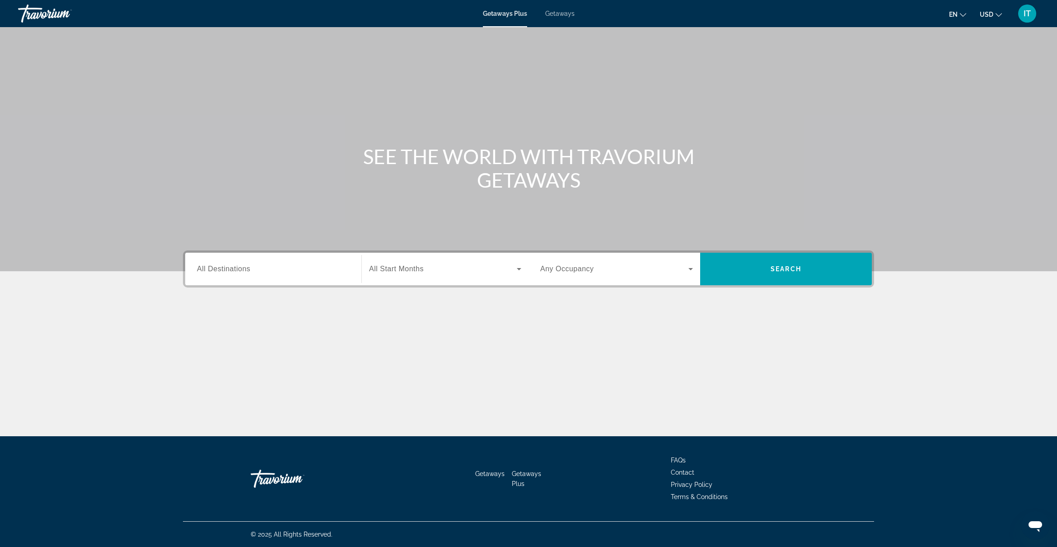
click at [562, 14] on span "Getaways" at bounding box center [559, 13] width 29 height 7
click at [253, 272] on input "Destination All Destinations" at bounding box center [273, 269] width 153 height 11
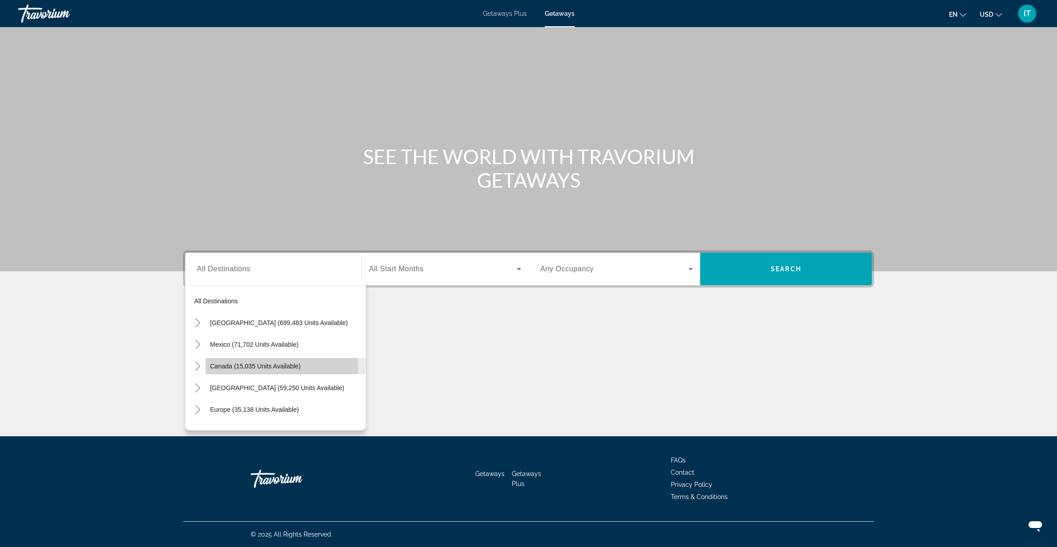
click at [251, 370] on span "Search widget" at bounding box center [286, 366] width 160 height 22
type input "**********"
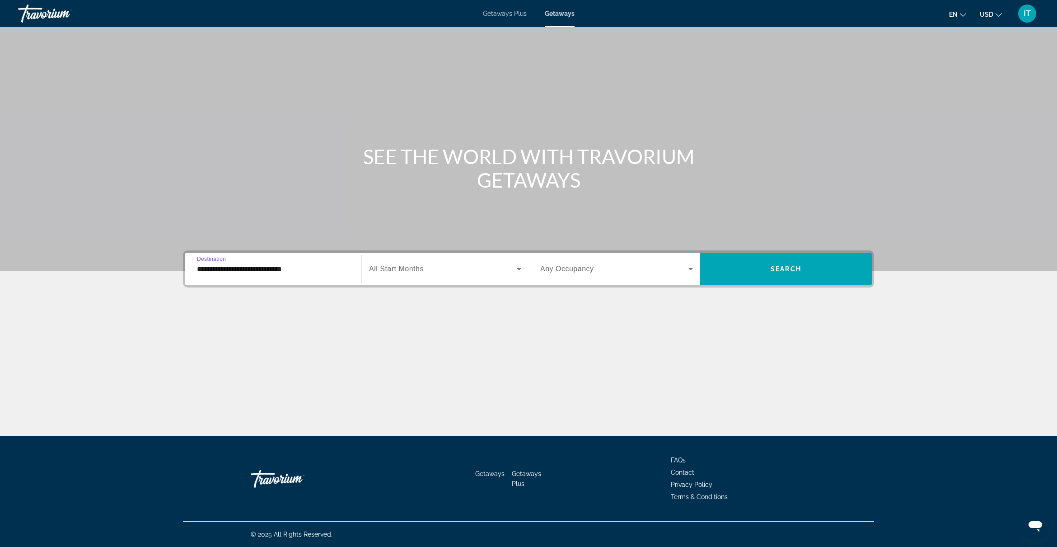
click at [263, 266] on input "**********" at bounding box center [273, 269] width 153 height 11
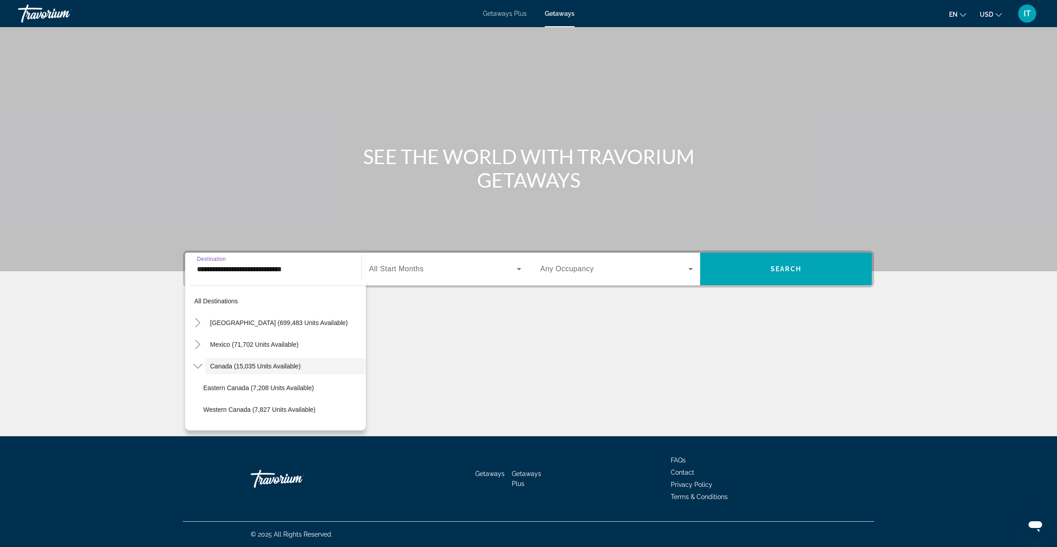
scroll to position [10, 0]
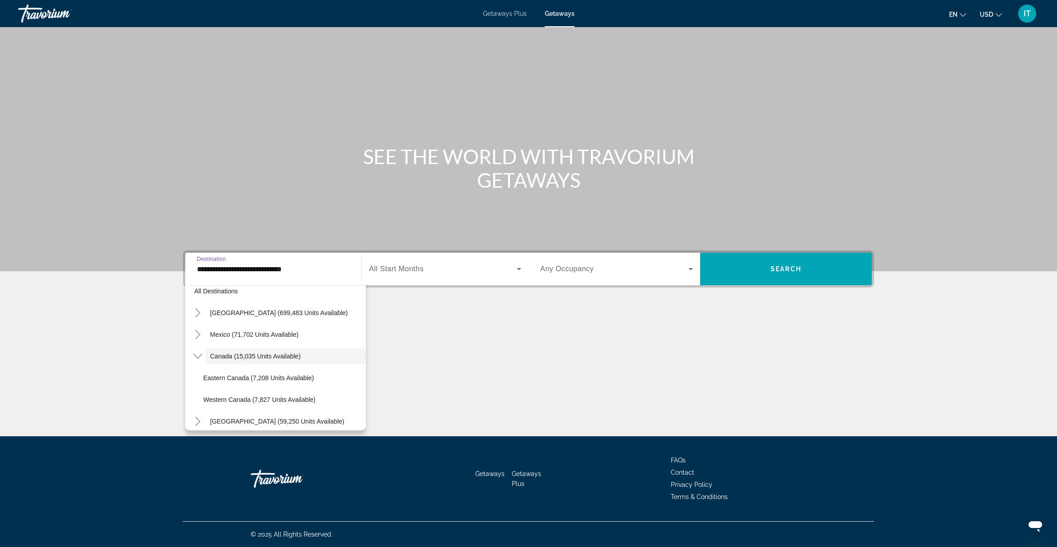
drag, startPoint x: 319, startPoint y: 271, endPoint x: 167, endPoint y: 282, distance: 152.2
click at [167, 282] on div "**********" at bounding box center [528, 313] width 727 height 127
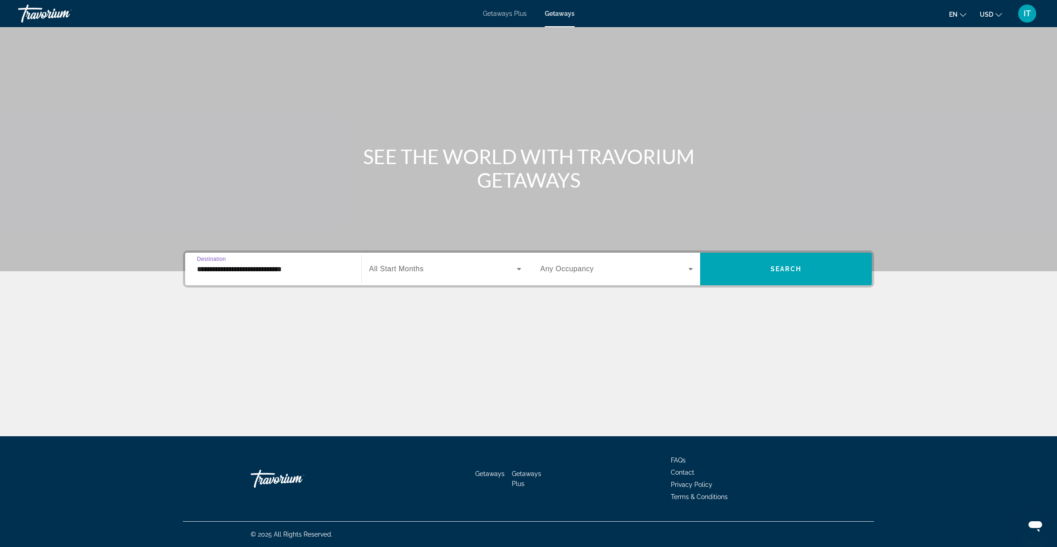
click at [346, 335] on div "Main content" at bounding box center [528, 344] width 691 height 68
click at [423, 270] on span "All Start Months" at bounding box center [396, 269] width 55 height 8
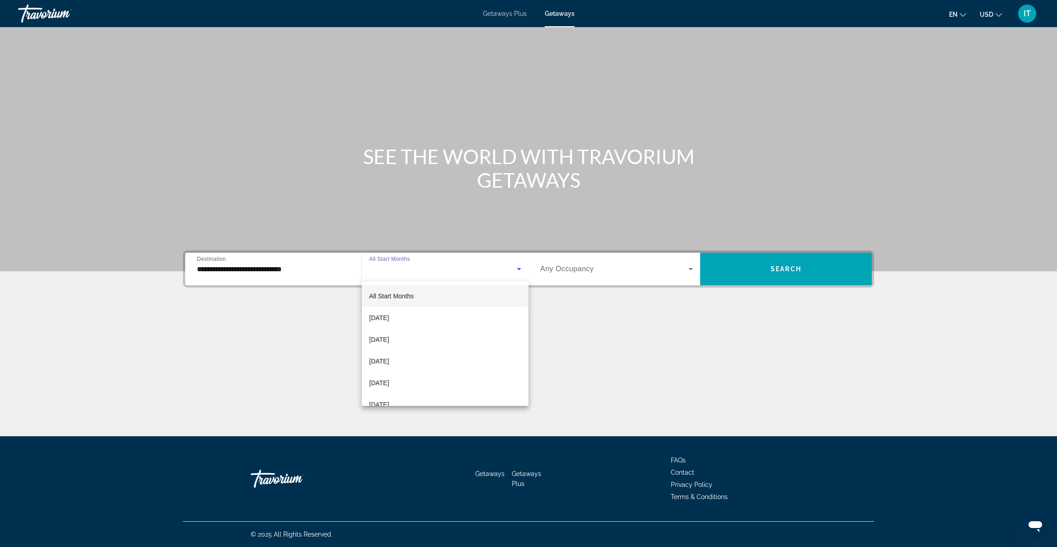
click at [611, 303] on div at bounding box center [528, 273] width 1057 height 547
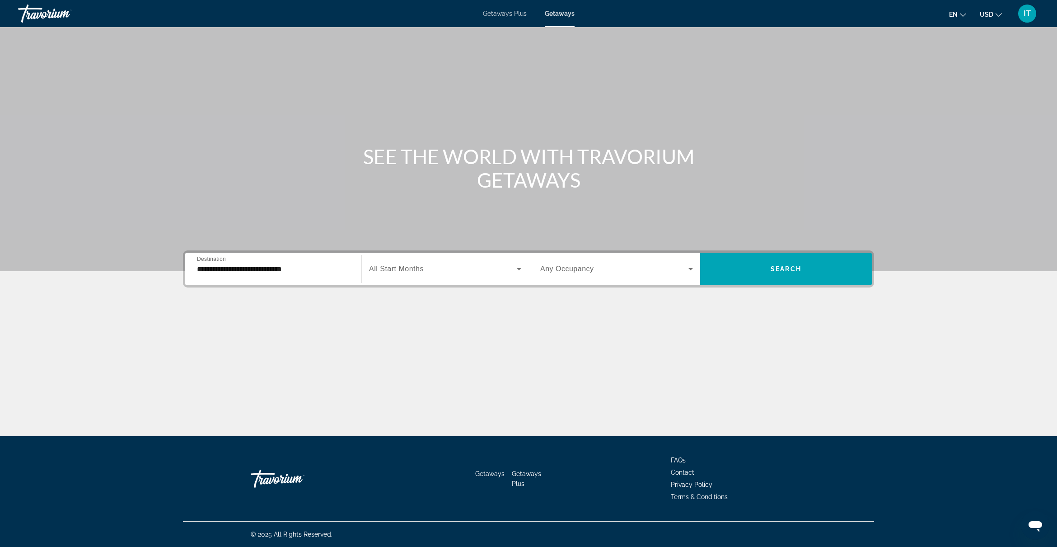
click at [326, 274] on div "**********" at bounding box center [273, 269] width 153 height 26
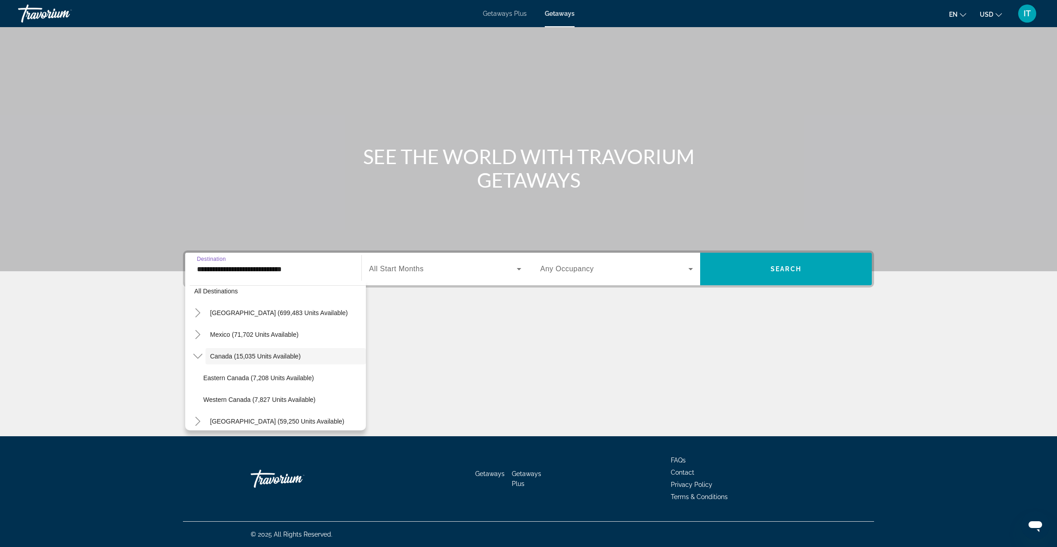
drag, startPoint x: 326, startPoint y: 274, endPoint x: 231, endPoint y: 282, distance: 95.7
click at [231, 282] on div "All destinations [GEOGRAPHIC_DATA] (699,483 units available) [GEOGRAPHIC_DATA] …" at bounding box center [275, 356] width 181 height 150
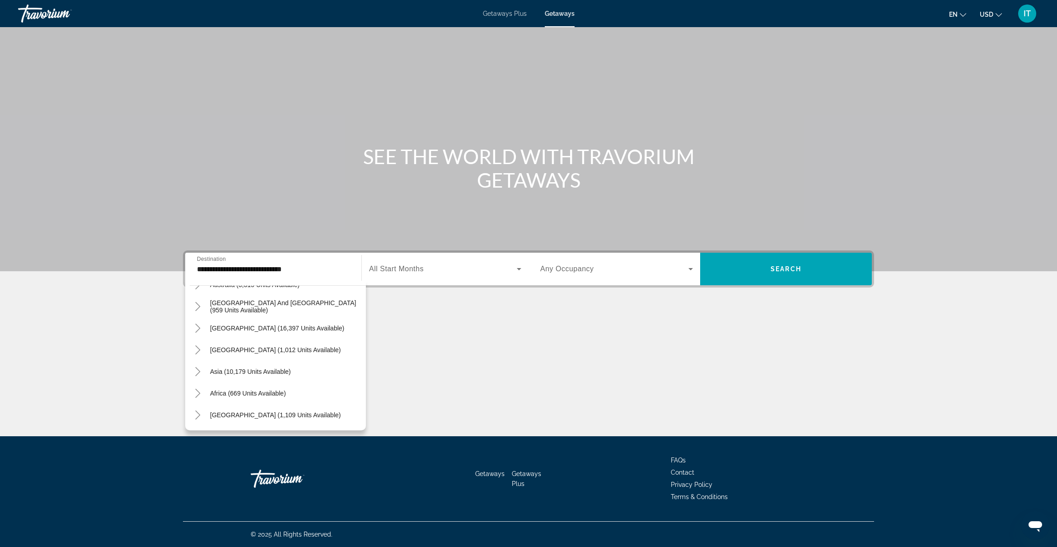
click at [513, 358] on div "Main content" at bounding box center [528, 344] width 691 height 68
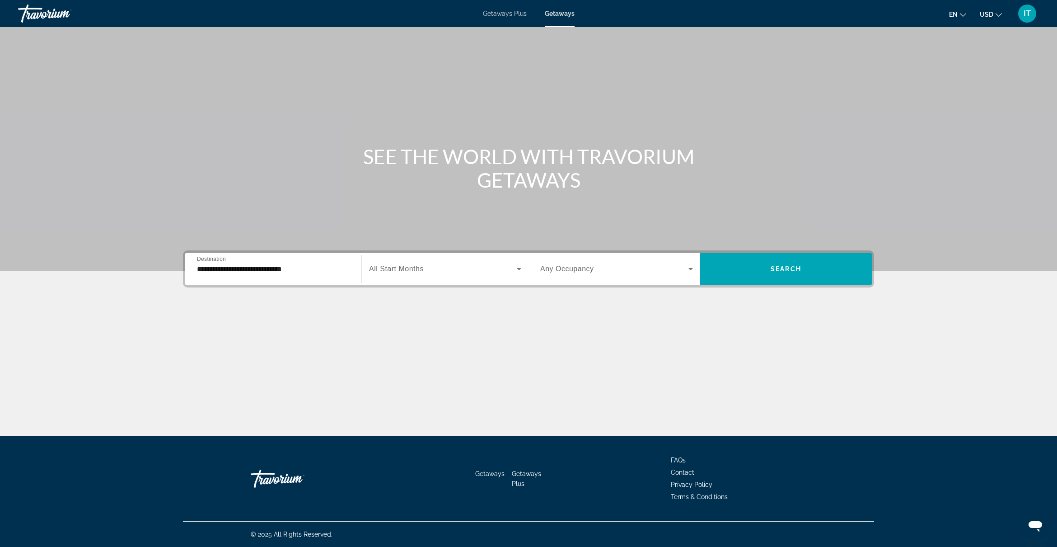
click at [602, 269] on span "Search widget" at bounding box center [614, 268] width 148 height 11
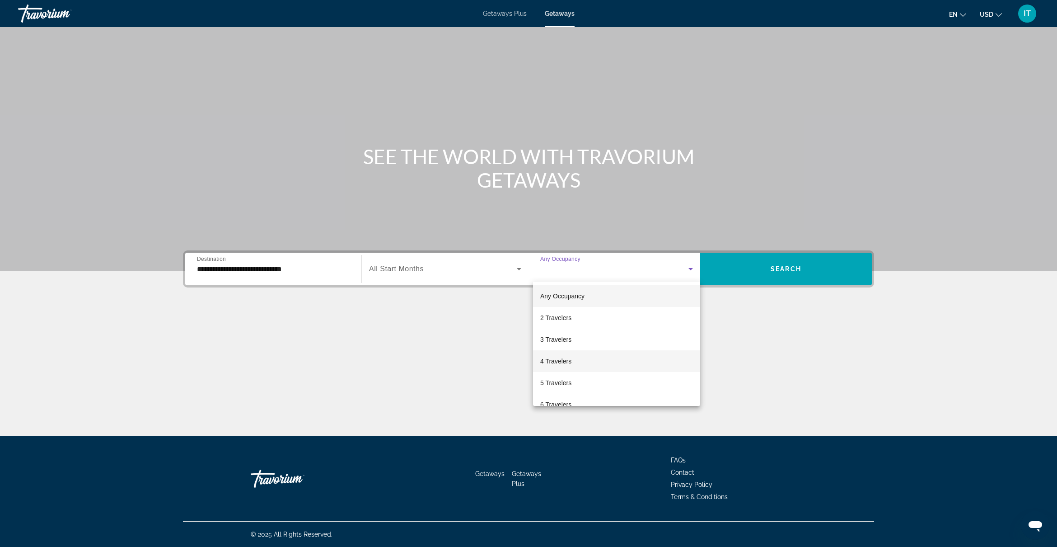
click at [562, 358] on span "4 Travelers" at bounding box center [555, 361] width 31 height 11
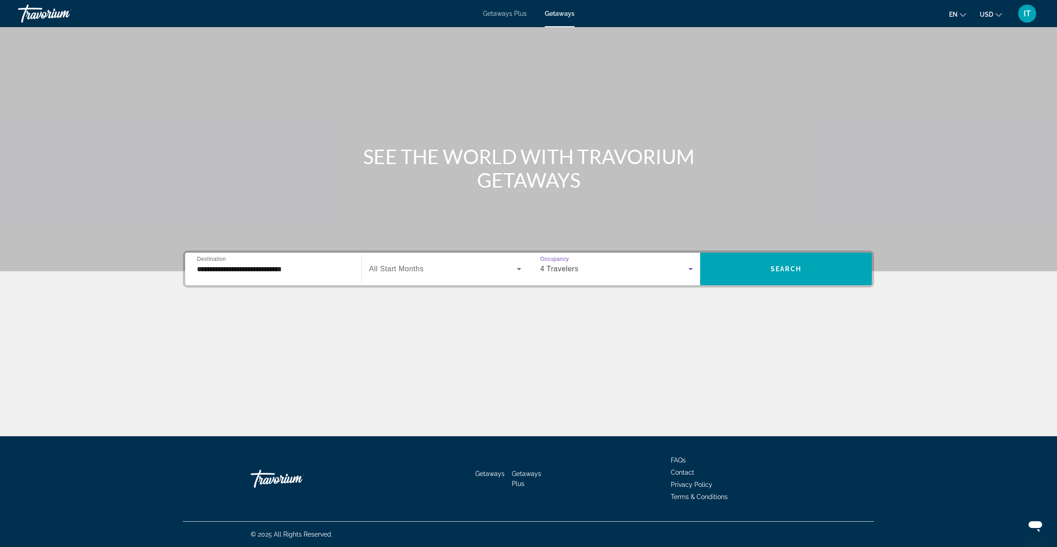
click at [414, 270] on span "All Start Months" at bounding box center [396, 269] width 55 height 8
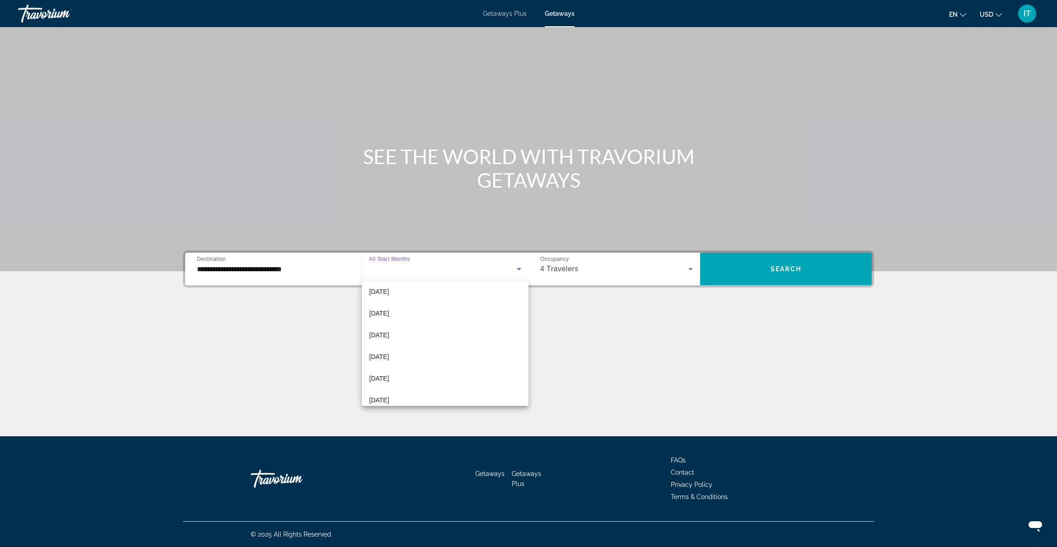
scroll to position [169, 0]
click at [414, 341] on mat-option "[DATE]" at bounding box center [445, 343] width 167 height 22
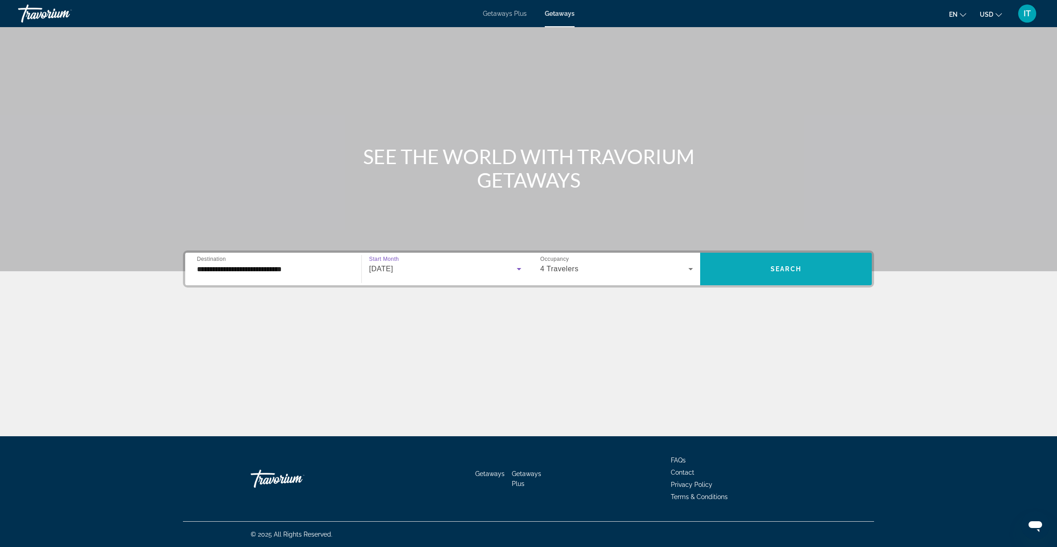
click at [812, 273] on span "Search widget" at bounding box center [786, 269] width 172 height 22
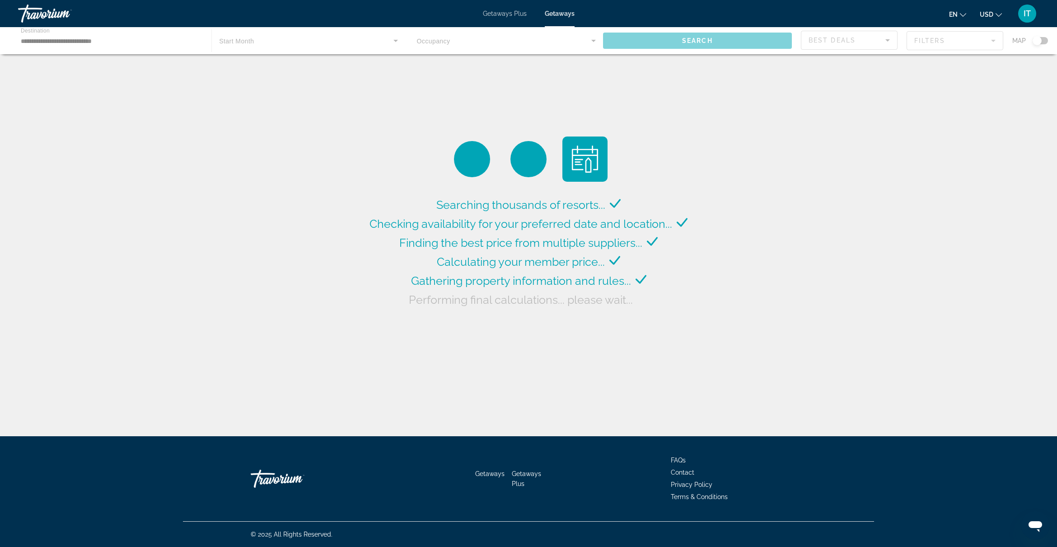
click at [46, 44] on div "Main content" at bounding box center [528, 40] width 1057 height 27
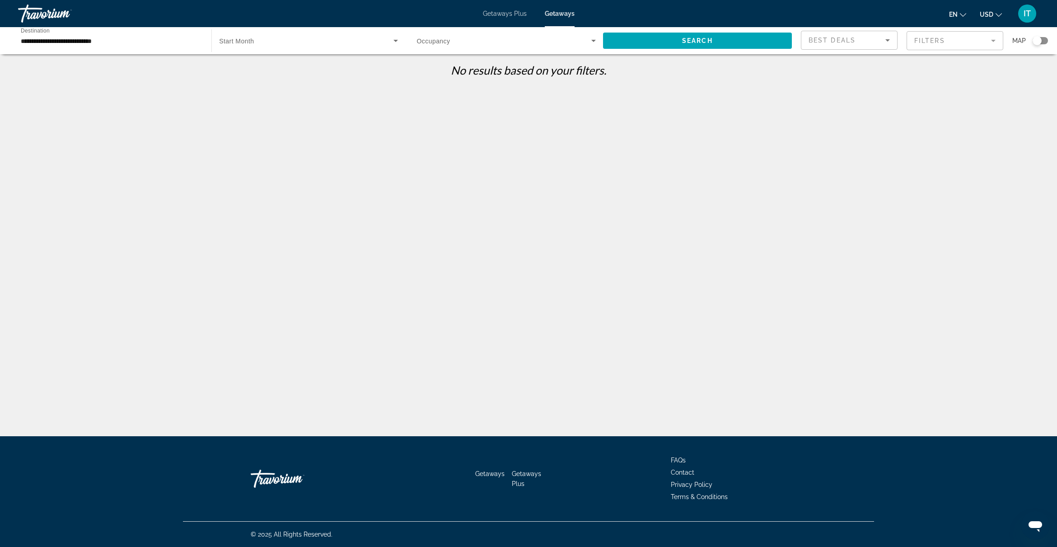
click at [112, 46] on div "**********" at bounding box center [110, 41] width 179 height 26
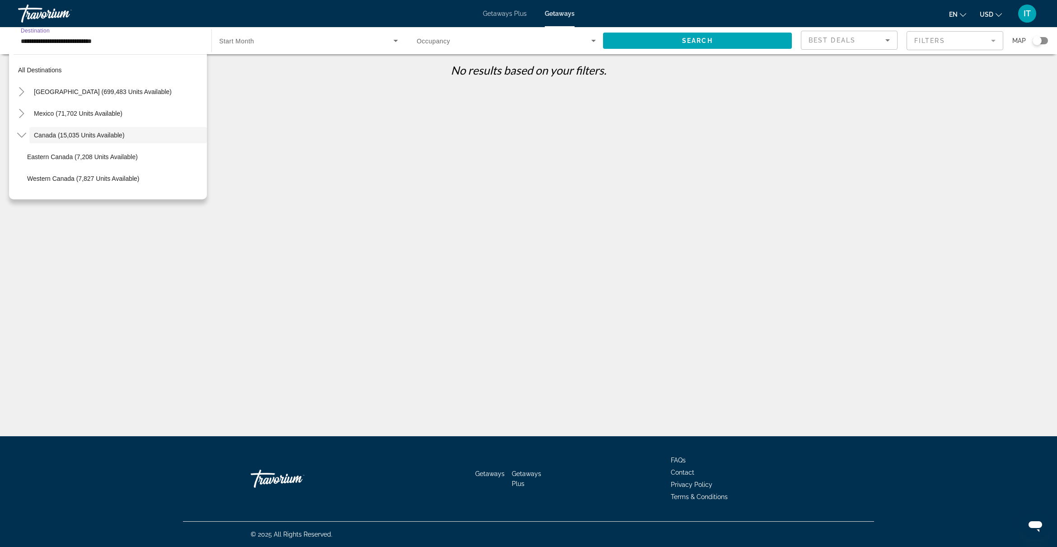
scroll to position [10, 0]
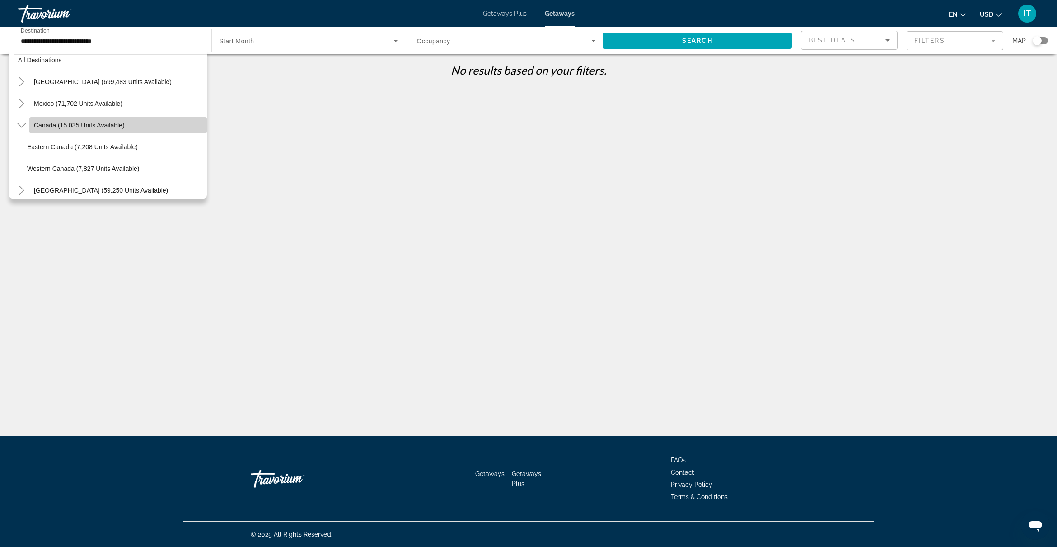
click at [125, 122] on span "Search widget" at bounding box center [118, 125] width 178 height 22
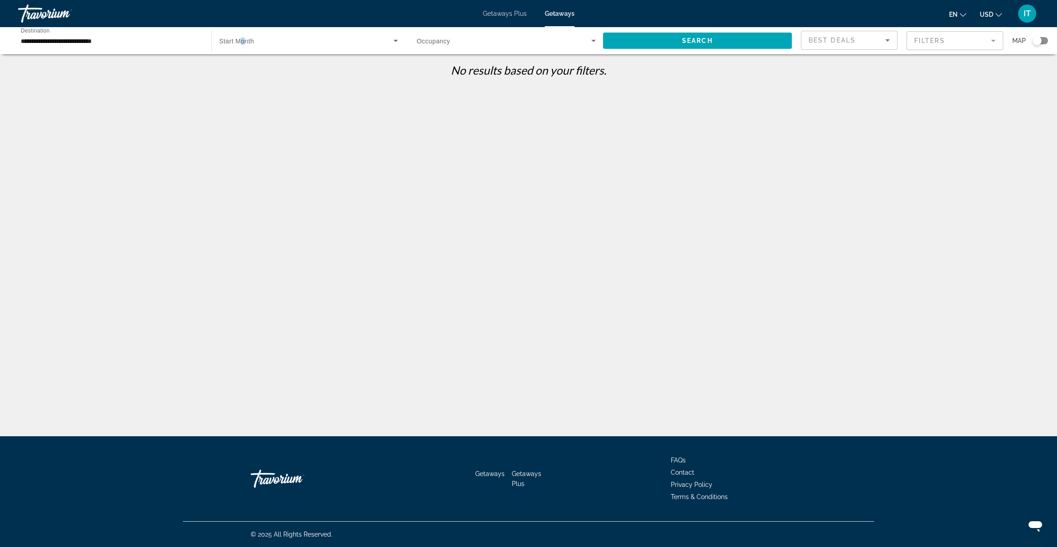
click at [243, 42] on span "Start Month" at bounding box center [236, 40] width 35 height 7
drag, startPoint x: 243, startPoint y: 42, endPoint x: 223, endPoint y: 70, distance: 35.0
click at [223, 70] on span "All Start Months" at bounding box center [241, 67] width 45 height 7
click at [251, 43] on span "All Start Months" at bounding box center [243, 40] width 48 height 7
click at [309, 93] on div at bounding box center [528, 273] width 1057 height 547
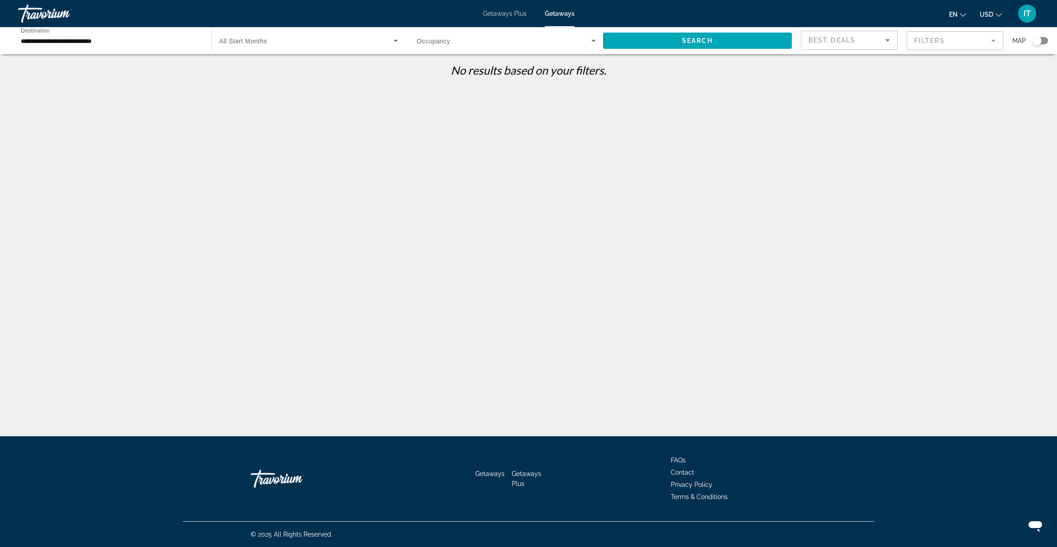
click at [459, 42] on span "Search widget" at bounding box center [504, 40] width 174 height 11
drag, startPoint x: 760, startPoint y: 103, endPoint x: 761, endPoint y: 93, distance: 10.5
click at [760, 104] on div at bounding box center [528, 273] width 1057 height 547
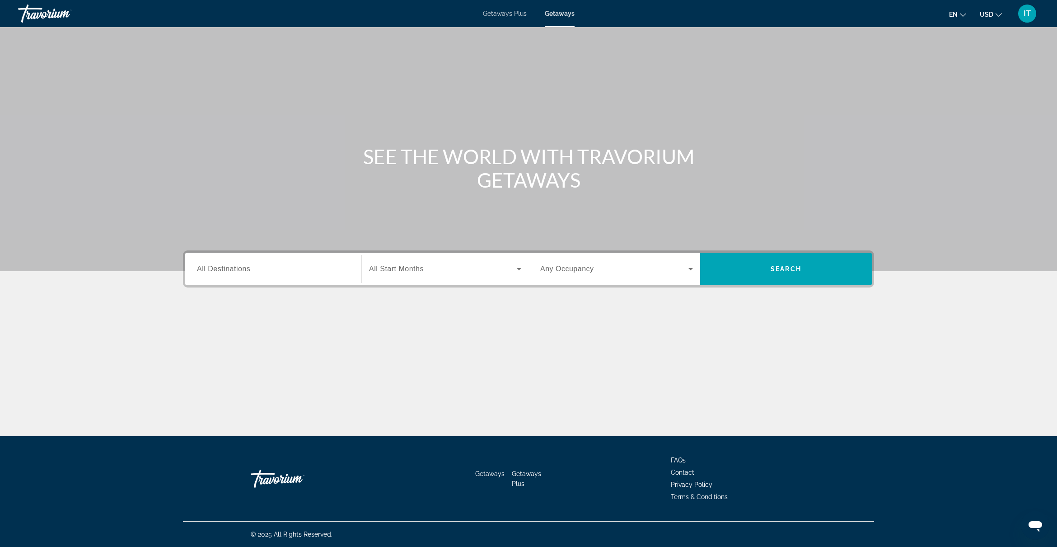
drag, startPoint x: 269, startPoint y: 265, endPoint x: 270, endPoint y: 269, distance: 4.5
click at [270, 268] on input "Destination All Destinations" at bounding box center [273, 269] width 153 height 11
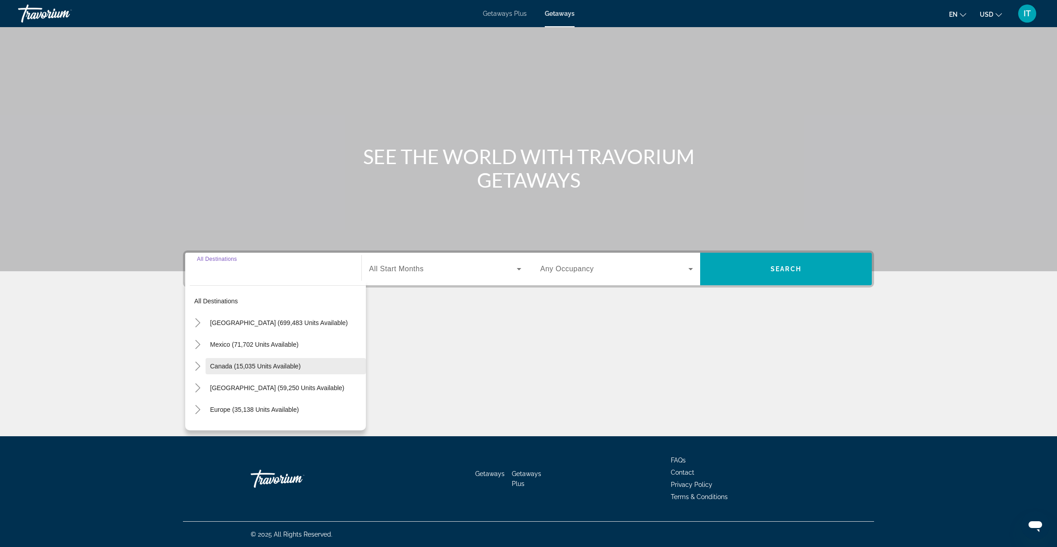
click at [262, 365] on span "Canada (15,035 units available)" at bounding box center [255, 365] width 91 height 7
type input "**********"
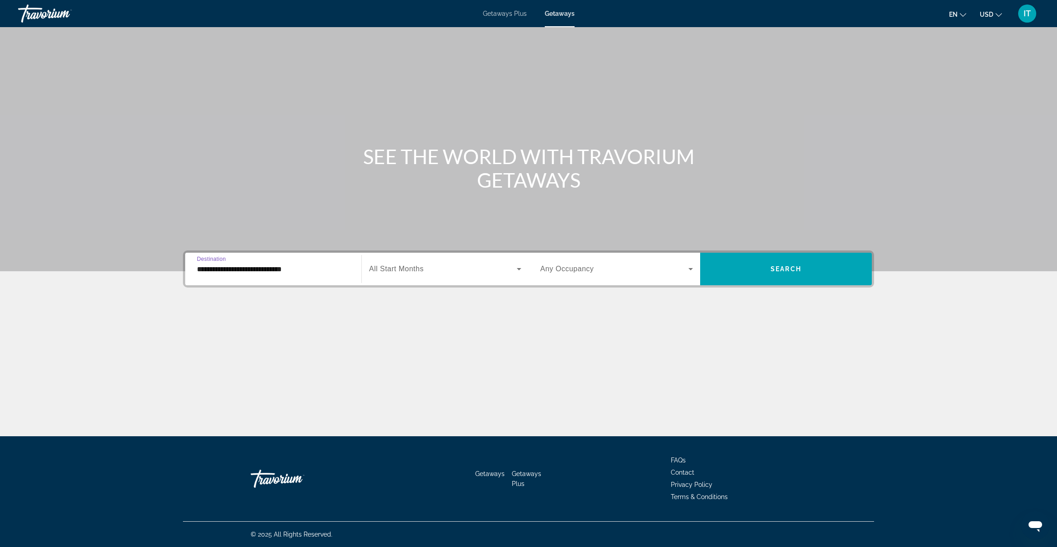
click at [436, 270] on span "Search widget" at bounding box center [443, 268] width 148 height 11
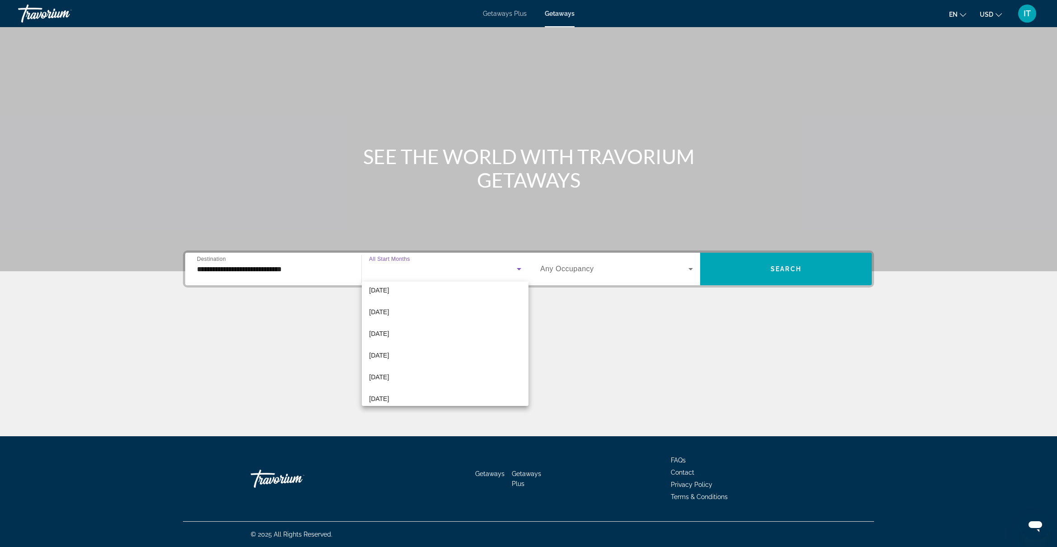
scroll to position [169, 0]
click at [430, 359] on mat-option "[DATE]" at bounding box center [445, 365] width 167 height 22
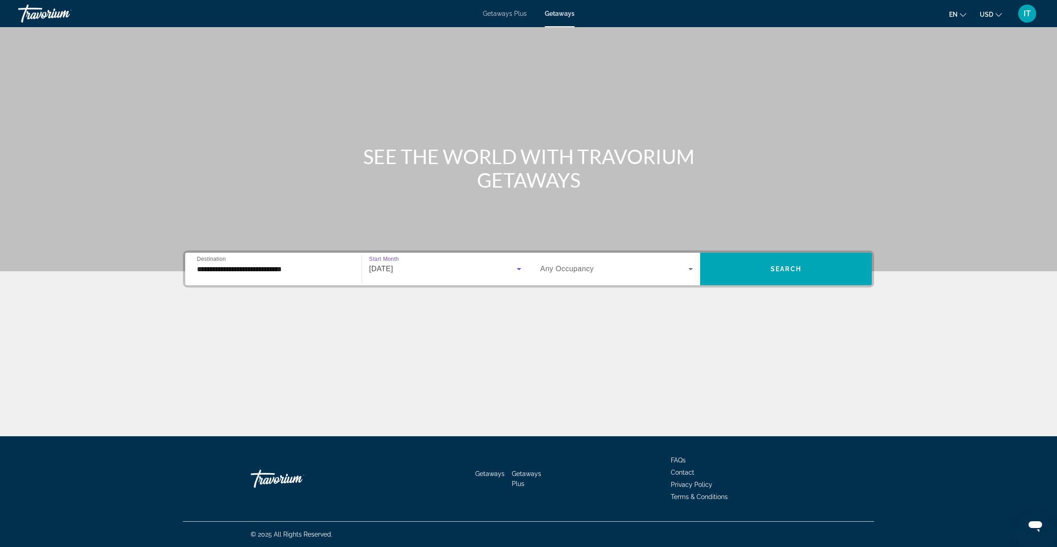
click at [591, 274] on div "Search widget" at bounding box center [616, 268] width 153 height 25
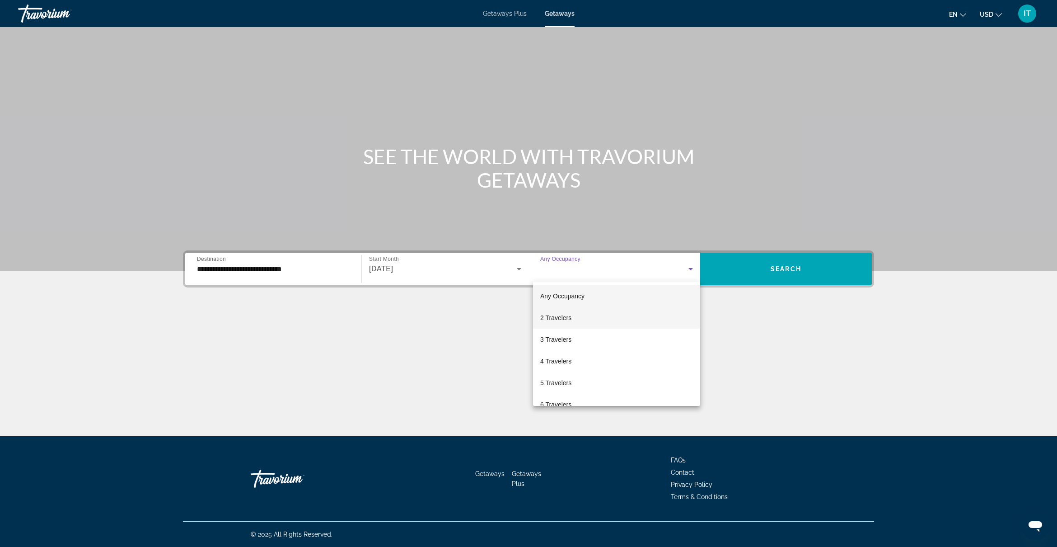
click at [586, 314] on mat-option "2 Travelers" at bounding box center [616, 318] width 167 height 22
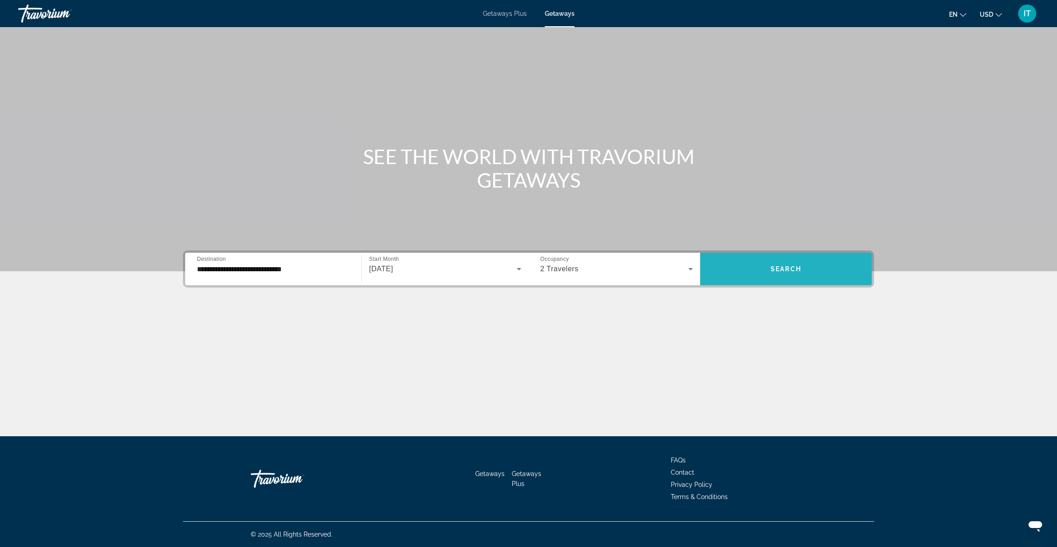
click at [757, 273] on span "Search widget" at bounding box center [786, 269] width 172 height 22
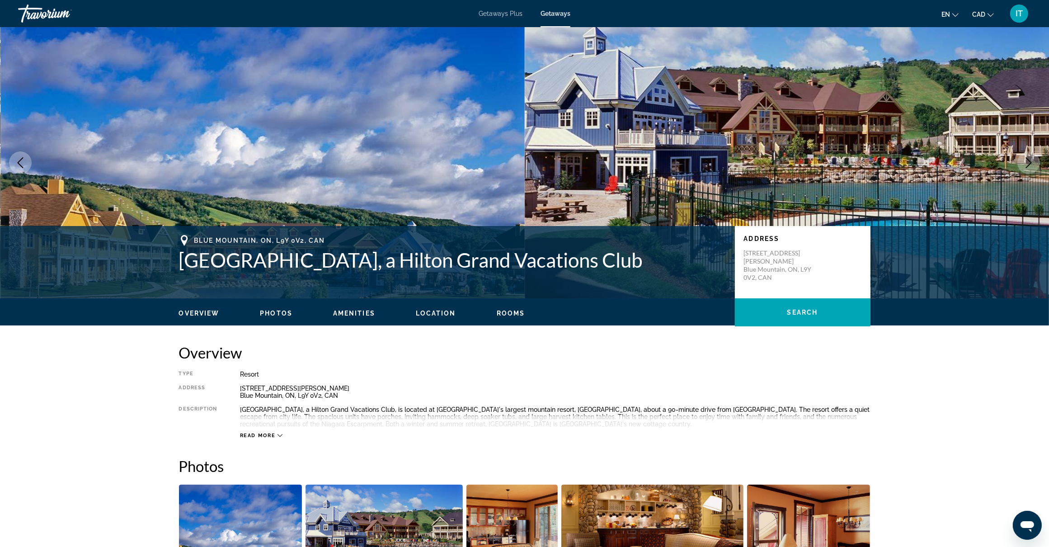
click at [504, 309] on span "Rooms" at bounding box center [510, 312] width 28 height 7
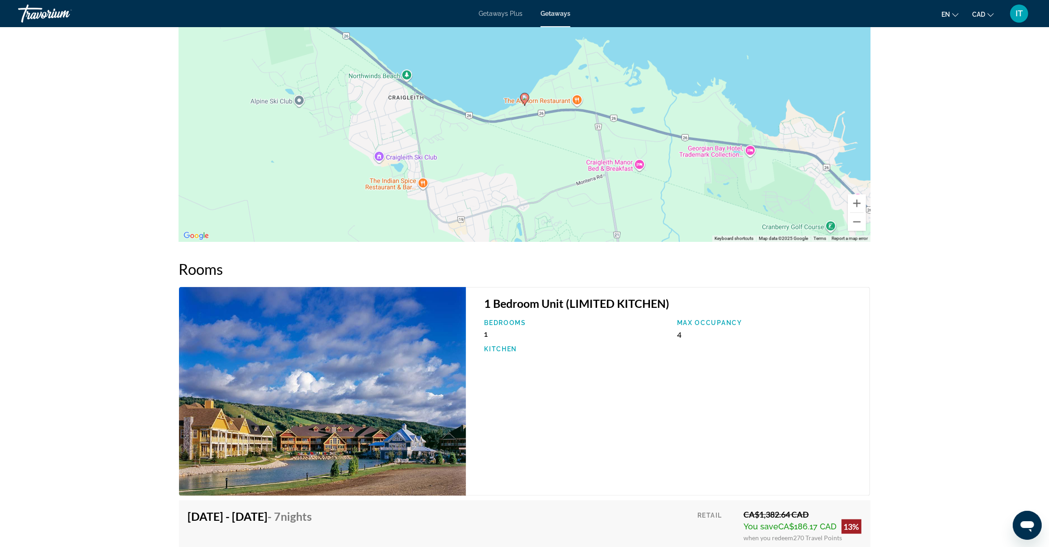
scroll to position [980, 0]
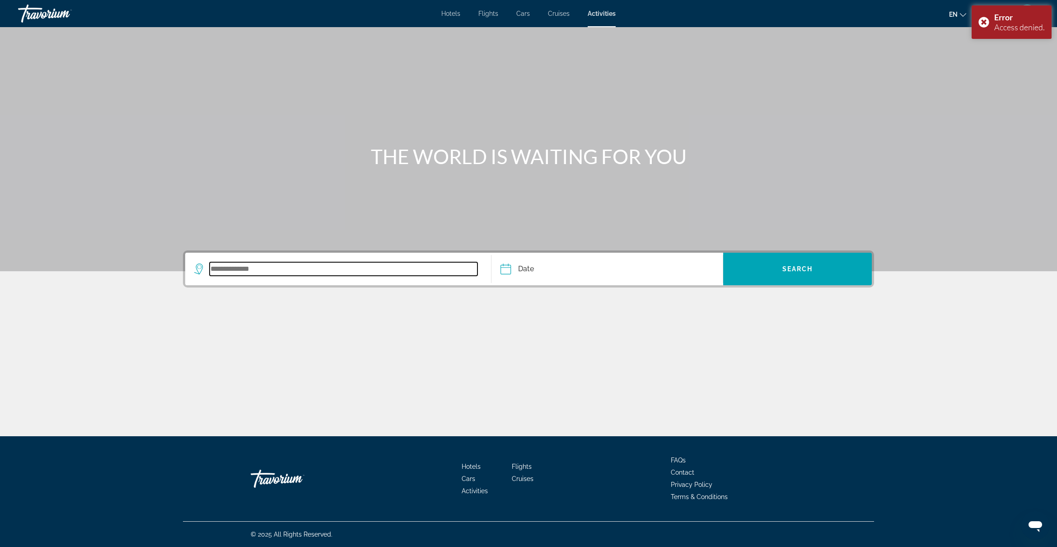
click at [302, 270] on input "Search widget" at bounding box center [344, 269] width 268 height 14
type input "**********"
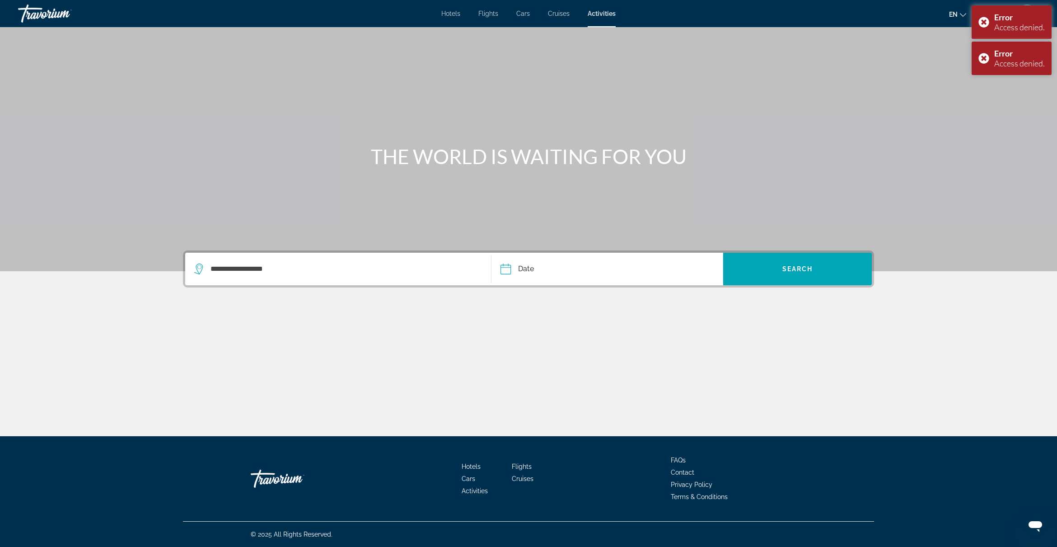
click at [507, 267] on input "Date" at bounding box center [555, 270] width 115 height 35
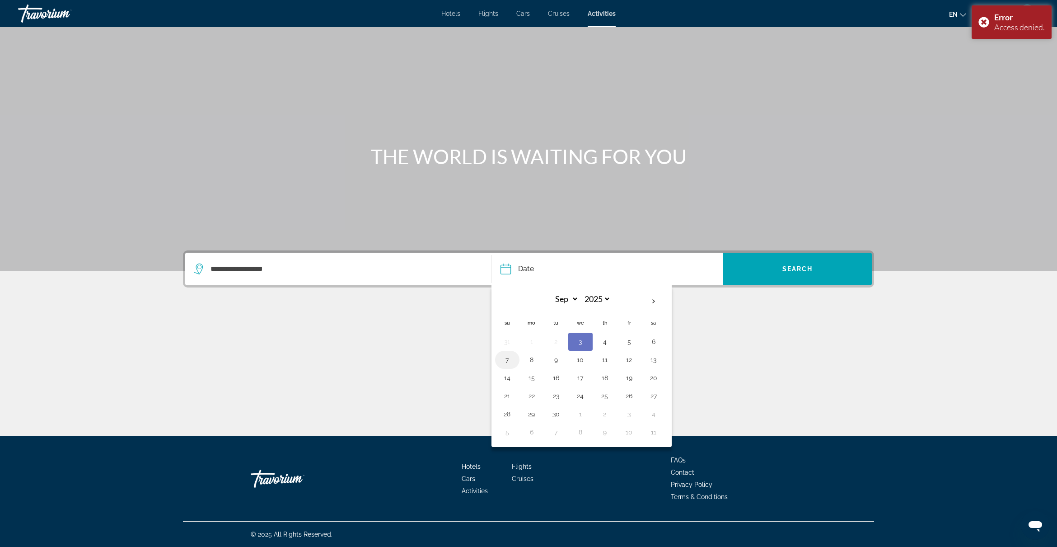
click at [511, 362] on button "7" at bounding box center [507, 359] width 14 height 13
type input "**********"
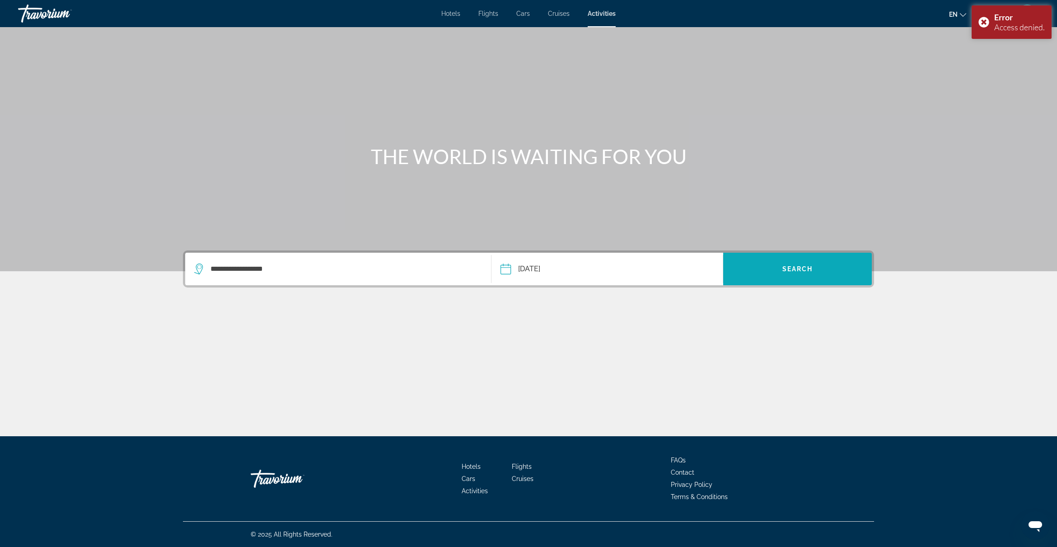
click at [827, 274] on span "Search widget" at bounding box center [797, 269] width 149 height 22
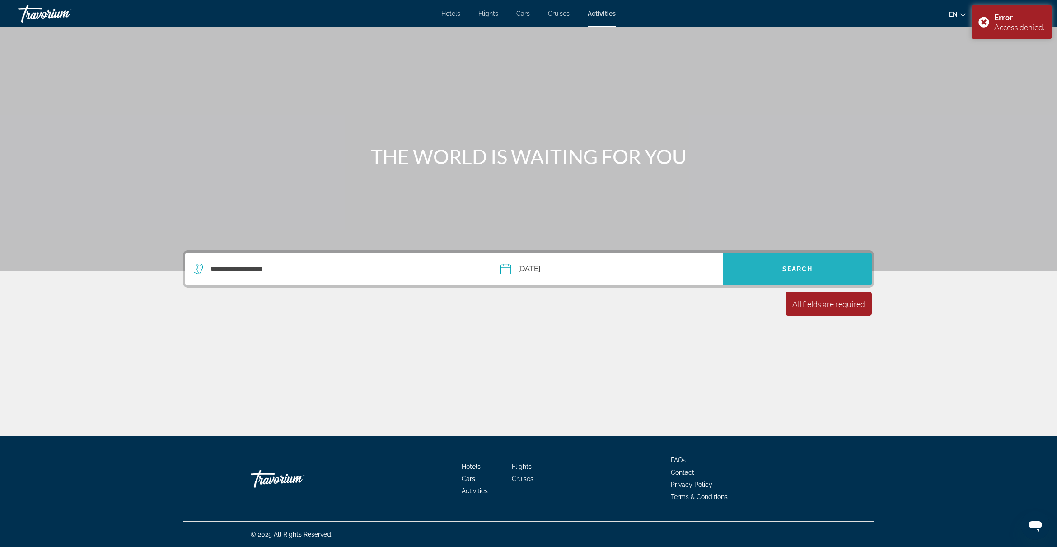
click at [827, 267] on span "Search widget" at bounding box center [797, 269] width 149 height 22
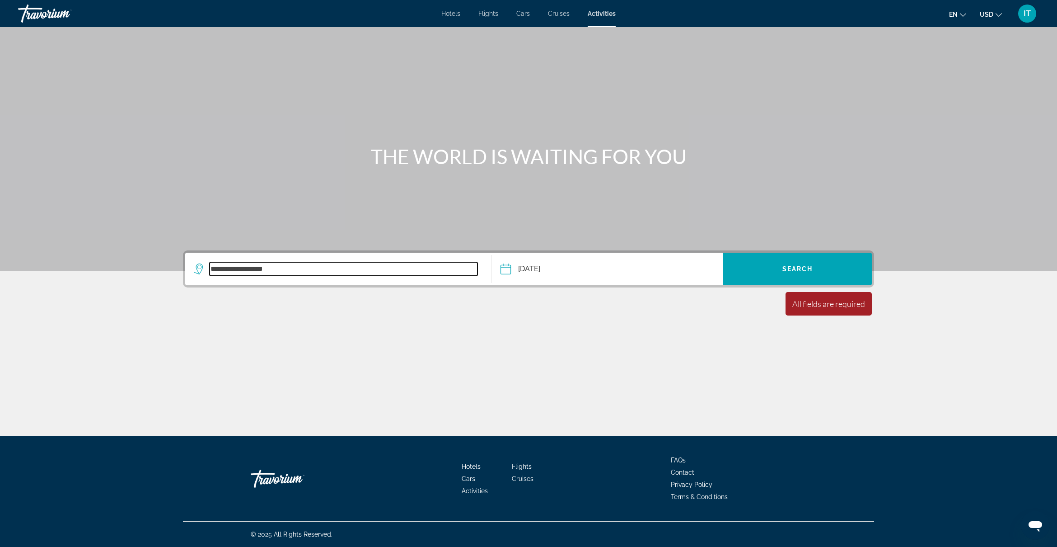
click at [272, 274] on input "**********" at bounding box center [344, 269] width 268 height 14
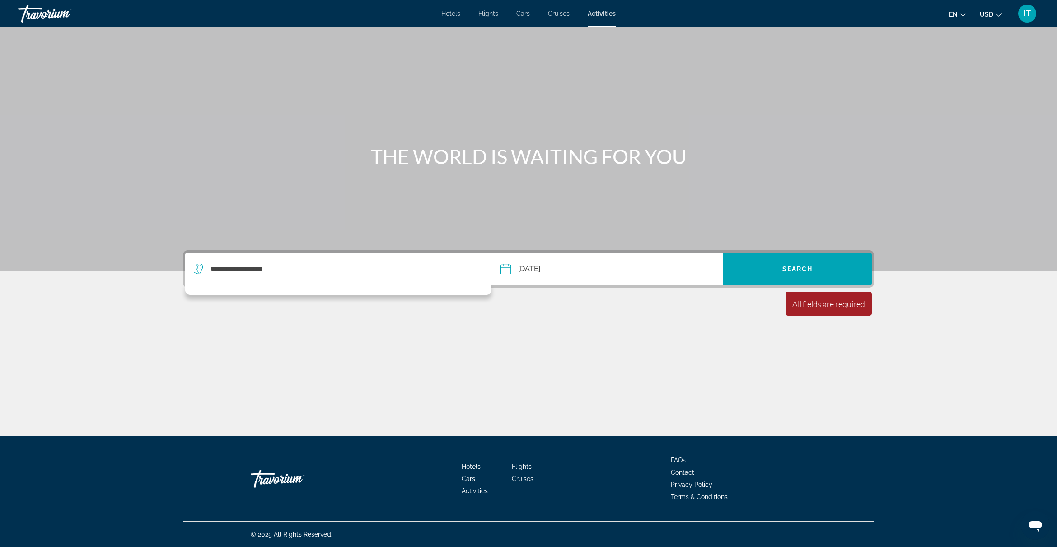
click at [197, 267] on icon "Search widget" at bounding box center [199, 268] width 11 height 11
click at [197, 267] on icon "Search widget" at bounding box center [199, 267] width 5 height 4
click at [199, 267] on icon "Search widget" at bounding box center [199, 268] width 11 height 11
click at [199, 268] on icon "Search widget" at bounding box center [199, 268] width 11 height 11
click at [203, 277] on div "**********" at bounding box center [338, 269] width 288 height 33
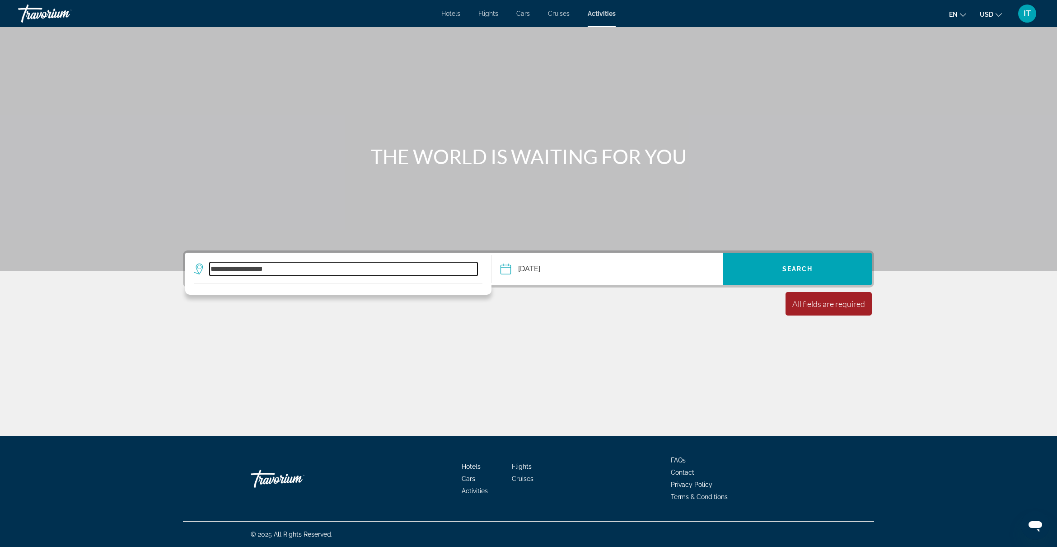
drag, startPoint x: 288, startPoint y: 275, endPoint x: 150, endPoint y: 270, distance: 138.3
click at [150, 270] on section "**********" at bounding box center [528, 189] width 1057 height 378
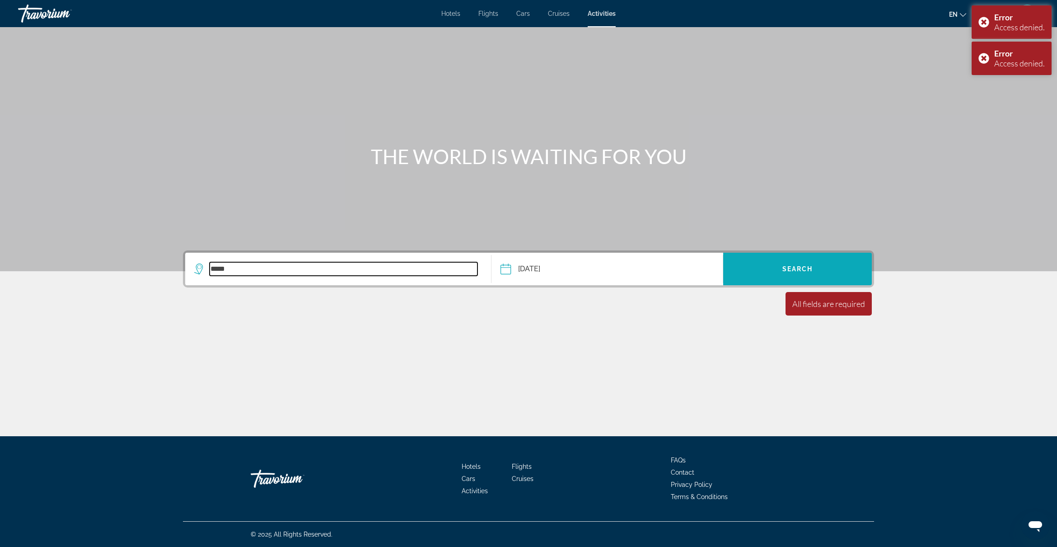
type input "*****"
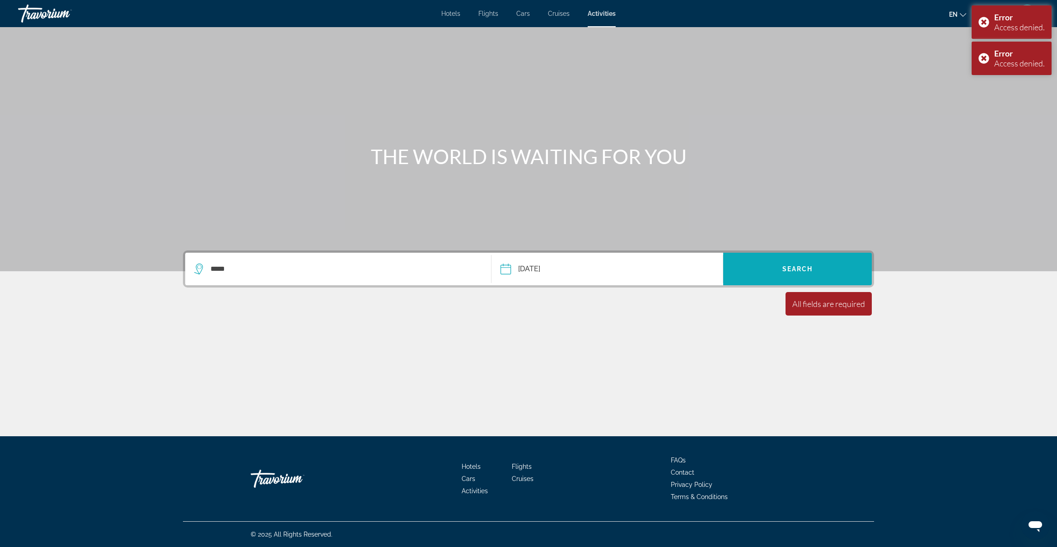
click at [835, 272] on span "Search widget" at bounding box center [797, 269] width 149 height 22
click at [832, 270] on span "Search widget" at bounding box center [797, 269] width 149 height 22
